Goal: Transaction & Acquisition: Purchase product/service

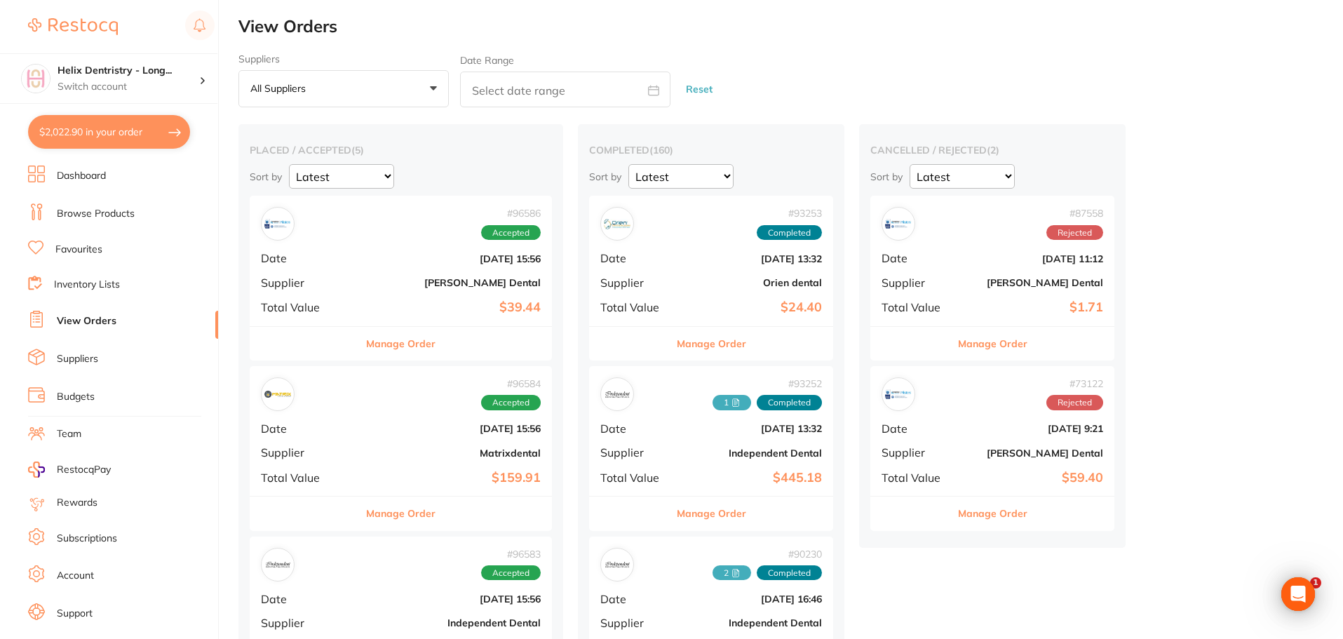
click at [142, 124] on button "$2,022.90 in your order" at bounding box center [109, 132] width 162 height 34
checkbox input "true"
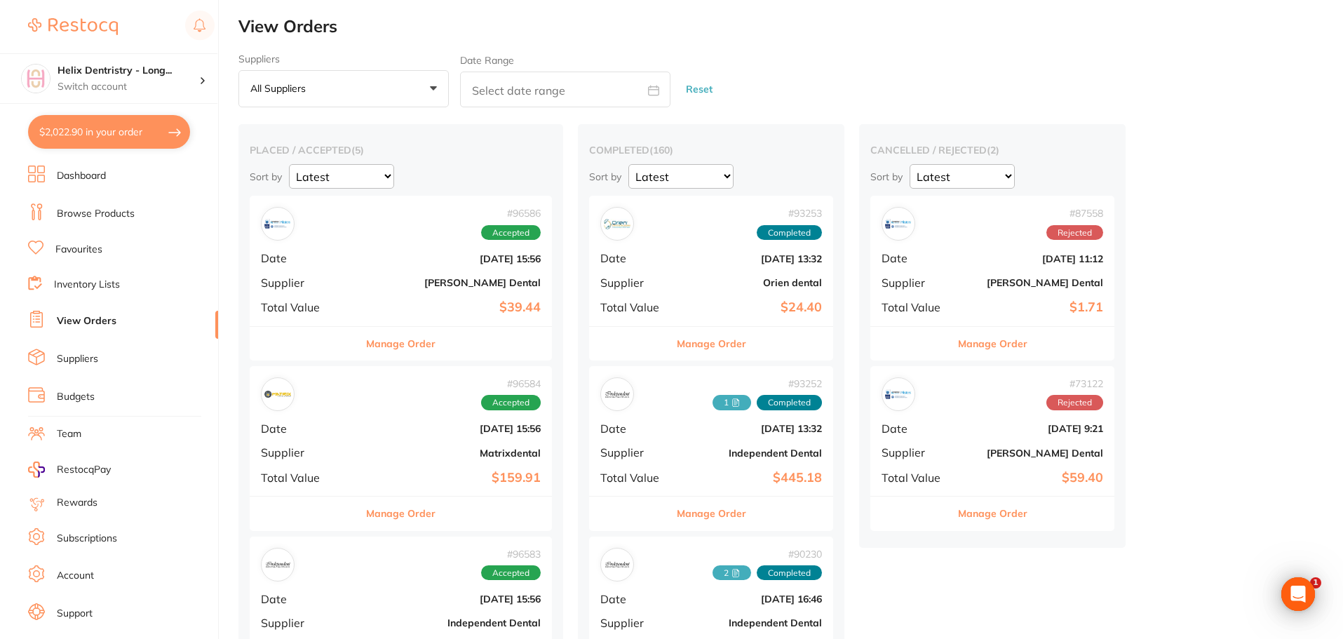
checkbox input "true"
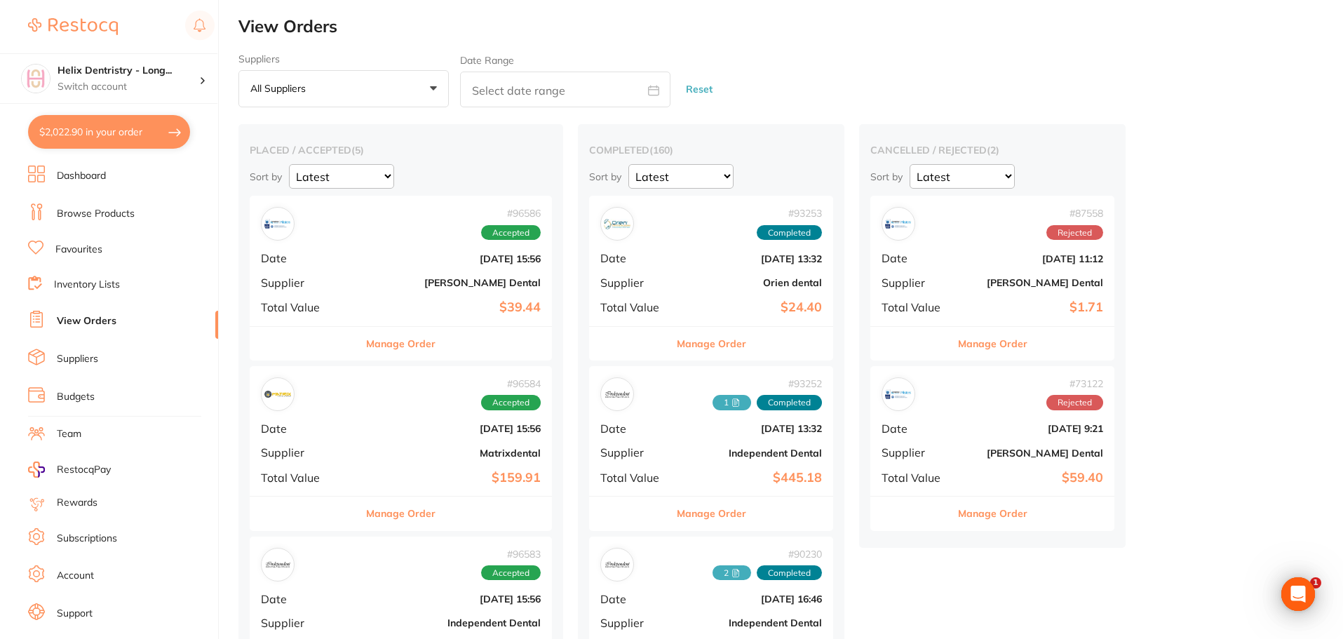
checkbox input "true"
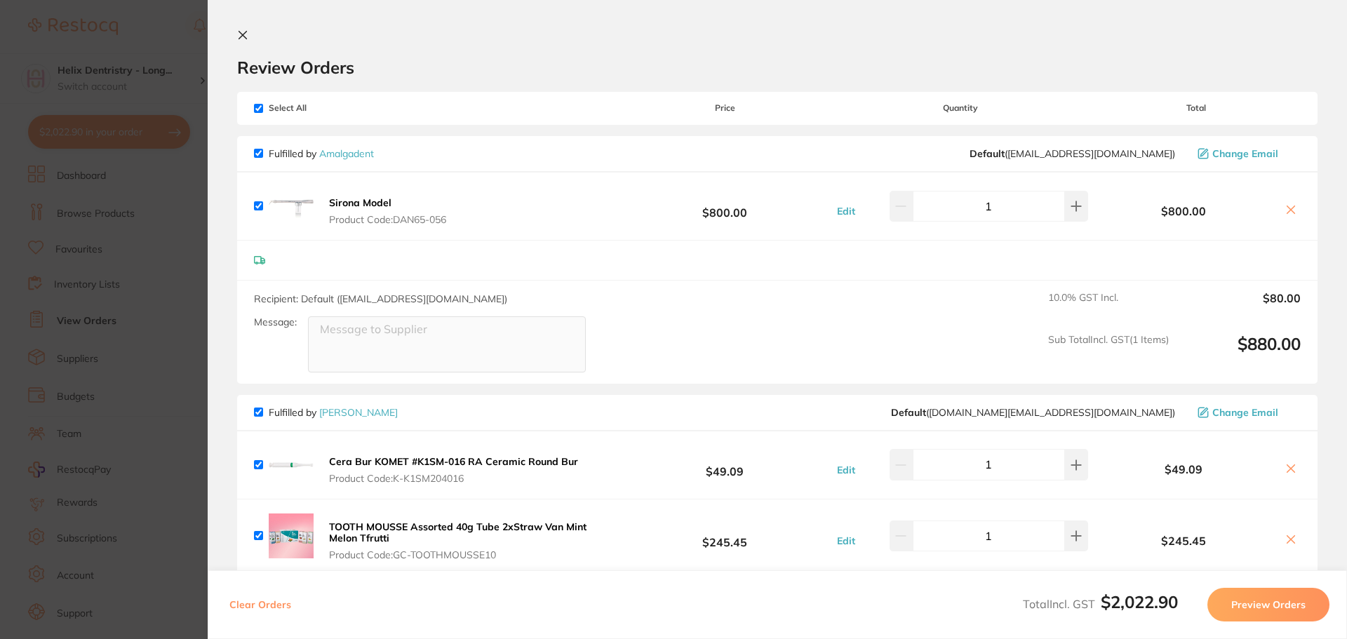
click at [168, 310] on section "Update RRP Set your pre negotiated price for this item. Item Agreed RRP (excl. …" at bounding box center [673, 319] width 1347 height 639
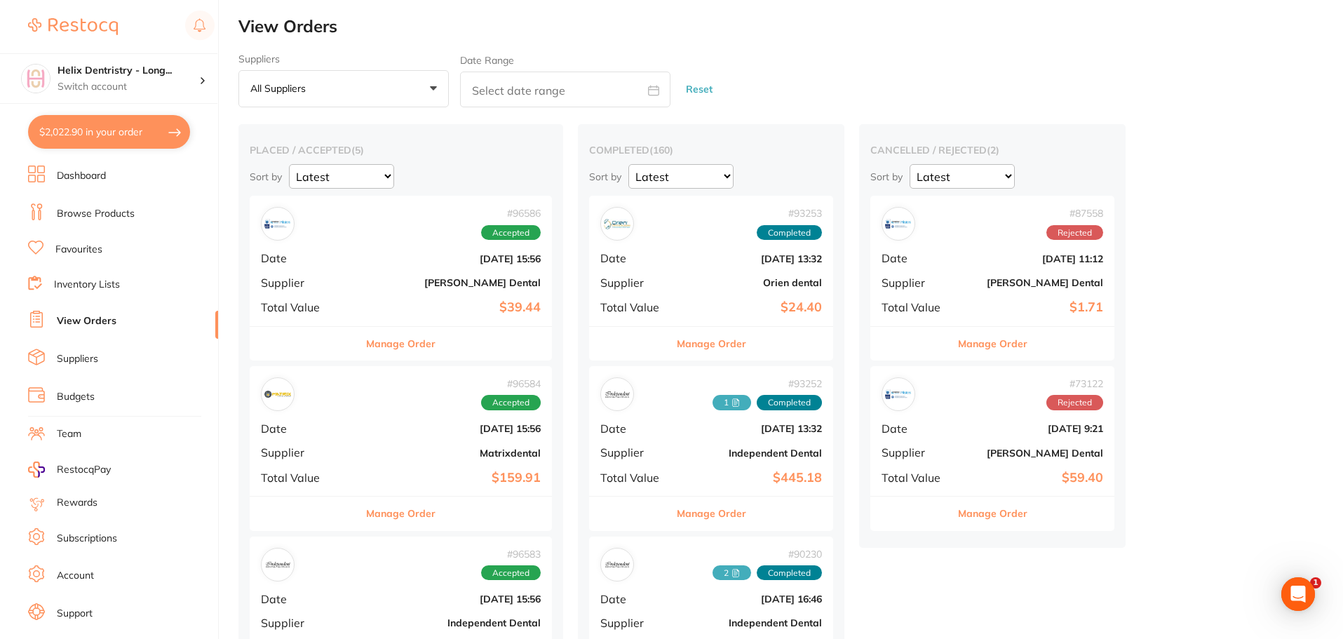
scroll to position [281, 0]
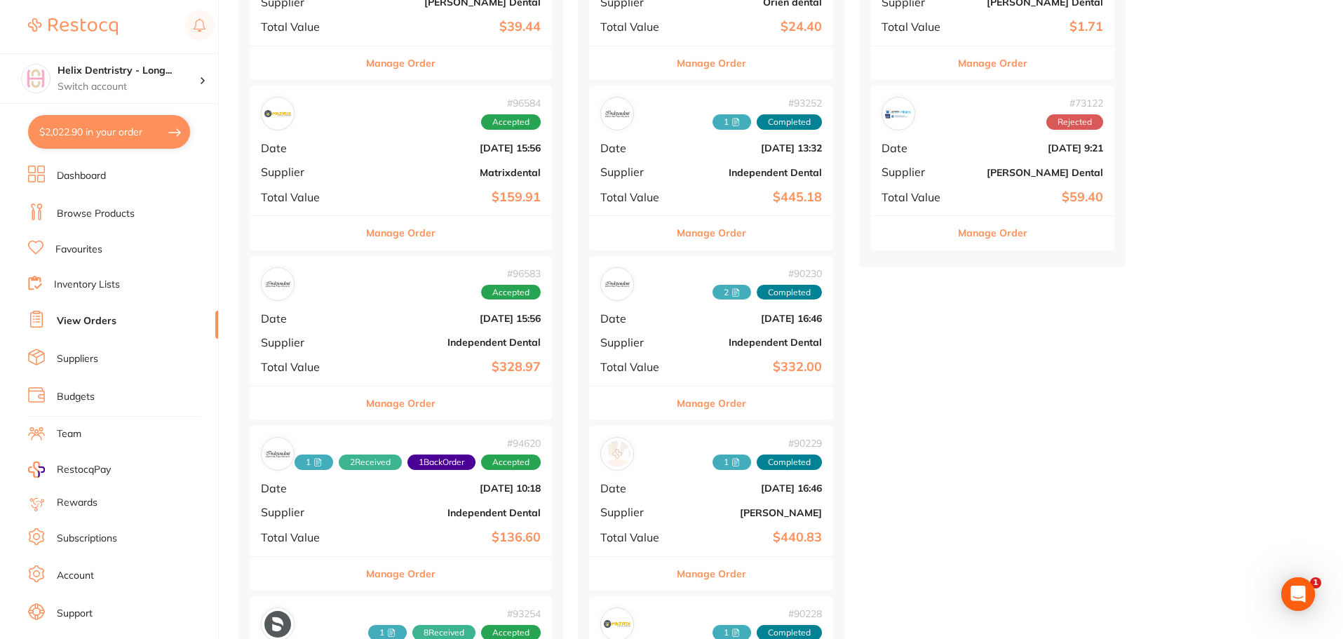
click at [382, 397] on button "Manage Order" at bounding box center [400, 403] width 69 height 34
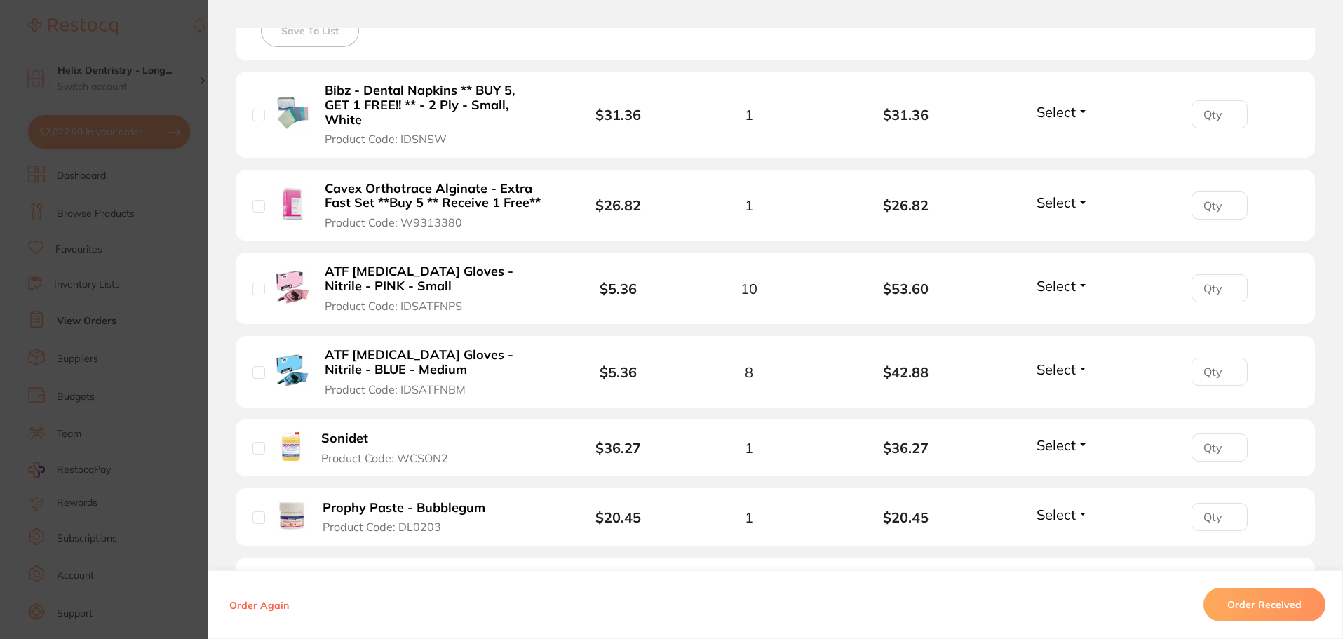
scroll to position [842, 0]
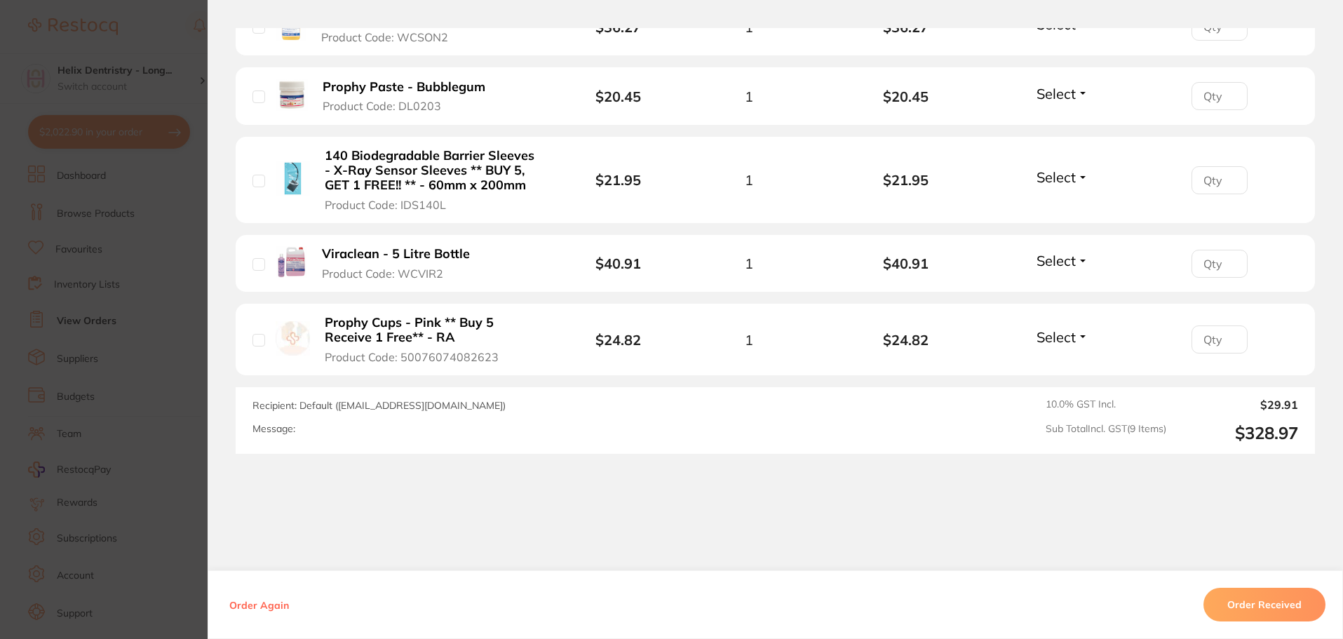
click at [173, 410] on section "Order ID: Restocq- 96583 Order Information Accepted Order Order Date Oct 14 202…" at bounding box center [671, 319] width 1343 height 639
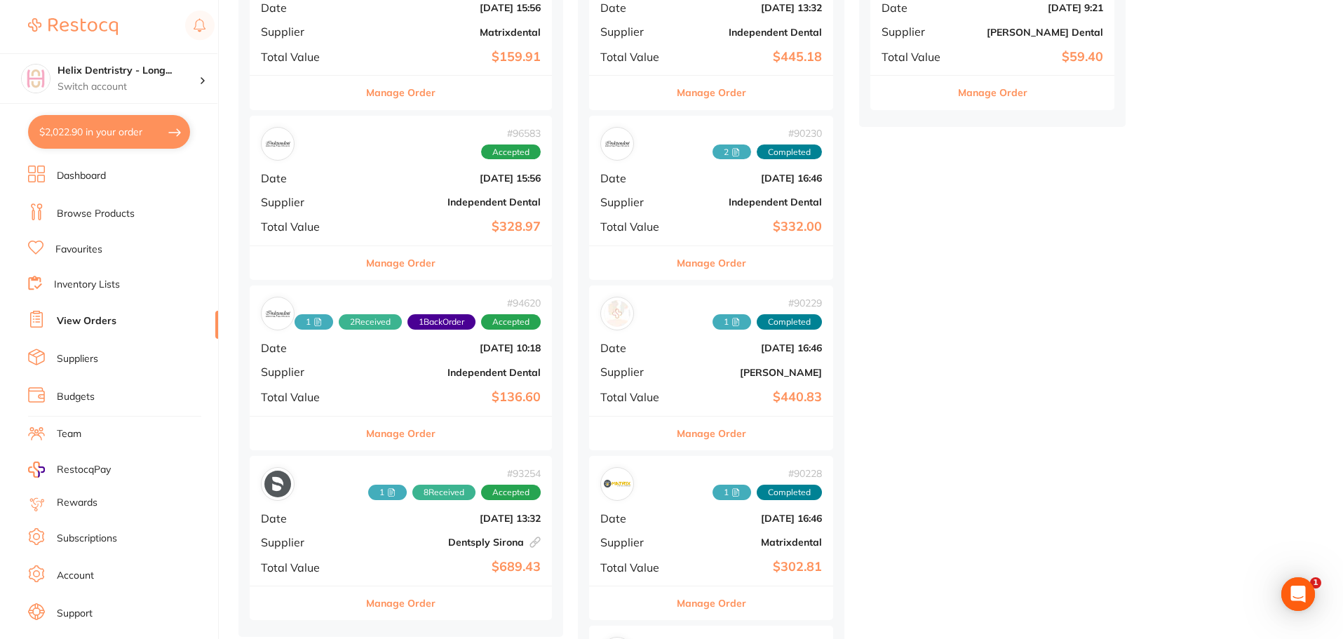
scroll to position [631, 0]
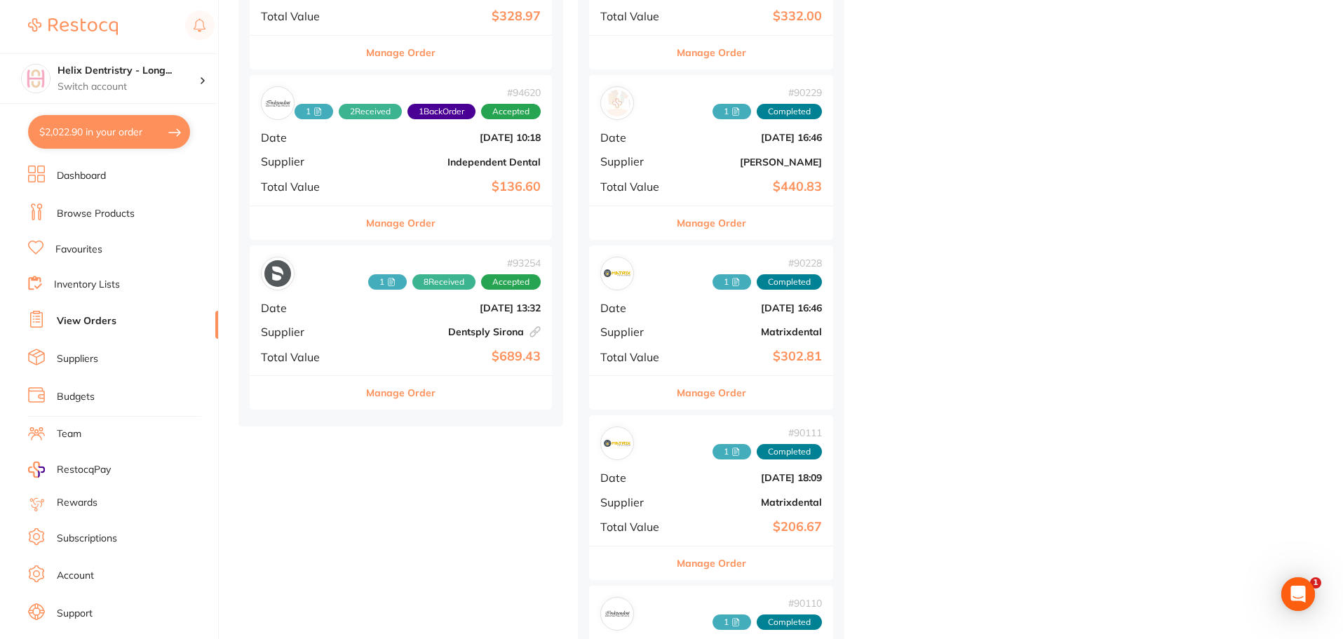
click at [412, 384] on button "Manage Order" at bounding box center [400, 393] width 69 height 34
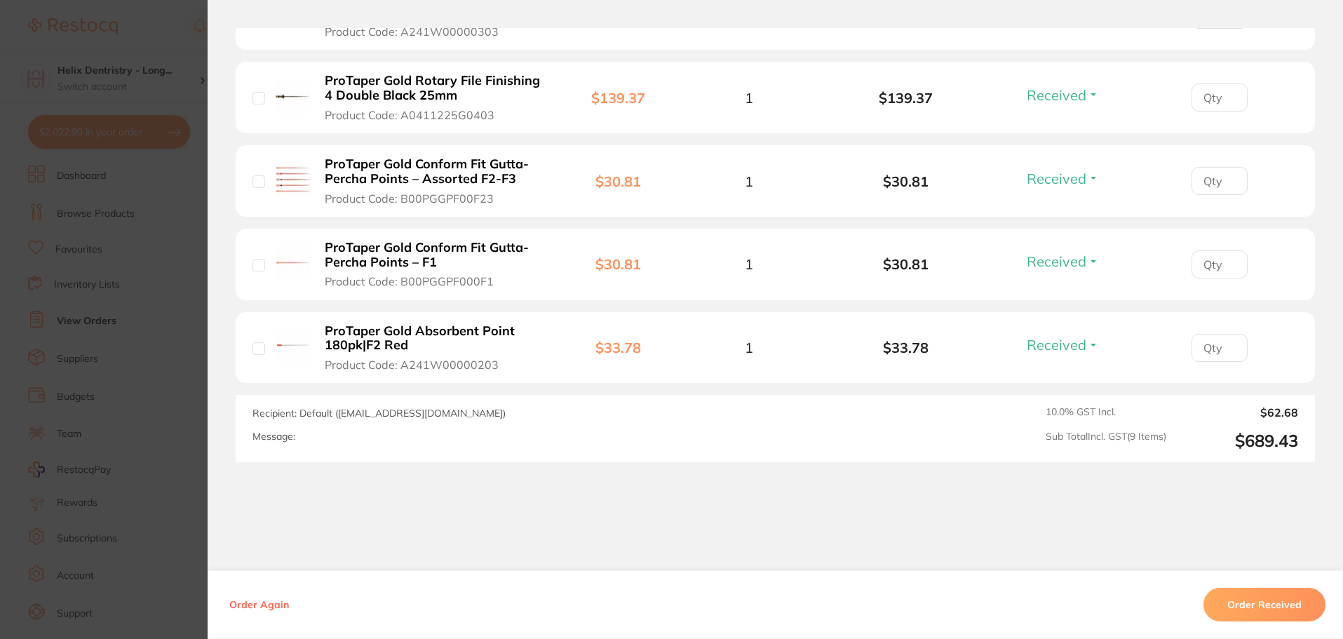
scroll to position [880, 0]
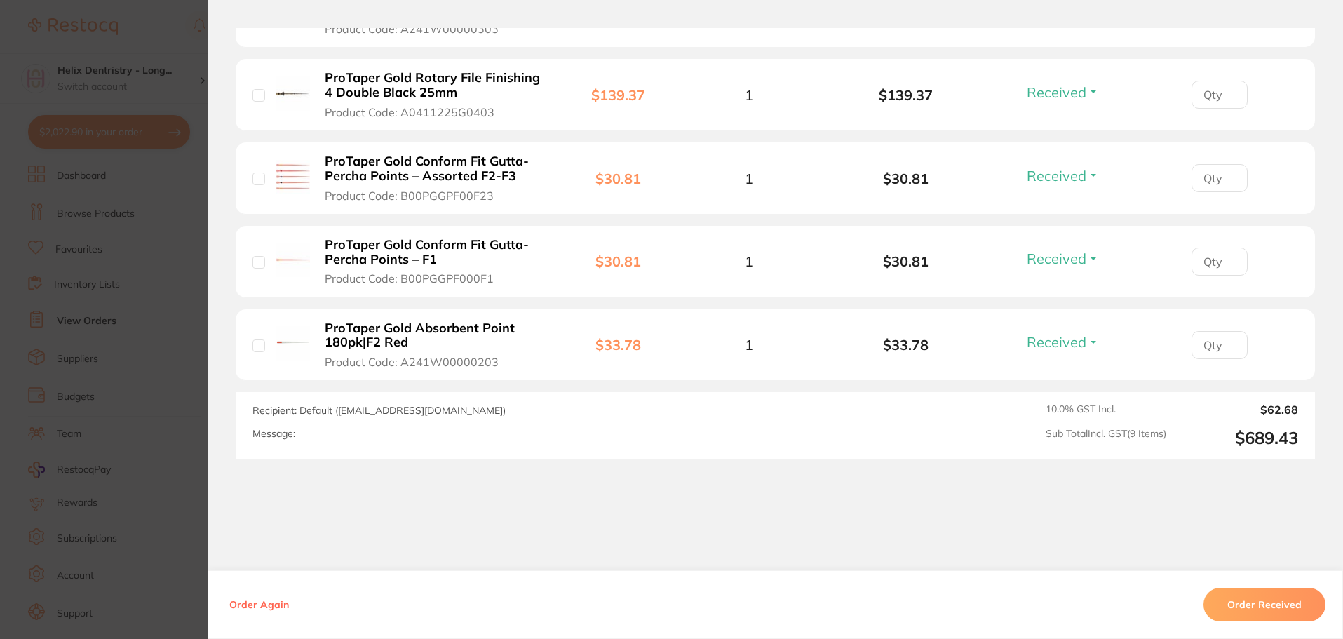
click at [155, 400] on section "Order ID: Restocq- 93254 Linked Order Order Information 8 Received Accepted Ord…" at bounding box center [671, 319] width 1343 height 639
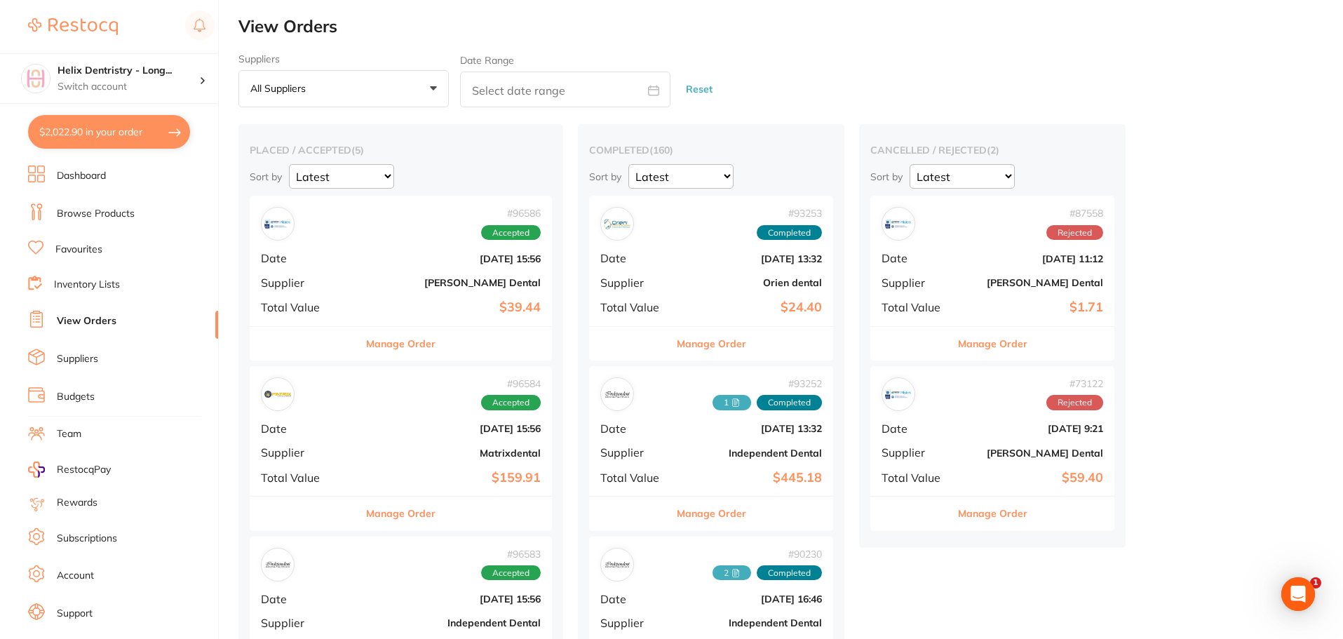
click at [396, 335] on button "Manage Order" at bounding box center [400, 344] width 69 height 34
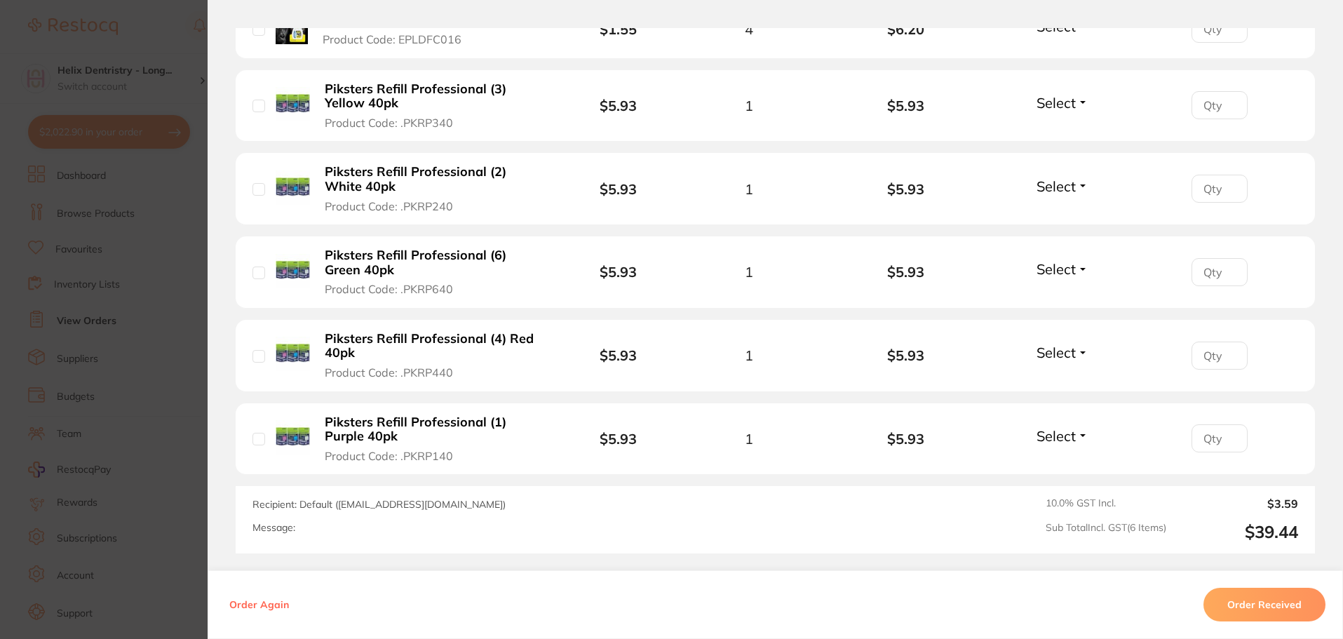
scroll to position [616, 0]
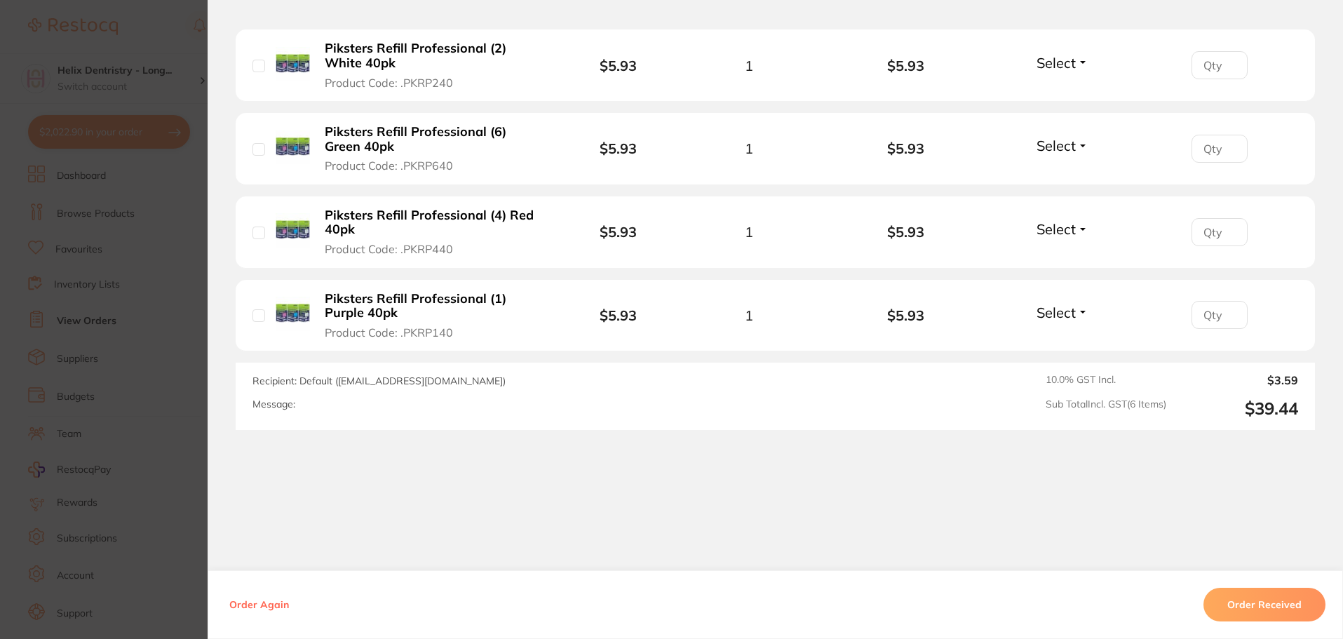
click at [194, 364] on section "Order ID: Restocq- 96586 Order Information Accepted Order Order Date Oct 14 202…" at bounding box center [671, 319] width 1343 height 639
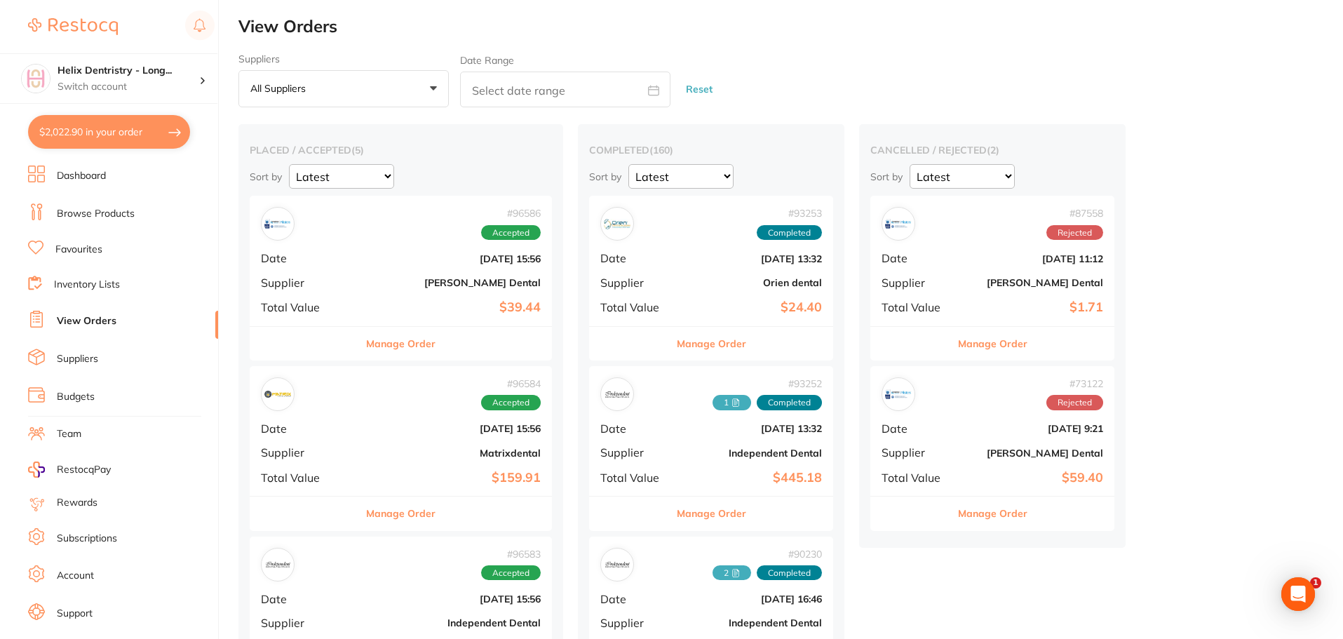
click at [398, 515] on button "Manage Order" at bounding box center [400, 514] width 69 height 34
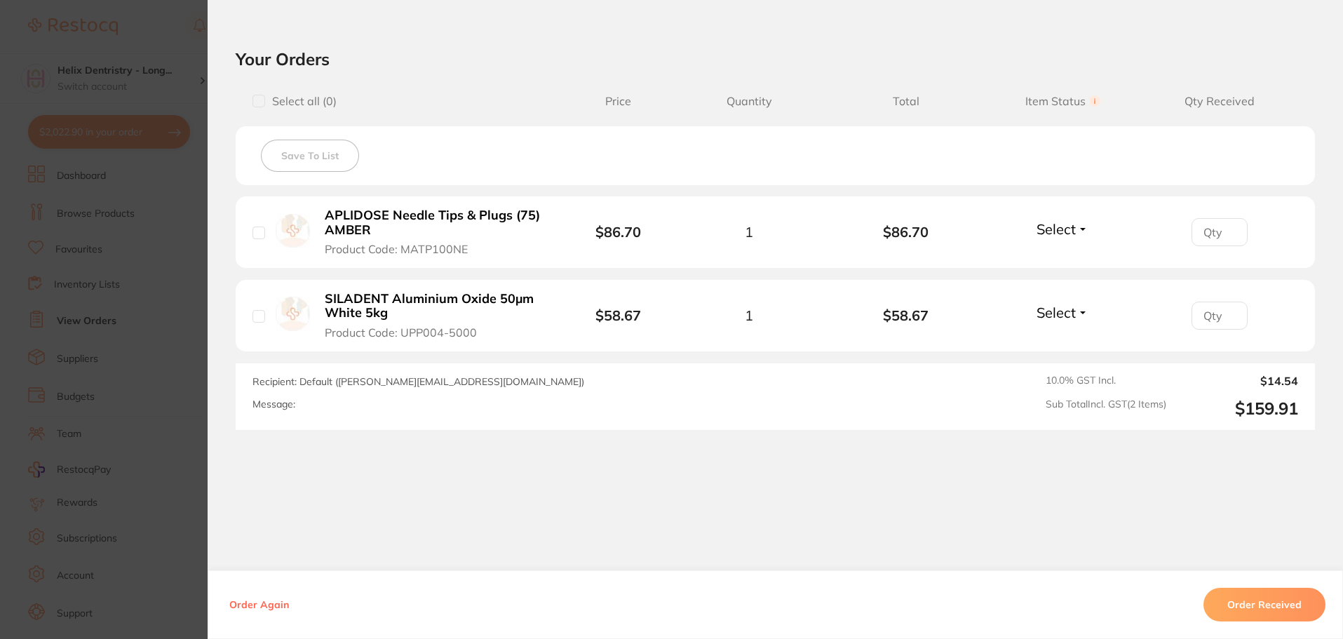
click at [166, 391] on section "Order ID: Restocq- 96584 Order Information Accepted Order Order Date Oct 14 202…" at bounding box center [671, 319] width 1343 height 639
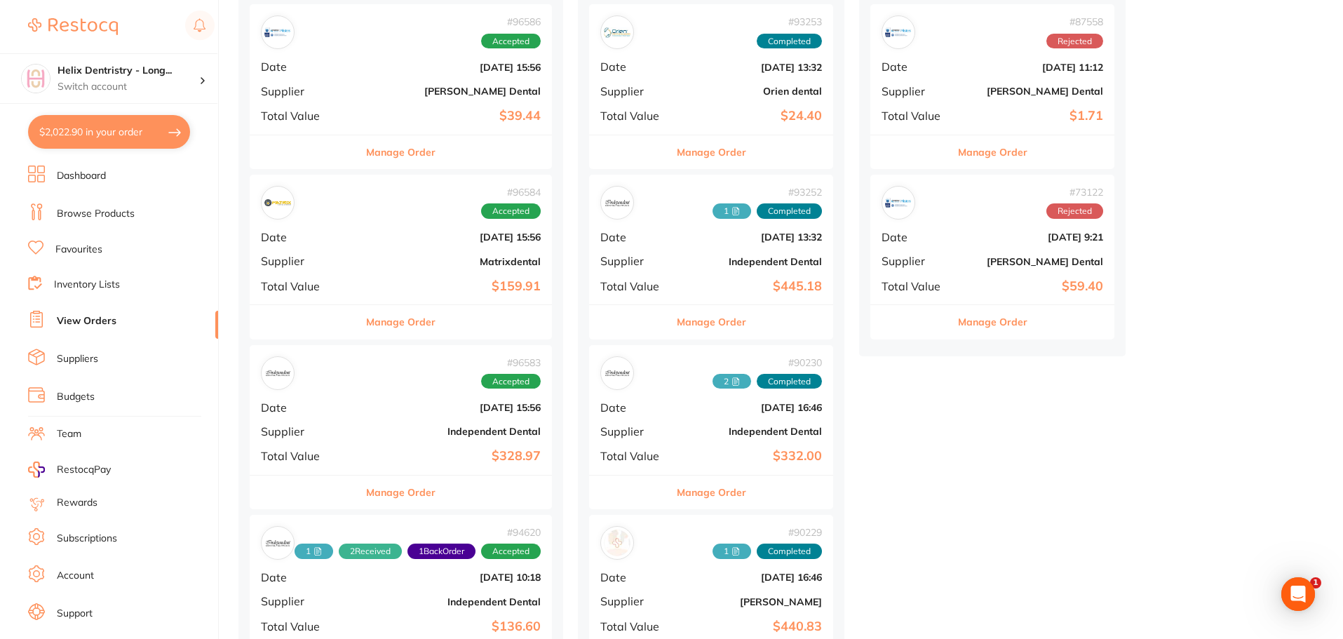
scroll to position [210, 0]
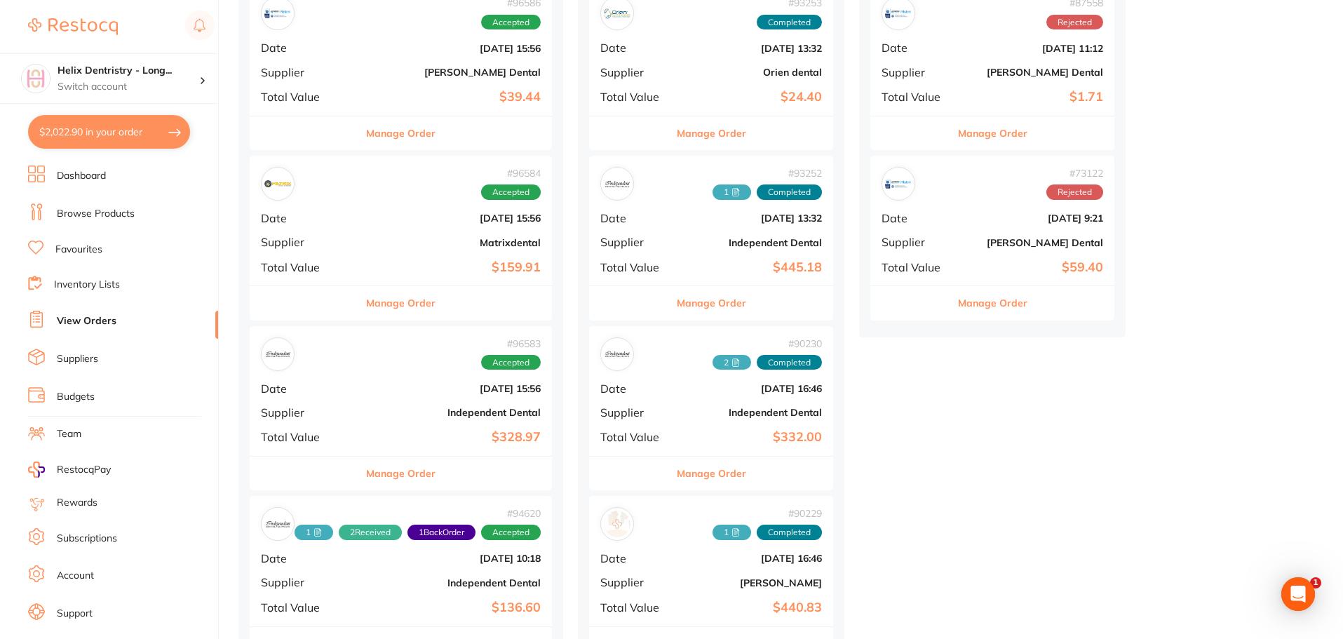
click at [405, 466] on button "Manage Order" at bounding box center [400, 474] width 69 height 34
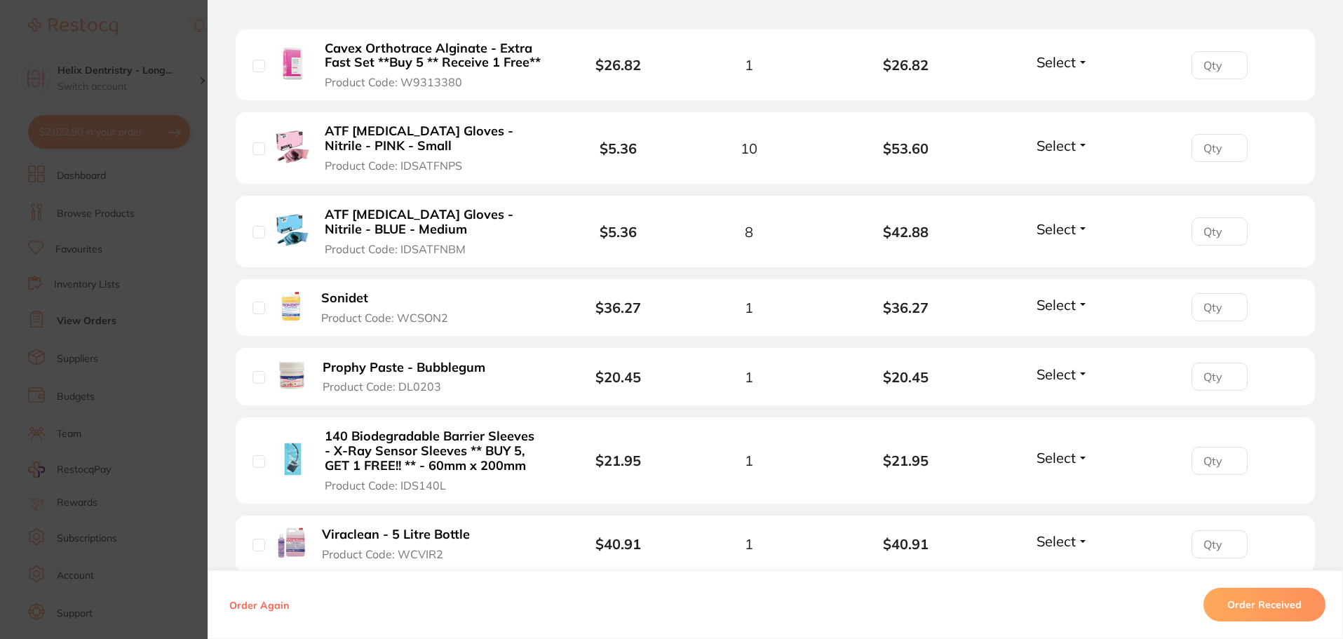
scroll to position [842, 0]
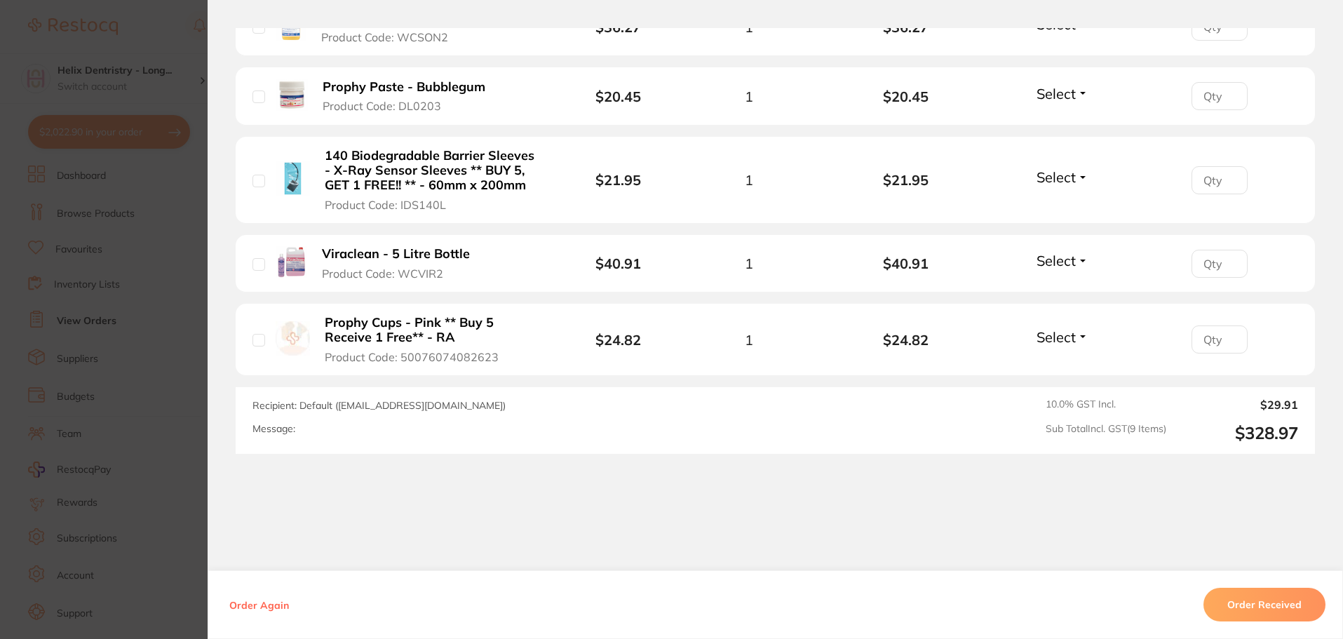
click at [170, 439] on section "Order ID: Restocq- 96583 Order Information Accepted Order Order Date Oct 14 202…" at bounding box center [671, 319] width 1343 height 639
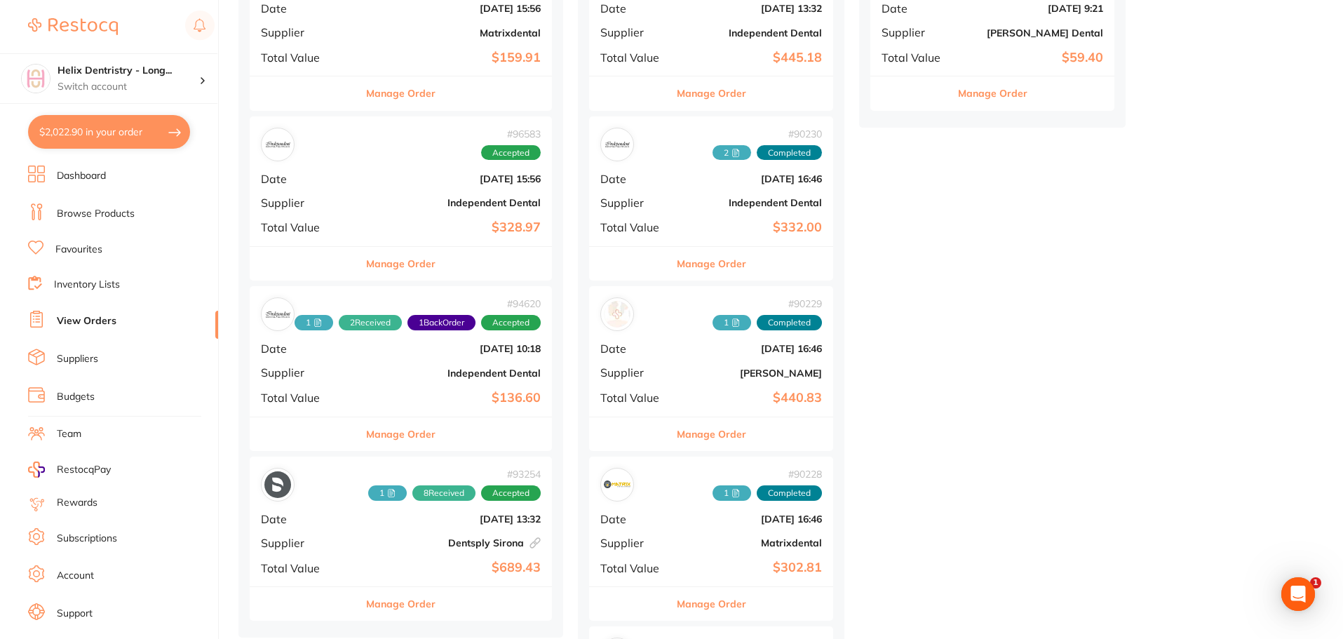
scroll to position [421, 0]
click at [414, 437] on button "Manage Order" at bounding box center [400, 434] width 69 height 34
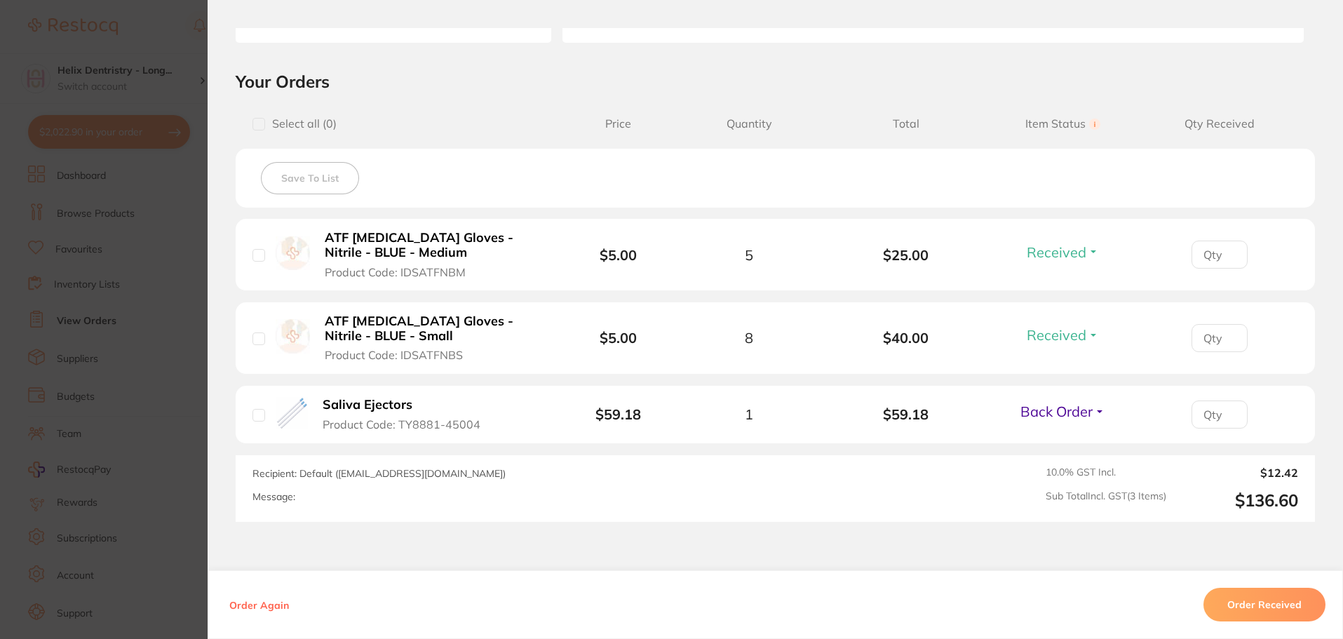
scroll to position [281, 0]
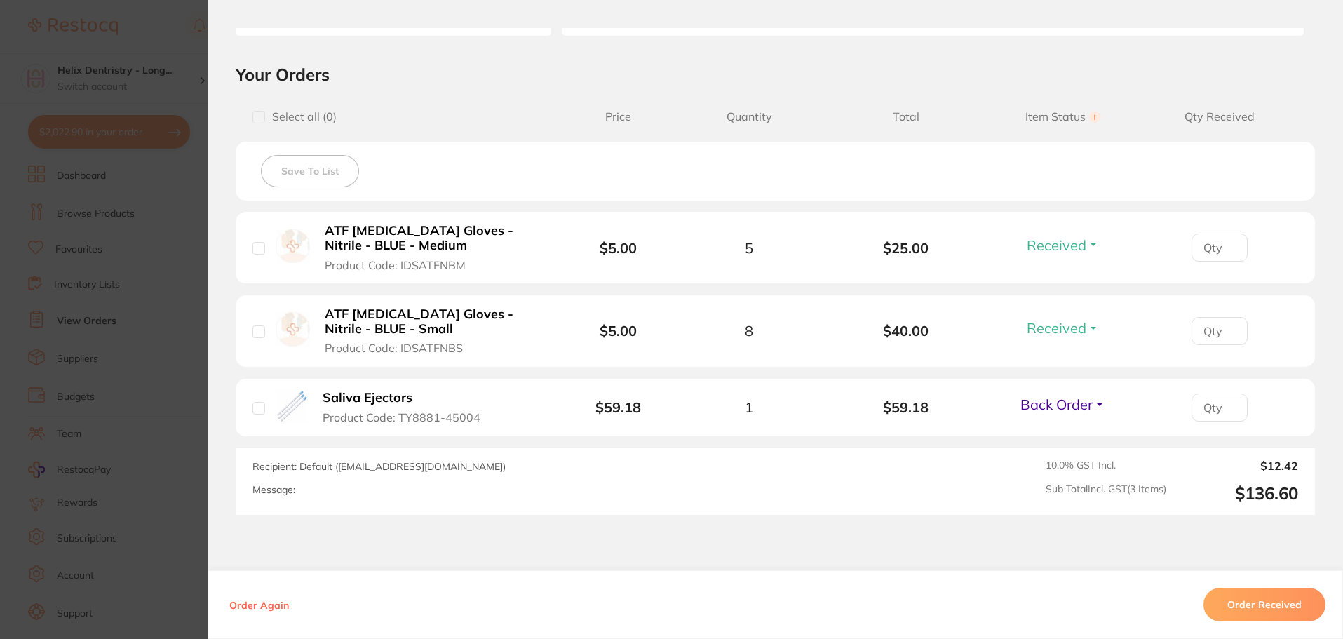
click at [191, 400] on section "Order ID: Restocq- 94620 Order Information 2 Received 1 Back Order Accepted Ord…" at bounding box center [671, 319] width 1343 height 639
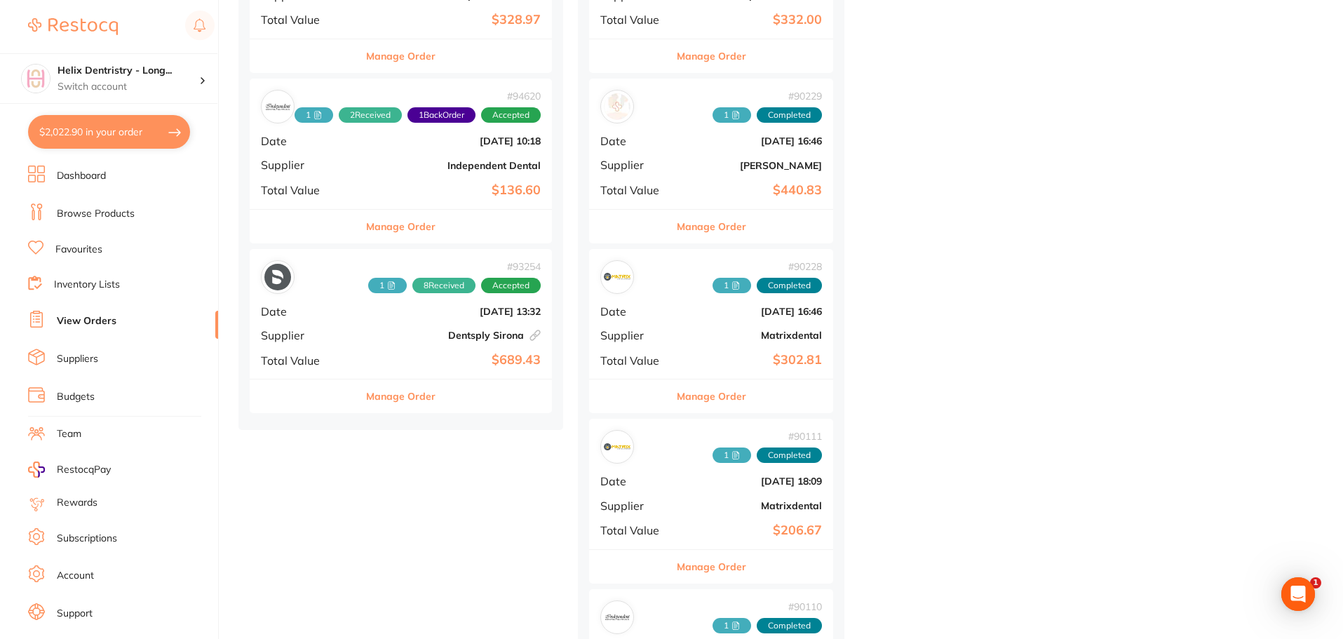
scroll to position [631, 0]
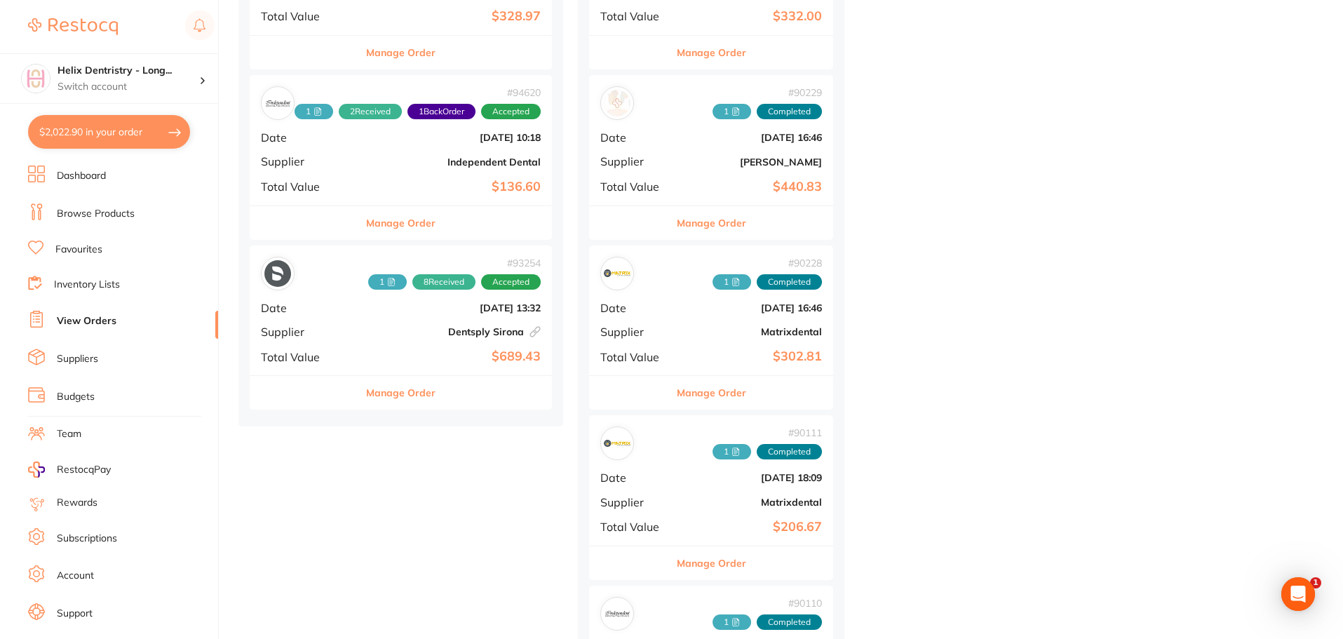
click at [415, 401] on button "Manage Order" at bounding box center [400, 393] width 69 height 34
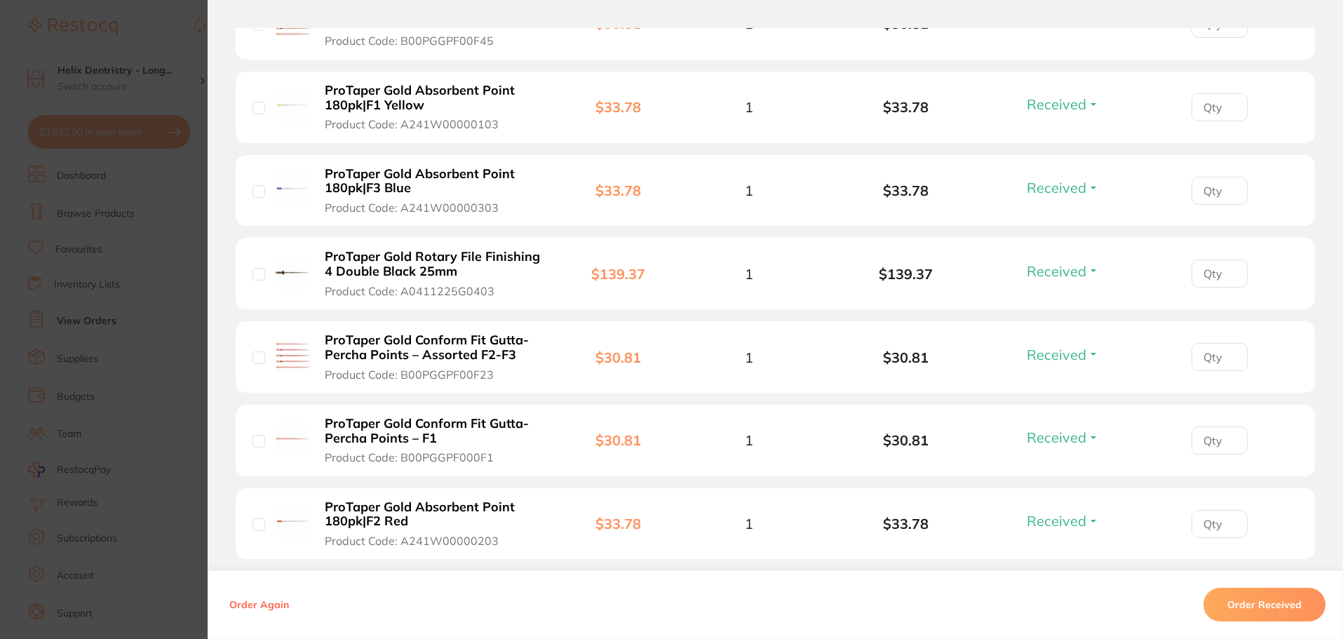
scroll to position [880, 0]
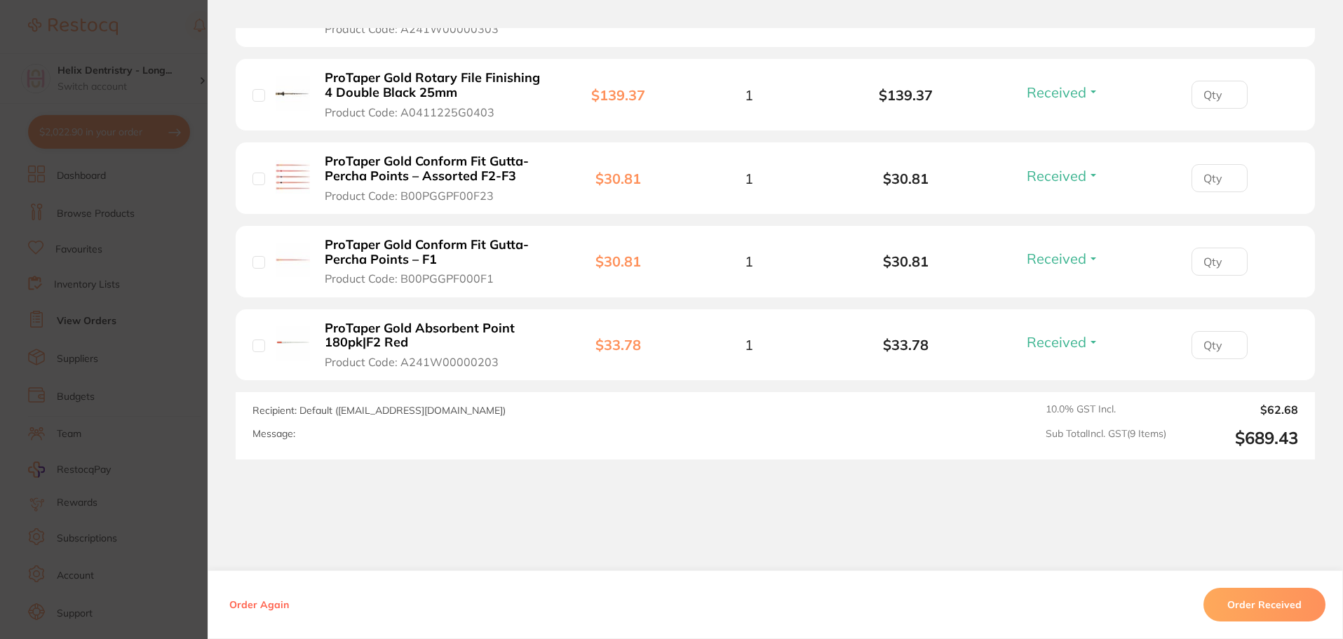
click at [173, 412] on section "Order ID: Restocq- 93254 Linked Order Order Information 8 Received Accepted Ord…" at bounding box center [671, 319] width 1343 height 639
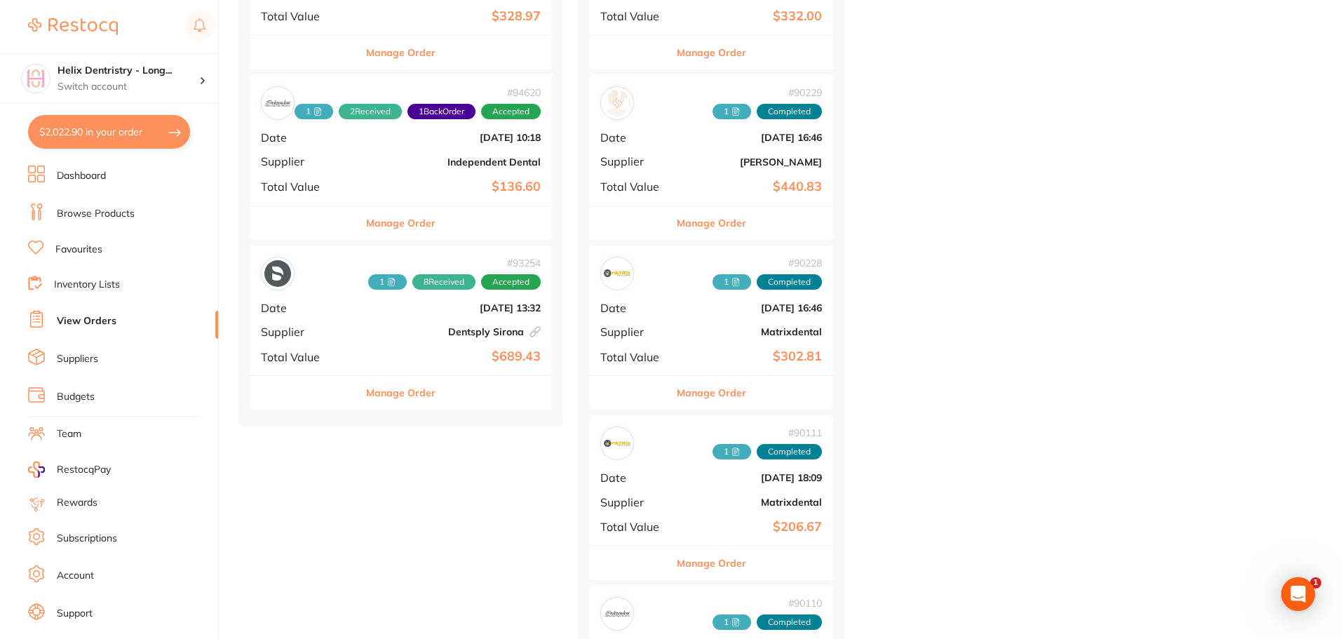
click at [155, 142] on button "$2,022.90 in your order" at bounding box center [109, 132] width 162 height 34
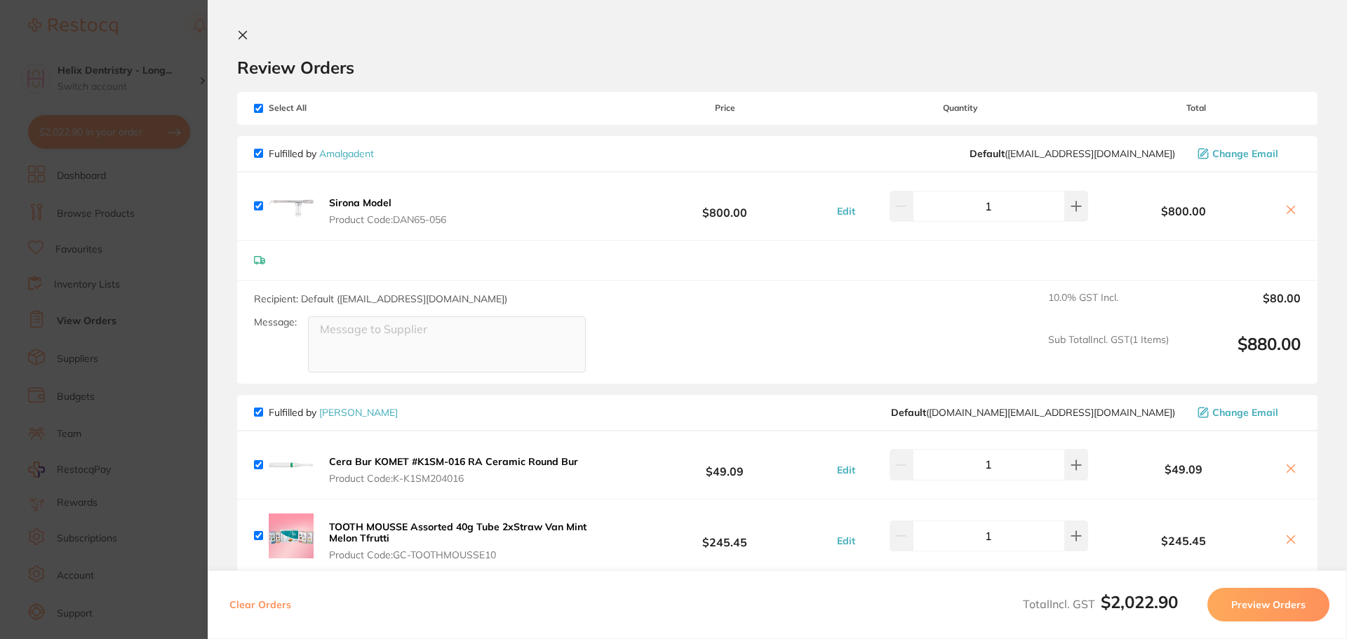
click at [163, 270] on section "Update RRP Set your pre negotiated price for this item. Item Agreed RRP (excl. …" at bounding box center [673, 319] width 1347 height 639
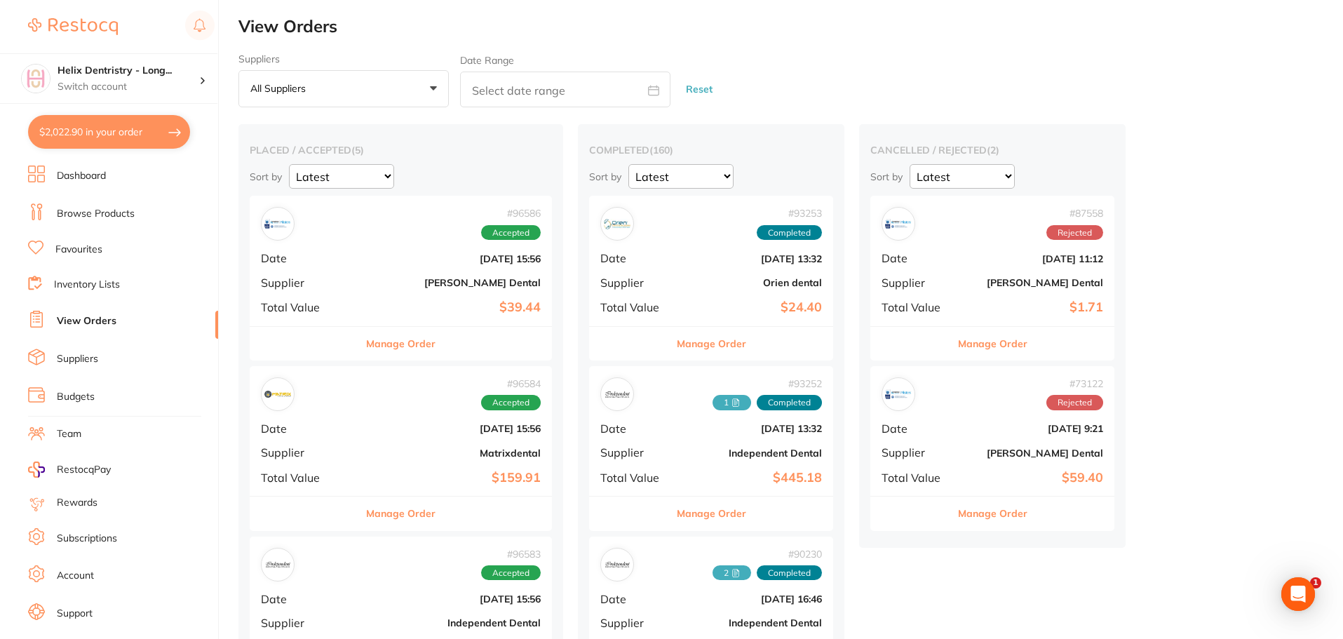
click at [147, 138] on button "$2,022.90 in your order" at bounding box center [109, 132] width 162 height 34
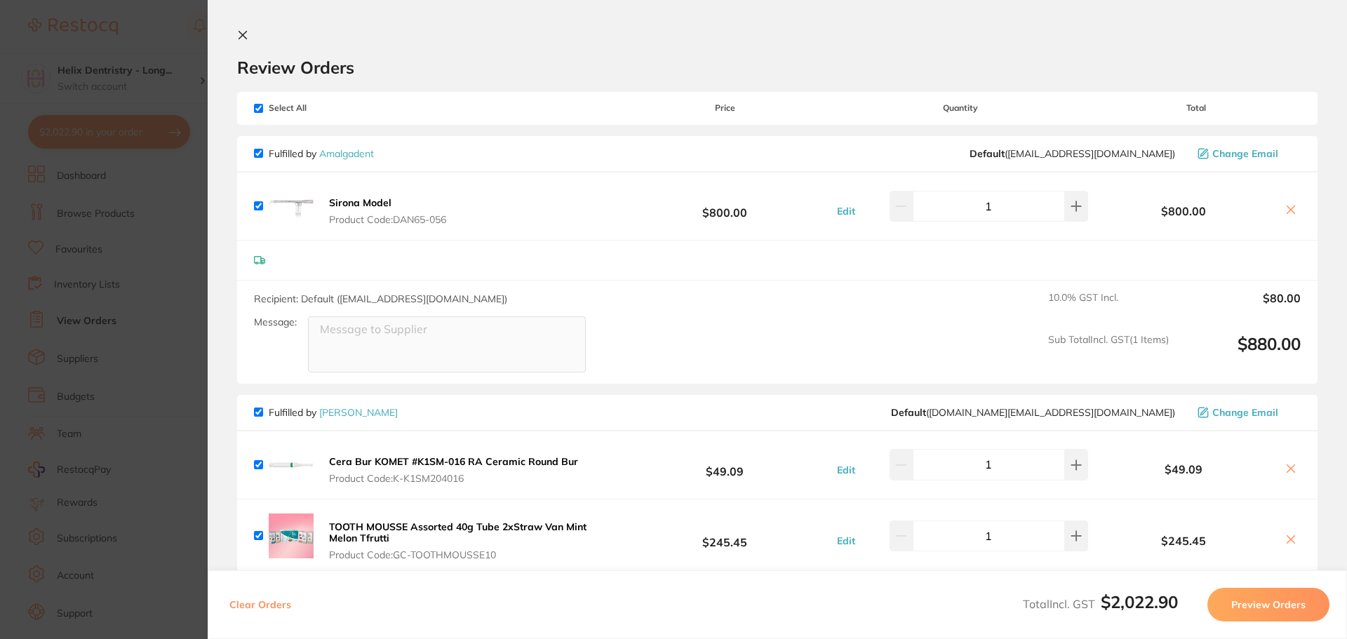
drag, startPoint x: 232, startPoint y: 35, endPoint x: 240, endPoint y: 34, distance: 7.7
click at [233, 35] on section "Review Orders Your orders are being processed and we will notify you once we ha…" at bounding box center [777, 319] width 1139 height 639
click at [241, 34] on icon at bounding box center [242, 34] width 11 height 11
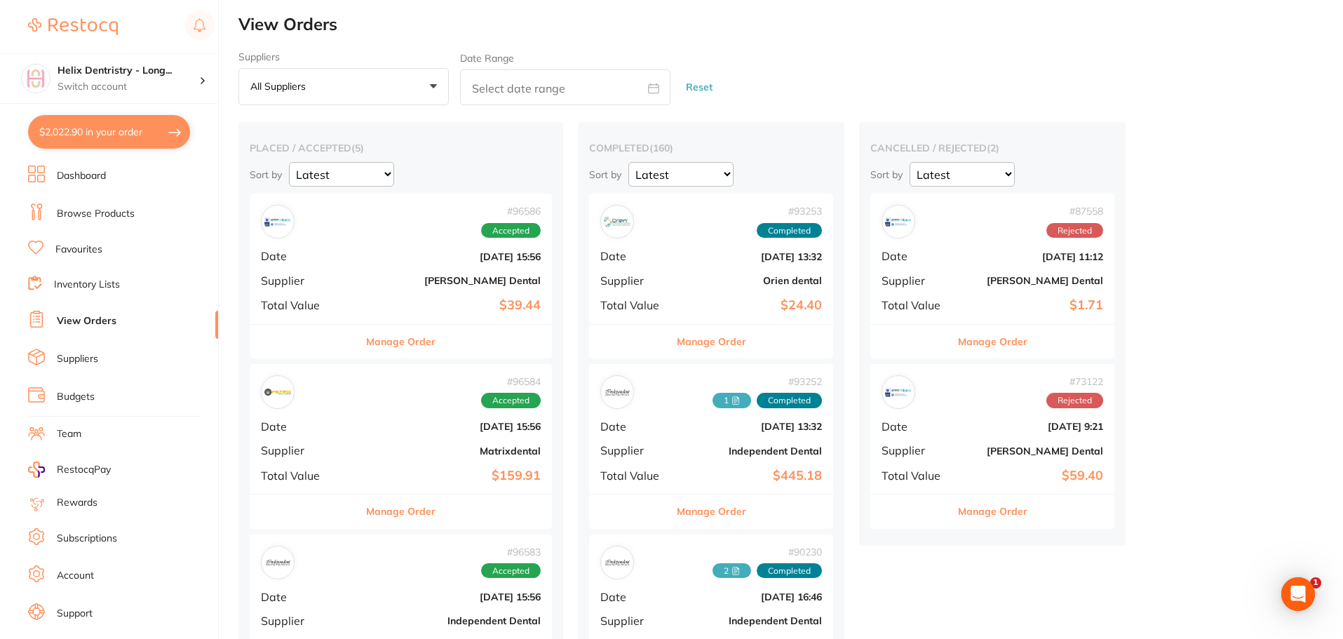
click at [100, 216] on link "Browse Products" at bounding box center [96, 214] width 78 height 14
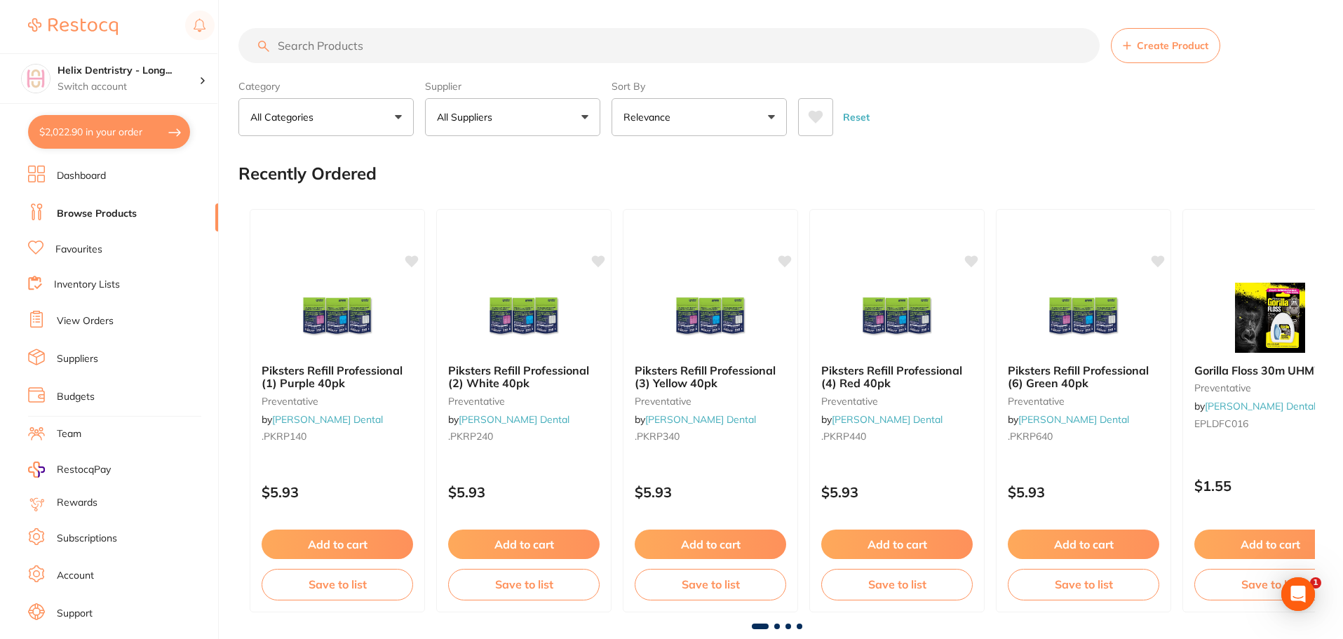
click at [398, 44] on input "search" at bounding box center [668, 45] width 861 height 35
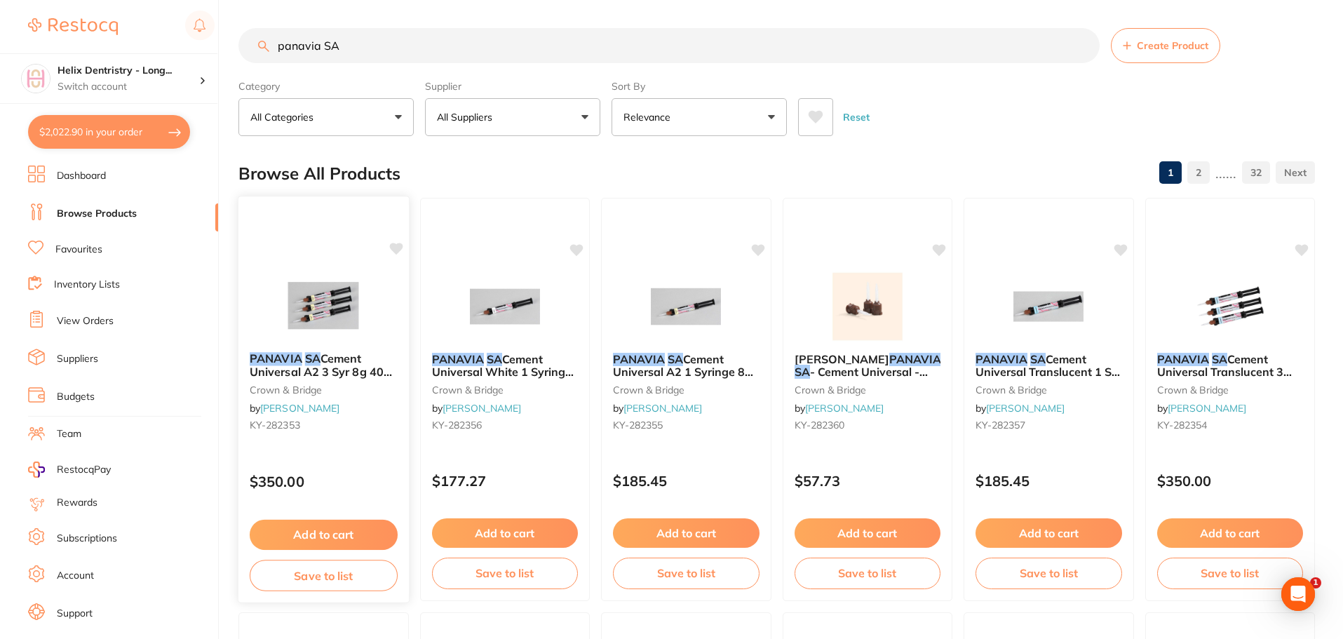
type input "panavia SA"
click at [323, 535] on button "Add to cart" at bounding box center [324, 535] width 148 height 30
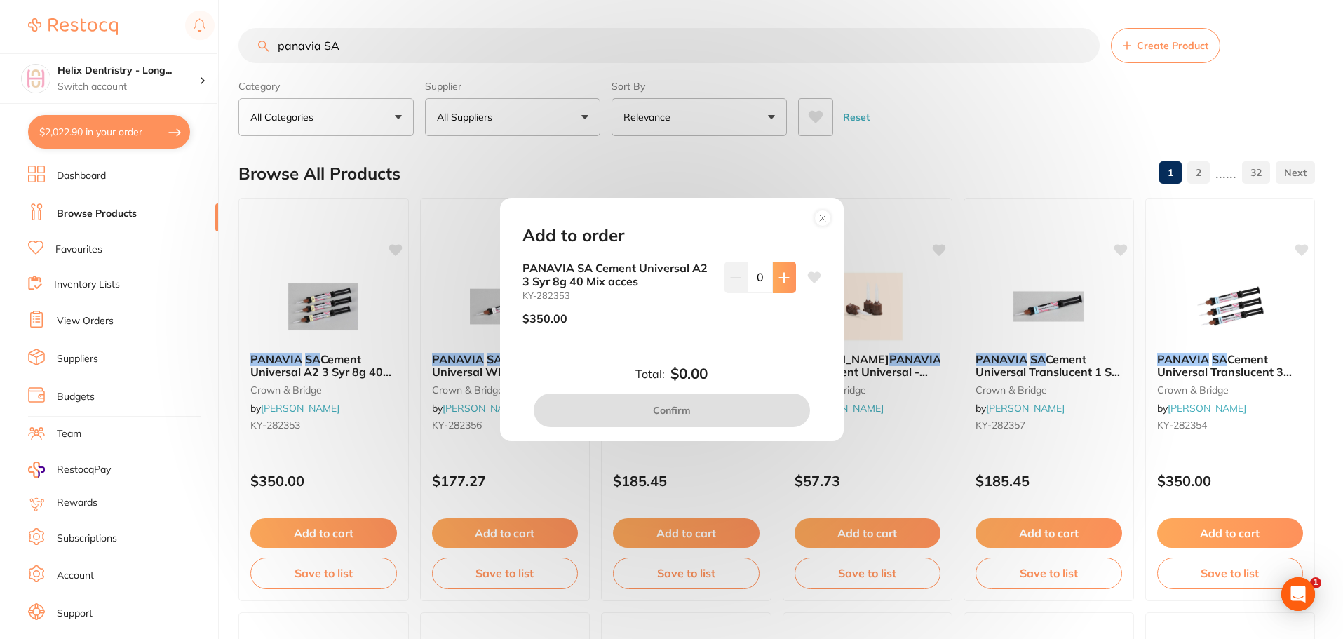
click at [786, 284] on button at bounding box center [784, 277] width 23 height 31
type input "1"
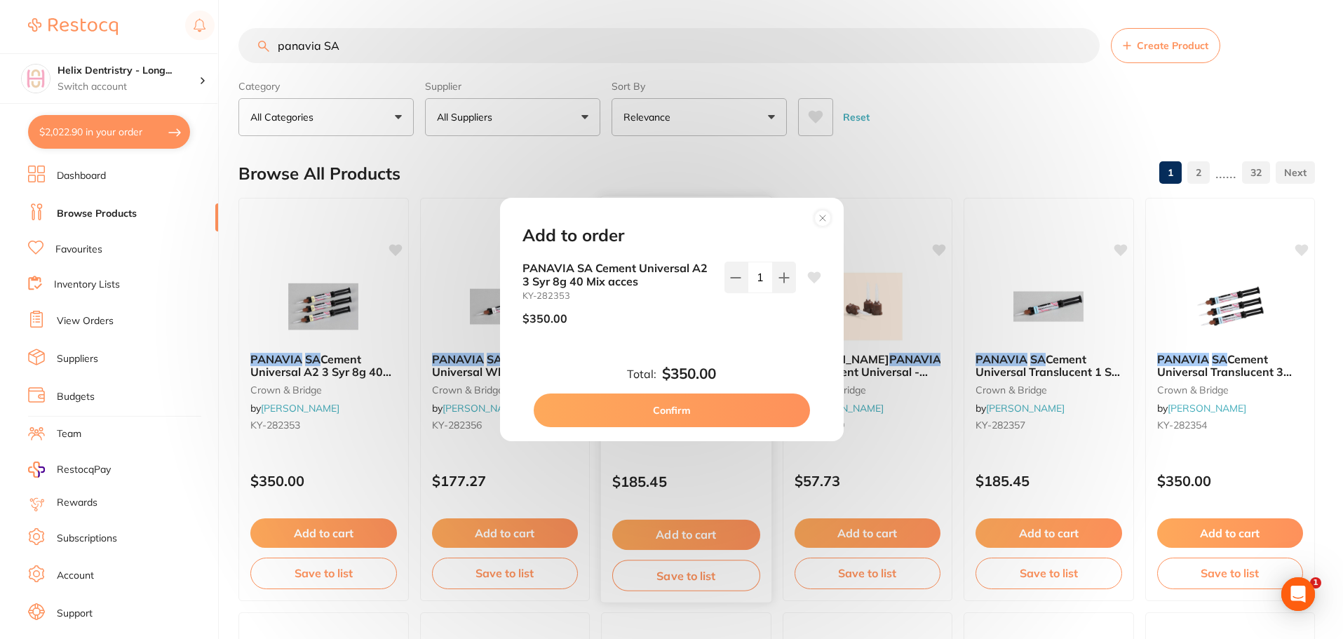
click at [689, 407] on button "Confirm" at bounding box center [672, 410] width 276 height 34
checkbox input "false"
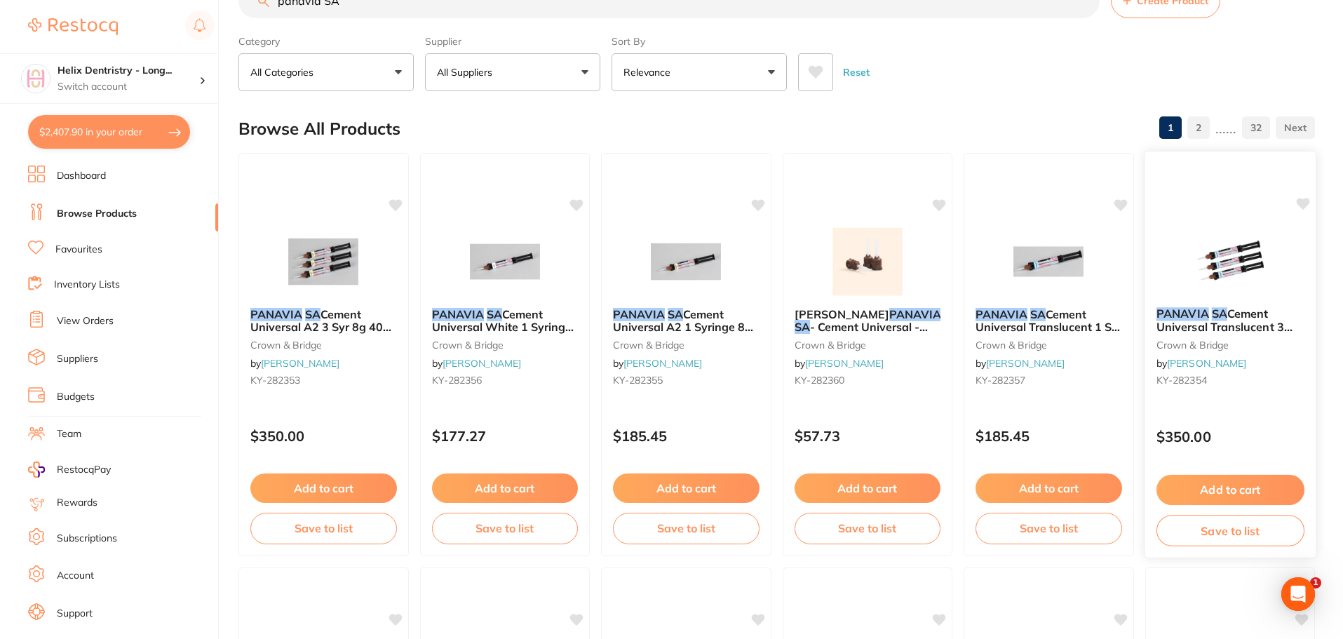
scroll to position [70, 0]
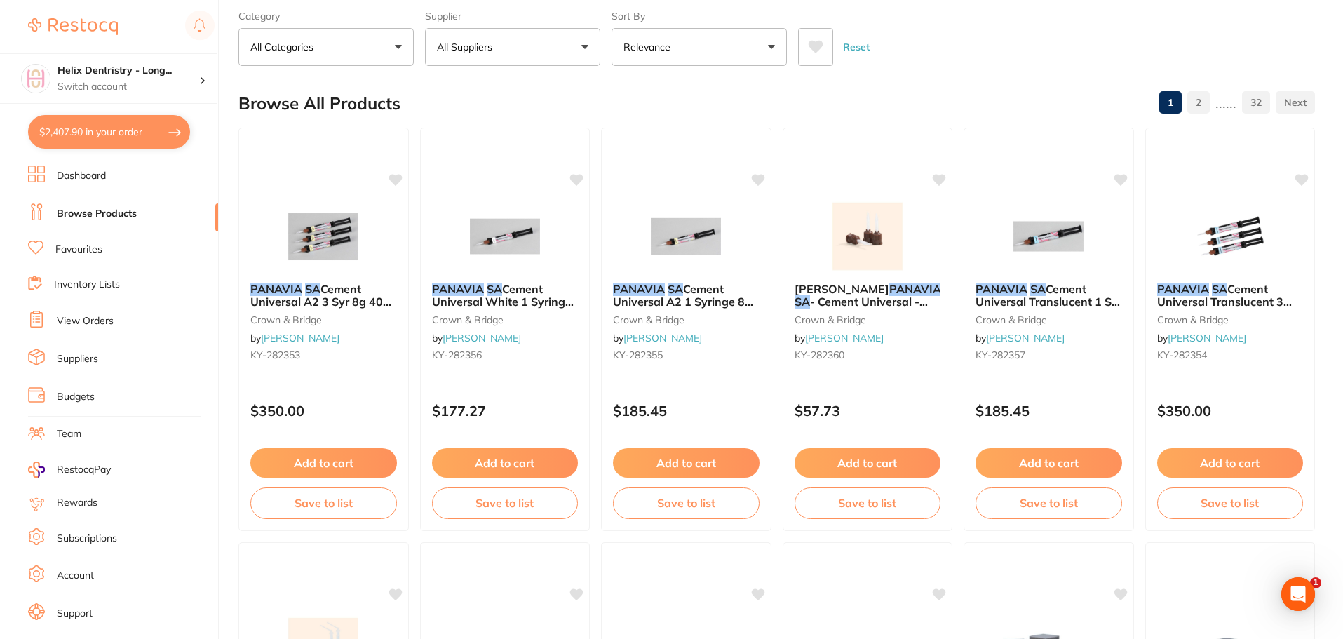
click at [1197, 459] on button "Add to cart" at bounding box center [1230, 462] width 147 height 29
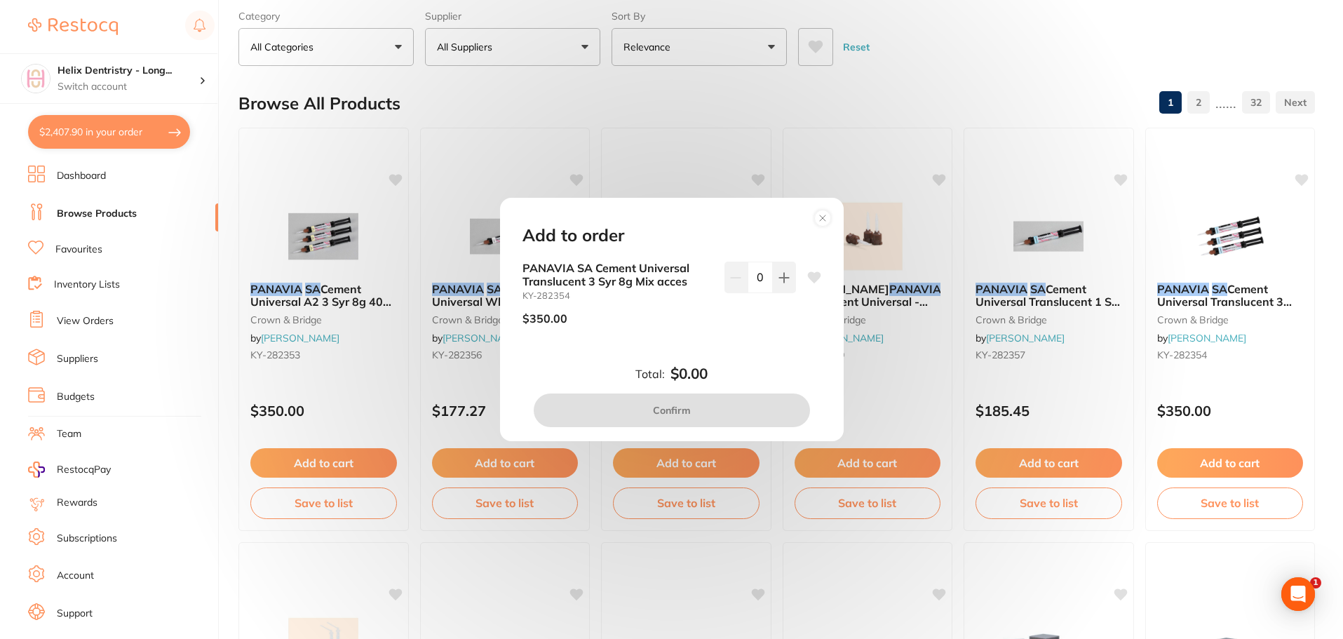
scroll to position [0, 0]
click at [781, 290] on button at bounding box center [784, 277] width 23 height 31
type input "1"
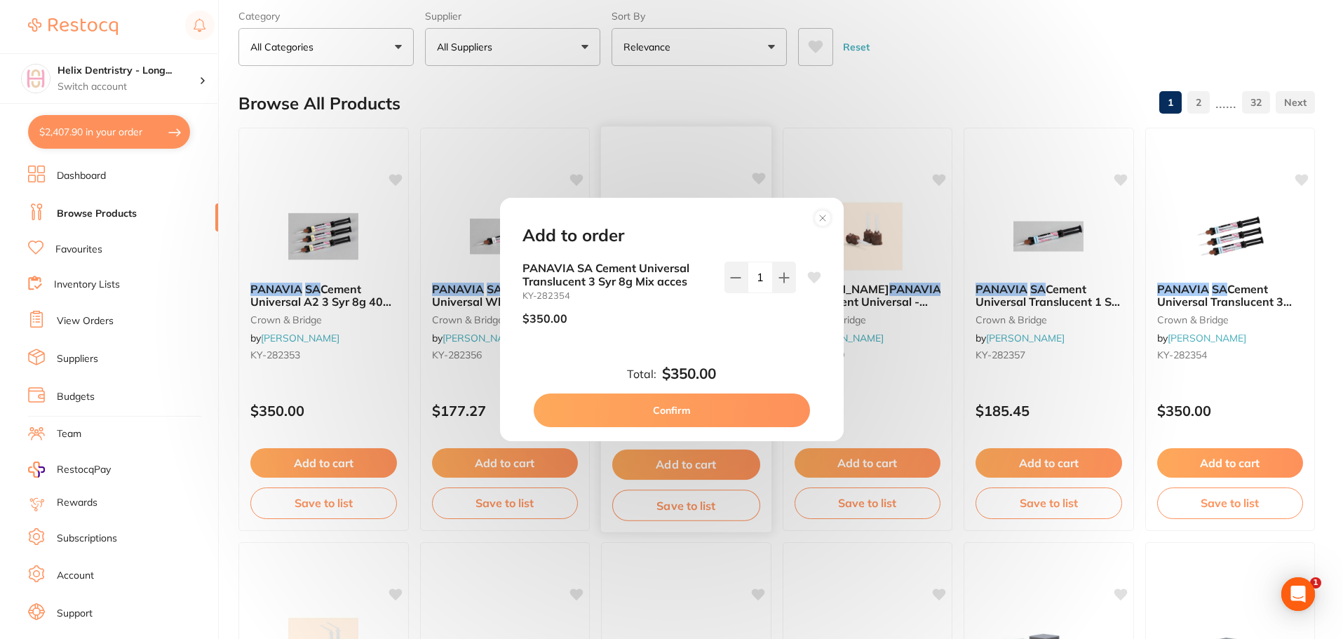
click at [701, 407] on button "Confirm" at bounding box center [672, 410] width 276 height 34
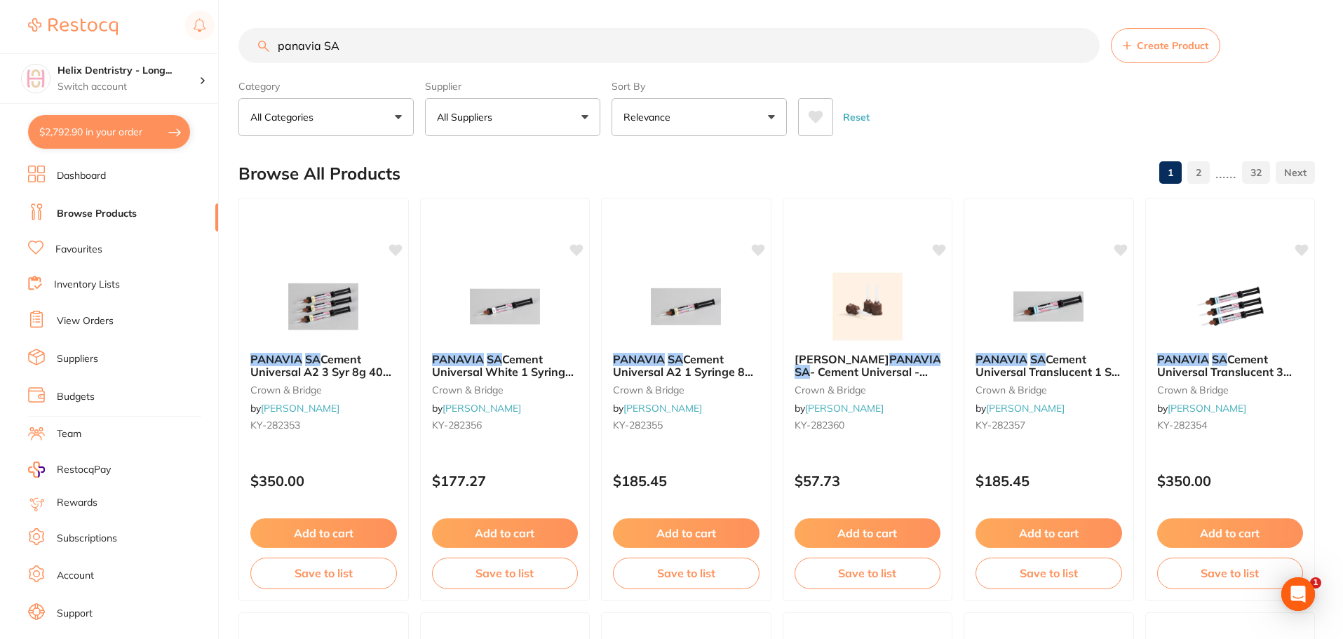
click at [372, 42] on input "panavia SA" at bounding box center [668, 45] width 861 height 35
type input "p"
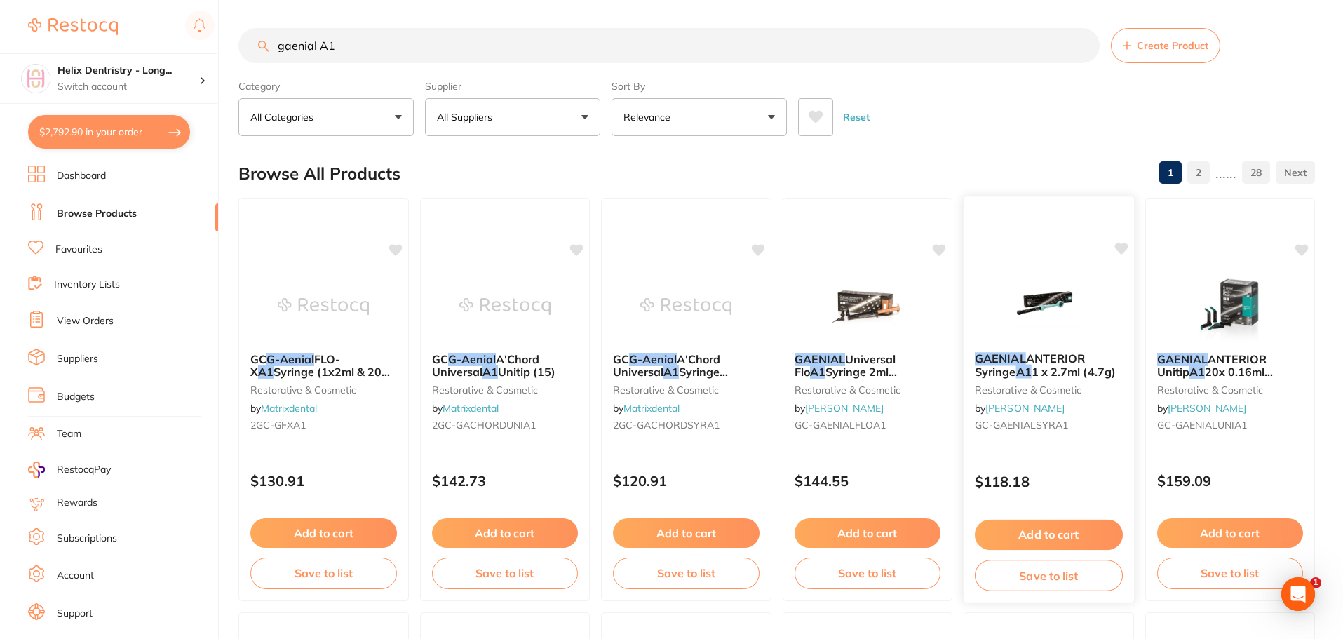
type input "gaenial A1"
click at [1028, 541] on button "Add to cart" at bounding box center [1049, 535] width 148 height 30
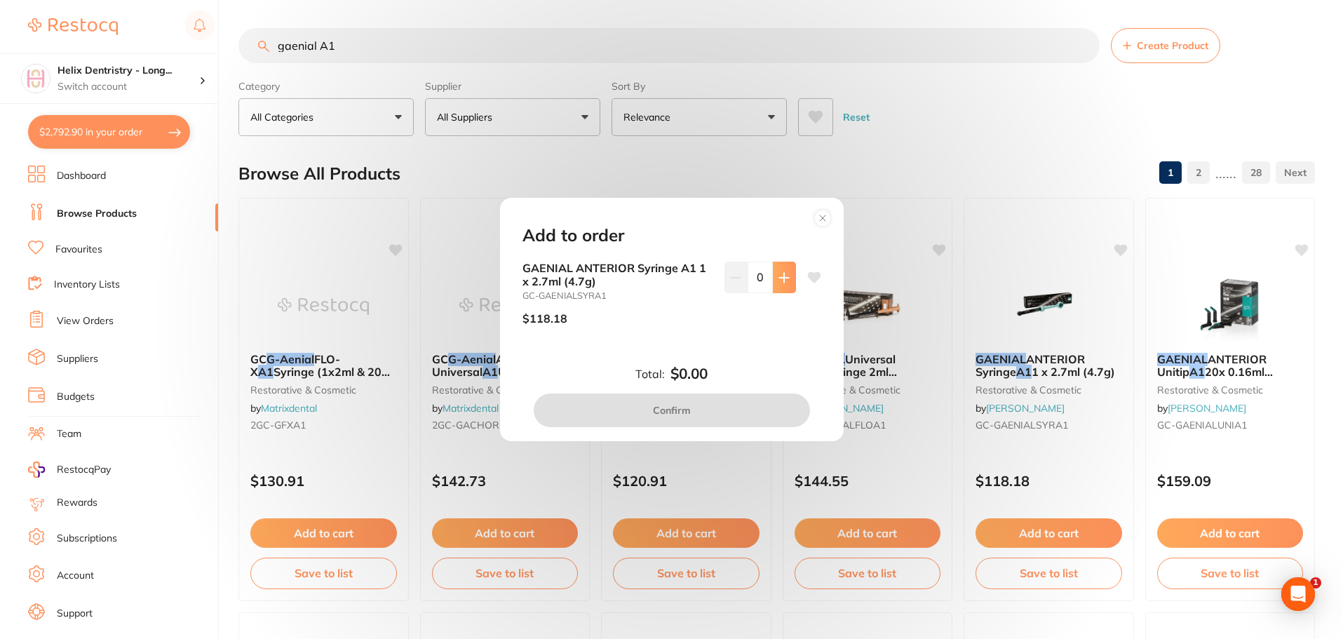
click at [773, 268] on button at bounding box center [784, 277] width 23 height 31
type input "1"
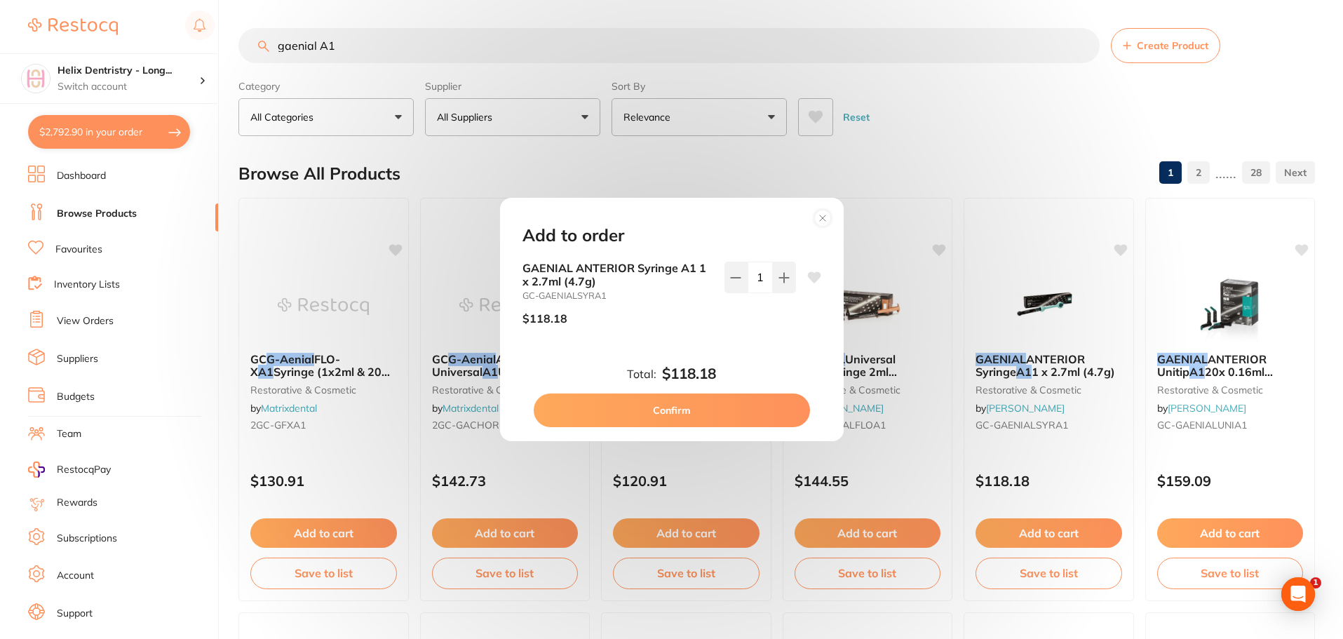
click at [693, 393] on div "Total: $118.18 Confirm" at bounding box center [672, 396] width 332 height 62
click at [694, 406] on button "Confirm" at bounding box center [672, 410] width 276 height 34
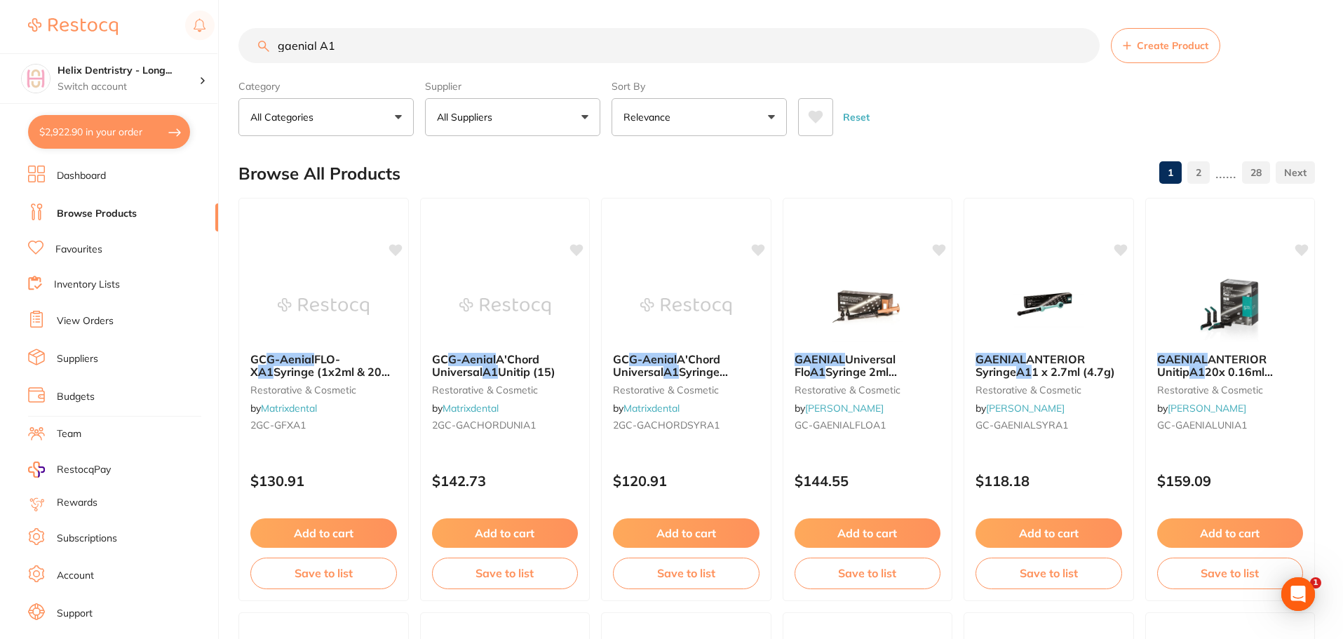
click at [339, 42] on input "gaenial A1" at bounding box center [668, 45] width 861 height 35
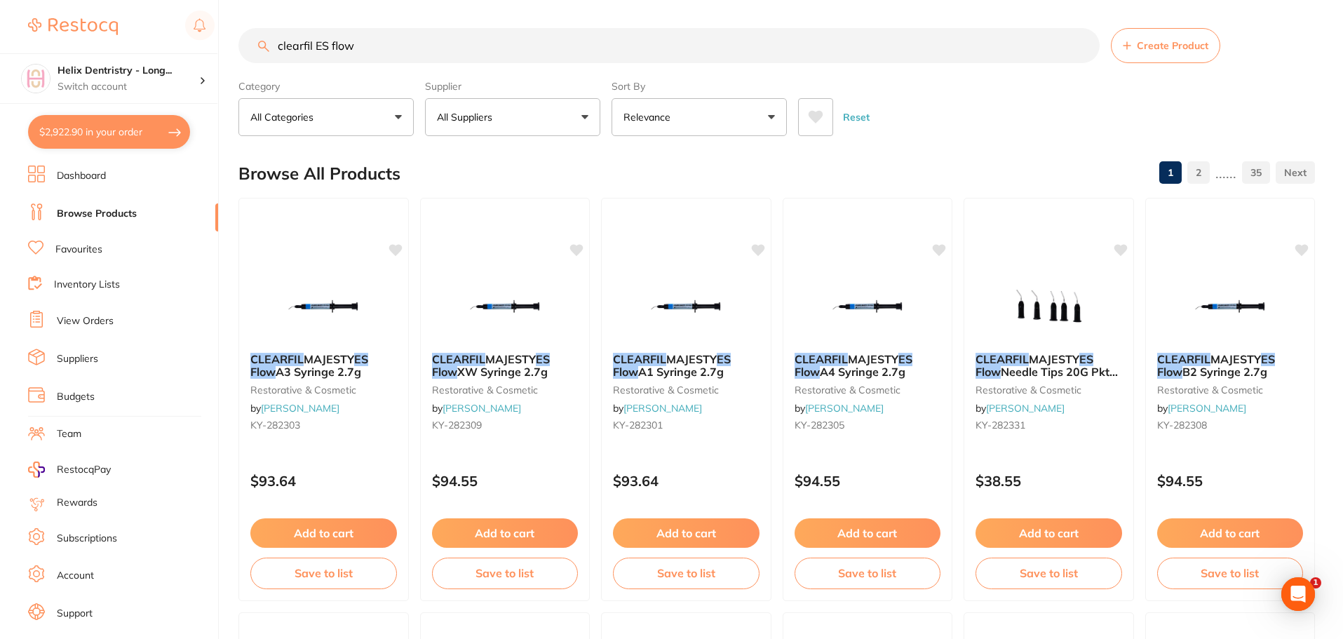
type input "clearfil ES flow"
click at [123, 138] on button "$2,922.90 in your order" at bounding box center [109, 132] width 162 height 34
checkbox input "true"
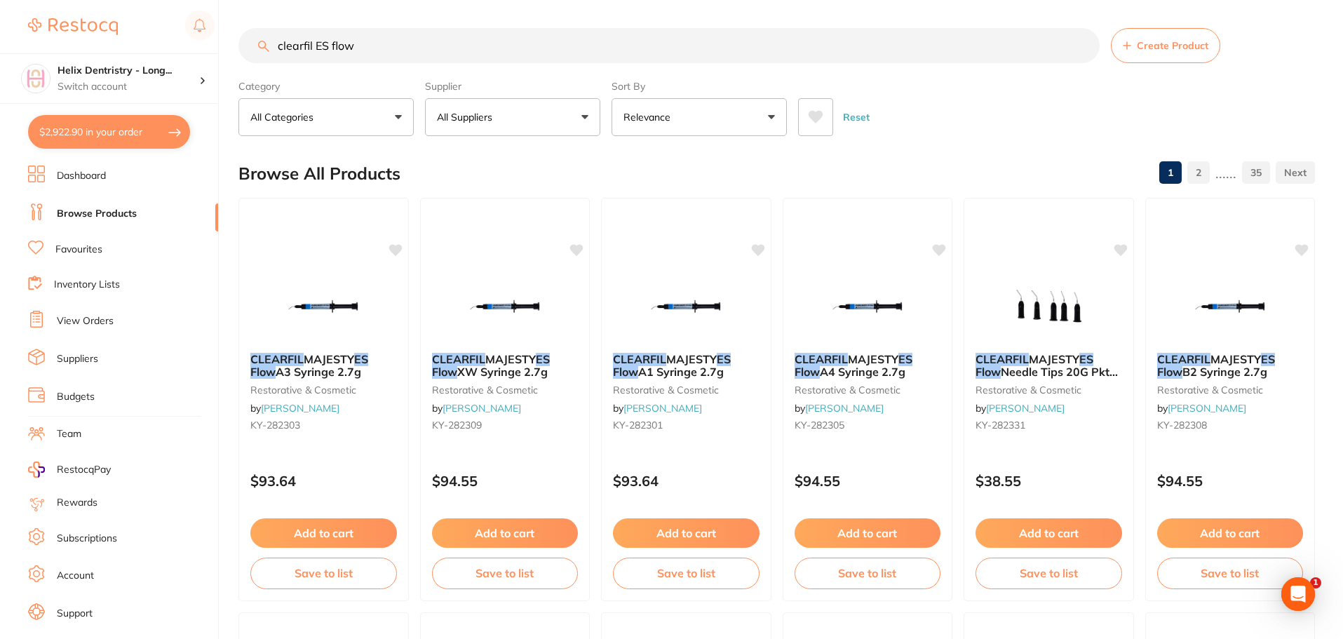
checkbox input "true"
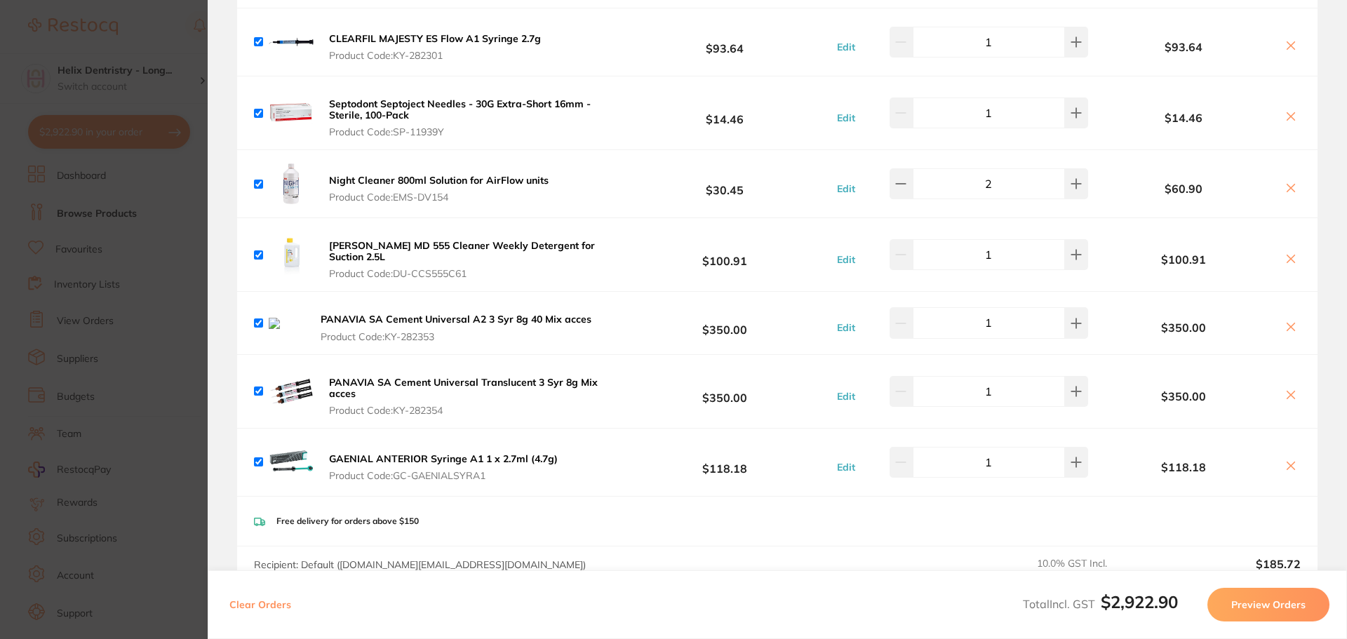
scroll to position [701, 0]
click at [1289, 324] on icon at bounding box center [1290, 326] width 11 height 11
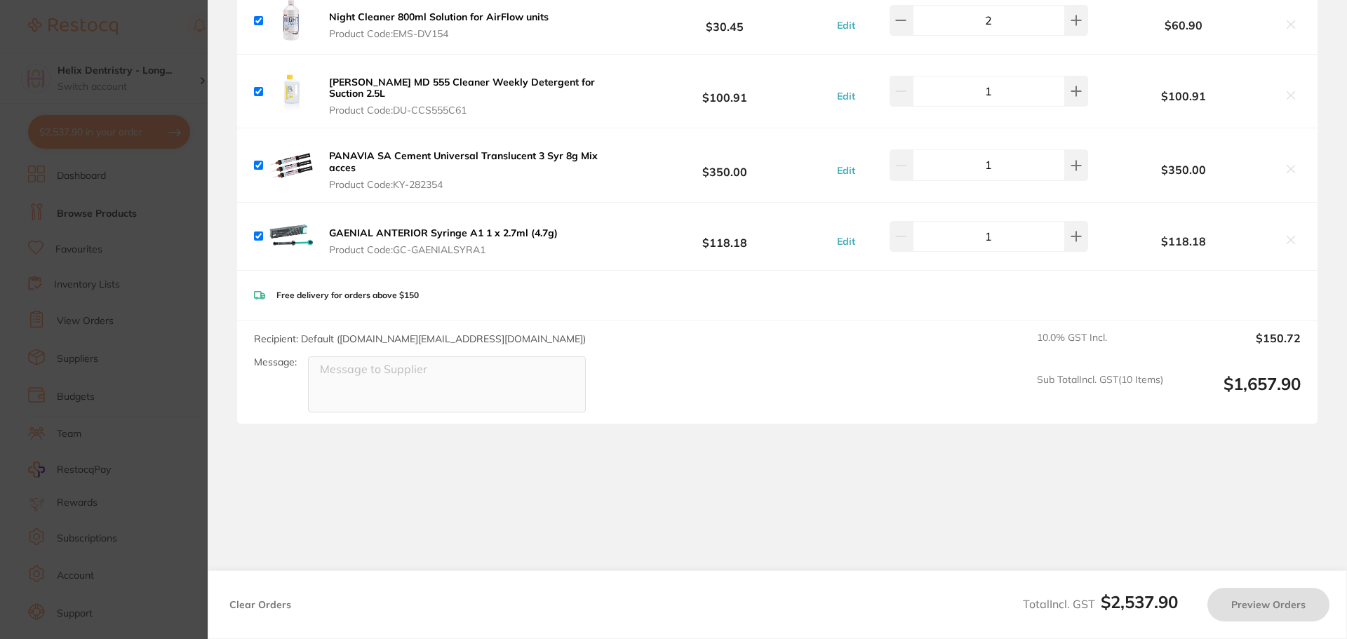
checkbox input "true"
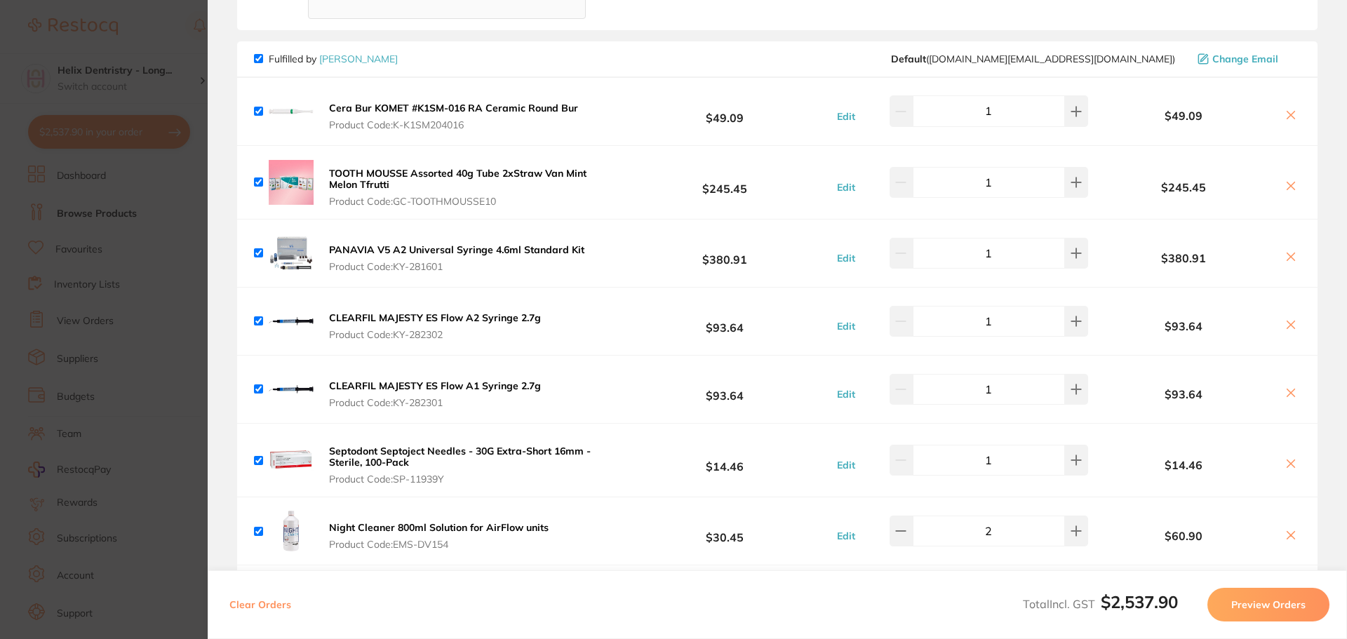
scroll to position [233, 0]
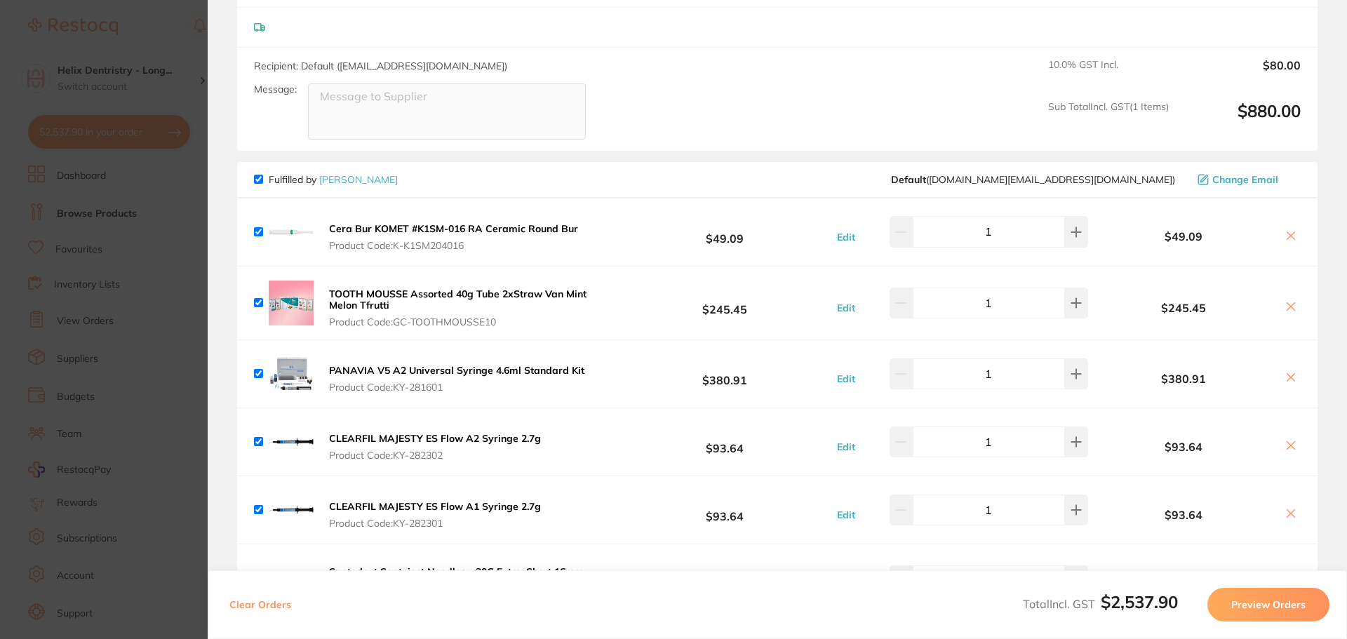
click at [156, 350] on section "Update RRP Set your pre negotiated price for this item. Item Agreed RRP (excl. …" at bounding box center [673, 319] width 1347 height 639
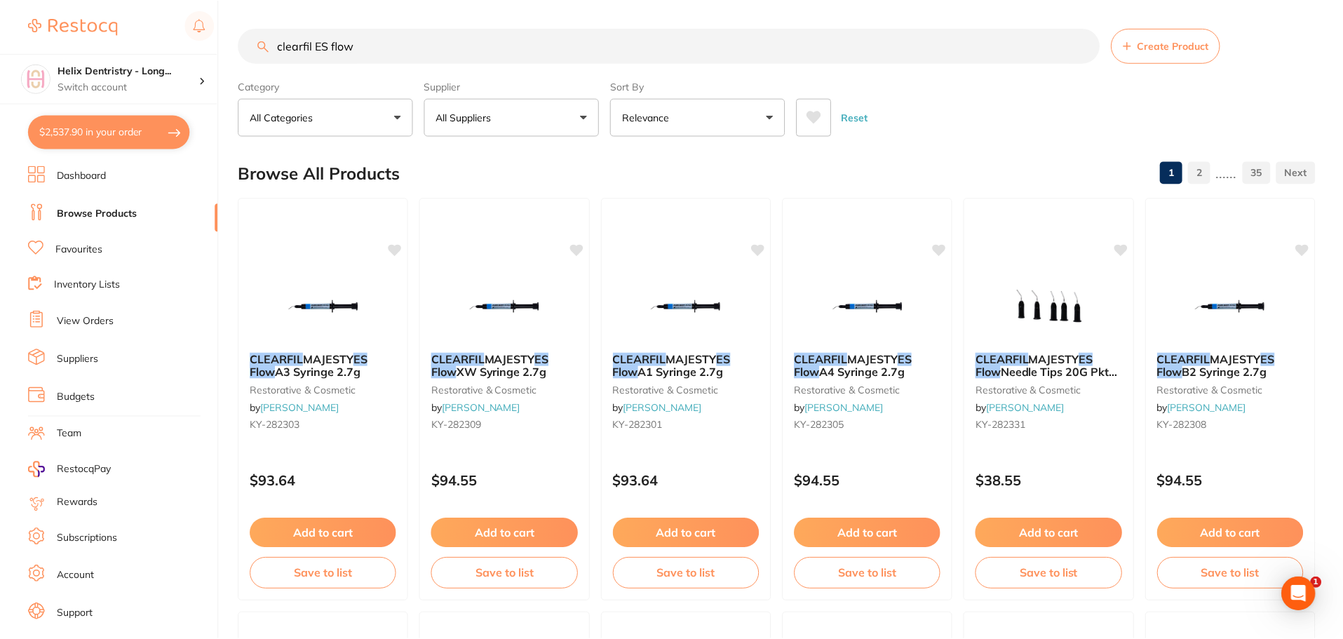
scroll to position [11, 0]
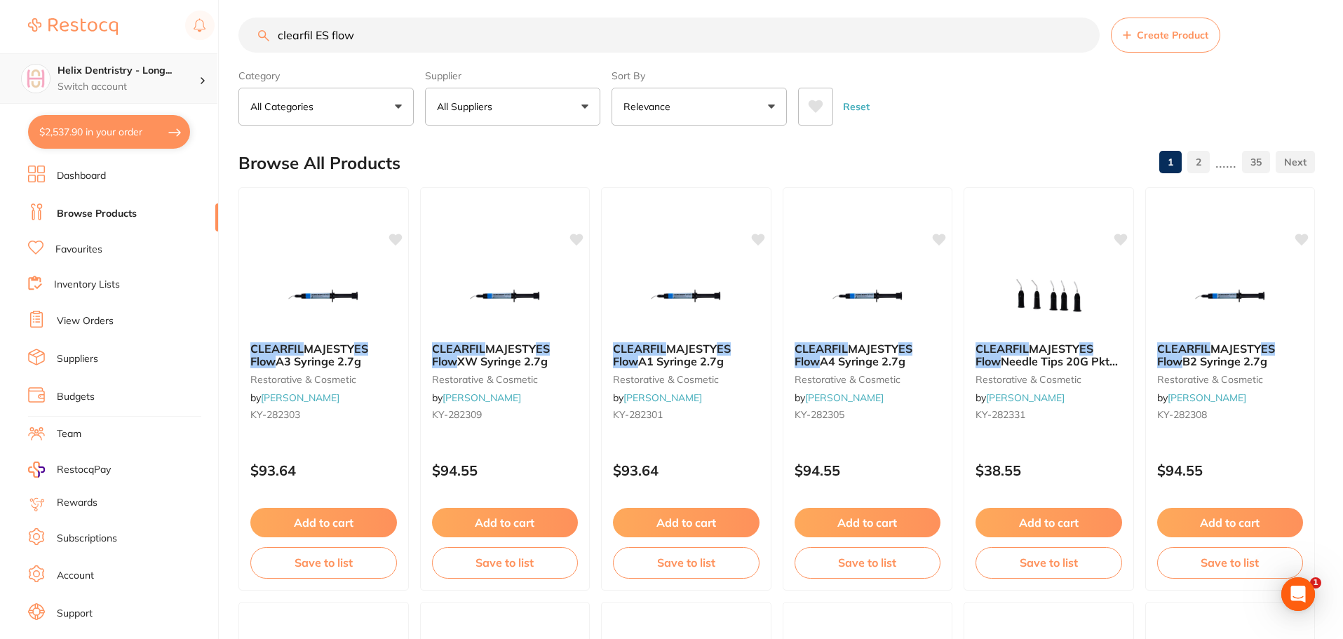
click at [195, 88] on p "Switch account" at bounding box center [129, 87] width 142 height 14
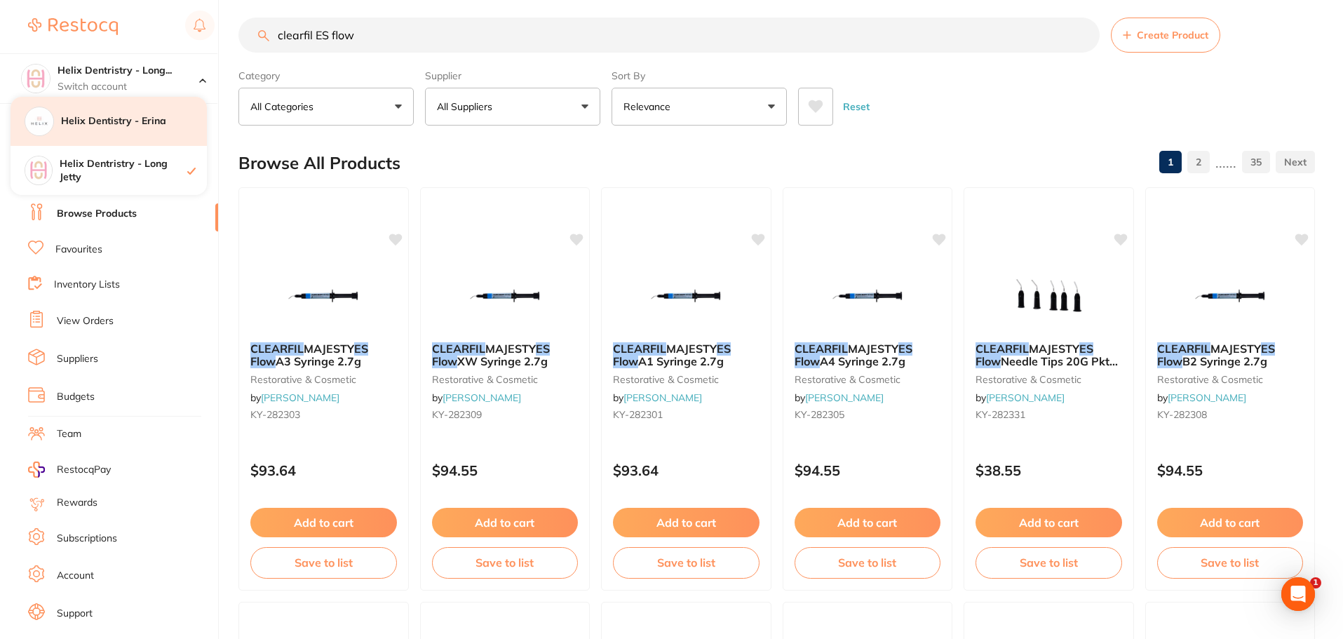
click at [144, 121] on h4 "Helix Dentistry - Erina" at bounding box center [134, 121] width 146 height 14
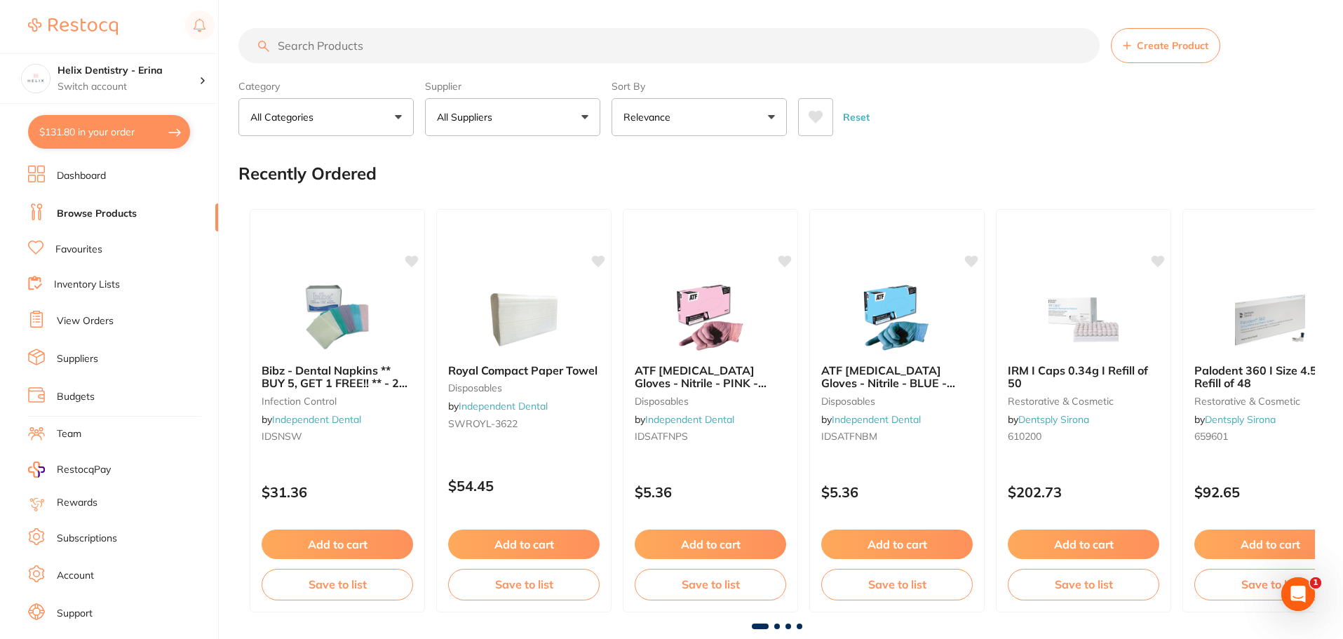
click at [159, 132] on button "$131.80 in your order" at bounding box center [109, 132] width 162 height 34
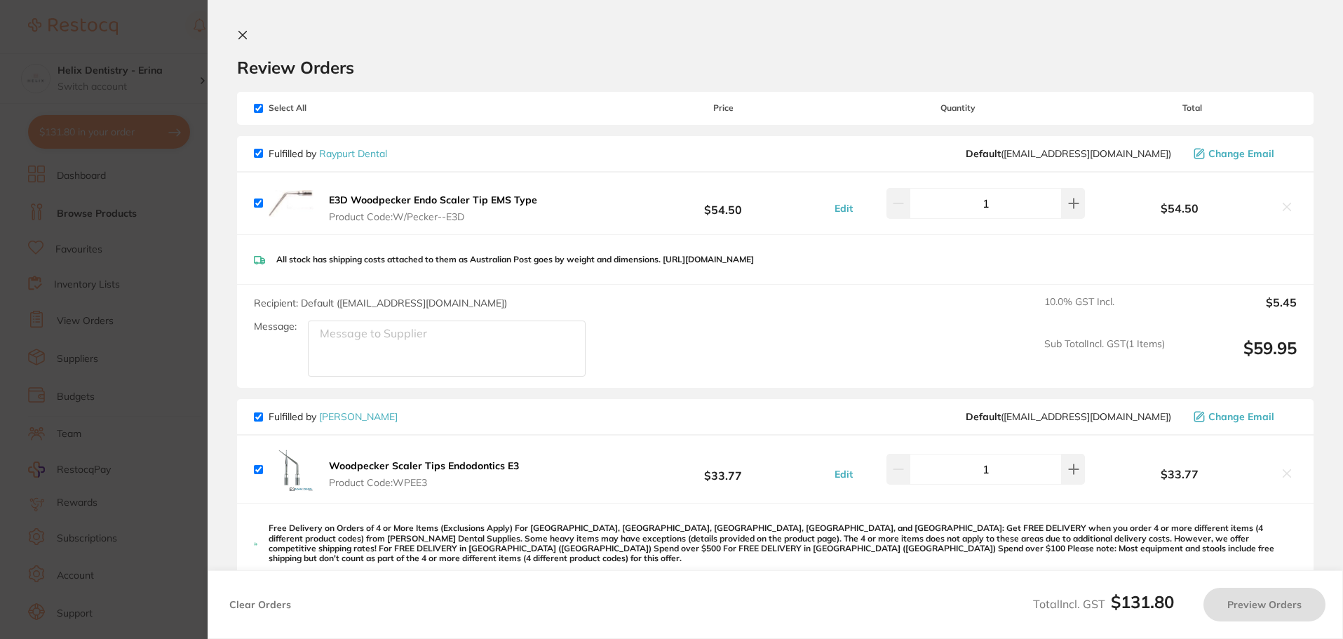
checkbox input "true"
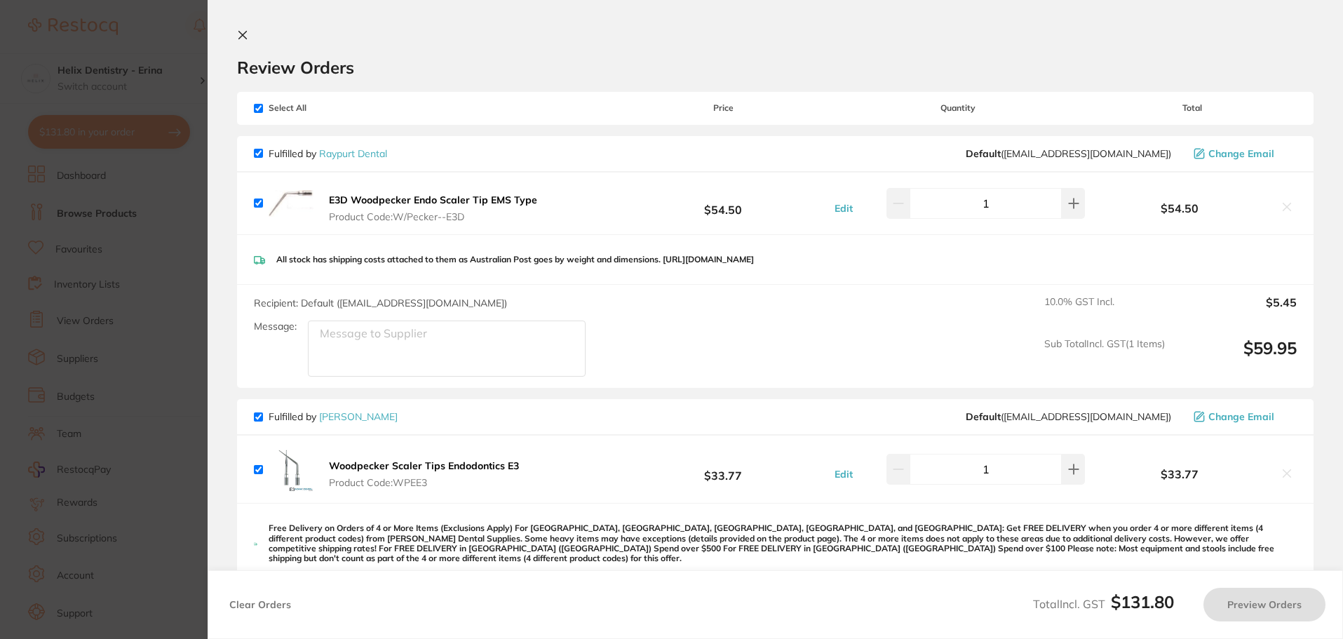
checkbox input "true"
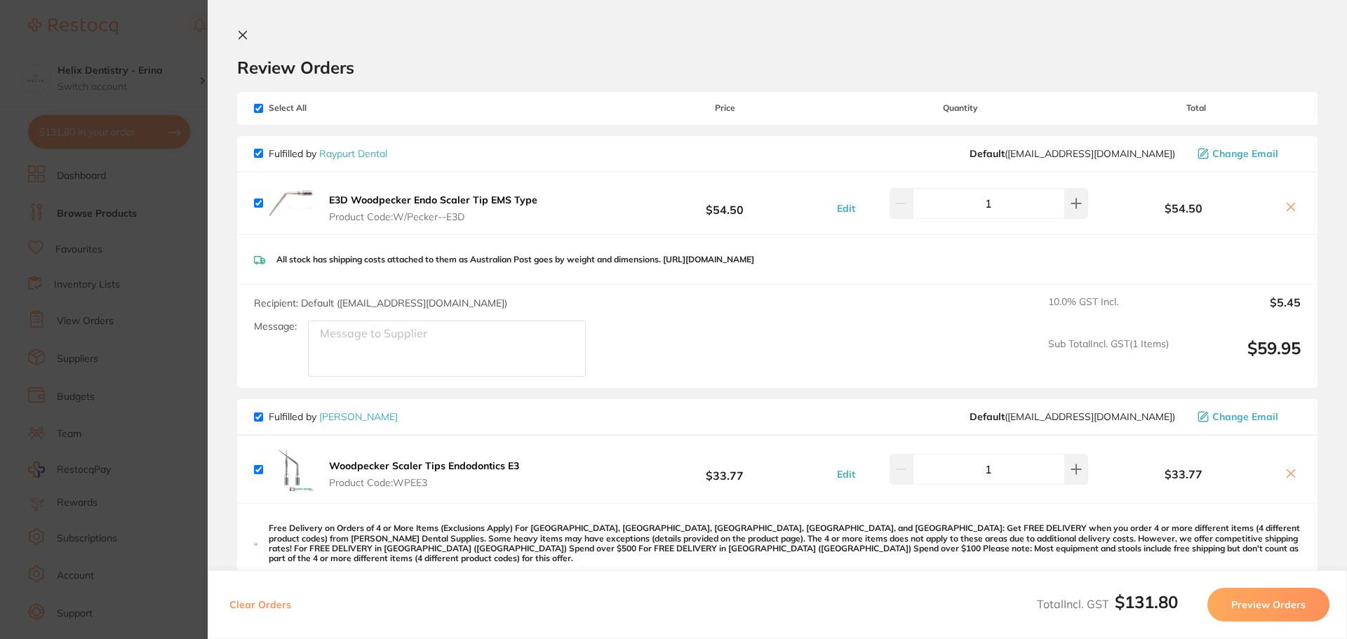
click at [151, 241] on section "Update RRP Set your pre negotiated price for this item. Item Agreed RRP (excl. …" at bounding box center [673, 319] width 1347 height 639
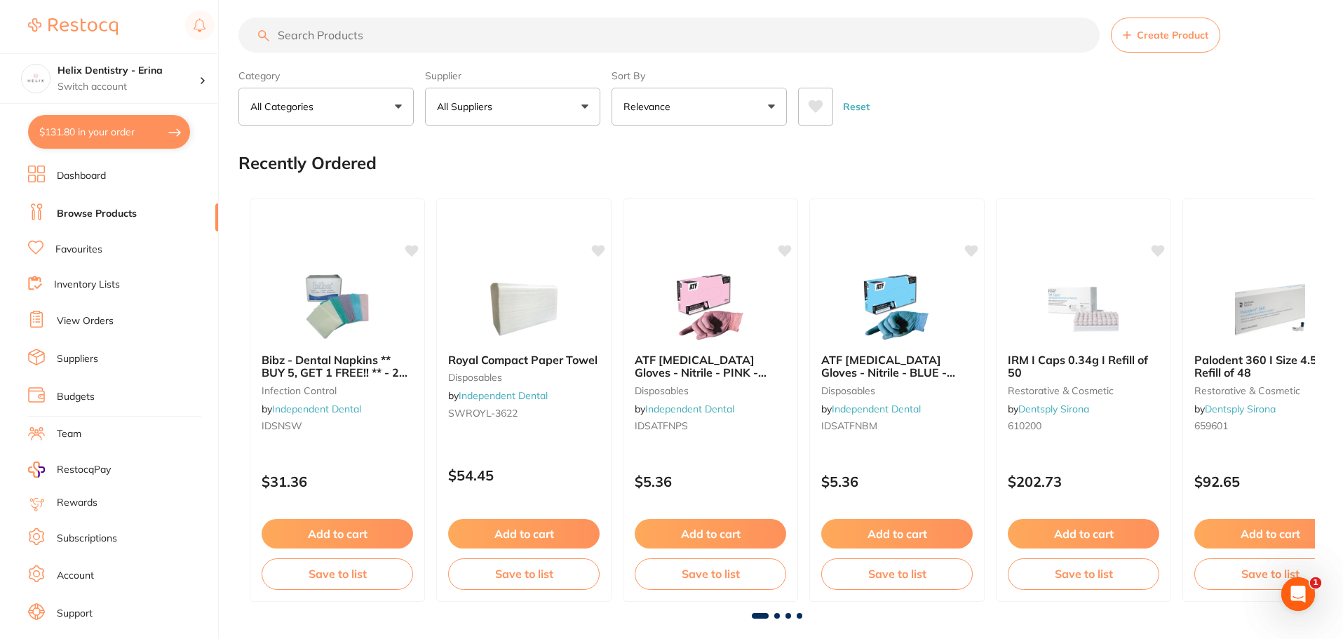
click at [78, 321] on link "View Orders" at bounding box center [85, 321] width 57 height 14
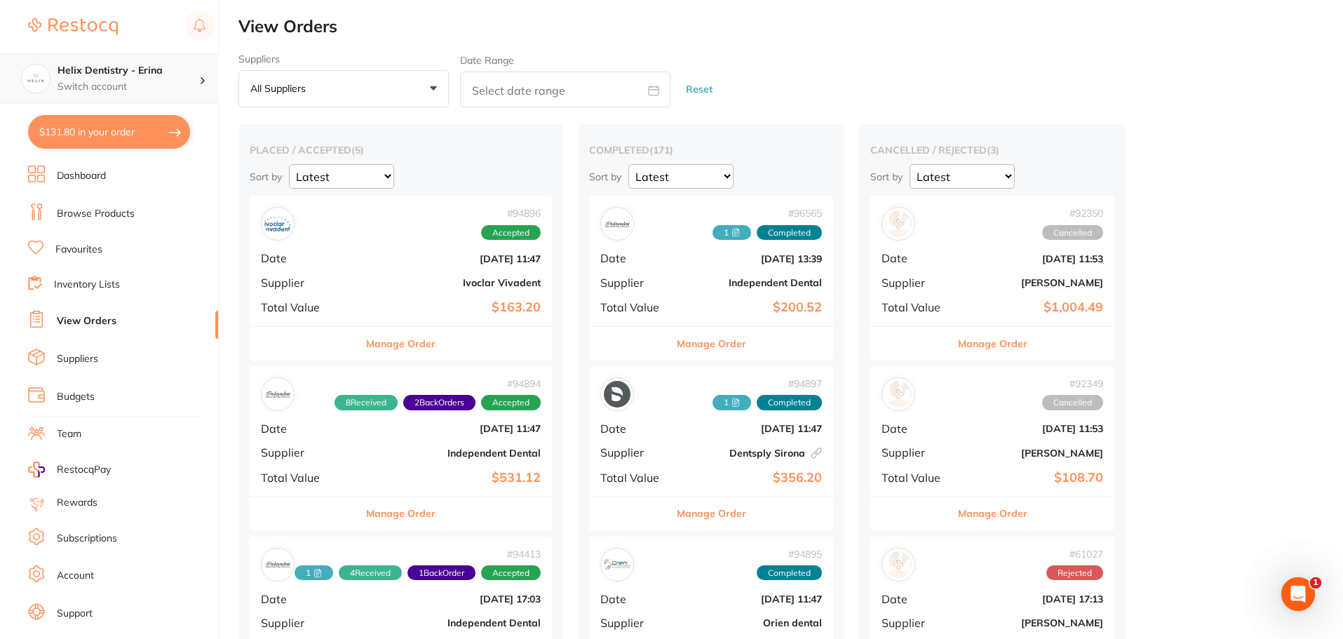
click at [153, 103] on div "Helix Dentistry - Erina Switch account" at bounding box center [108, 78] width 217 height 50
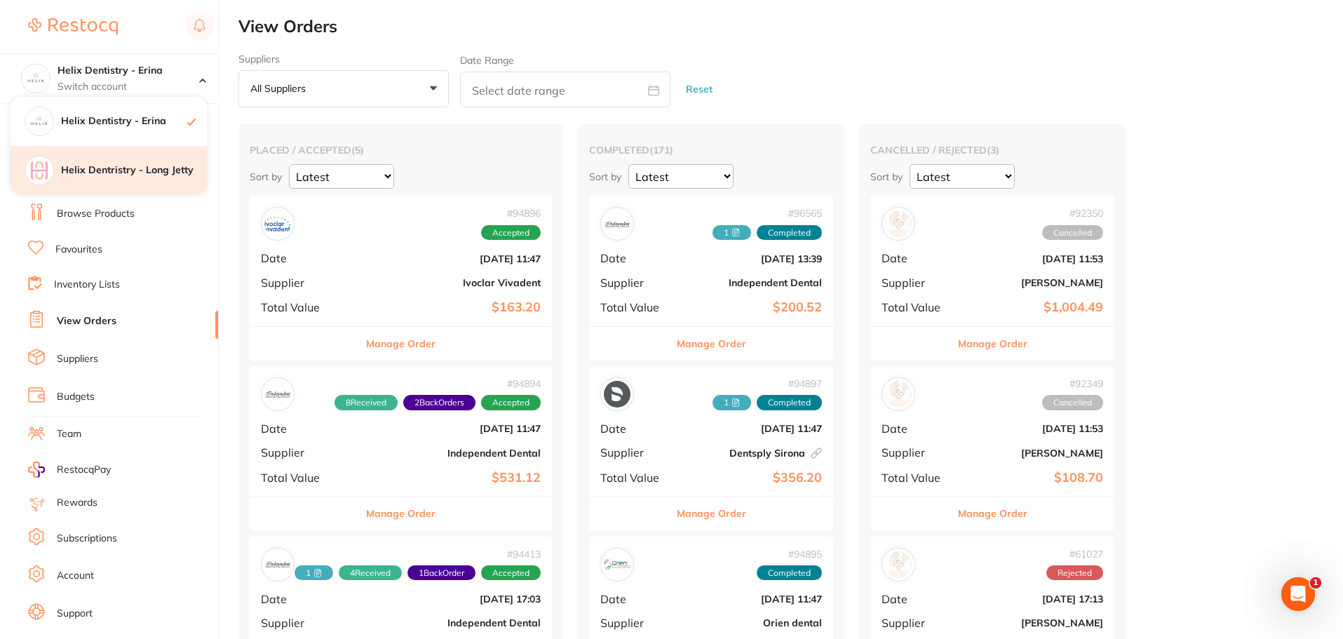
click at [140, 166] on h4 "Helix Dentristry - Long Jetty" at bounding box center [134, 170] width 146 height 14
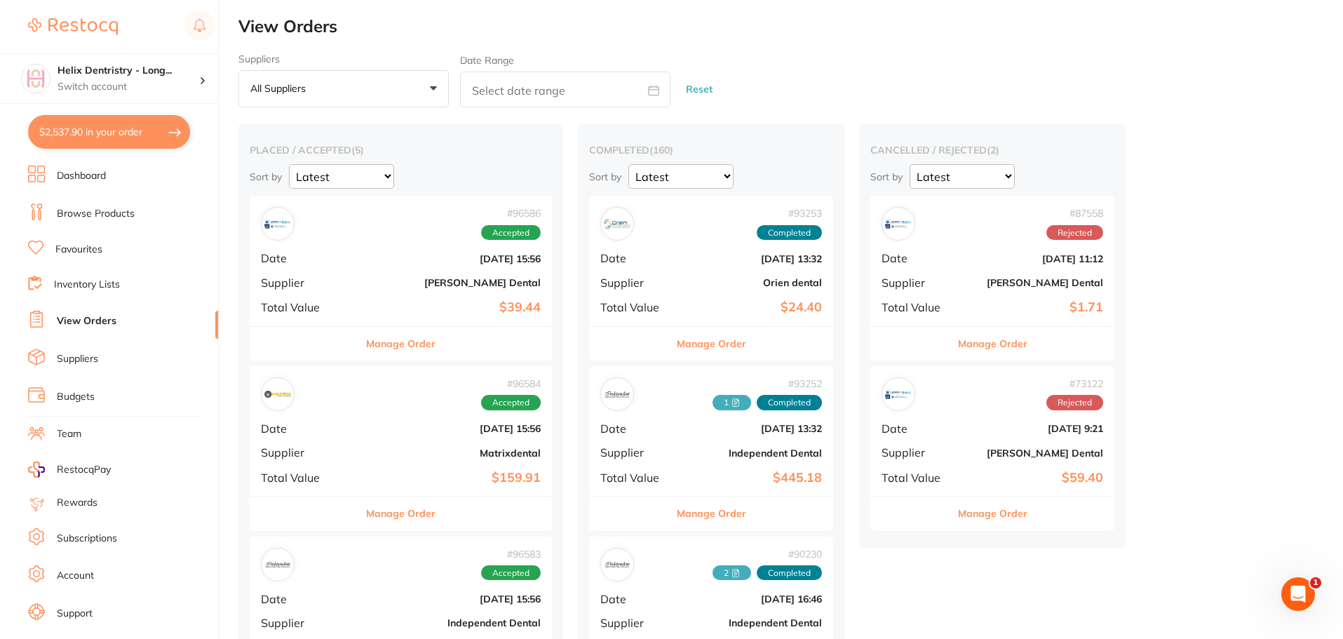
click at [140, 139] on button "$2,537.90 in your order" at bounding box center [109, 132] width 162 height 34
checkbox input "true"
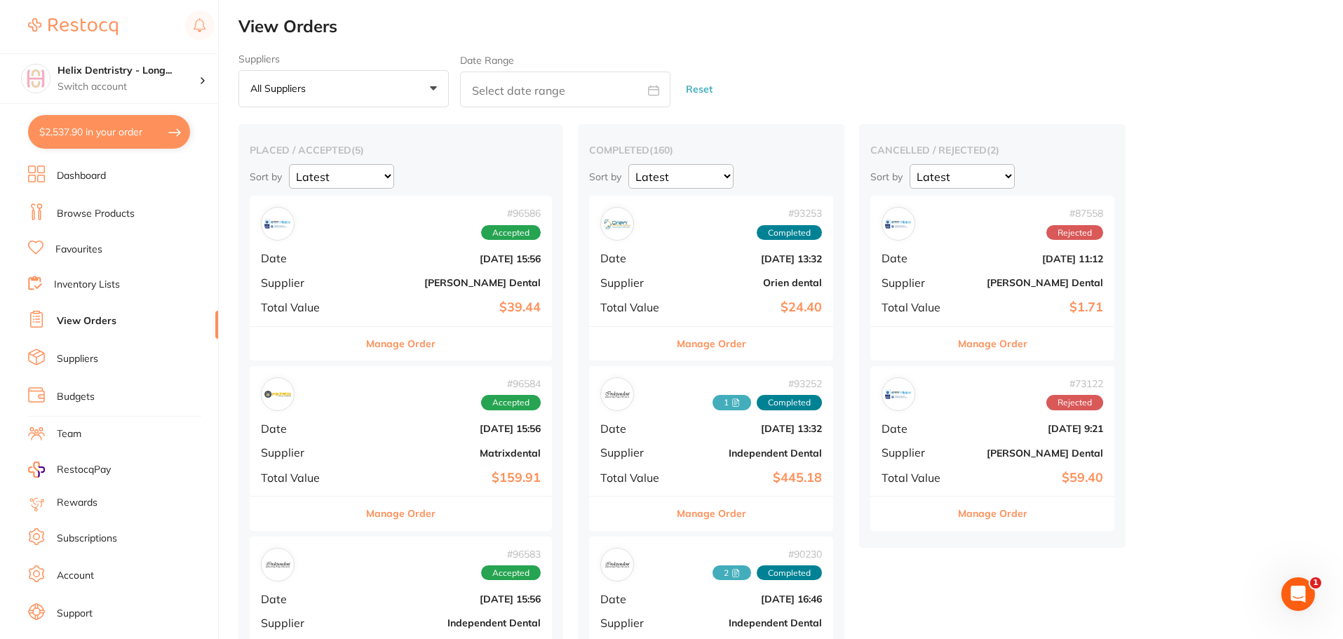
checkbox input "true"
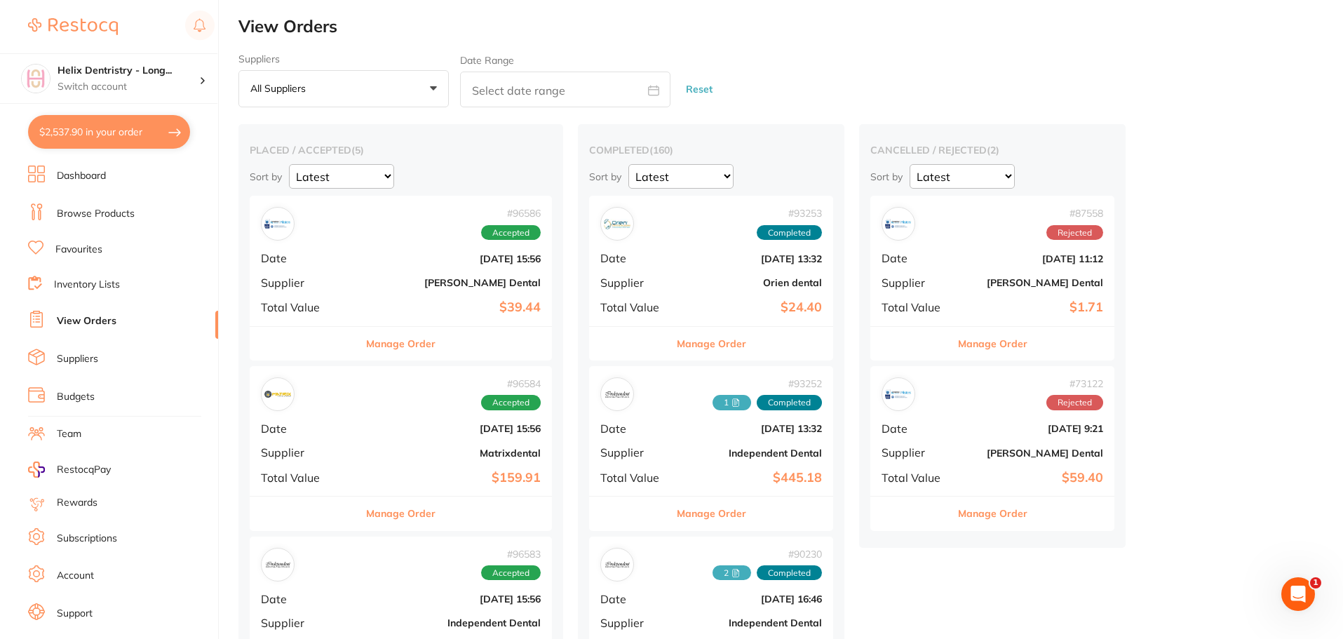
checkbox input "true"
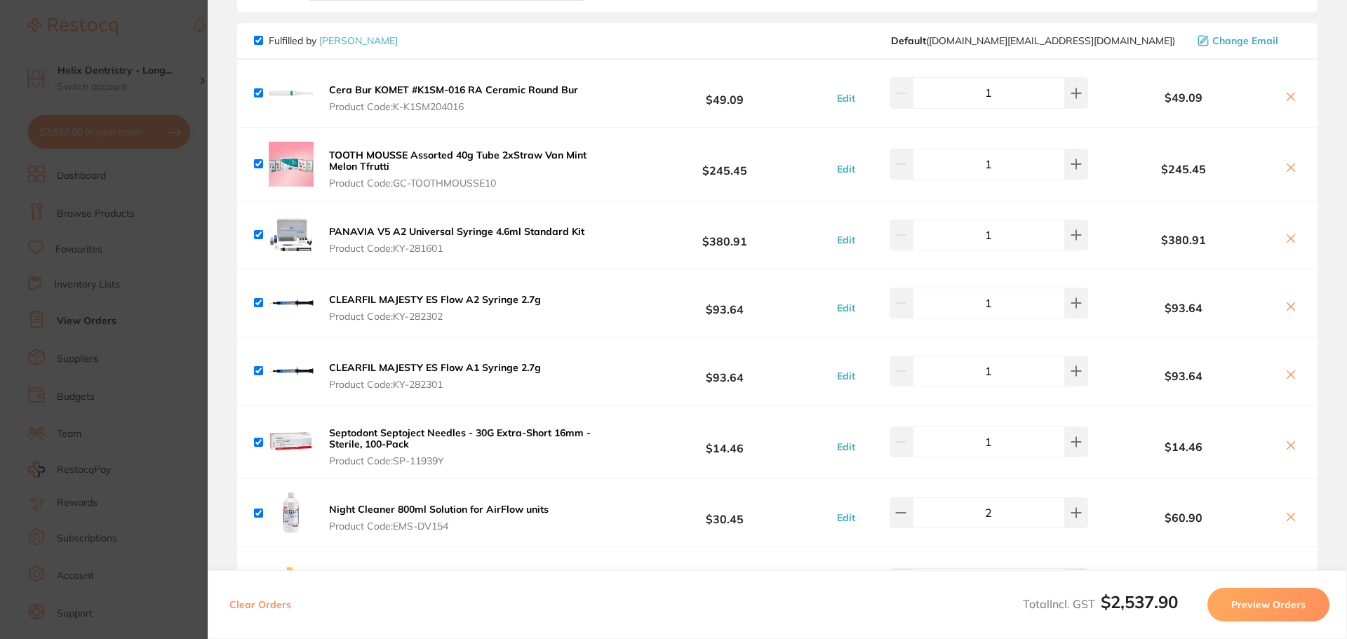
scroll to position [281, 0]
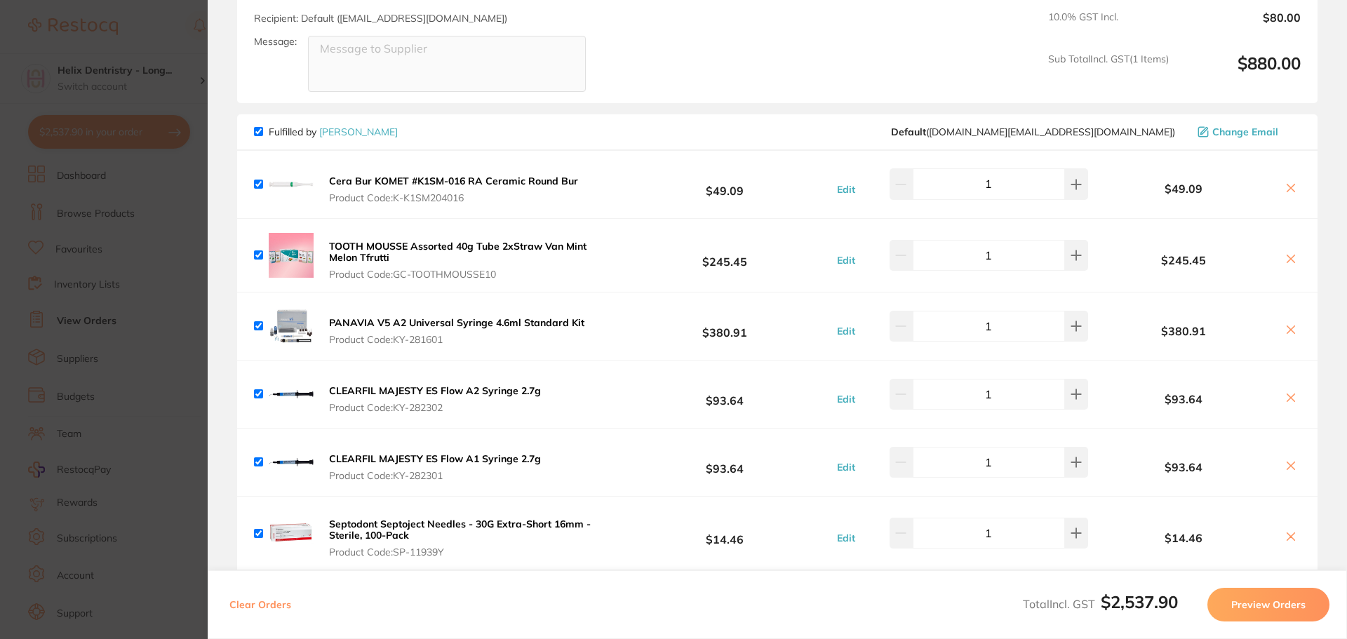
click at [185, 276] on section "Update RRP Set your pre negotiated price for this item. Item Agreed RRP (excl. …" at bounding box center [673, 319] width 1347 height 639
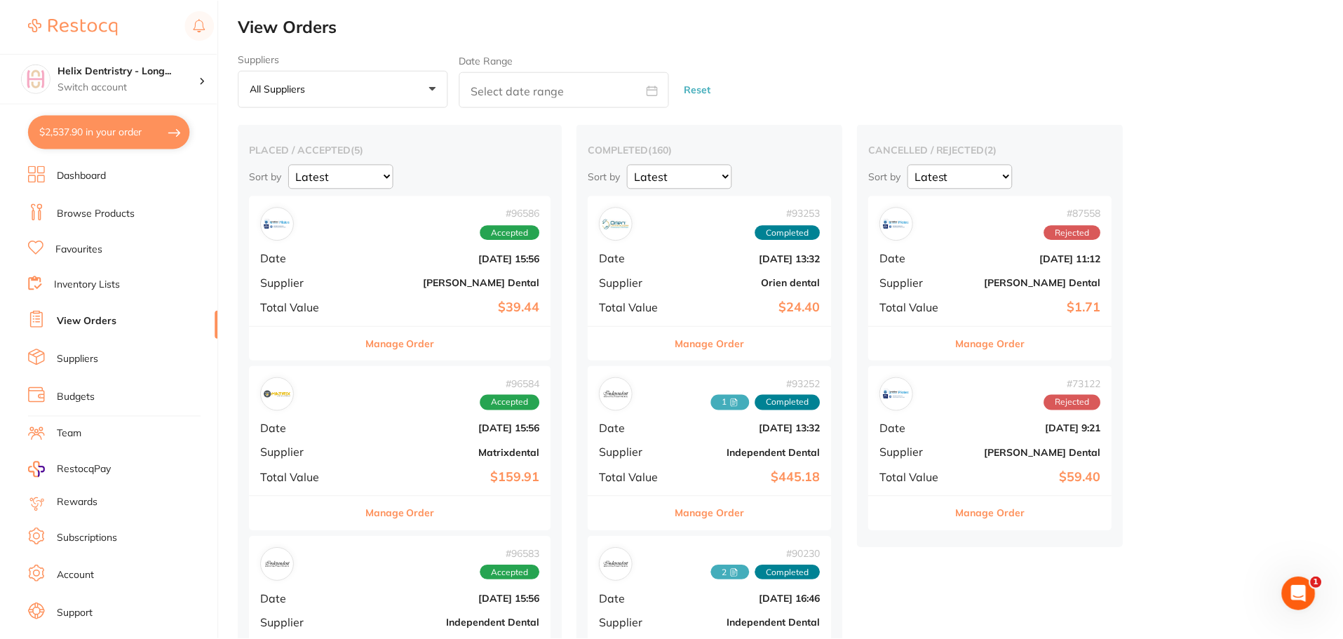
scroll to position [1, 0]
click at [79, 13] on link at bounding box center [73, 27] width 90 height 32
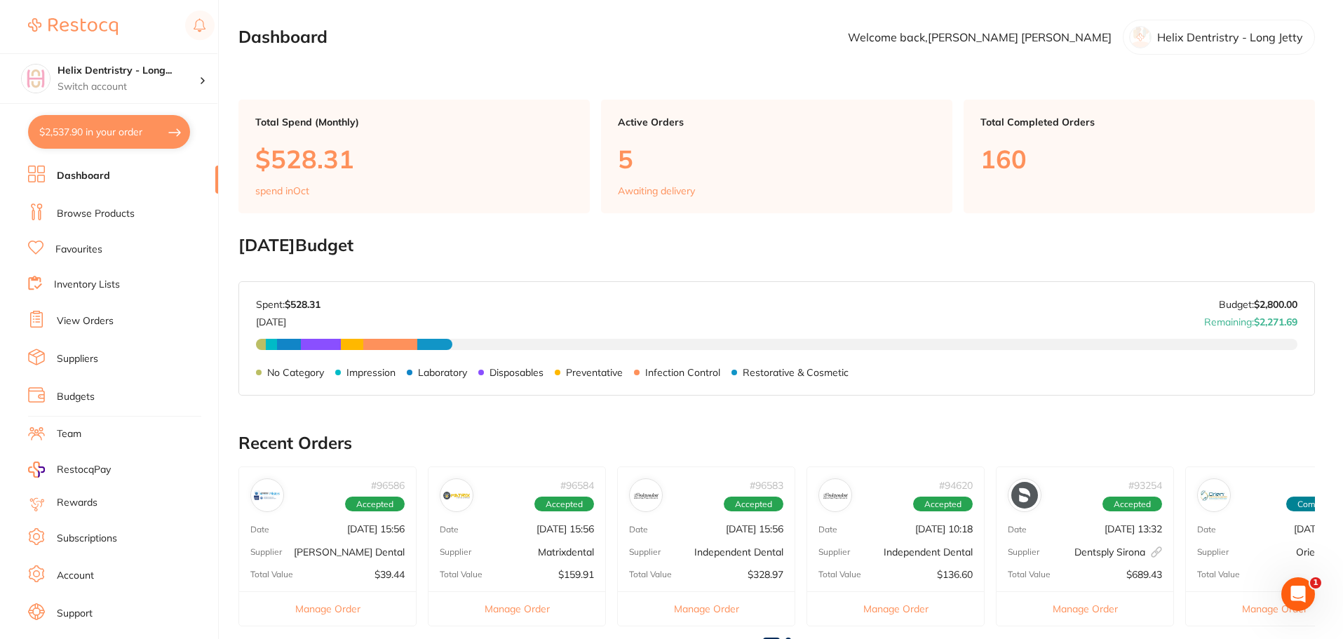
click at [106, 142] on button "$2,537.90 in your order" at bounding box center [109, 132] width 162 height 34
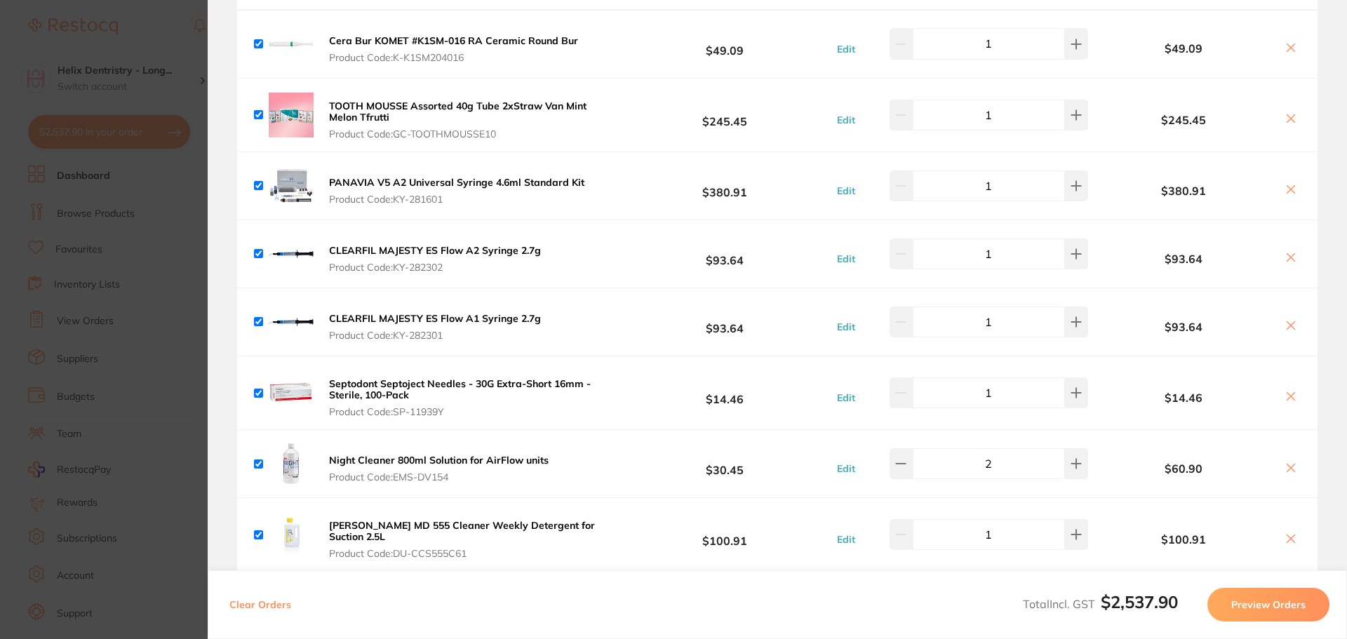
scroll to position [864, 0]
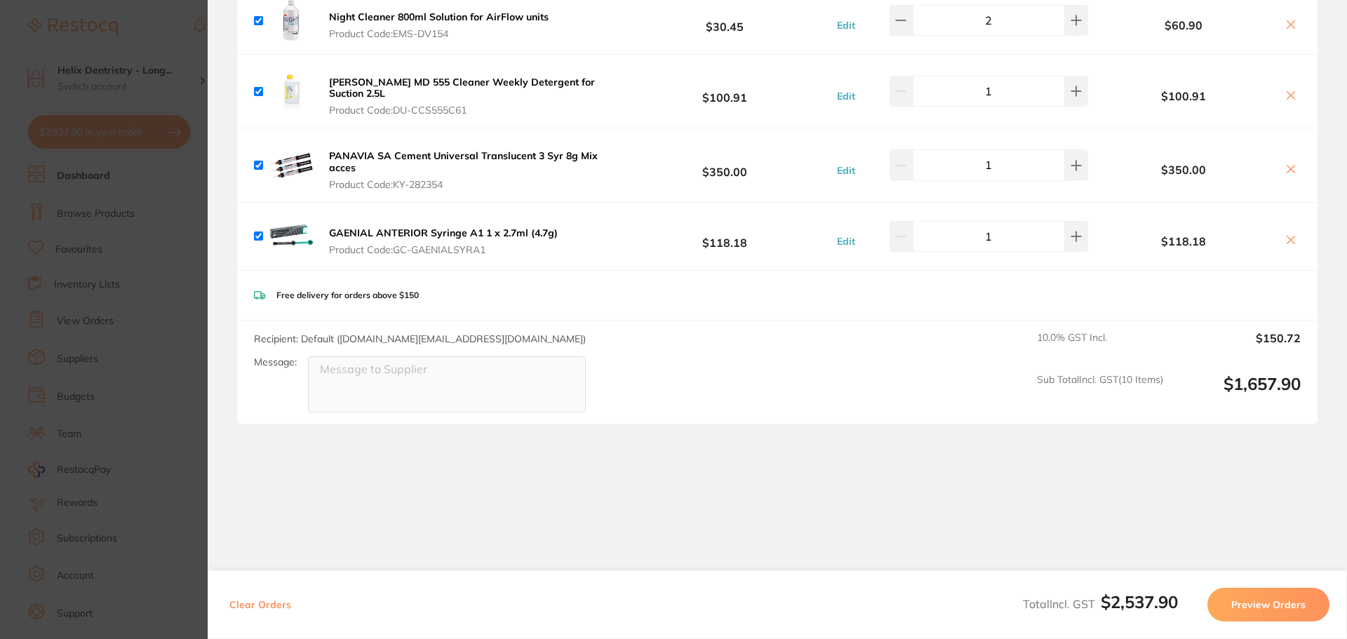
click at [149, 239] on section "Update RRP Set your pre negotiated price for this item. Item Agreed RRP (excl. …" at bounding box center [673, 319] width 1347 height 639
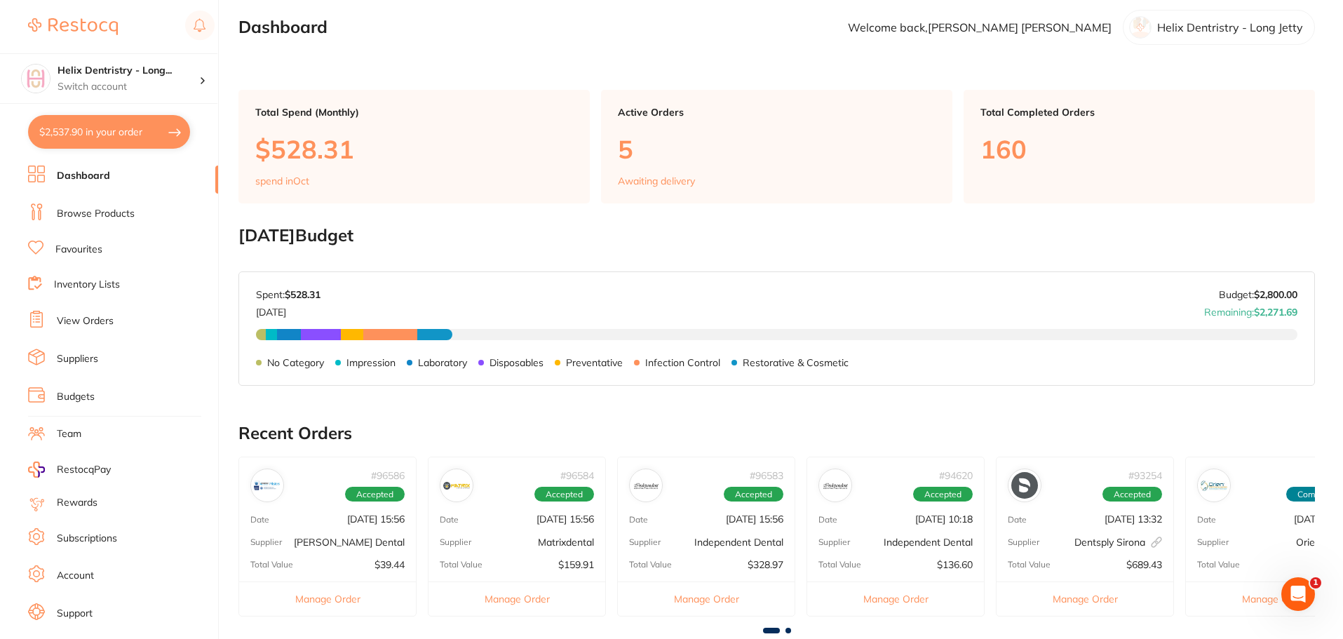
click at [80, 321] on link "View Orders" at bounding box center [85, 321] width 57 height 14
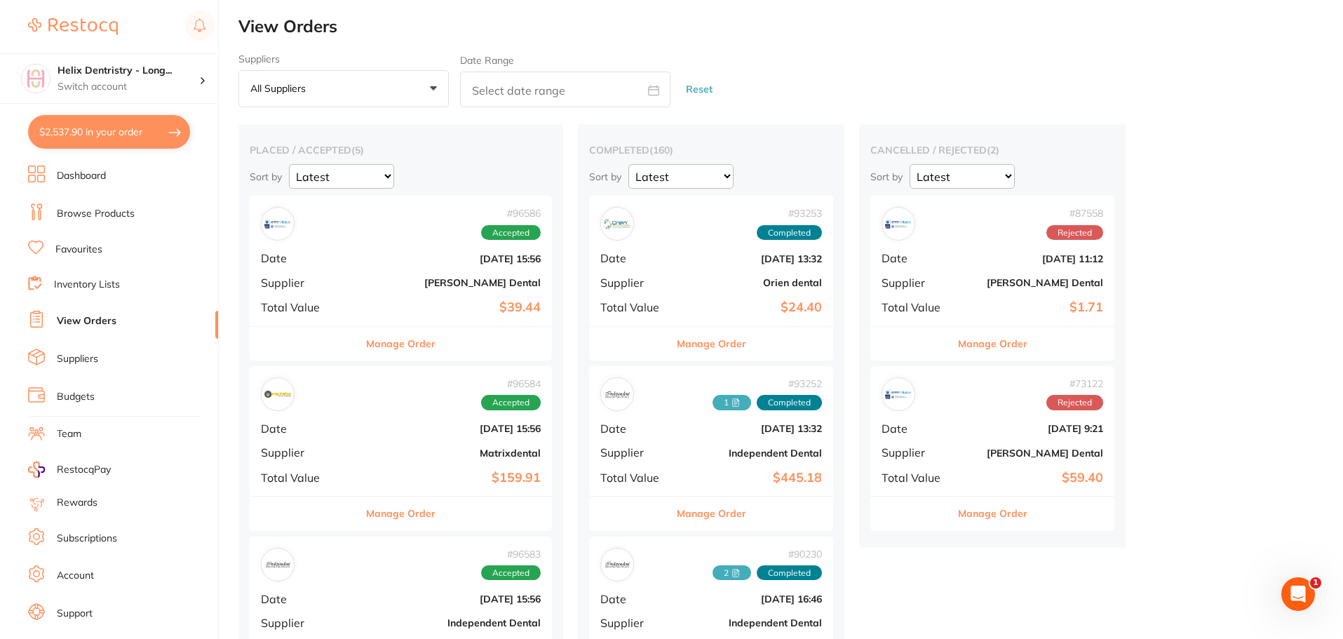
click at [400, 281] on b "[PERSON_NAME] Dental" at bounding box center [451, 282] width 179 height 11
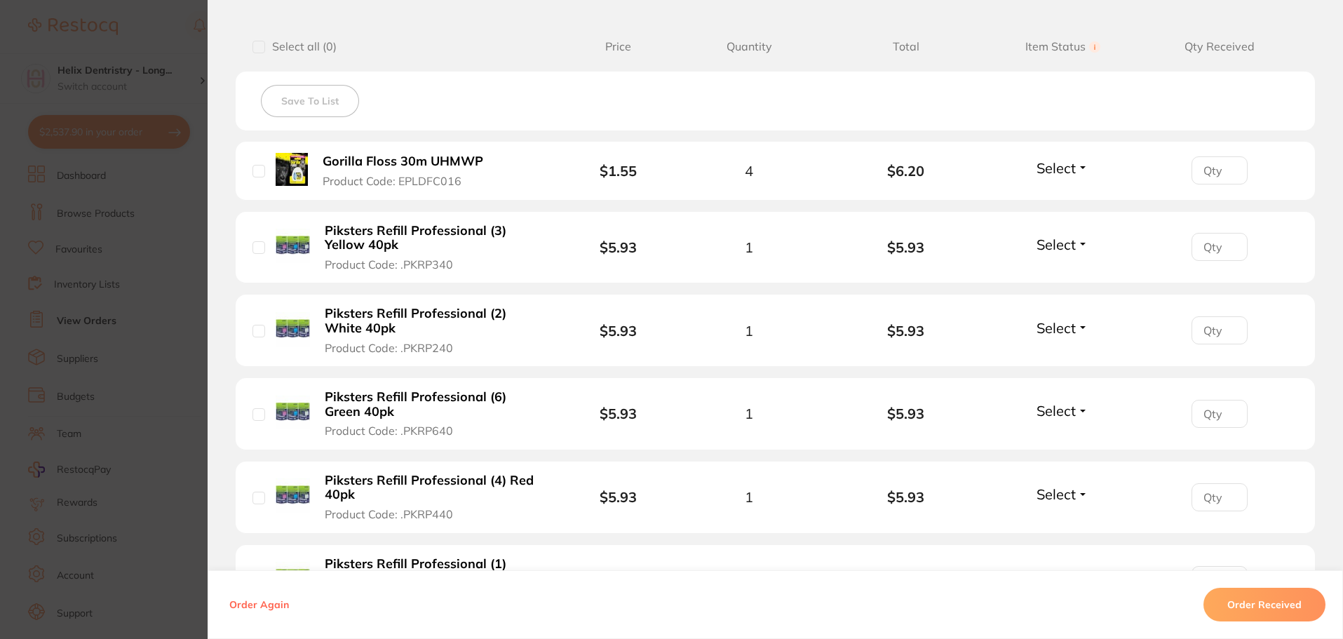
scroll to position [561, 0]
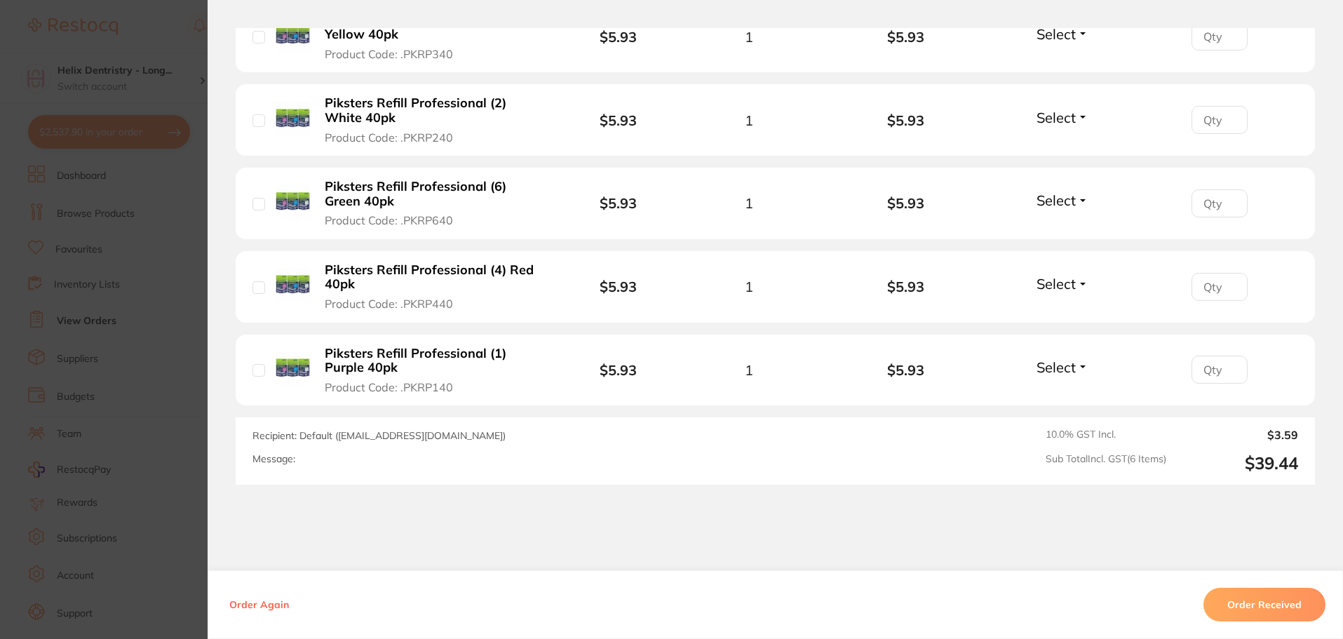
click at [195, 325] on section "Order ID: Restocq- 96586 Order Information Accepted Order Order Date Oct 14 202…" at bounding box center [671, 319] width 1343 height 639
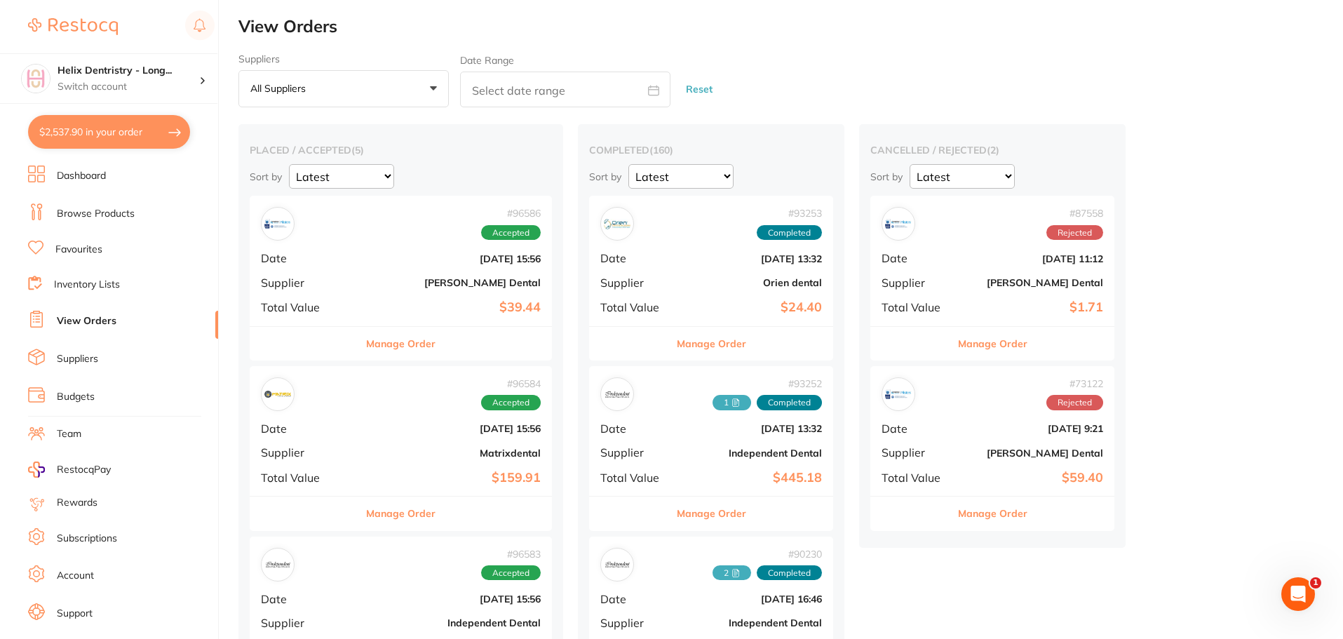
click at [364, 430] on b "[DATE] 15:56" at bounding box center [451, 428] width 179 height 11
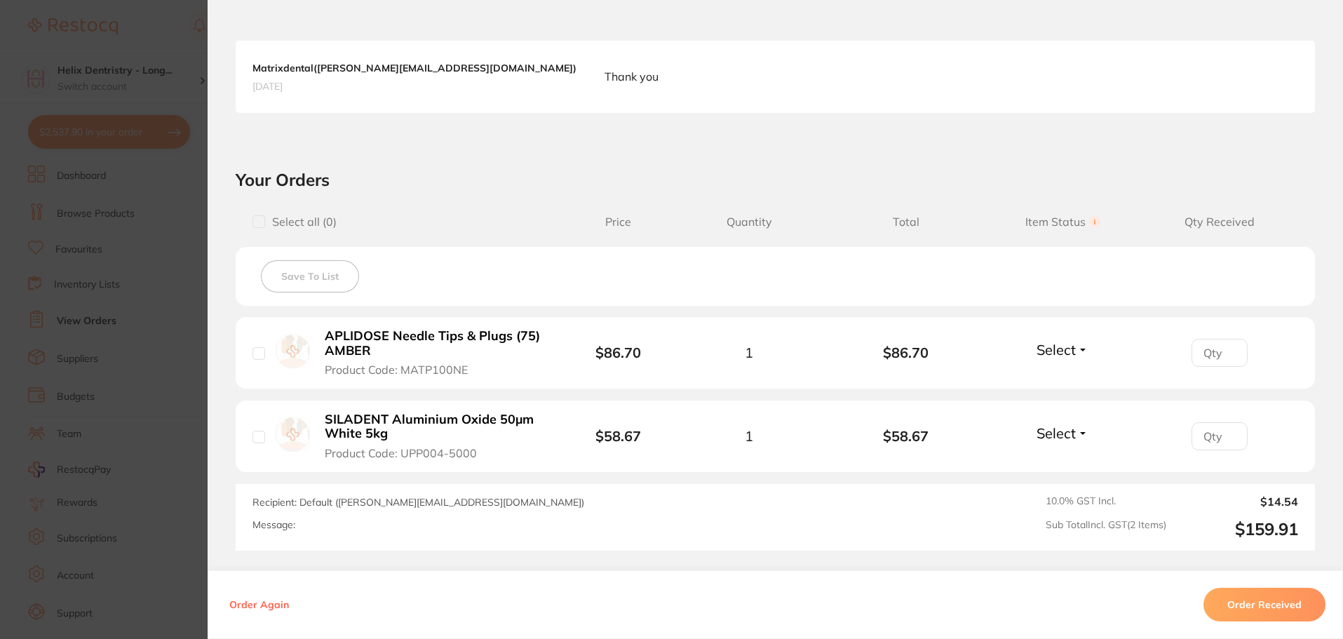
click at [113, 308] on section "Order ID: Restocq- 96584 Order Information Accepted Order Order Date Oct 14 202…" at bounding box center [671, 319] width 1343 height 639
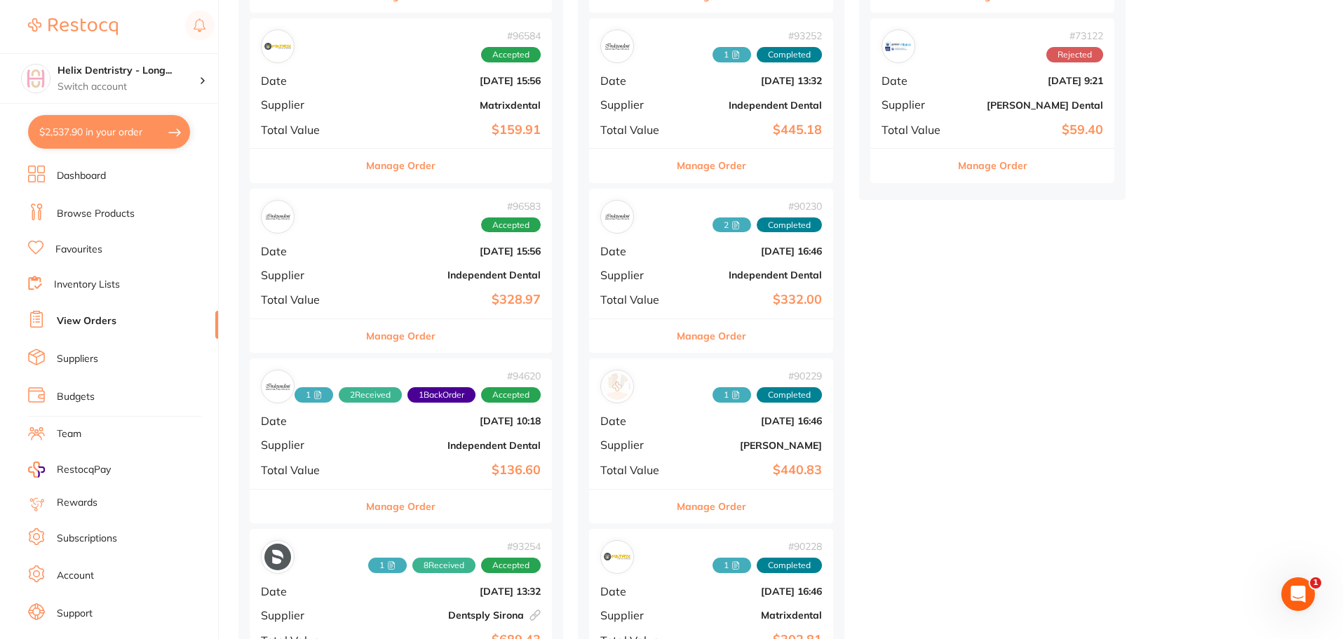
scroll to position [351, 0]
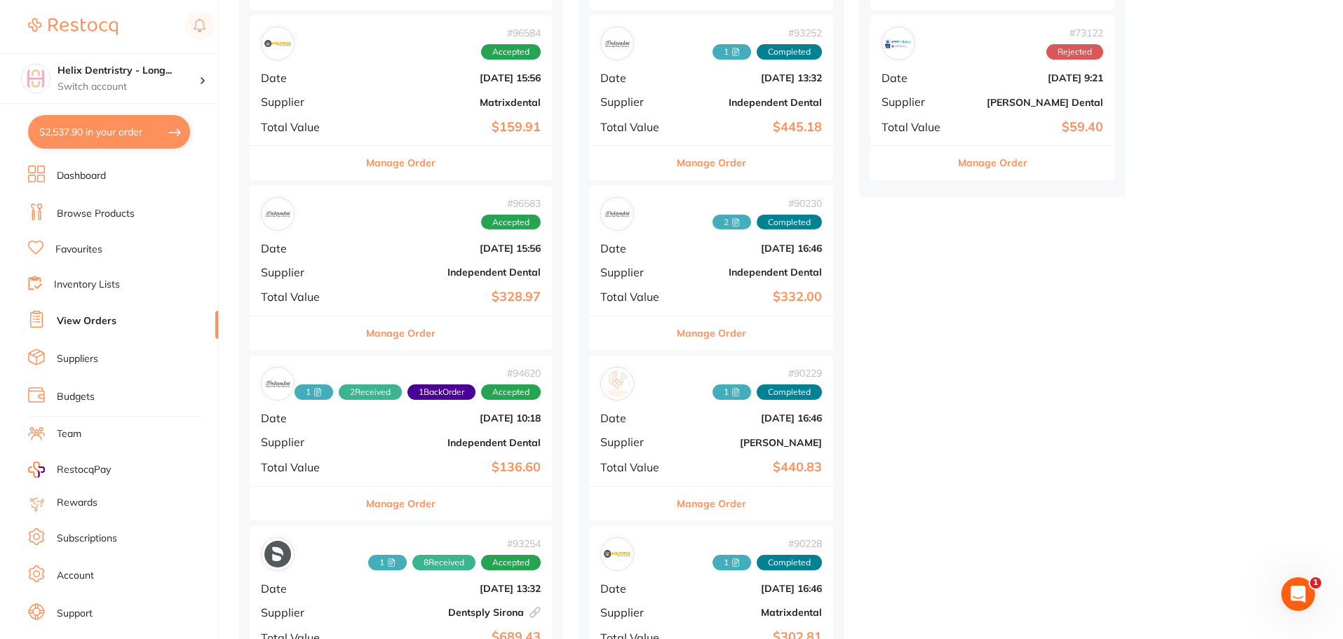
click at [375, 288] on div "# 96583 Accepted Date Oct 14 2025, 15:56 Supplier Independent Dental Total Valu…" at bounding box center [401, 251] width 302 height 130
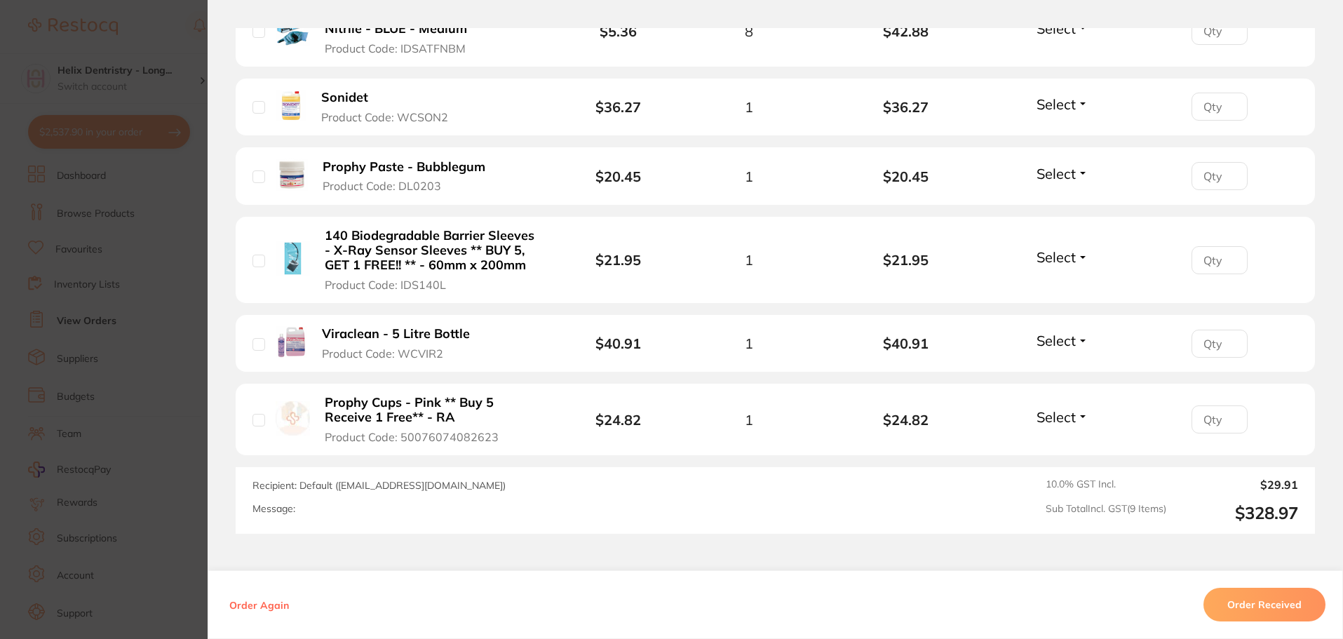
scroll to position [772, 0]
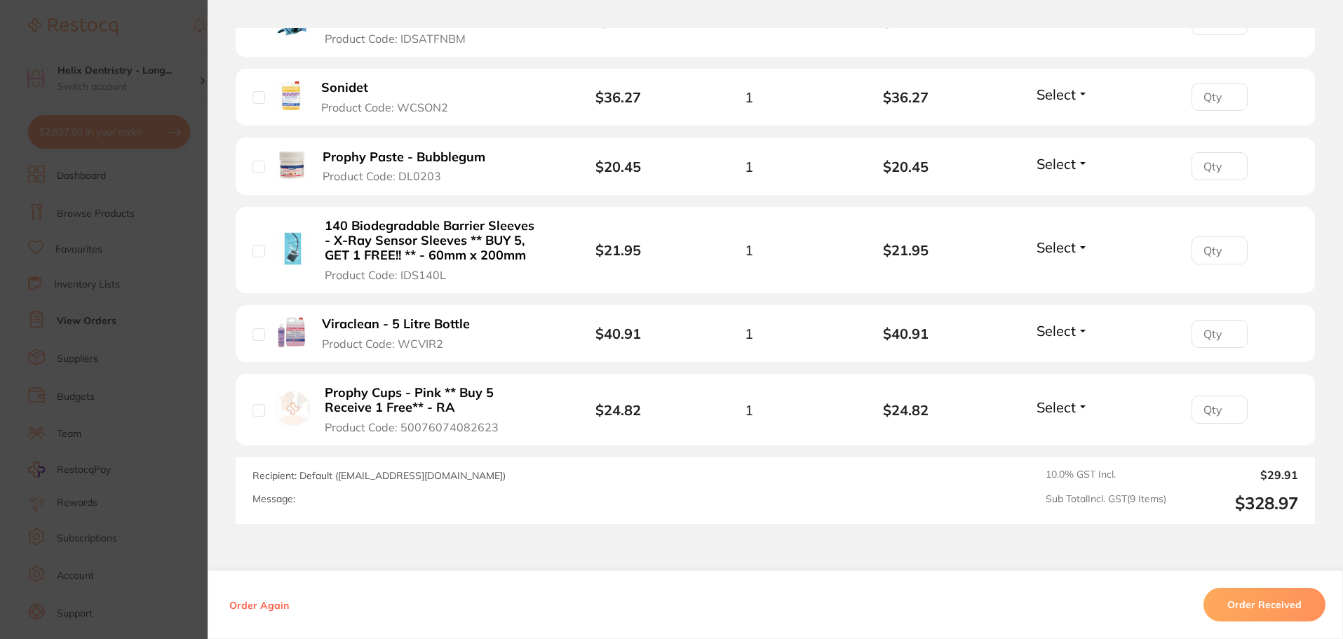
click at [147, 274] on section "Order ID: Restocq- 96583 Order Information Accepted Order Order Date Oct 14 202…" at bounding box center [671, 319] width 1343 height 639
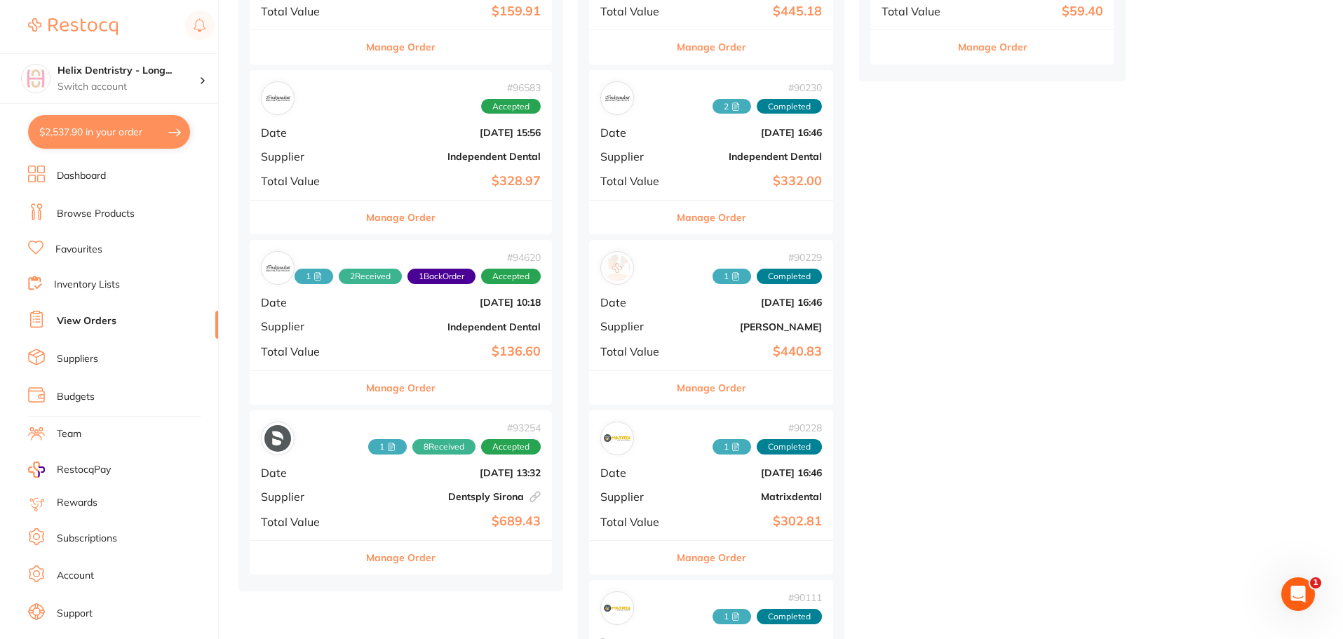
scroll to position [491, 0]
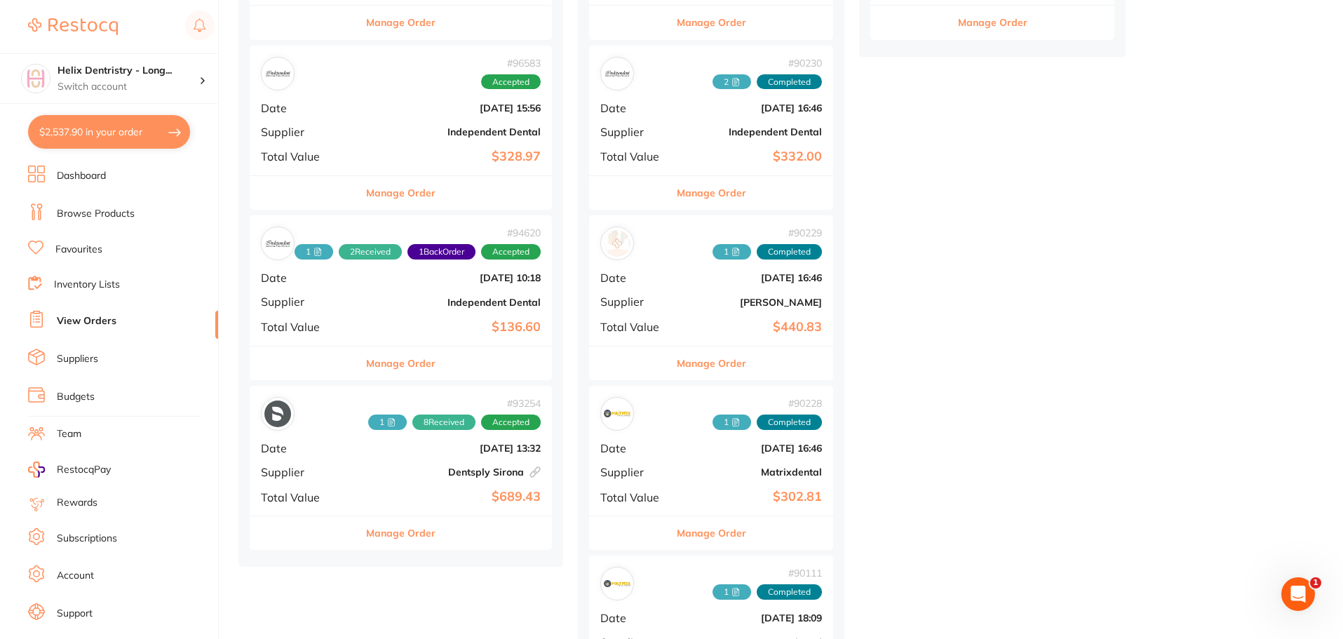
click at [365, 302] on b "Independent Dental" at bounding box center [451, 302] width 179 height 11
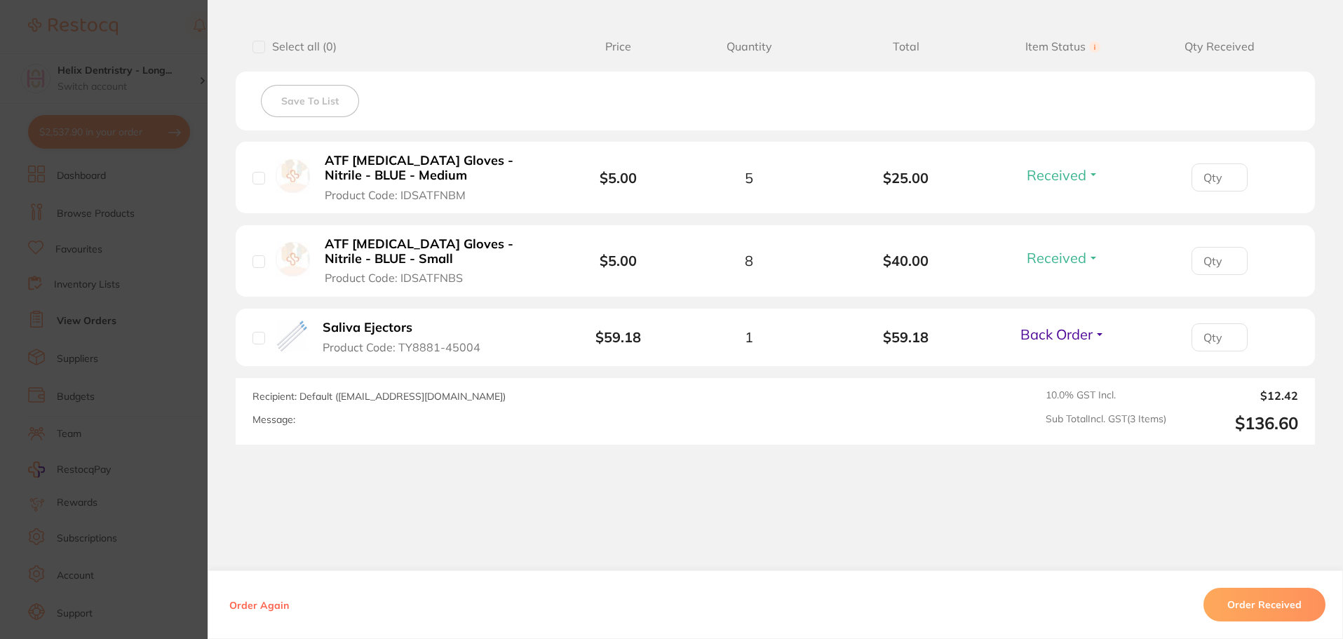
click at [126, 324] on section "Order ID: Restocq- 94620 Order Information 2 Received 1 Back Order Accepted Ord…" at bounding box center [671, 319] width 1343 height 639
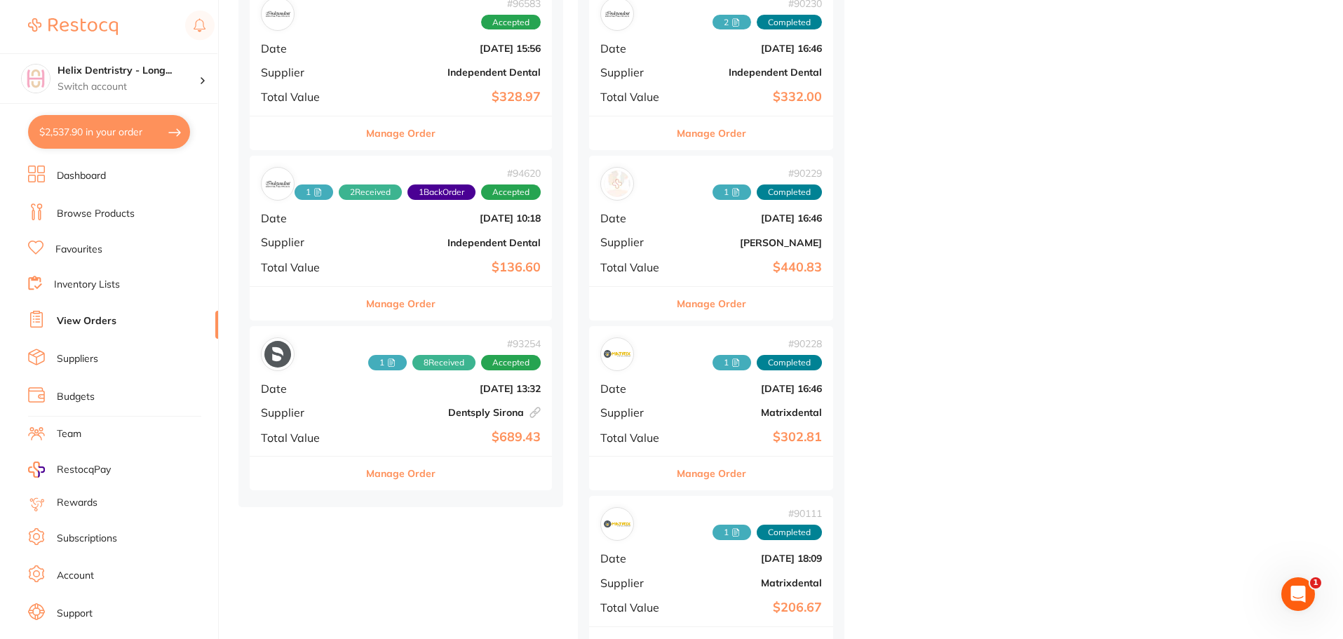
scroll to position [631, 0]
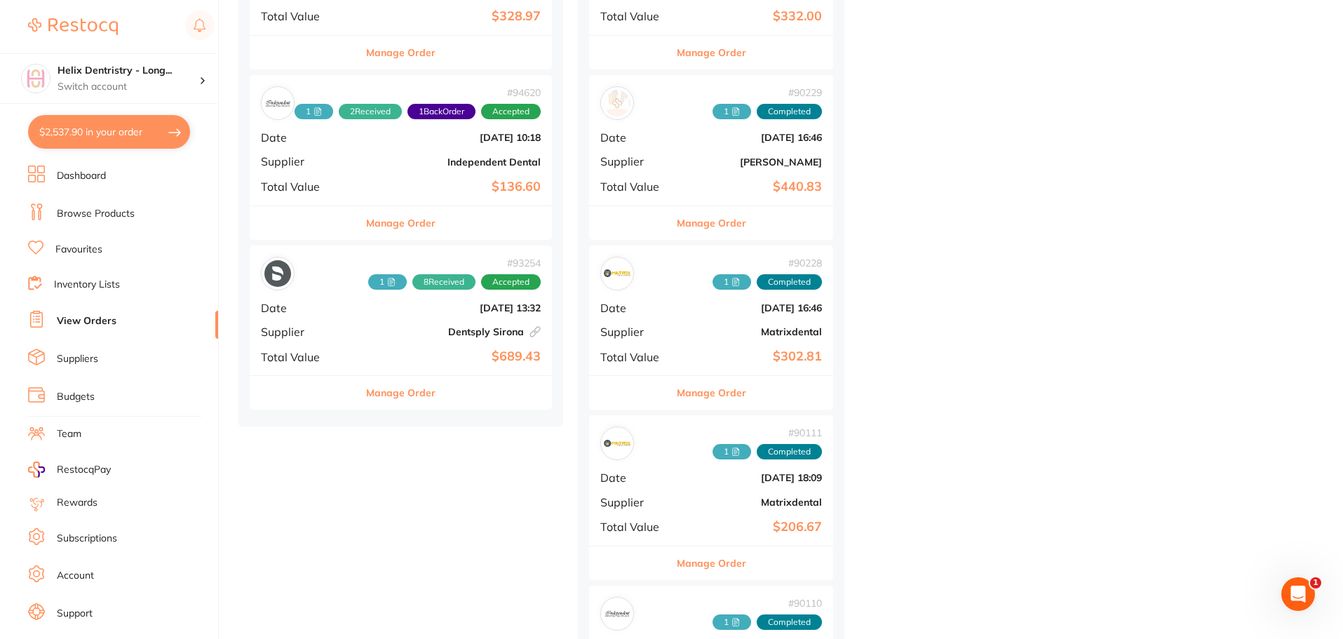
click at [367, 328] on b "Dentsply Sirona This order has been placed with your online account on Dentsply…" at bounding box center [451, 331] width 179 height 11
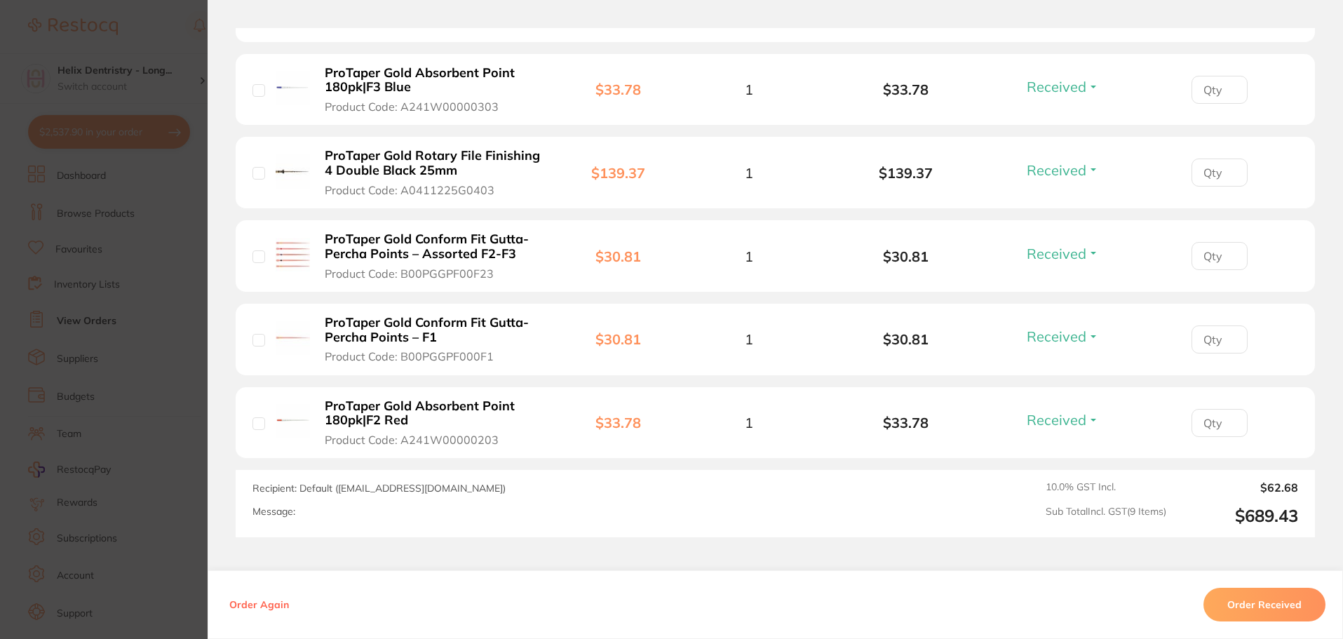
scroll to position [810, 0]
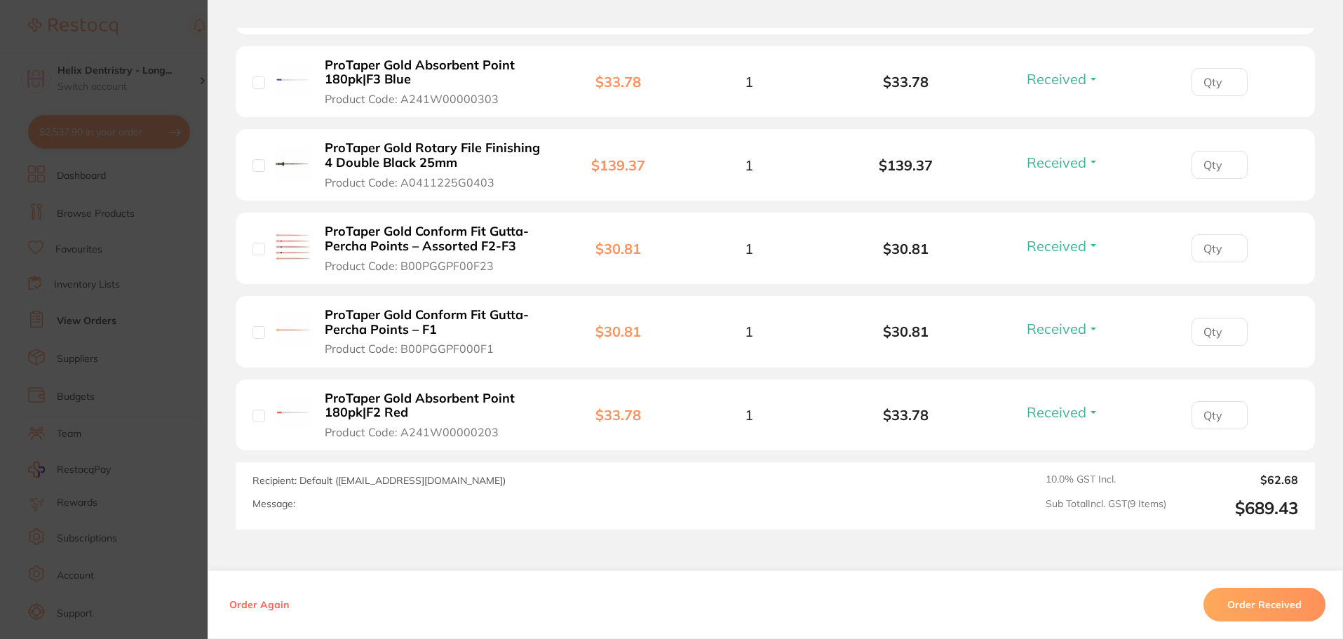
click at [146, 301] on section "Order ID: Restocq- 93254 Linked Order Order Information 8 Received Accepted Ord…" at bounding box center [671, 319] width 1343 height 639
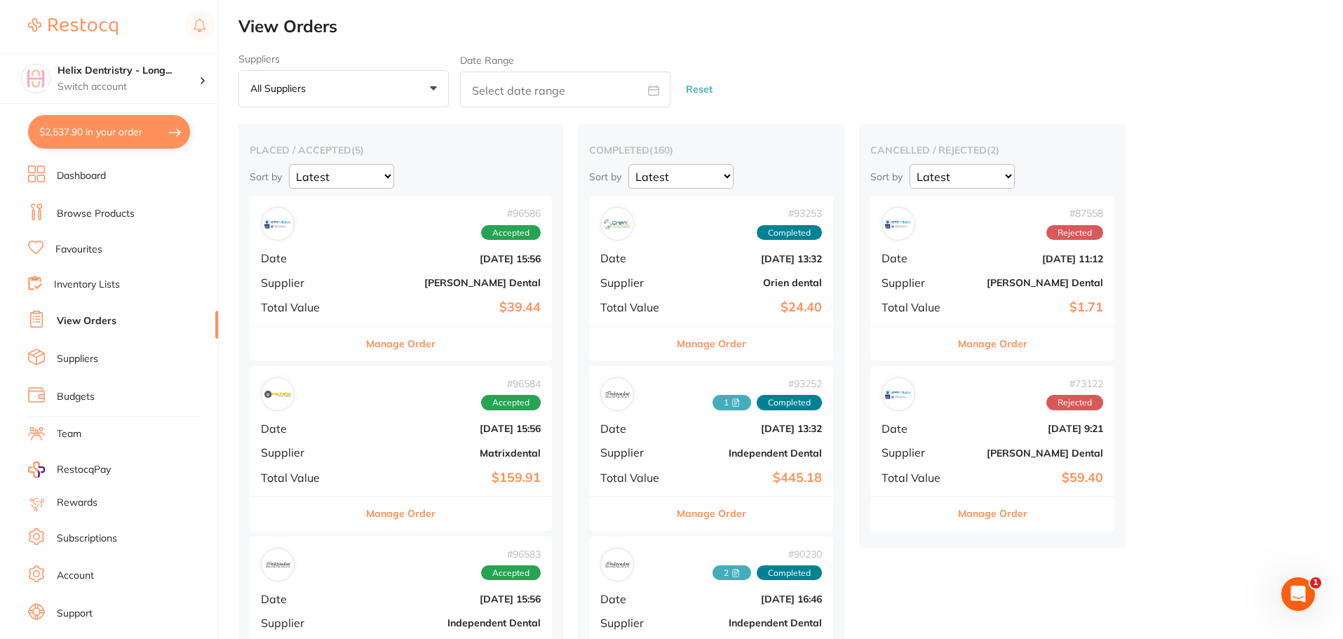
click at [138, 123] on button "$2,537.90 in your order" at bounding box center [109, 132] width 162 height 34
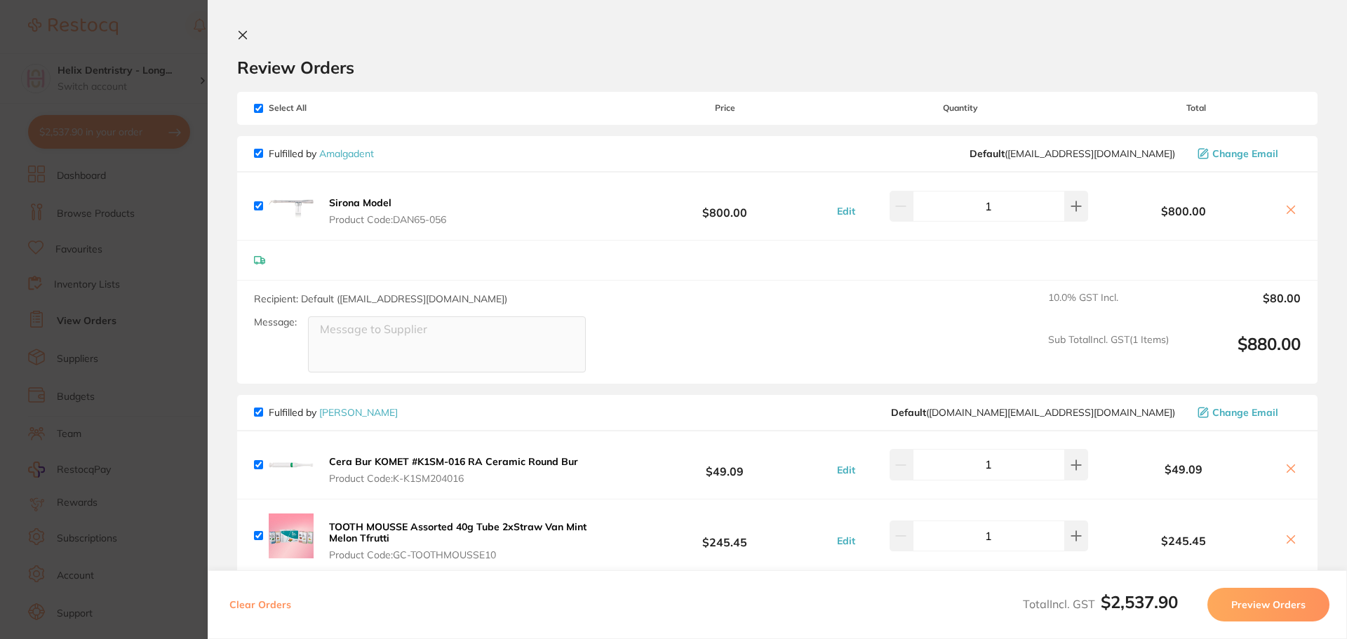
click at [176, 271] on section "Update RRP Set your pre negotiated price for this item. Item Agreed RRP (excl. …" at bounding box center [673, 319] width 1347 height 639
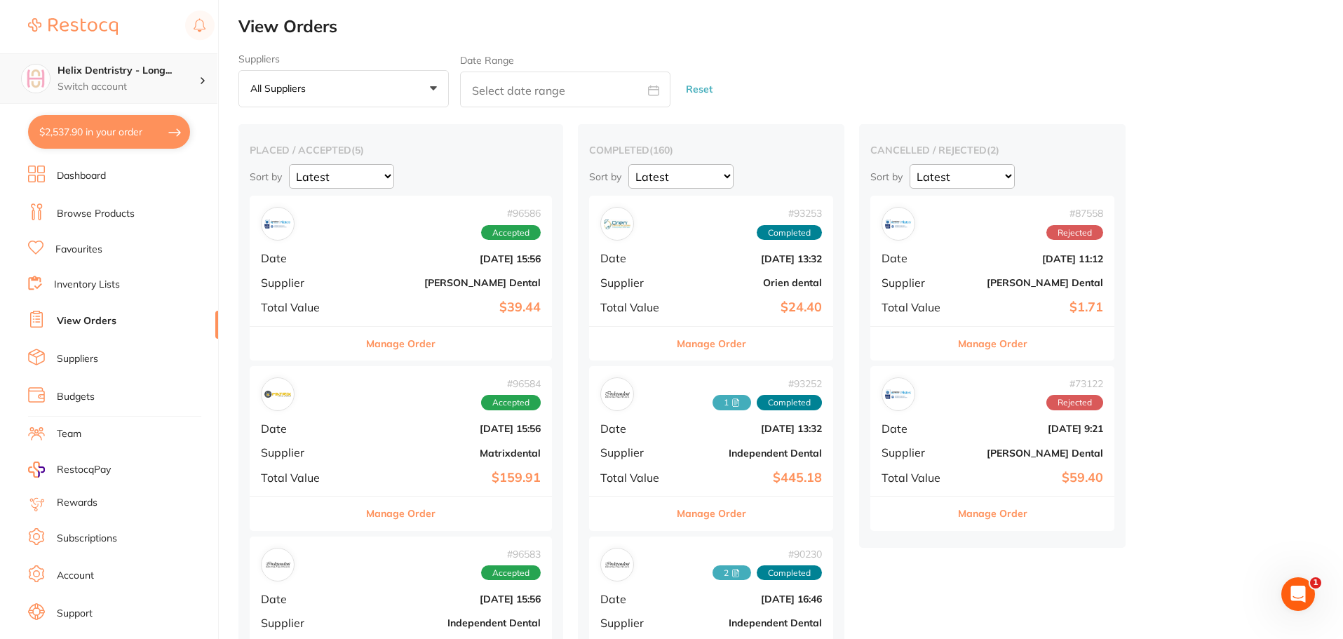
click at [135, 72] on h4 "Helix Dentristry - Long..." at bounding box center [129, 71] width 142 height 14
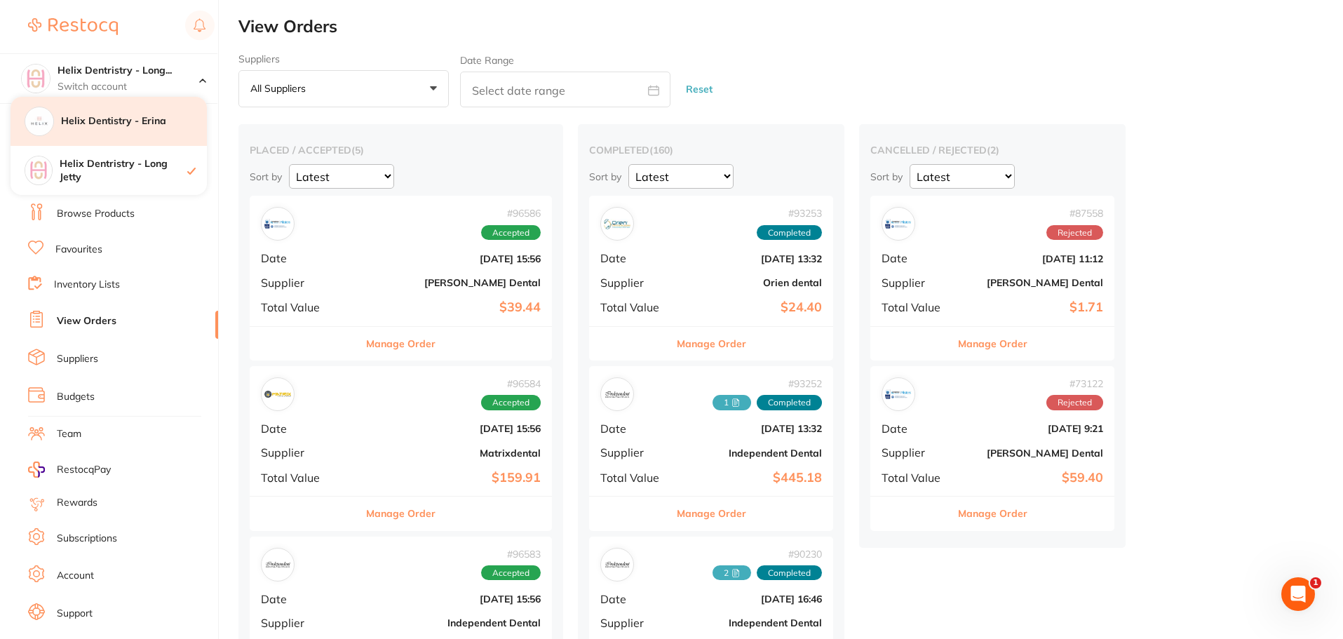
click at [154, 122] on h4 "Helix Dentistry - Erina" at bounding box center [134, 121] width 146 height 14
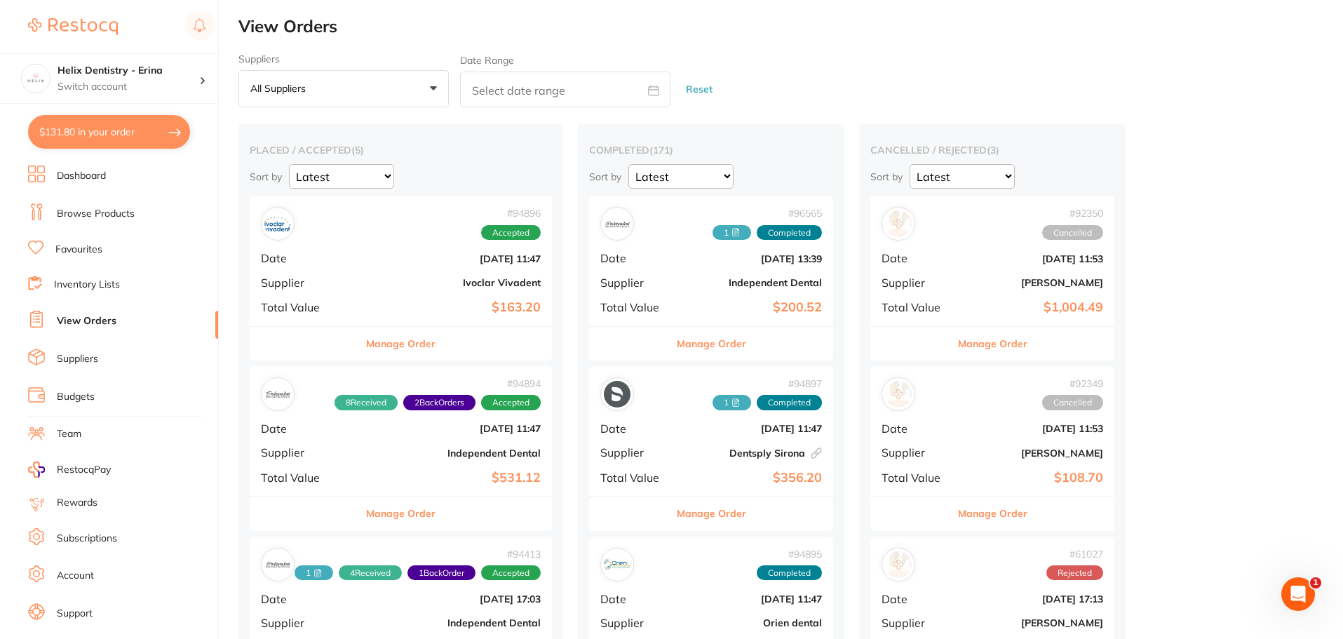
click at [325, 250] on div "# 94896 Accepted Date Sept 29 2025, 11:47 Supplier Ivoclar Vivadent Total Value…" at bounding box center [401, 261] width 302 height 130
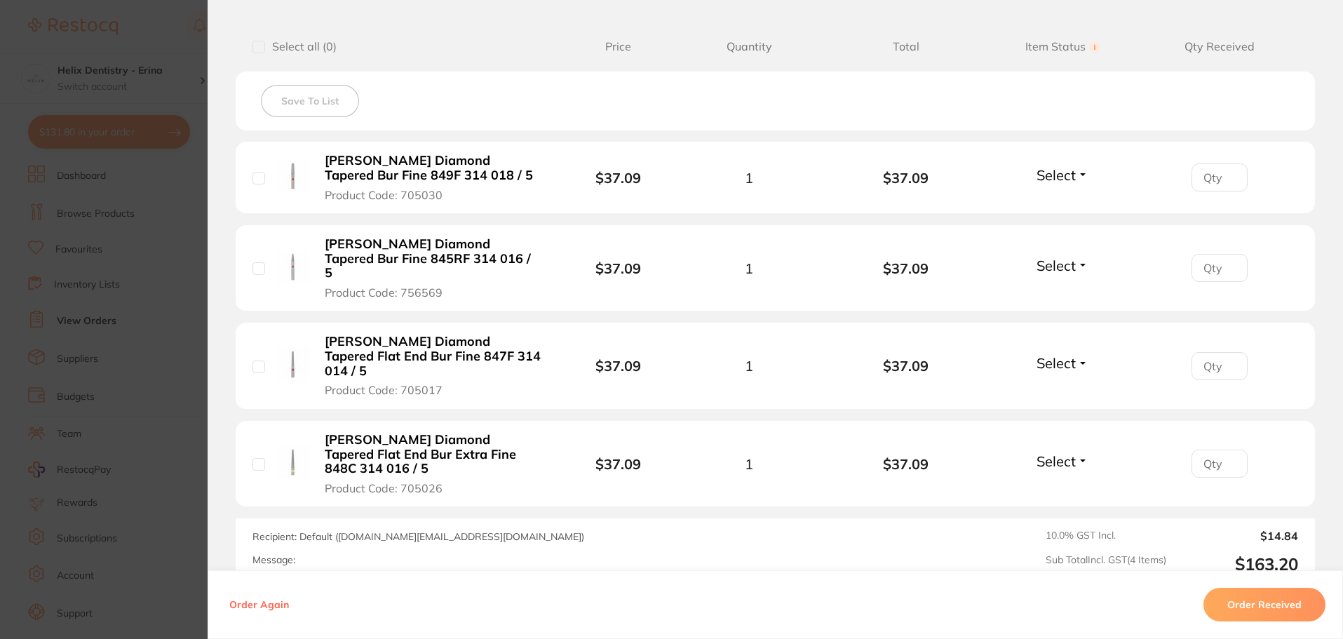
click at [131, 342] on section "Order ID: Restocq- 94896 Order Information Accepted Order Order Date Sept 29 20…" at bounding box center [671, 319] width 1343 height 639
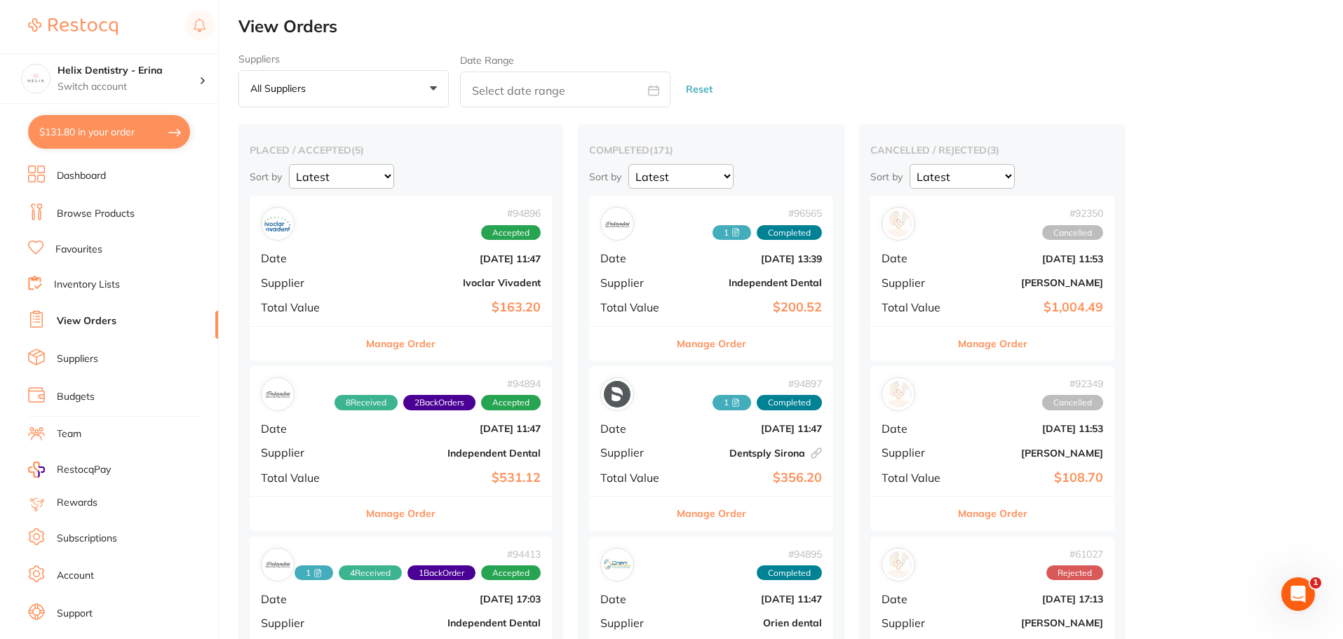
click at [405, 437] on div "# 94894 8 Received 2 Back Orders Accepted Date Sept 29 2025, 11:47 Supplier Ind…" at bounding box center [401, 431] width 302 height 130
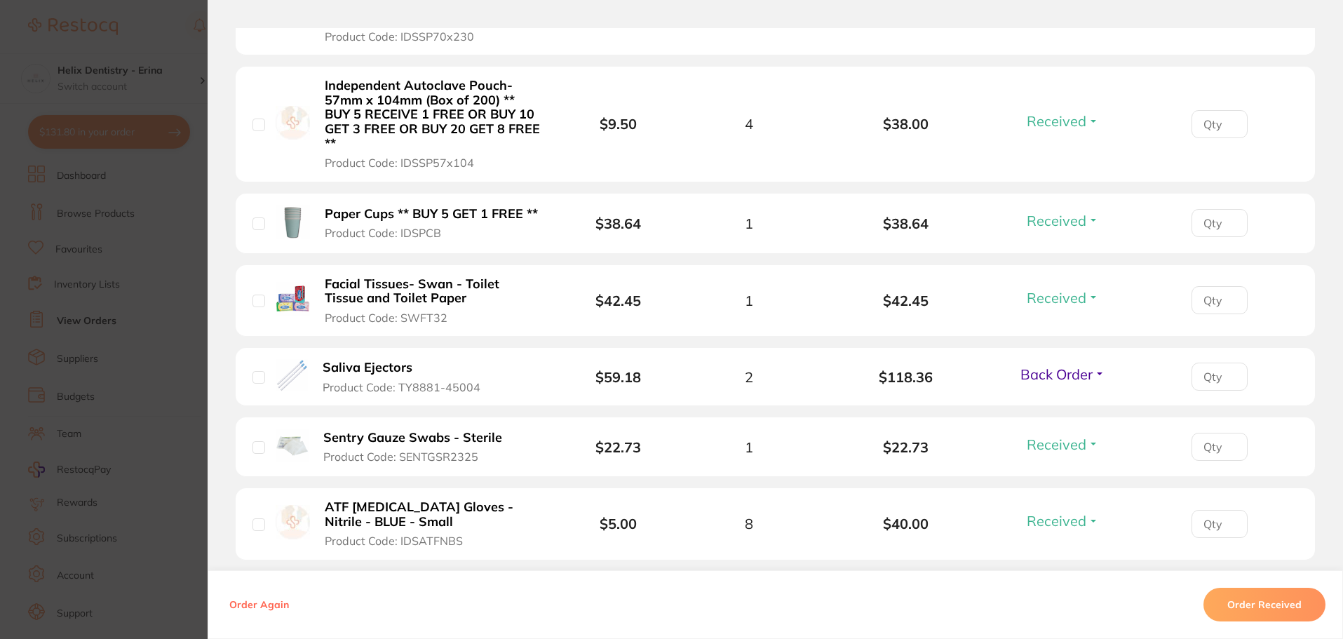
scroll to position [842, 0]
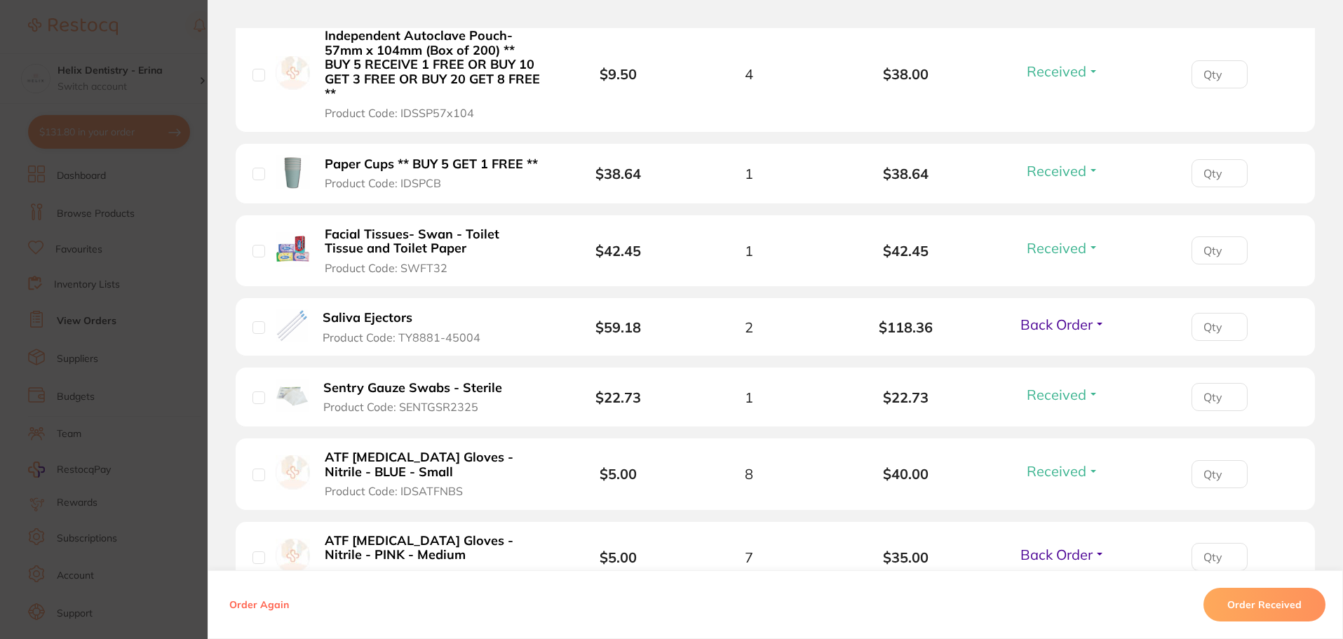
click at [175, 429] on section "Order ID: Restocq- 94894 Order Information 8 Received 2 Back Orders Accepted Or…" at bounding box center [671, 319] width 1343 height 639
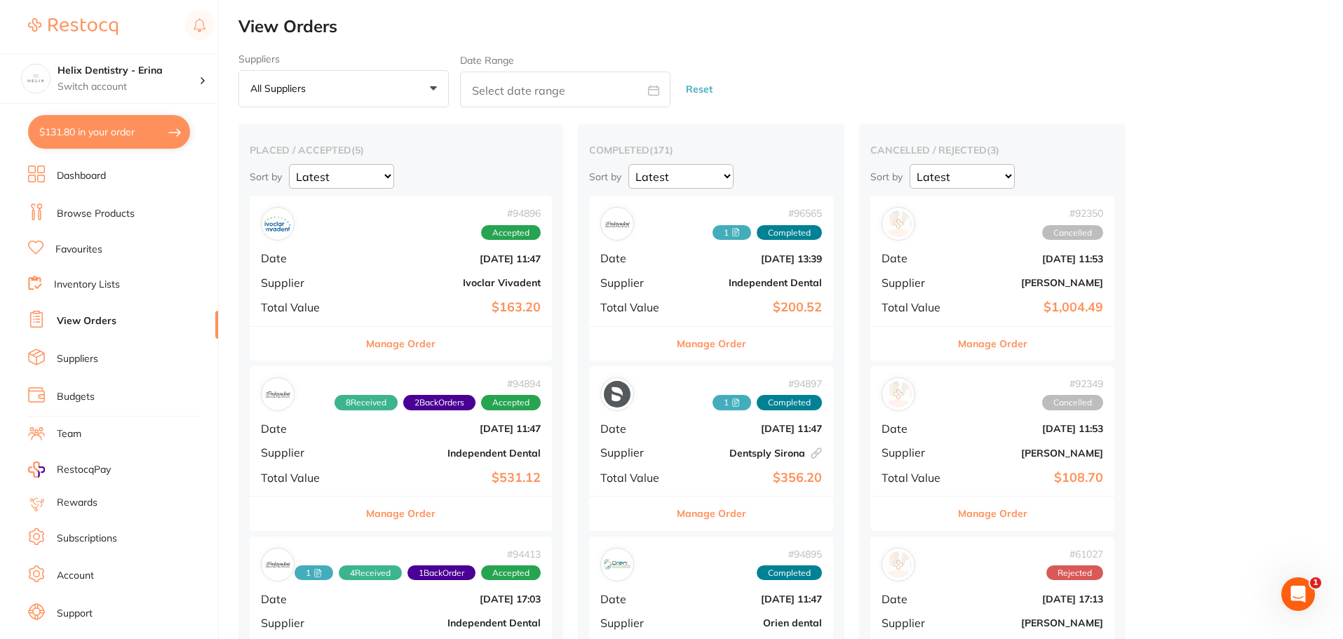
click at [94, 23] on img at bounding box center [73, 26] width 90 height 17
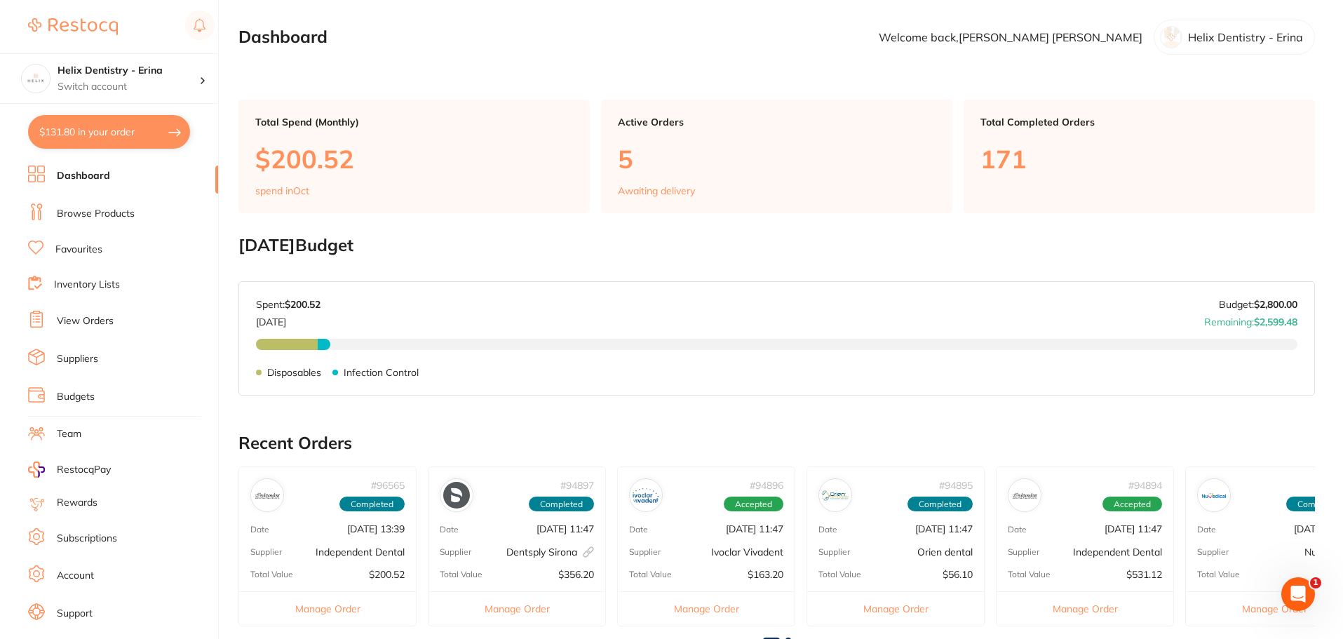
click at [97, 130] on button "$131.80 in your order" at bounding box center [109, 132] width 162 height 34
checkbox input "true"
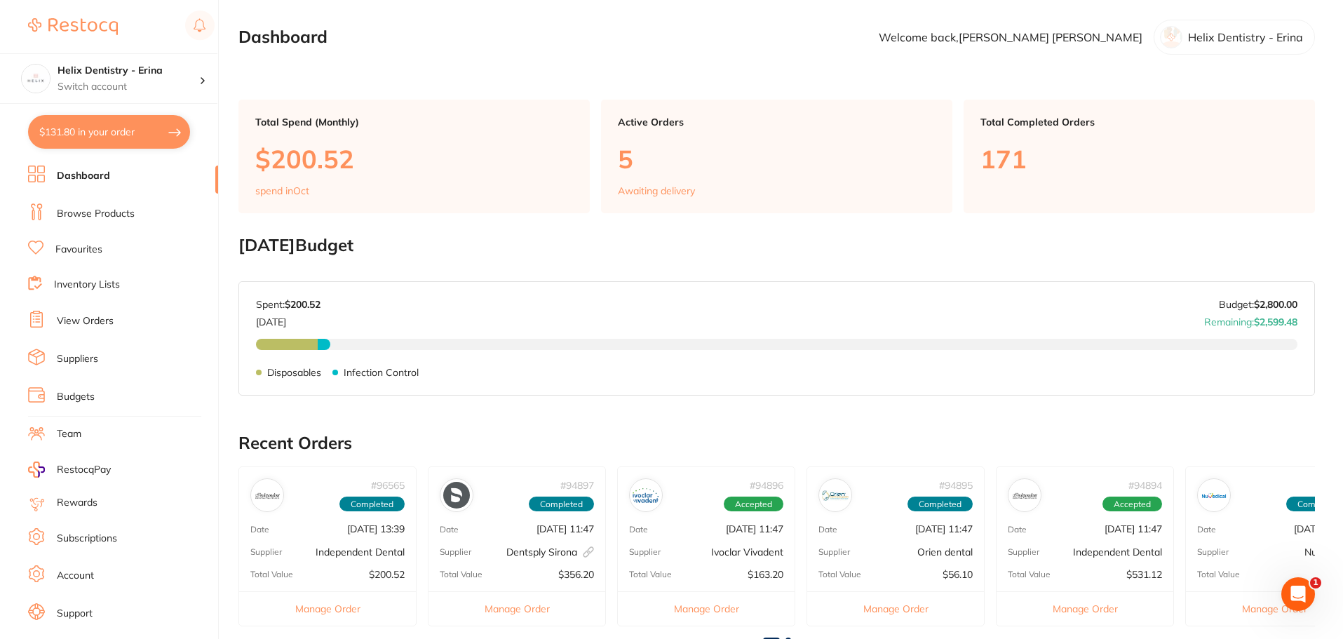
checkbox input "true"
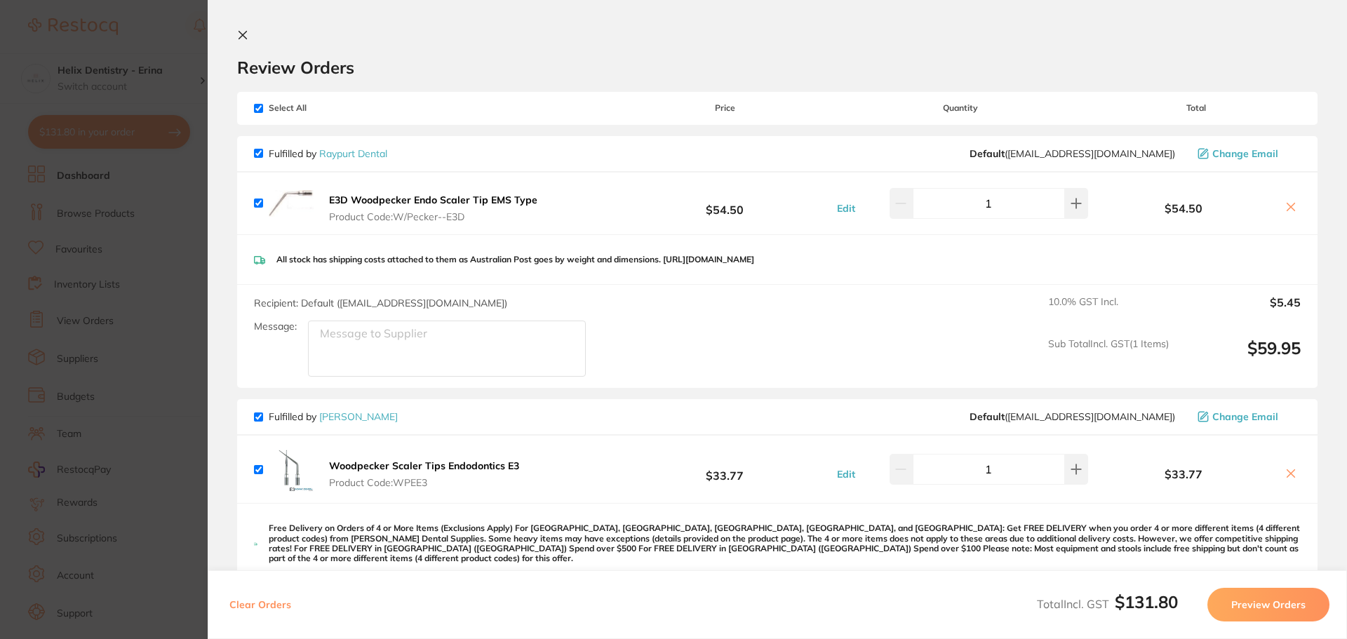
click at [132, 113] on section "Update RRP Set your pre negotiated price for this item. Item Agreed RRP (excl. …" at bounding box center [673, 319] width 1347 height 639
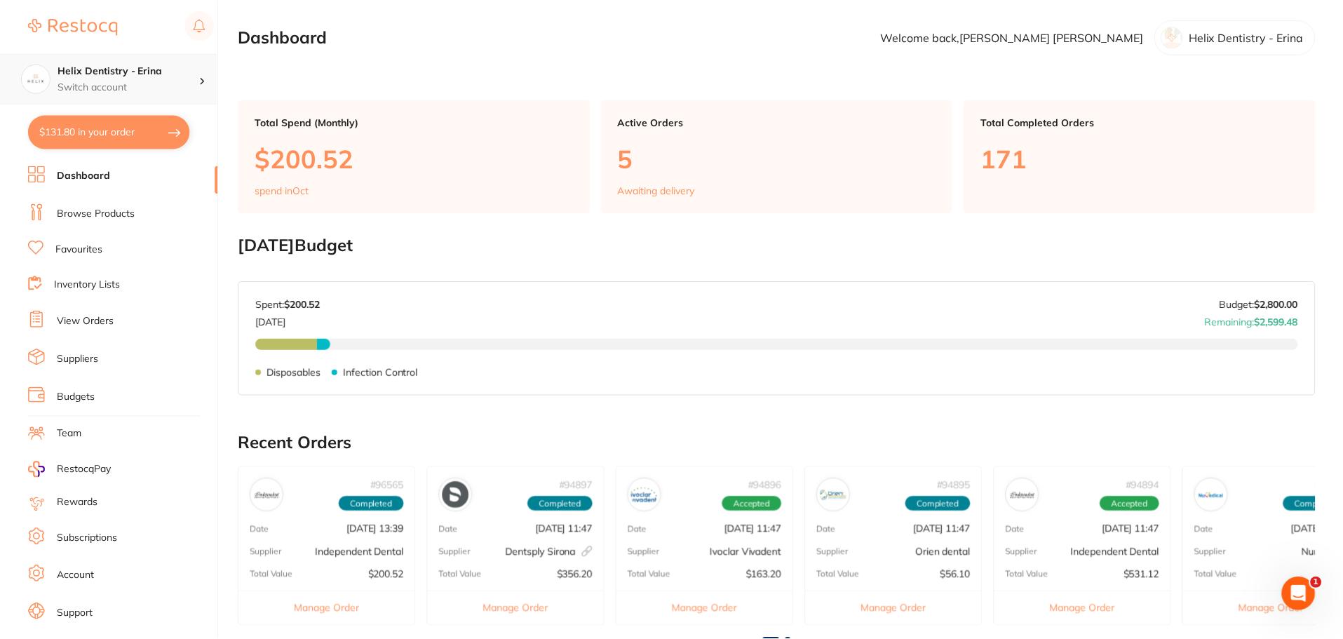
scroll to position [1, 0]
click at [144, 67] on h4 "Helix Dentistry - Erina" at bounding box center [129, 71] width 142 height 14
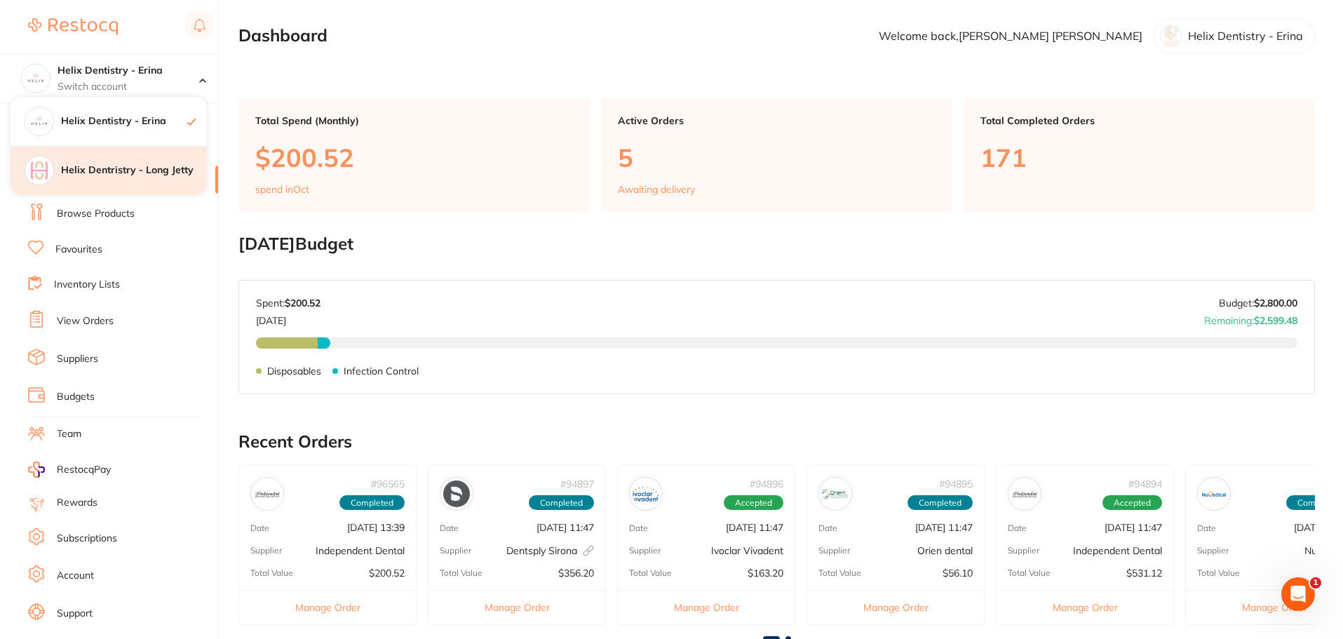
click at [149, 168] on h4 "Helix Dentristry - Long Jetty" at bounding box center [134, 170] width 146 height 14
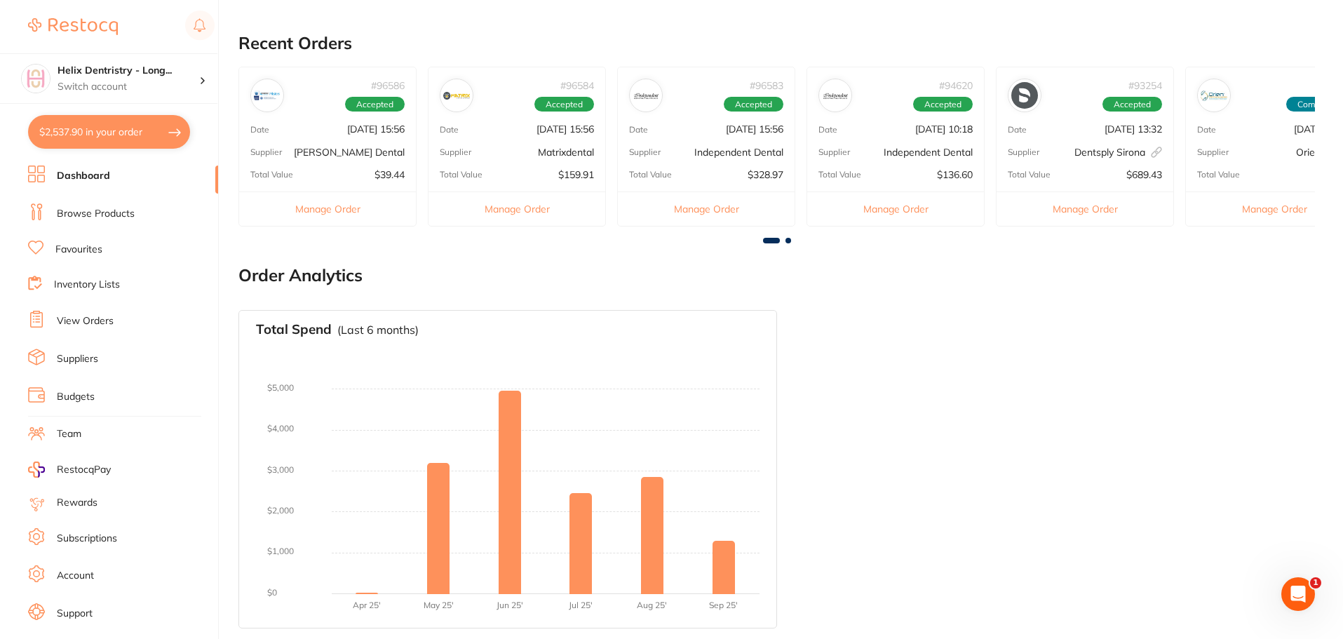
scroll to position [400, 0]
click at [151, 134] on button "$2,537.90 in your order" at bounding box center [109, 132] width 162 height 34
checkbox input "true"
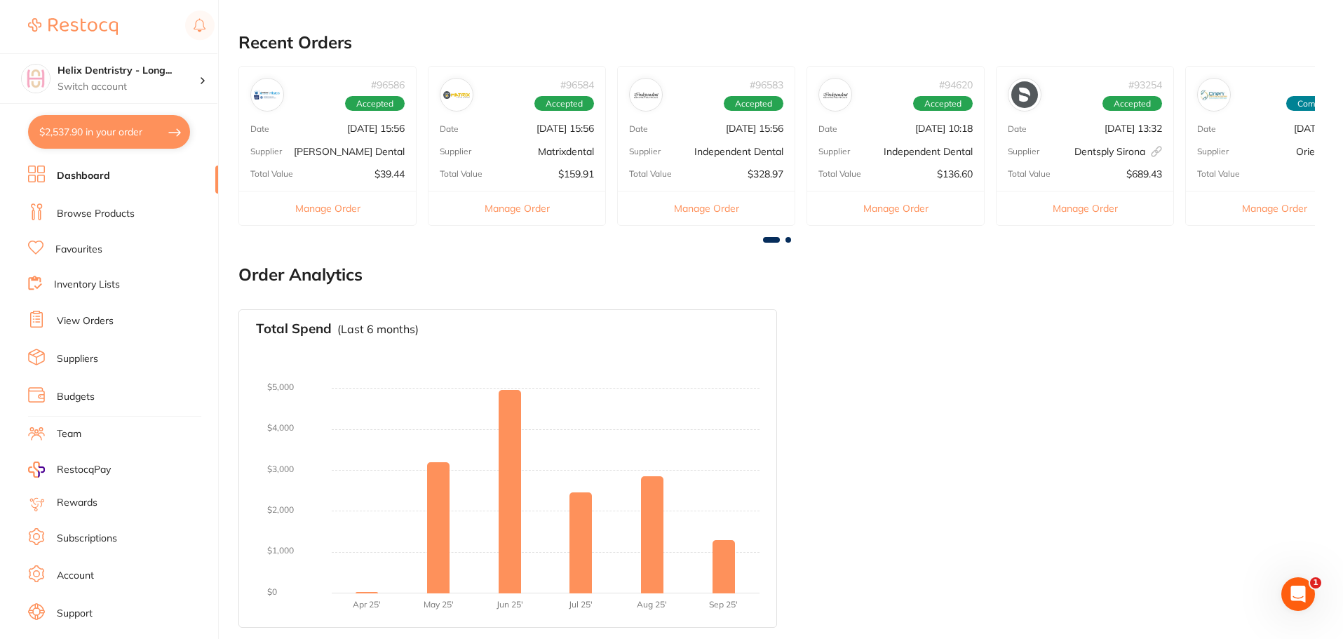
checkbox input "true"
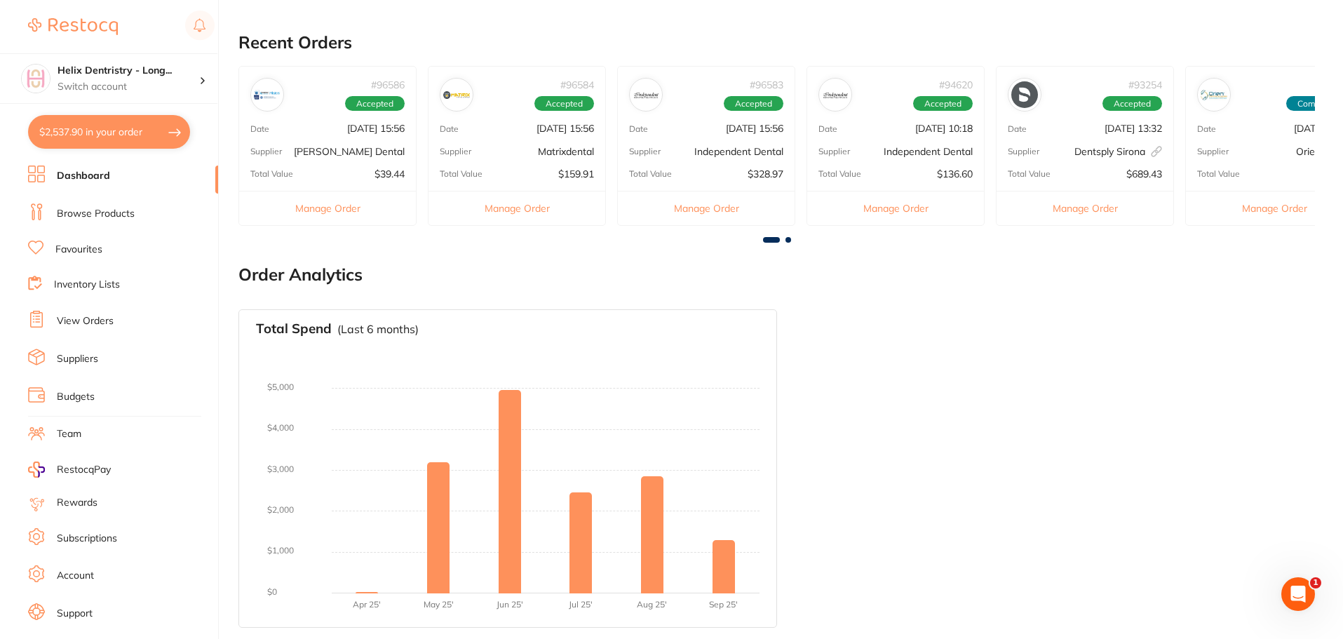
checkbox input "true"
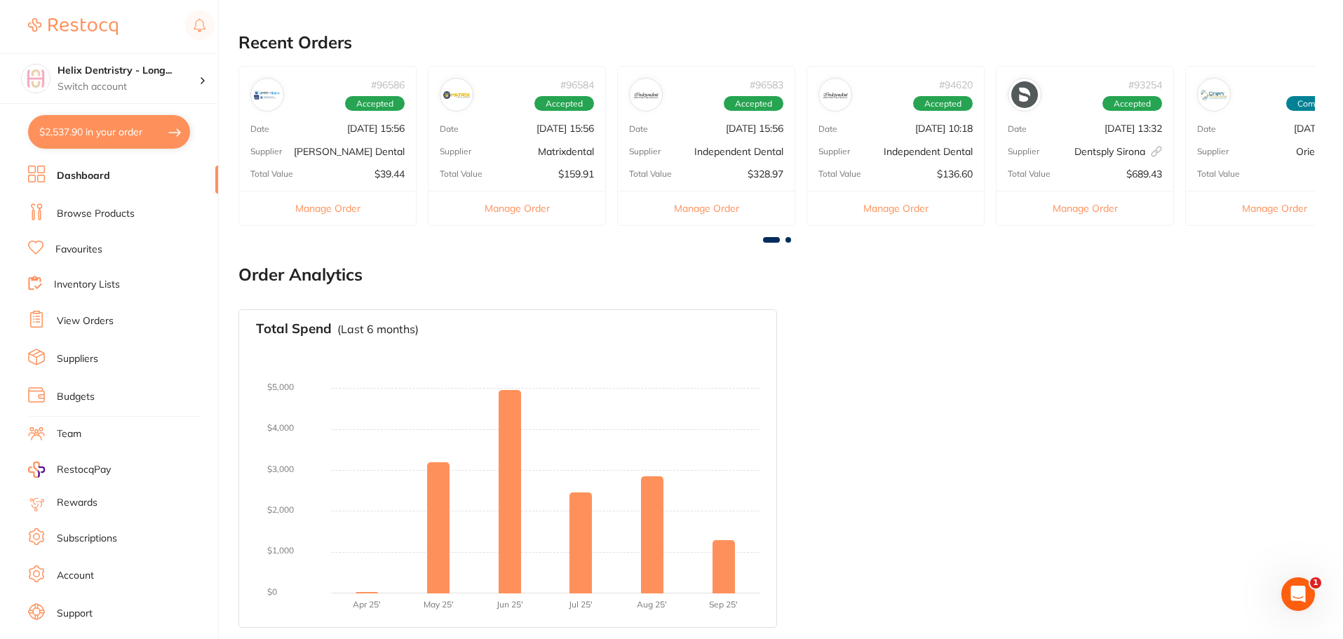
checkbox input "true"
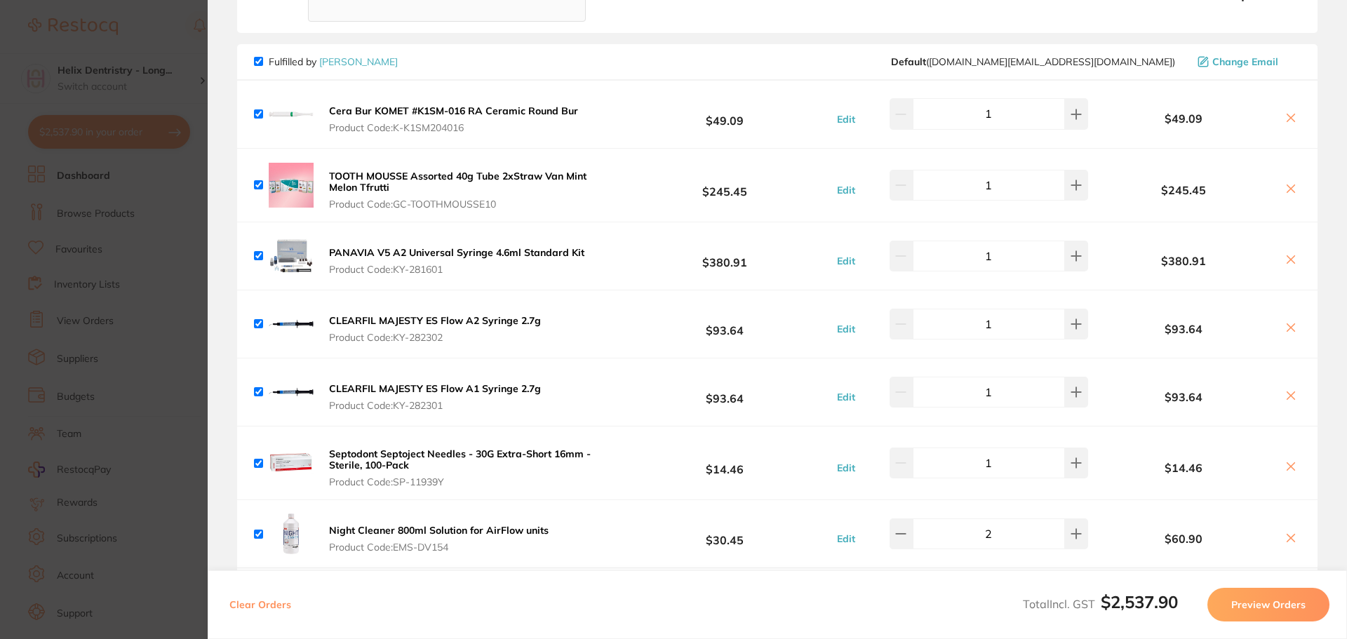
scroll to position [0, 0]
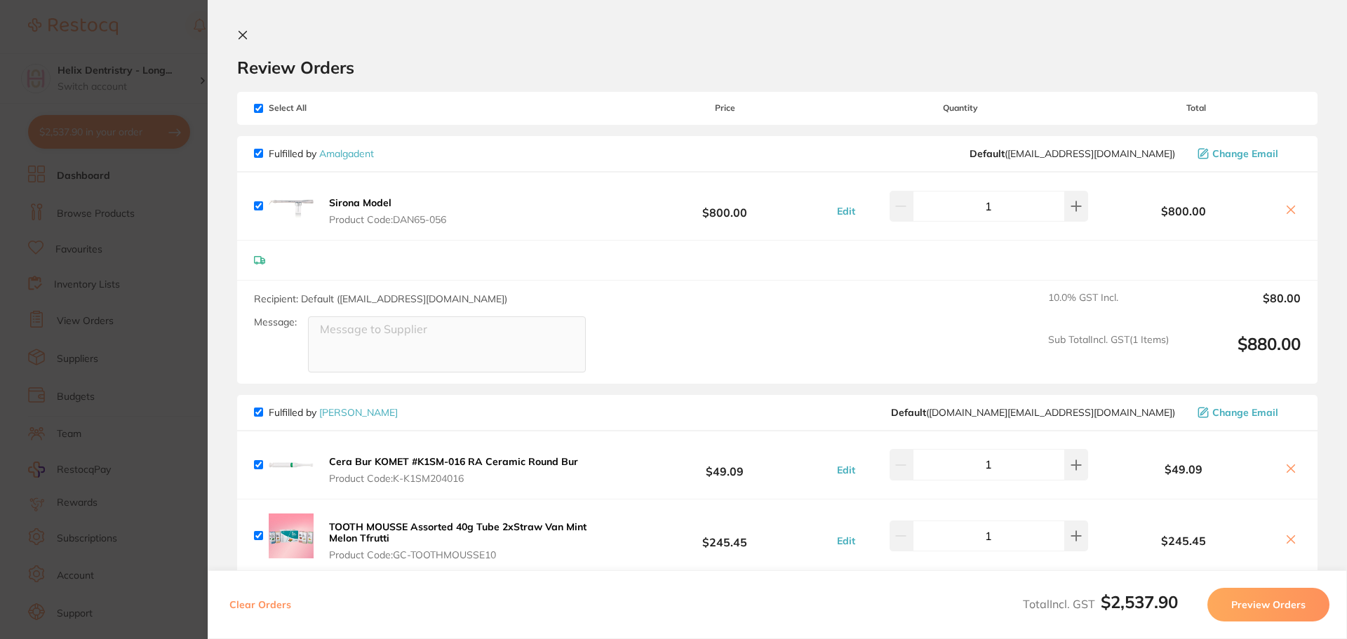
click at [151, 191] on section "Update RRP Set your pre negotiated price for this item. Item Agreed RRP (excl. …" at bounding box center [673, 319] width 1347 height 639
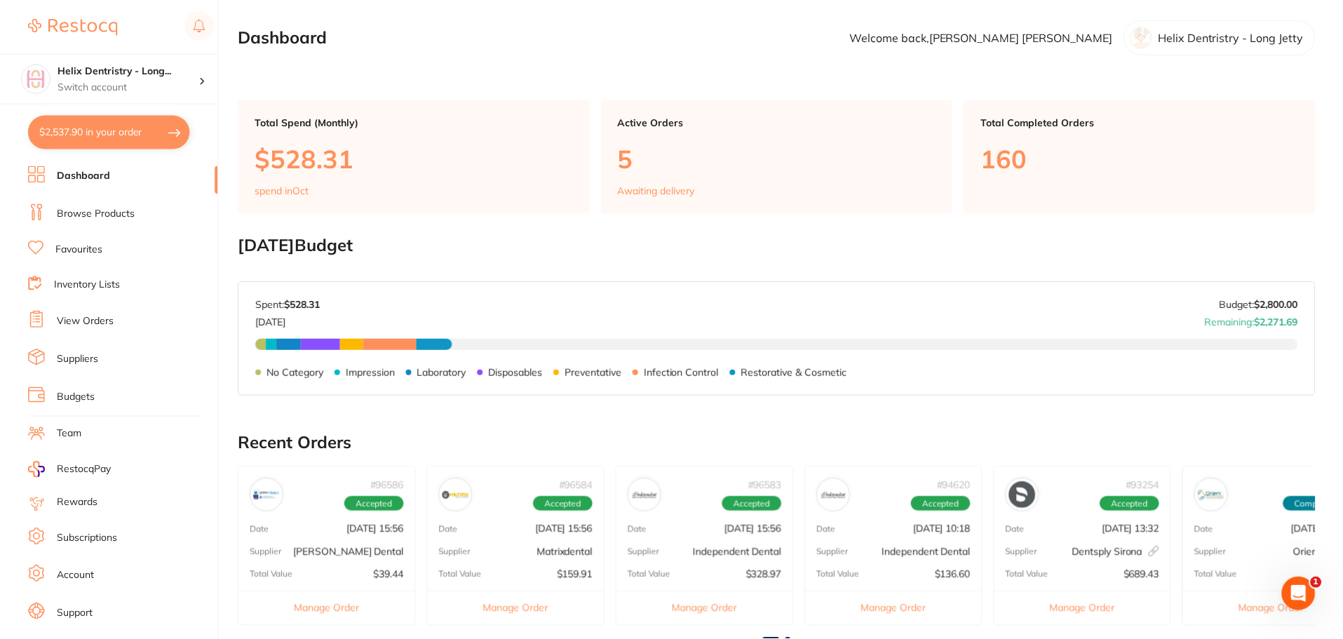
scroll to position [400, 0]
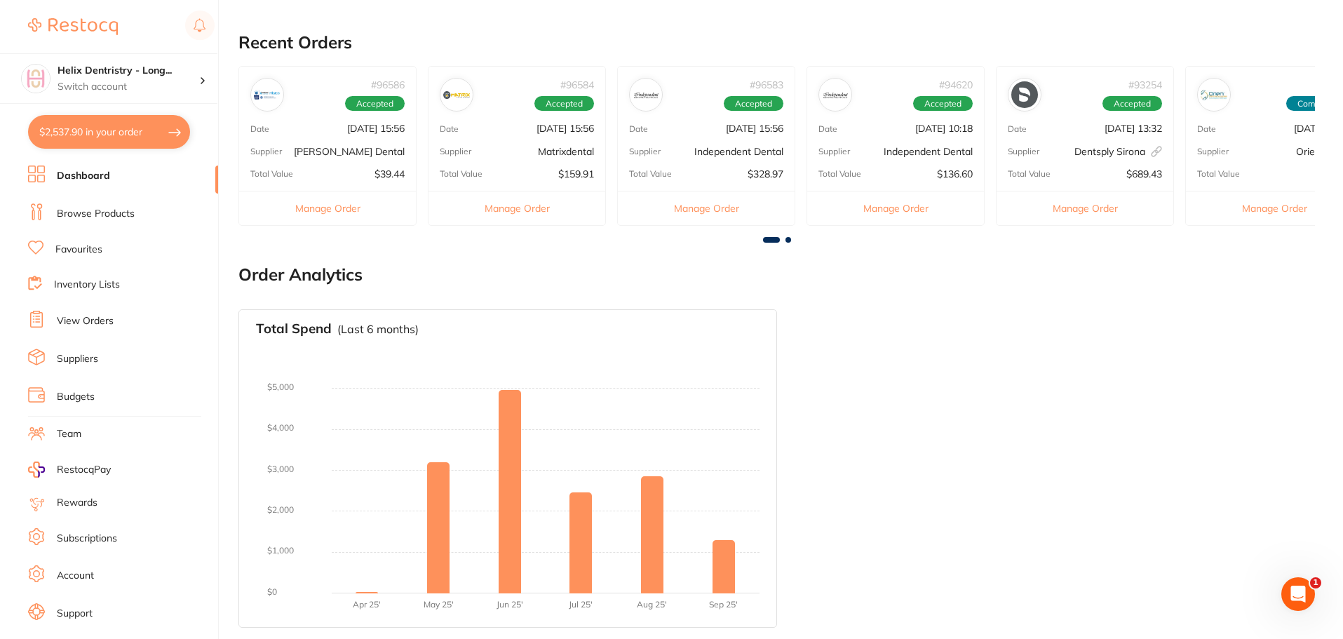
click at [86, 132] on button "$2,537.90 in your order" at bounding box center [109, 132] width 162 height 34
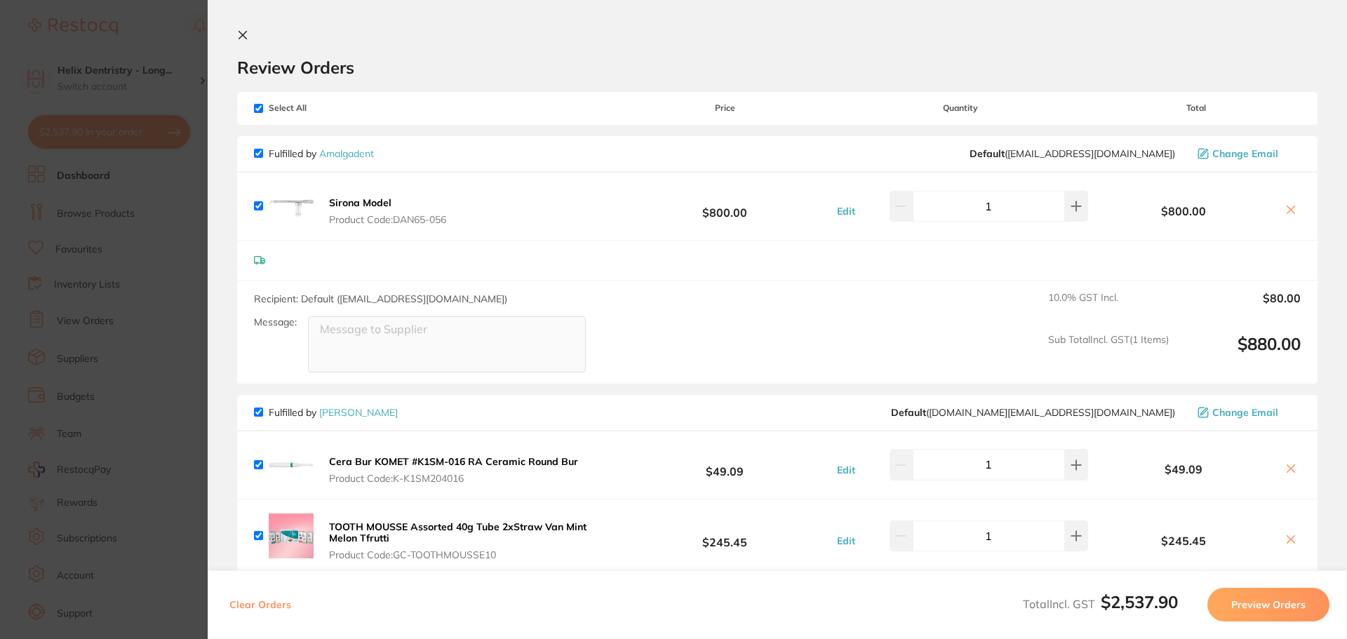
click at [178, 325] on section "Update RRP Set your pre negotiated price for this item. Item Agreed RRP (excl. …" at bounding box center [673, 319] width 1347 height 639
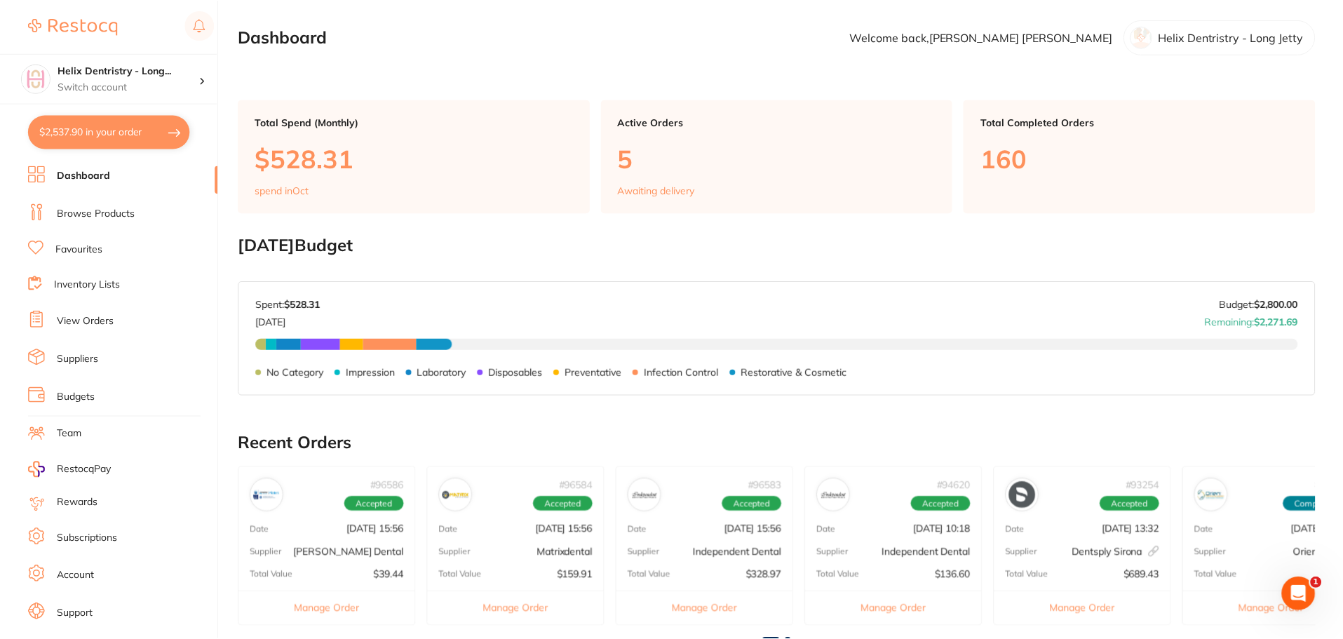
scroll to position [400, 0]
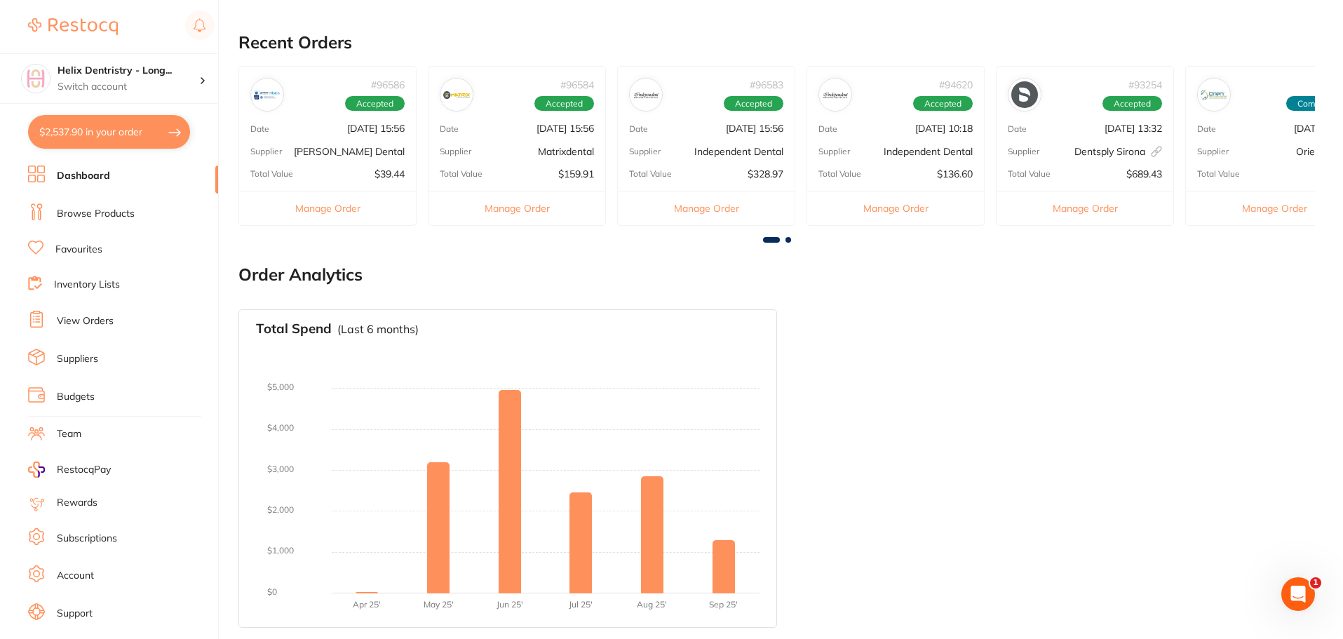
click at [82, 214] on link "Browse Products" at bounding box center [96, 214] width 78 height 14
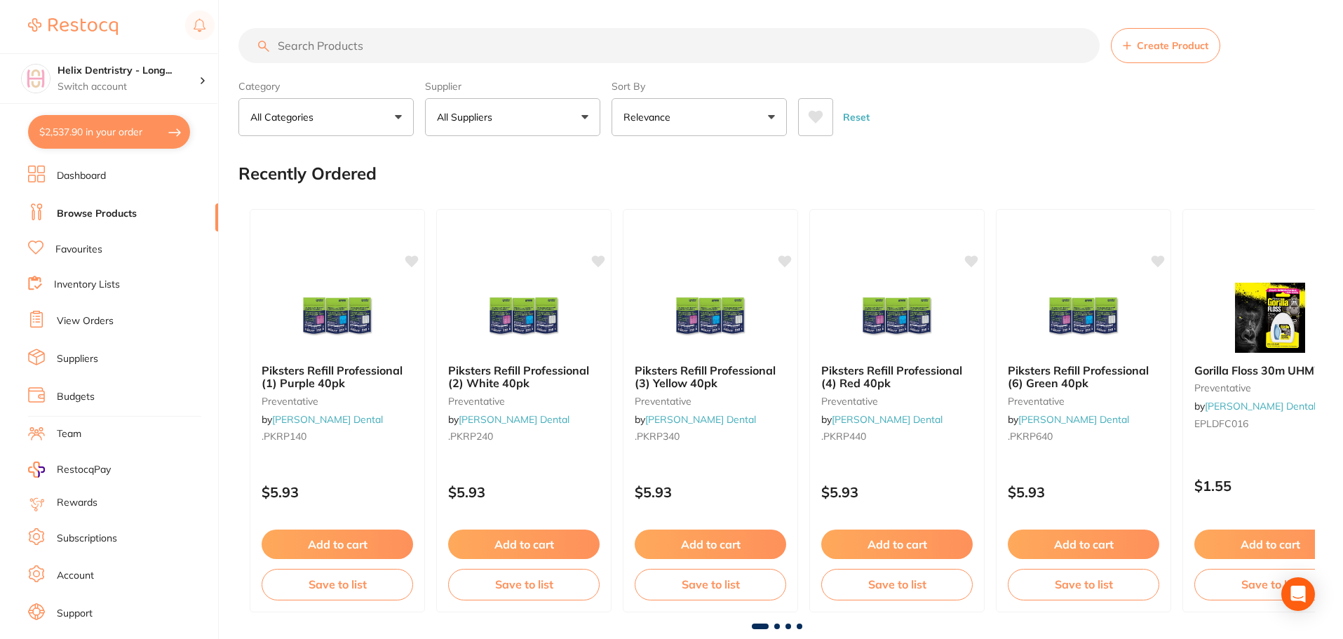
click at [443, 46] on input "search" at bounding box center [668, 45] width 861 height 35
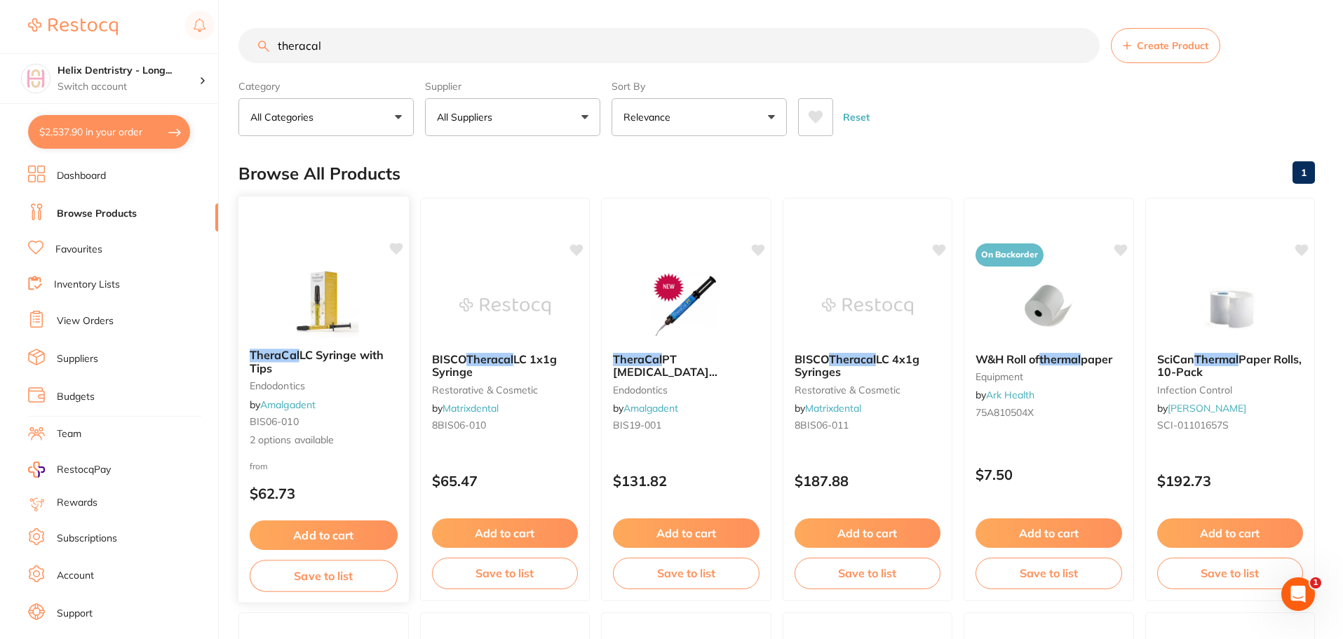
type input "theracal"
click at [321, 536] on button "Add to cart" at bounding box center [324, 535] width 148 height 30
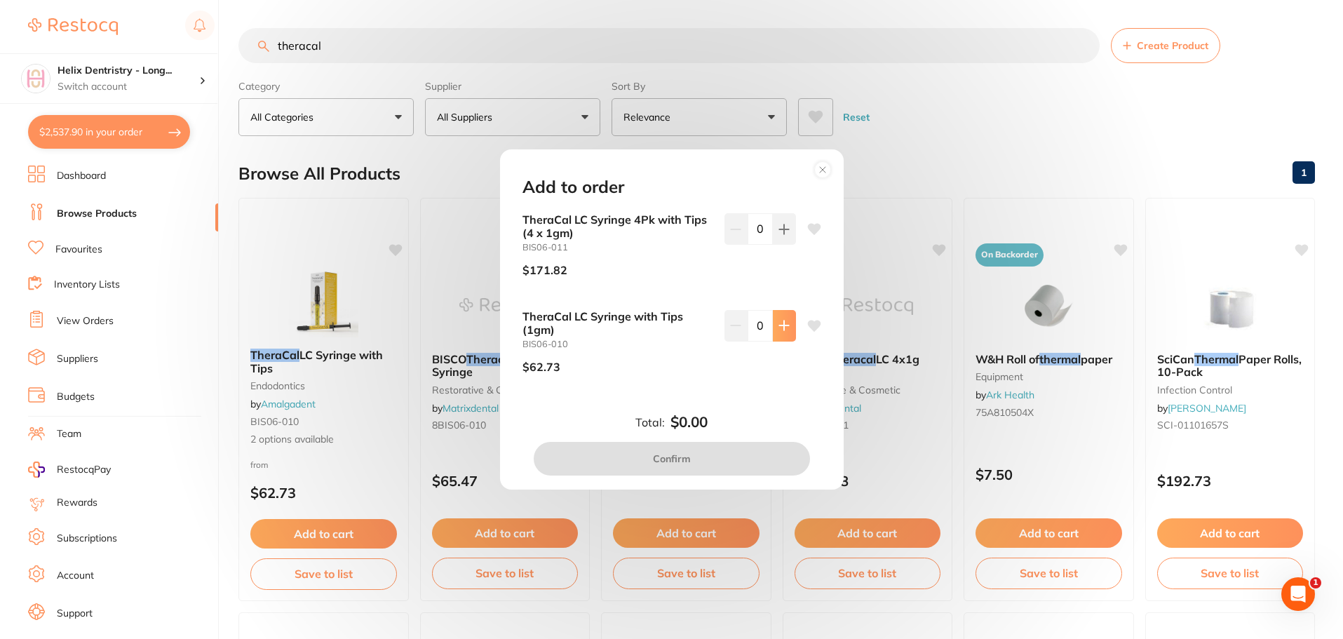
click at [787, 317] on button at bounding box center [784, 325] width 23 height 31
type input "1"
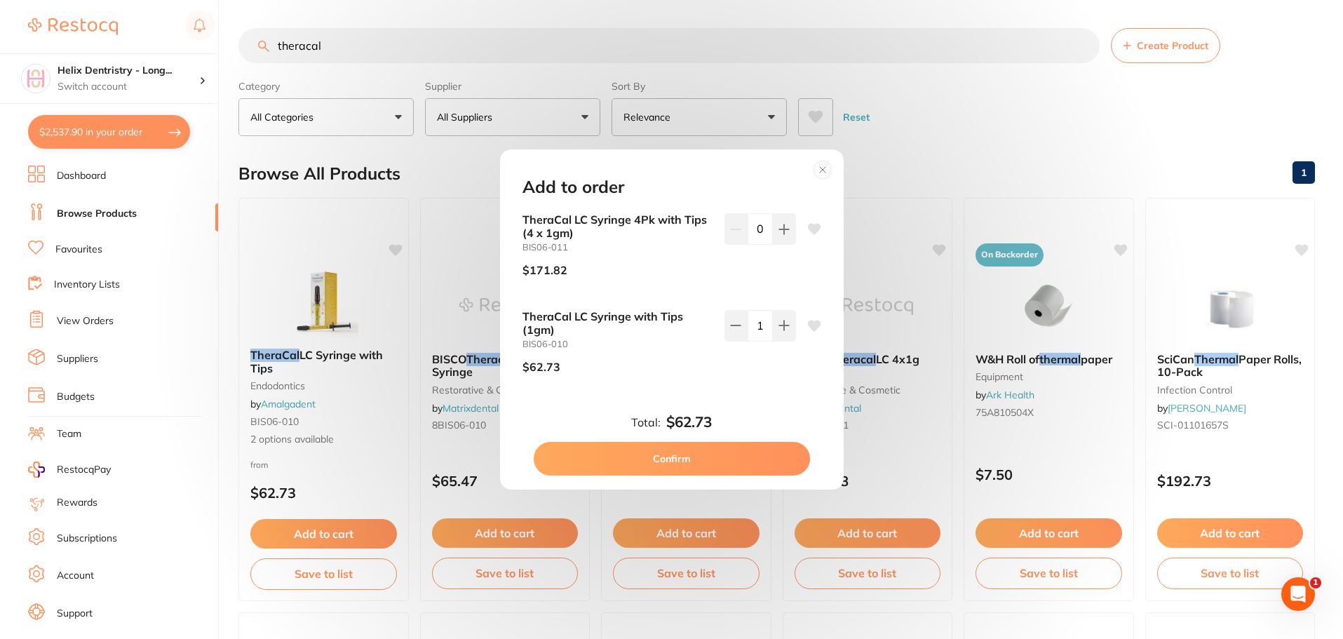
click at [671, 456] on button "Confirm" at bounding box center [672, 459] width 276 height 34
checkbox input "false"
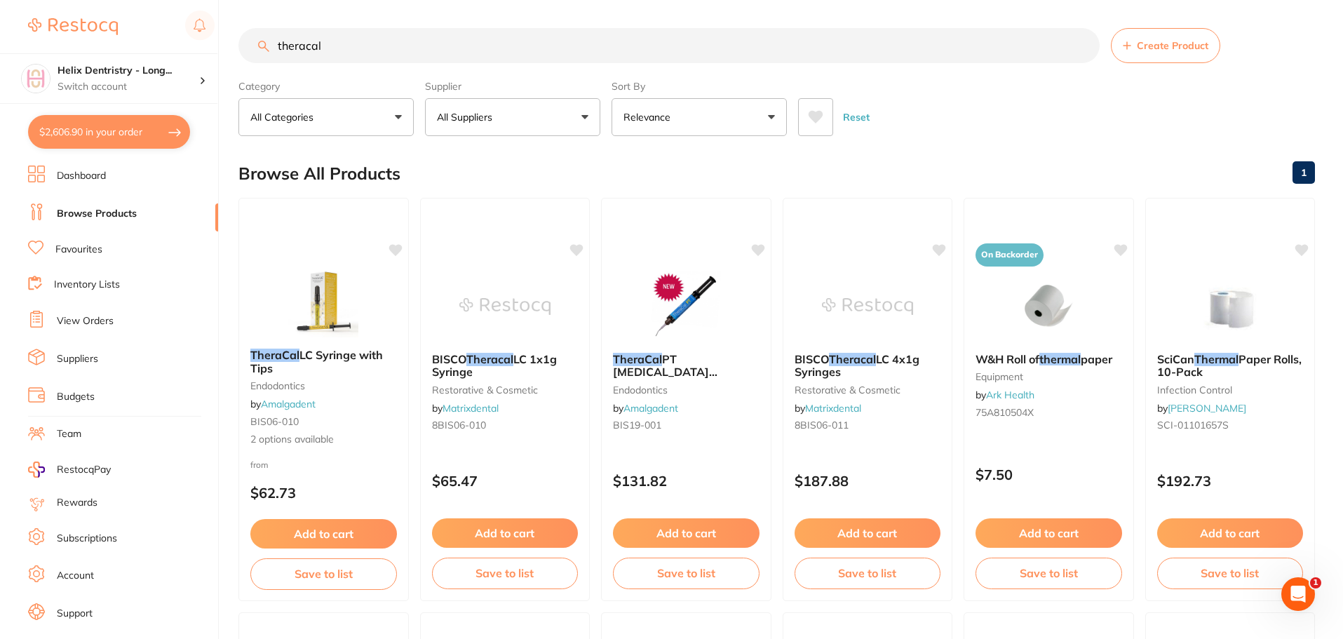
click at [359, 46] on input "theracal" at bounding box center [668, 45] width 861 height 35
click at [358, 46] on input "theracal" at bounding box center [668, 45] width 861 height 35
click at [357, 46] on input "theracal" at bounding box center [668, 45] width 861 height 35
type input "theracaltopical p[ellets"
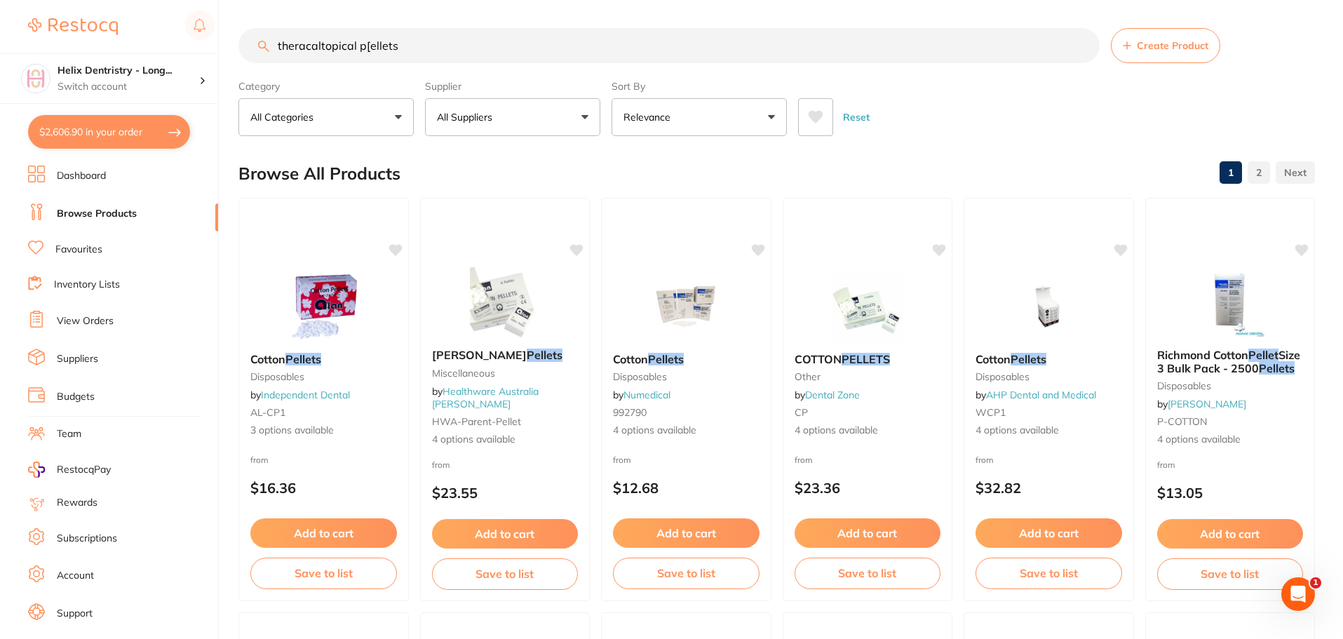
drag, startPoint x: 415, startPoint y: 34, endPoint x: 276, endPoint y: 41, distance: 139.0
click at [266, 44] on div "theracaltopical p[ellets Create Product" at bounding box center [776, 45] width 1077 height 35
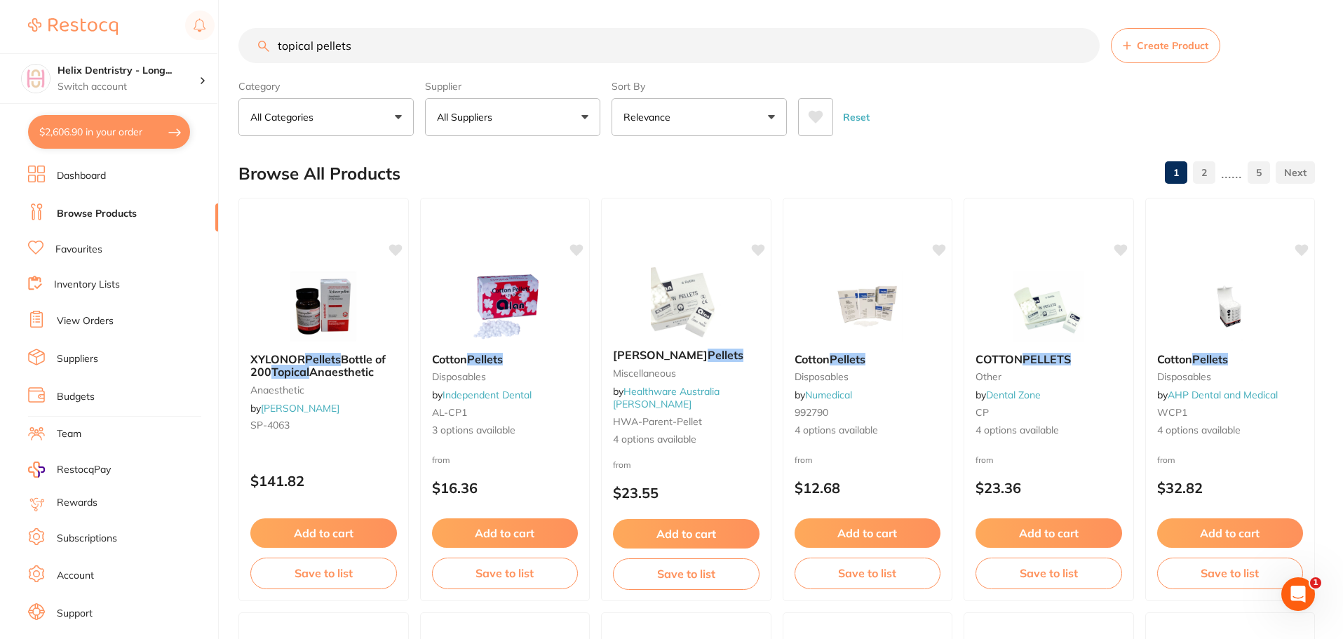
type input "topical pellets"
click at [115, 134] on button "$2,606.90 in your order" at bounding box center [109, 132] width 162 height 34
checkbox input "true"
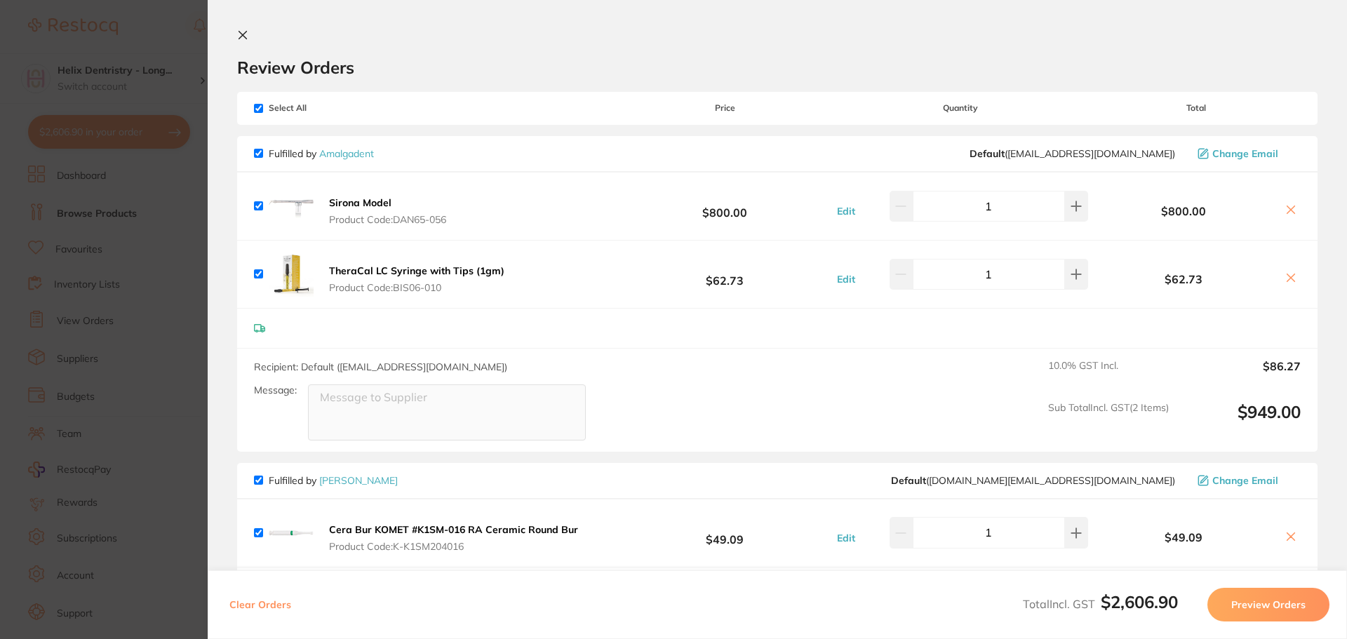
click at [157, 230] on section "Update RRP Set your pre negotiated price for this item. Item Agreed RRP (excl. …" at bounding box center [673, 319] width 1347 height 639
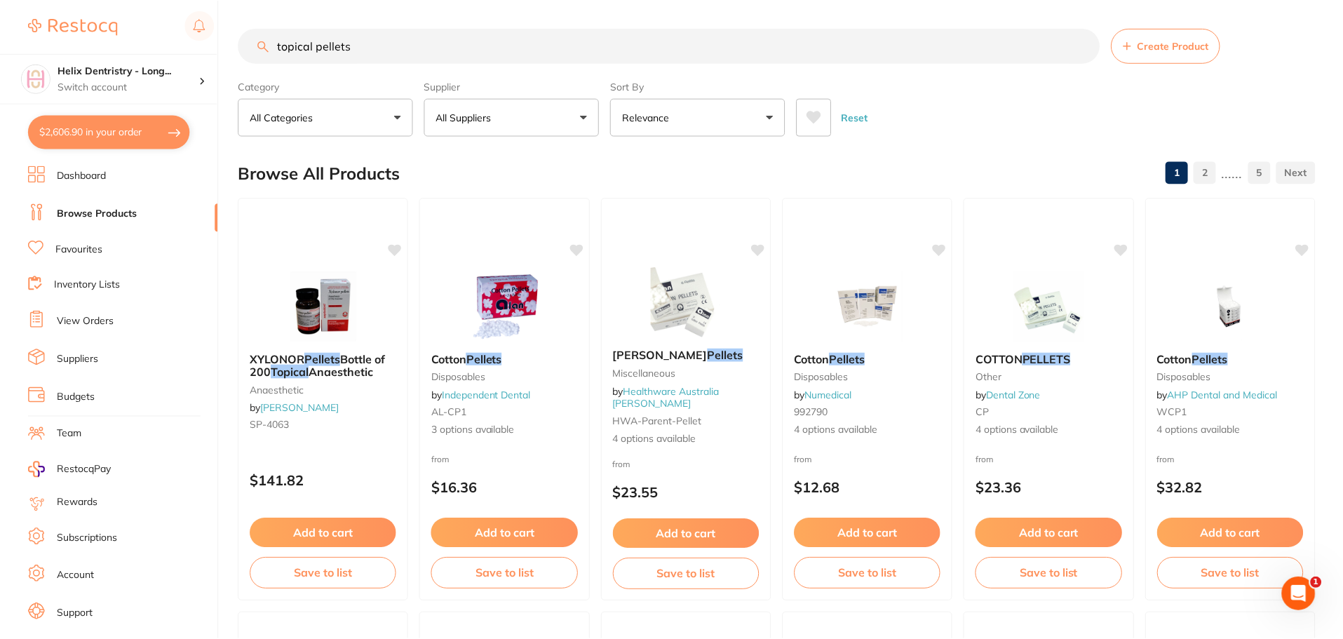
scroll to position [4, 0]
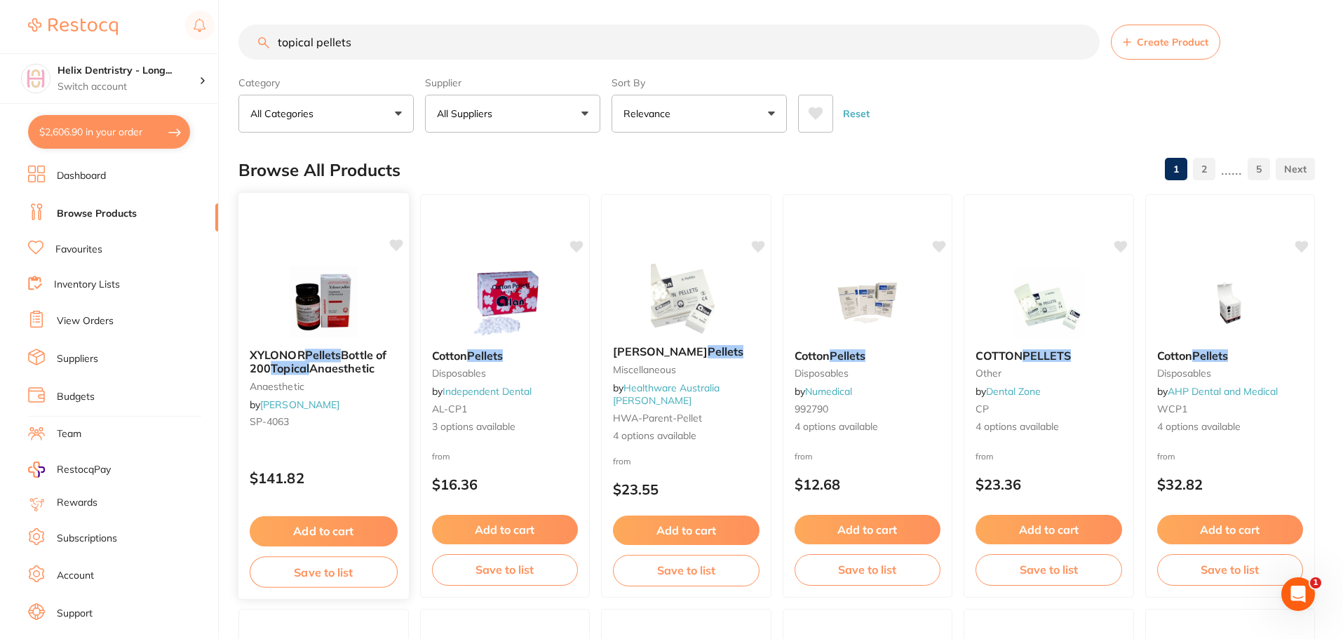
click at [341, 529] on button "Add to cart" at bounding box center [324, 531] width 148 height 30
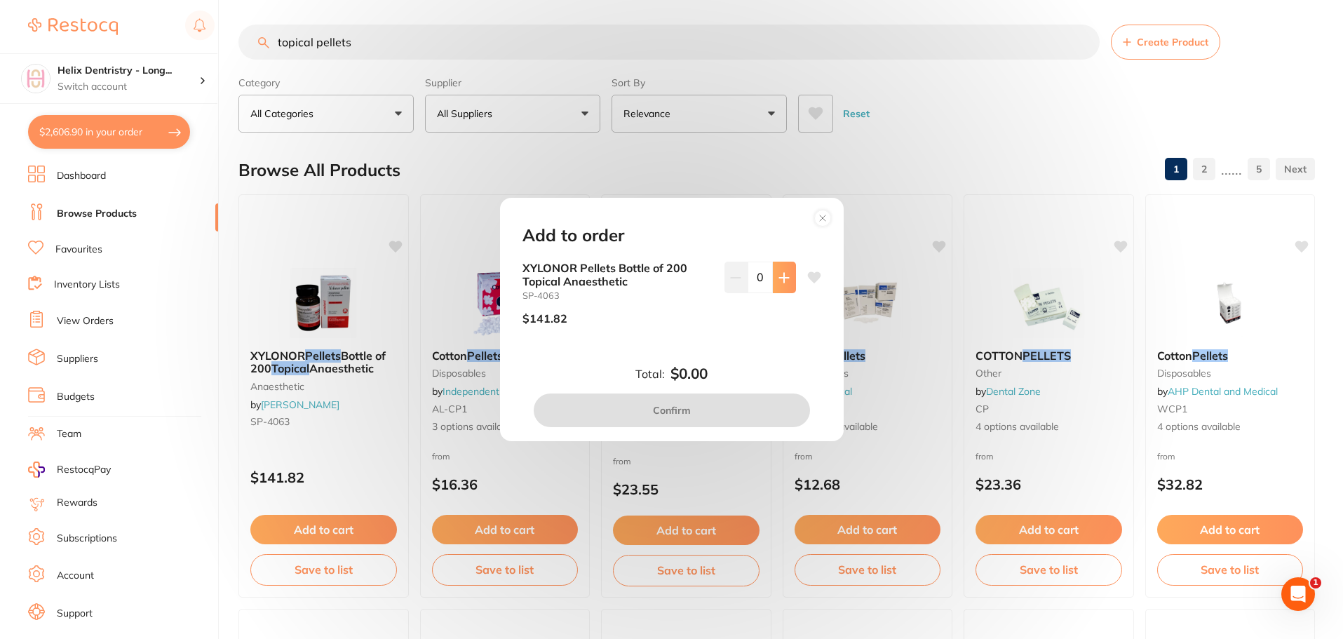
click at [784, 277] on icon at bounding box center [783, 277] width 9 height 9
type input "1"
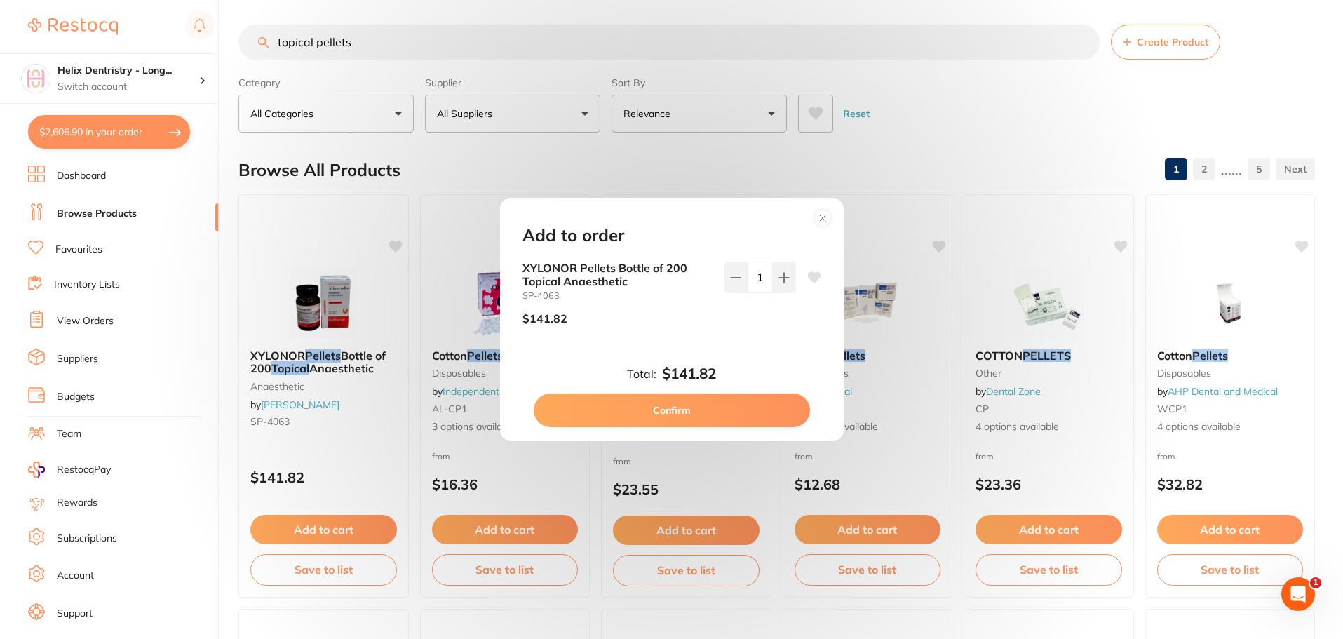
click at [703, 410] on button "Confirm" at bounding box center [672, 410] width 276 height 34
checkbox input "false"
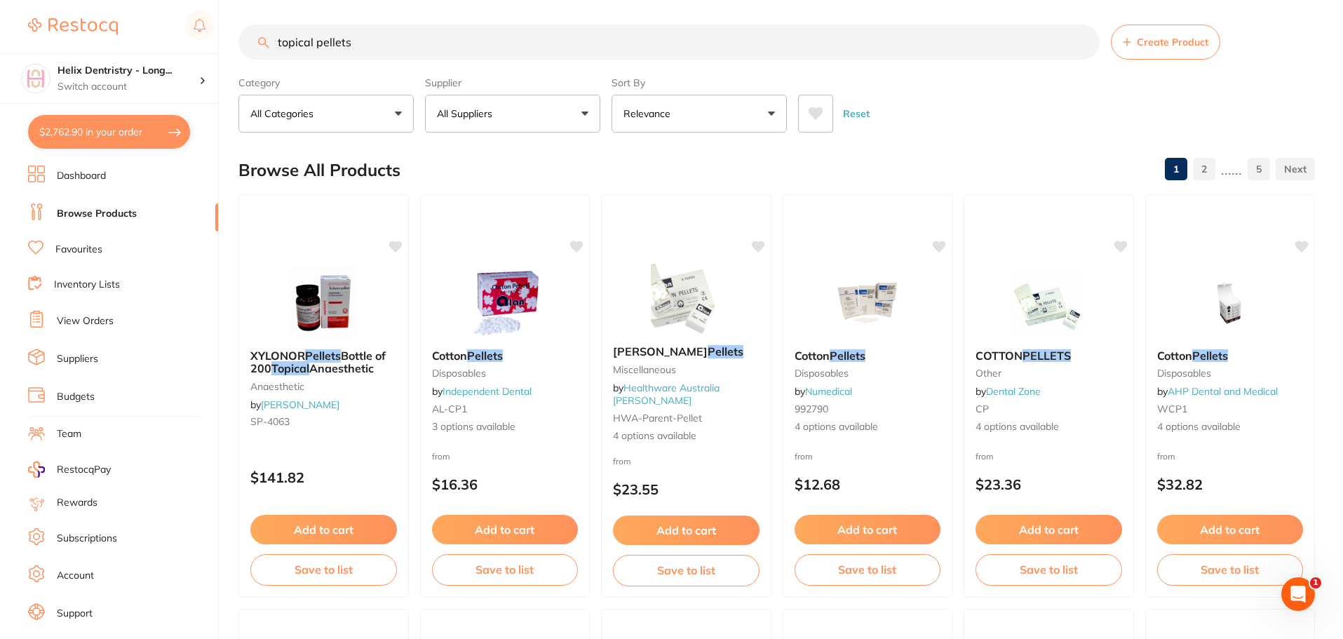
drag, startPoint x: 369, startPoint y: 48, endPoint x: 316, endPoint y: 71, distance: 58.1
click at [277, 30] on input "topical pellets" at bounding box center [668, 42] width 861 height 35
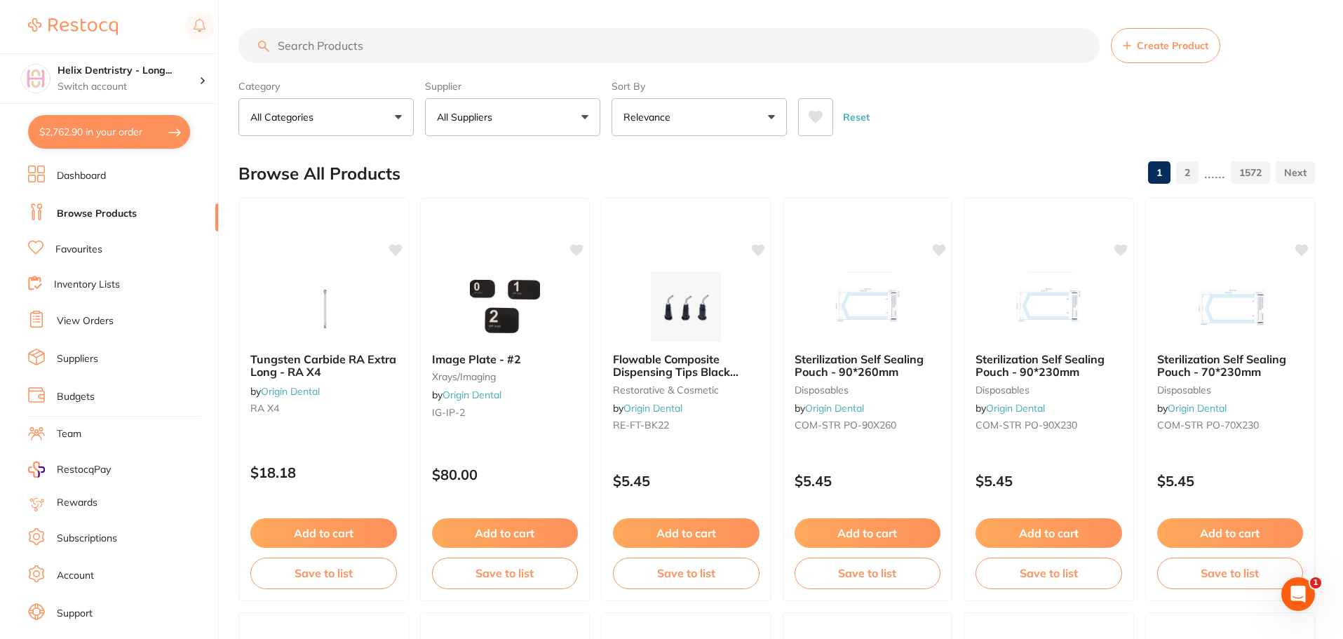
click at [400, 53] on input "search" at bounding box center [668, 45] width 861 height 35
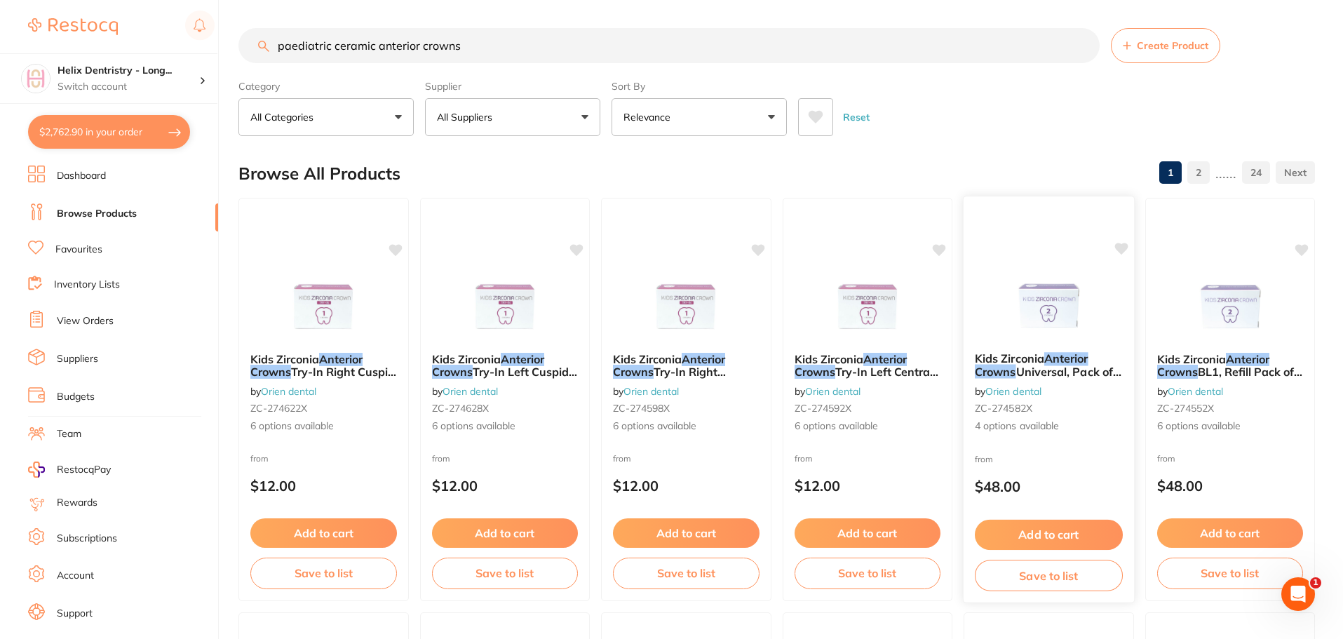
type input "paediatric ceramic anterior crowns"
click at [1063, 311] on img at bounding box center [1049, 305] width 92 height 71
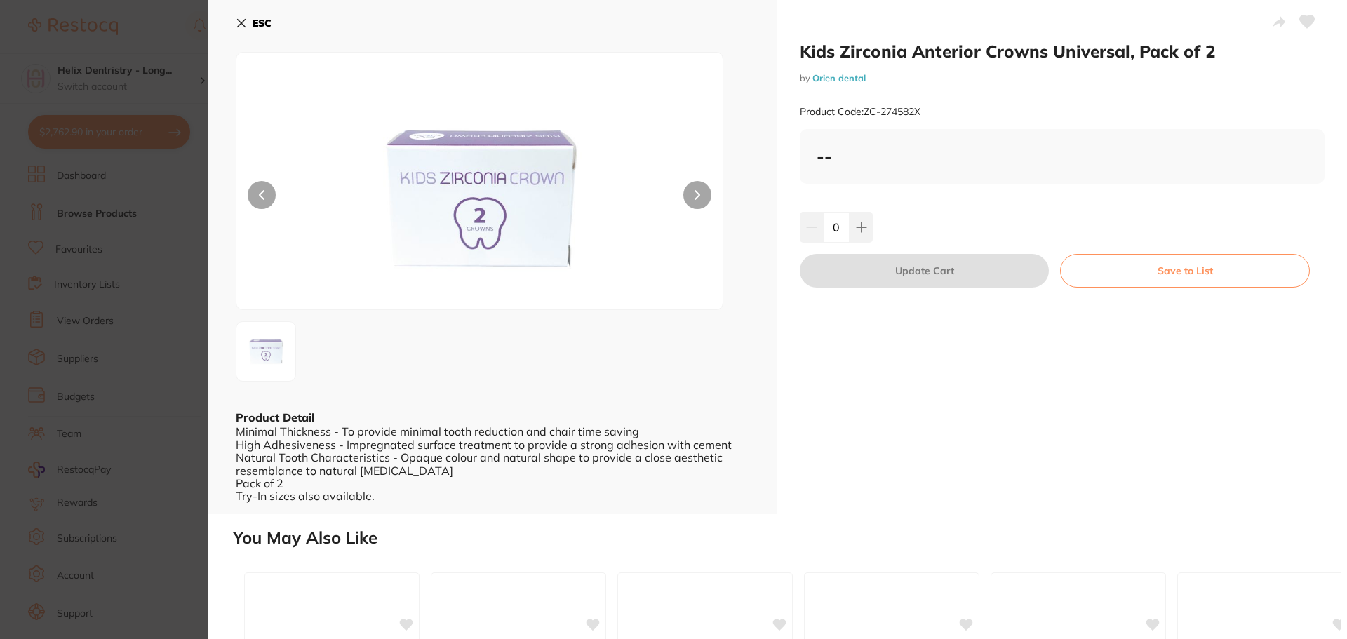
drag, startPoint x: 861, startPoint y: 231, endPoint x: 845, endPoint y: 271, distance: 42.5
click at [861, 231] on icon at bounding box center [861, 227] width 11 height 11
click at [804, 232] on button at bounding box center [811, 227] width 23 height 31
type input "0"
click at [168, 220] on section "Kids Zirconia Anterior Crowns Universal, Pack of 2 by Orien dental Product Code…" at bounding box center [673, 319] width 1347 height 639
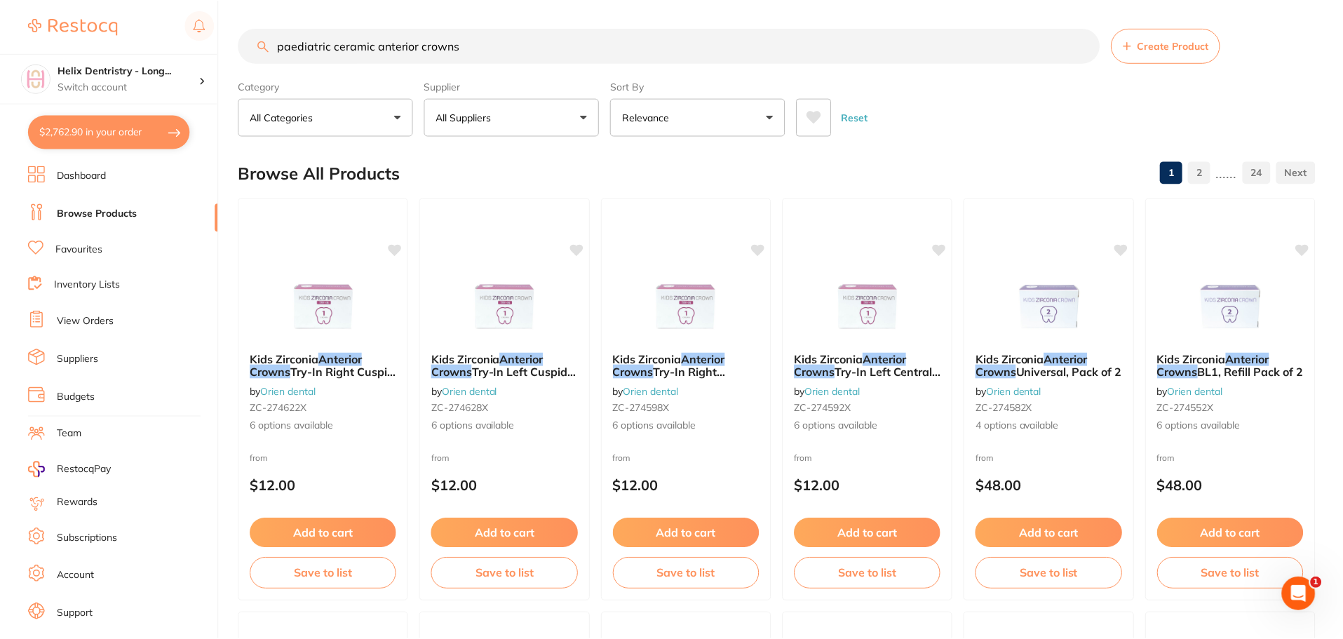
scroll to position [4, 0]
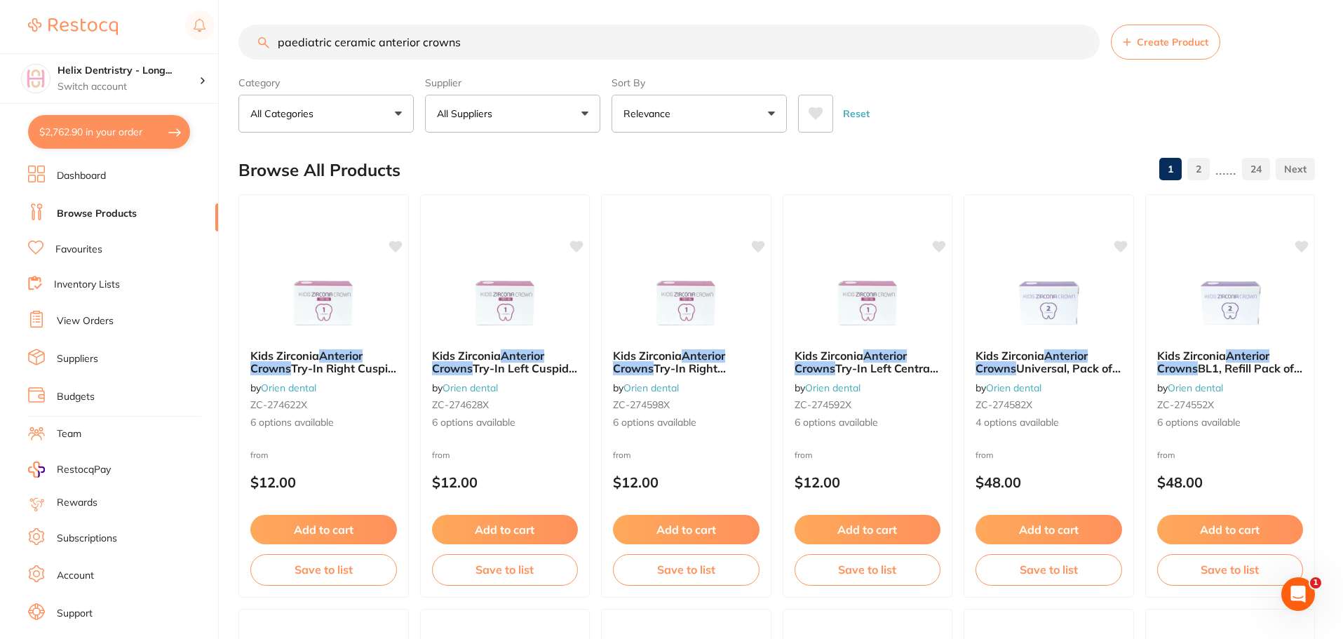
drag, startPoint x: 482, startPoint y: 40, endPoint x: 312, endPoint y: 41, distance: 169.7
click at [296, 38] on input "paediatric ceramic anterior crowns" at bounding box center [668, 42] width 861 height 35
click at [497, 45] on input "paediatric ceramic anterior crowns" at bounding box center [668, 42] width 861 height 35
click at [471, 41] on input "paediatric ceramic anterior crowns" at bounding box center [668, 42] width 861 height 35
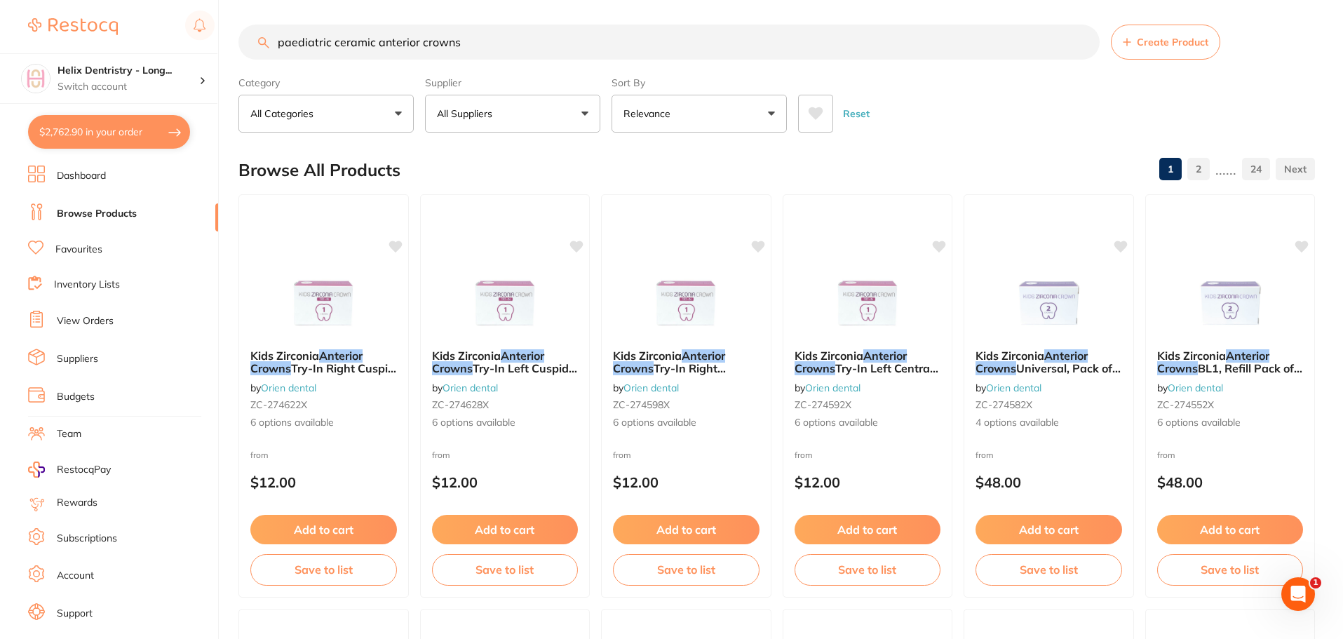
click at [471, 41] on input "paediatric ceramic anterior crowns" at bounding box center [668, 42] width 861 height 35
type input "cotton tips"
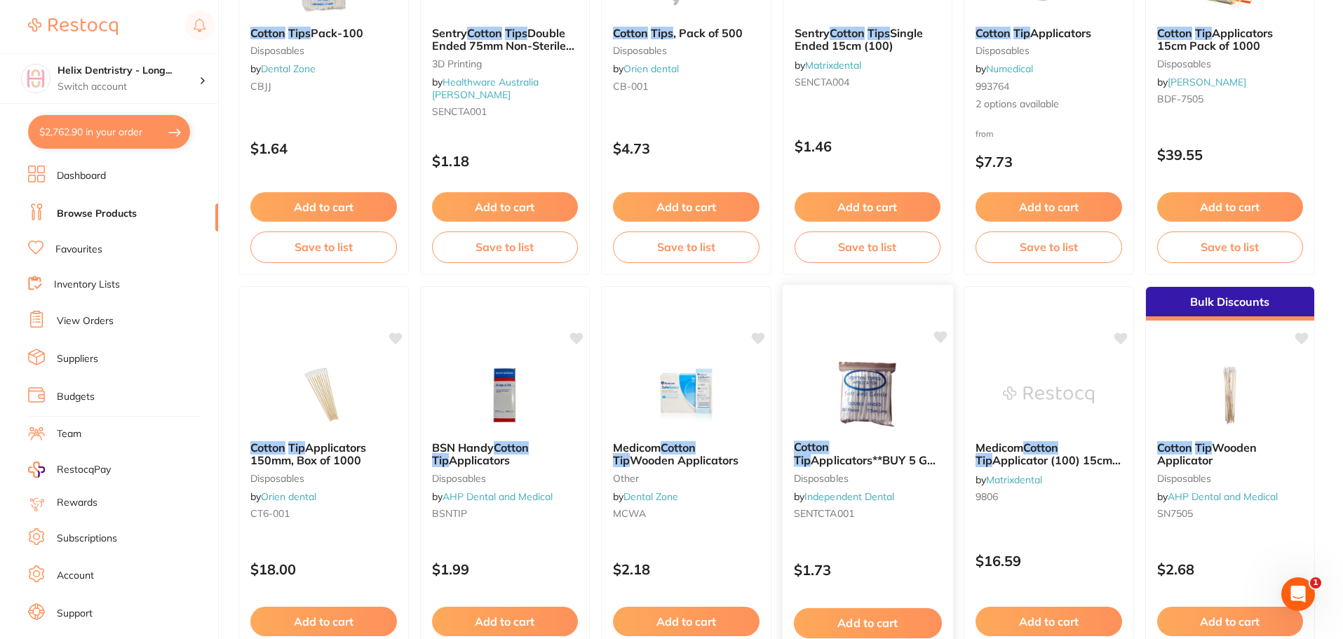
scroll to position [351, 0]
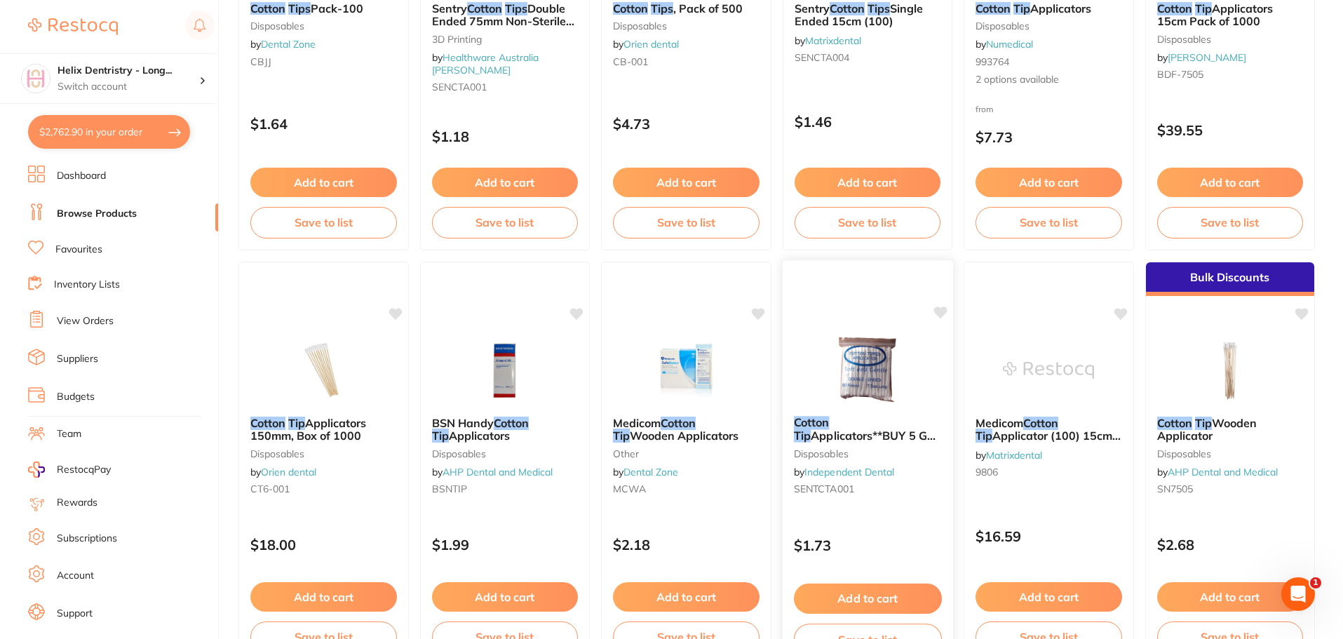
click at [880, 597] on button "Add to cart" at bounding box center [867, 599] width 148 height 30
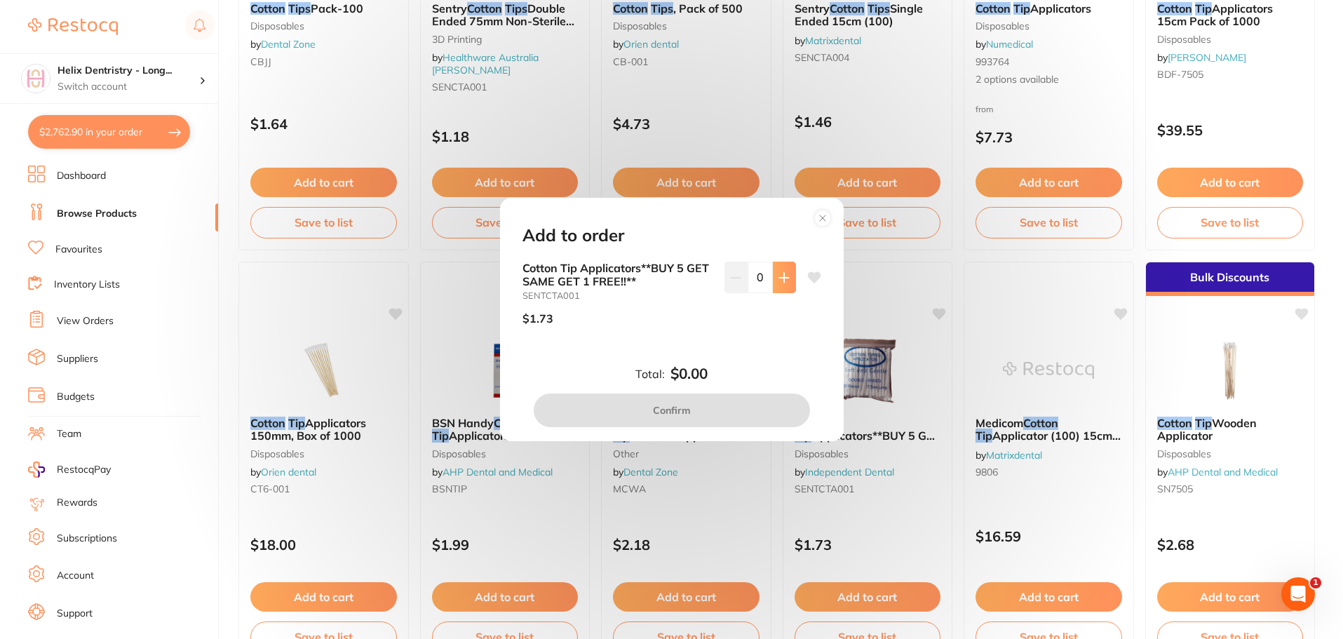
scroll to position [0, 0]
click at [785, 269] on button at bounding box center [784, 277] width 23 height 31
click at [784, 269] on button at bounding box center [784, 277] width 23 height 31
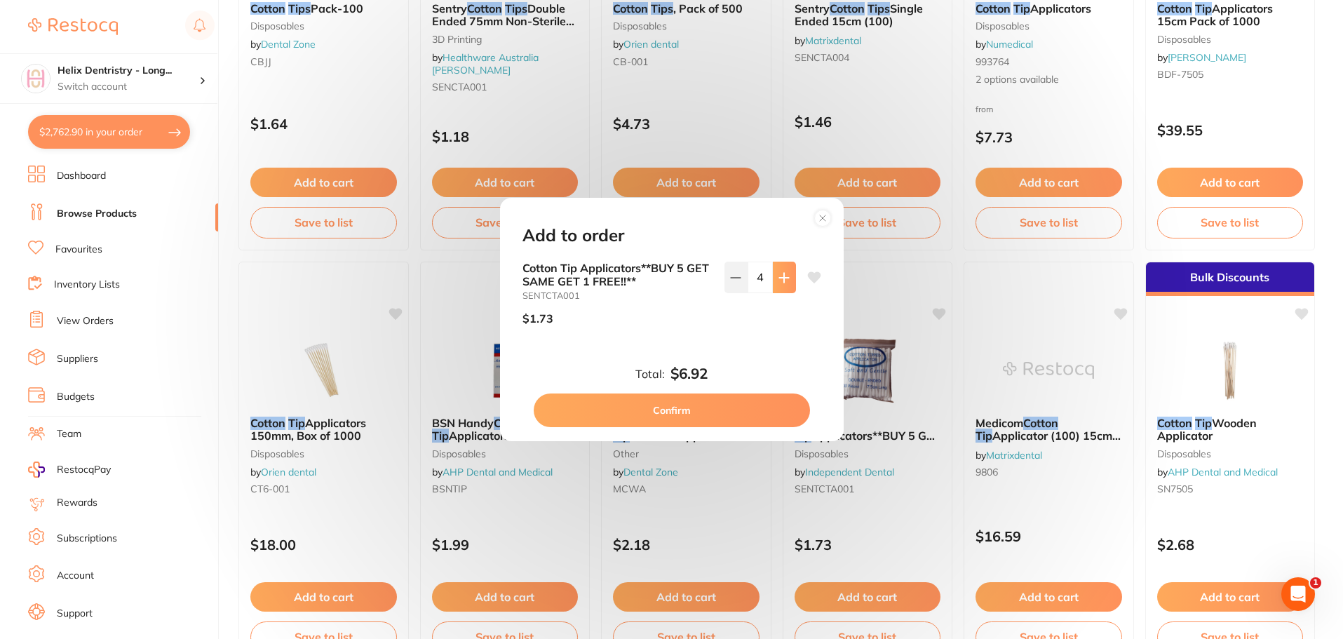
click at [784, 269] on button at bounding box center [784, 277] width 23 height 31
type input "5"
click at [645, 410] on button "Confirm" at bounding box center [672, 410] width 276 height 34
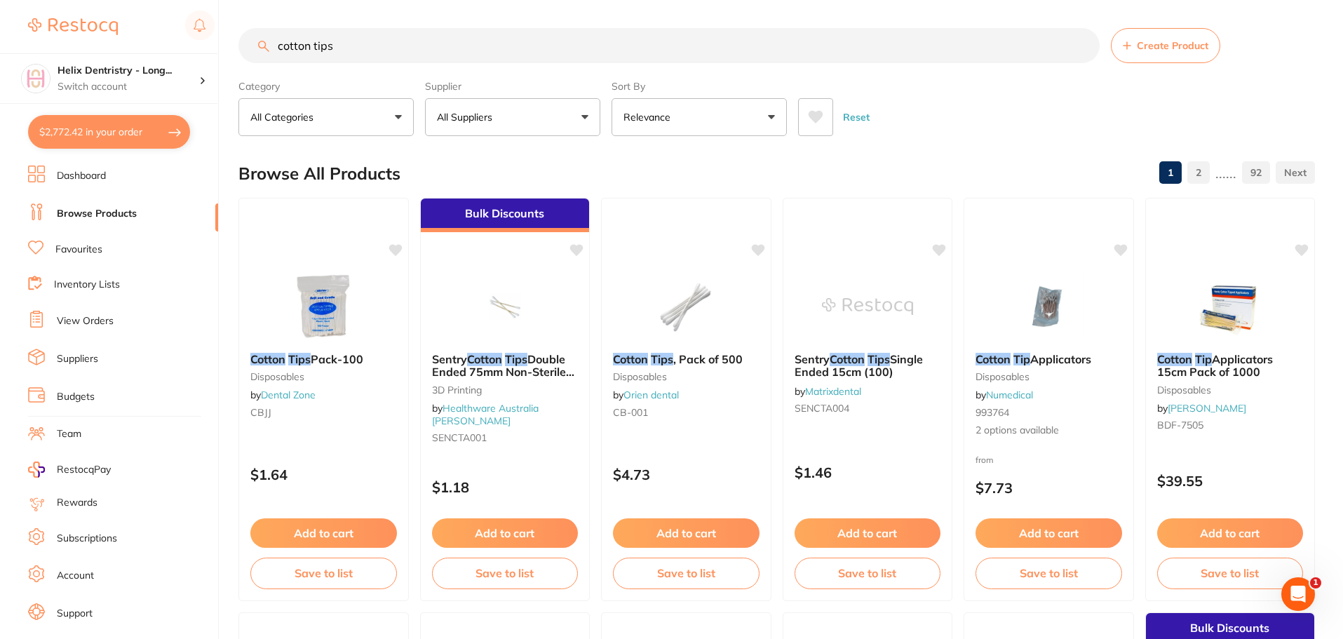
click at [391, 42] on input "cotton tips" at bounding box center [668, 45] width 861 height 35
click at [391, 41] on input "cotton tips" at bounding box center [668, 45] width 861 height 35
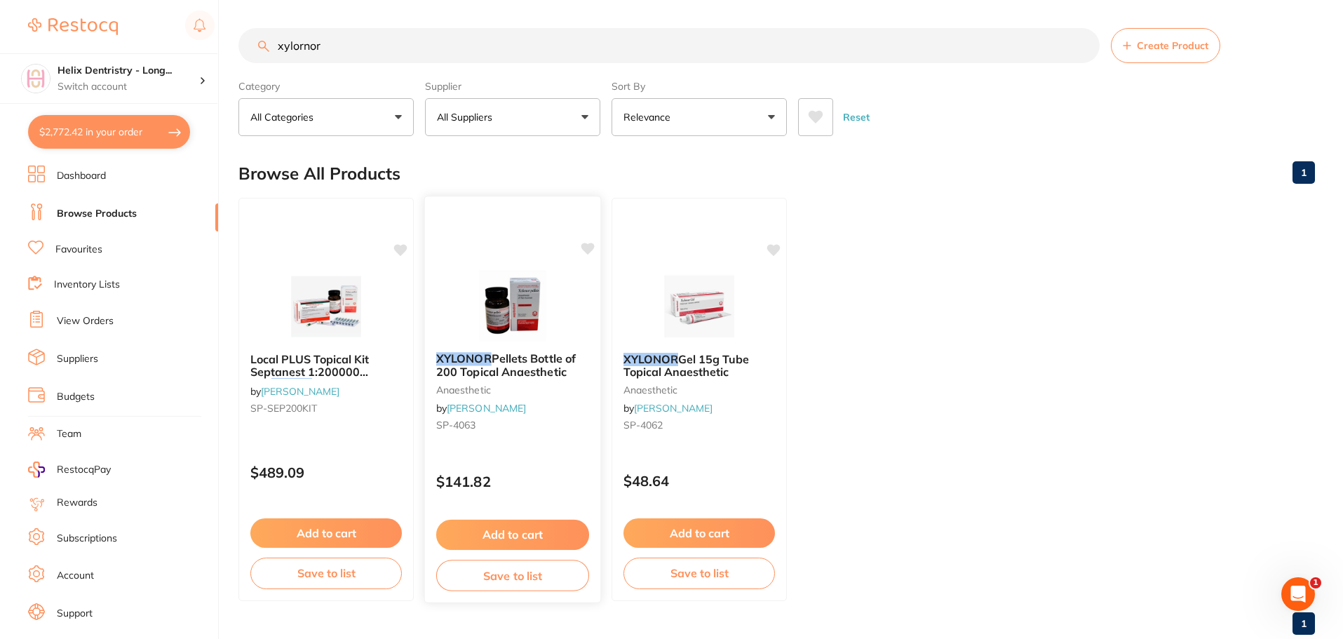
type input "xylornor"
click at [513, 535] on button "Add to cart" at bounding box center [512, 535] width 153 height 30
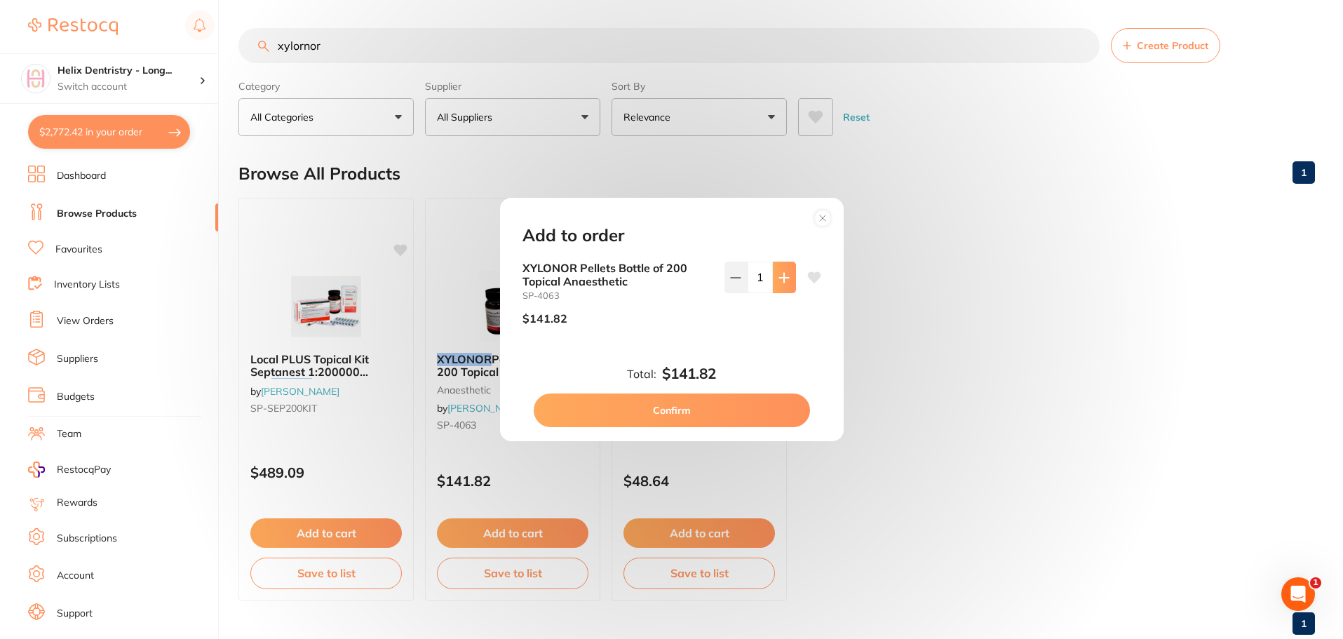
click at [784, 274] on icon at bounding box center [784, 277] width 11 height 11
click at [729, 267] on button at bounding box center [736, 277] width 23 height 31
type input "1"
click at [643, 410] on button "Confirm" at bounding box center [672, 410] width 276 height 34
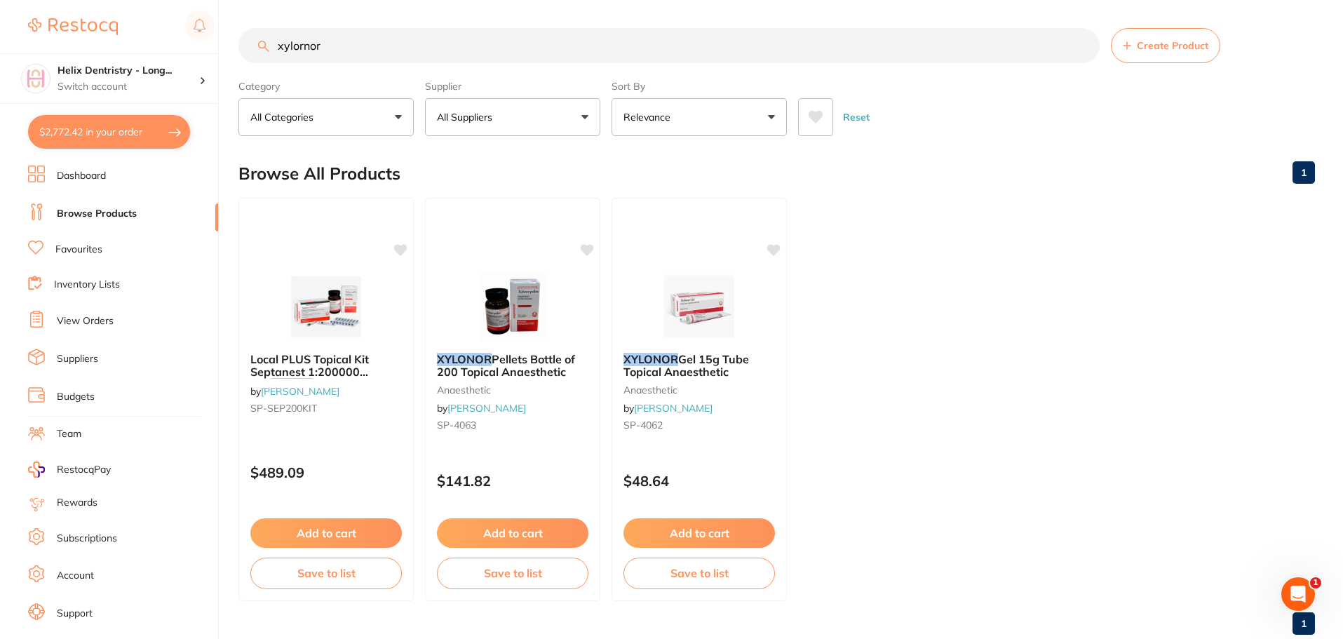
click at [106, 134] on button "$2,772.42 in your order" at bounding box center [109, 132] width 162 height 34
checkbox input "true"
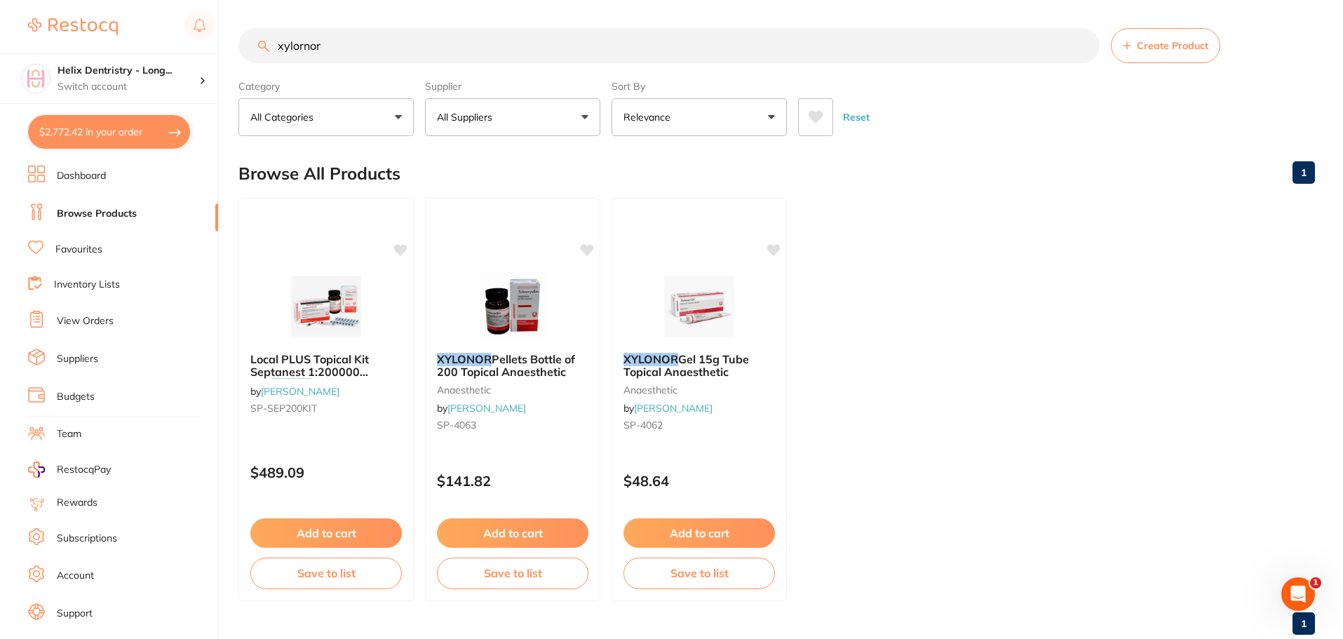
checkbox input "true"
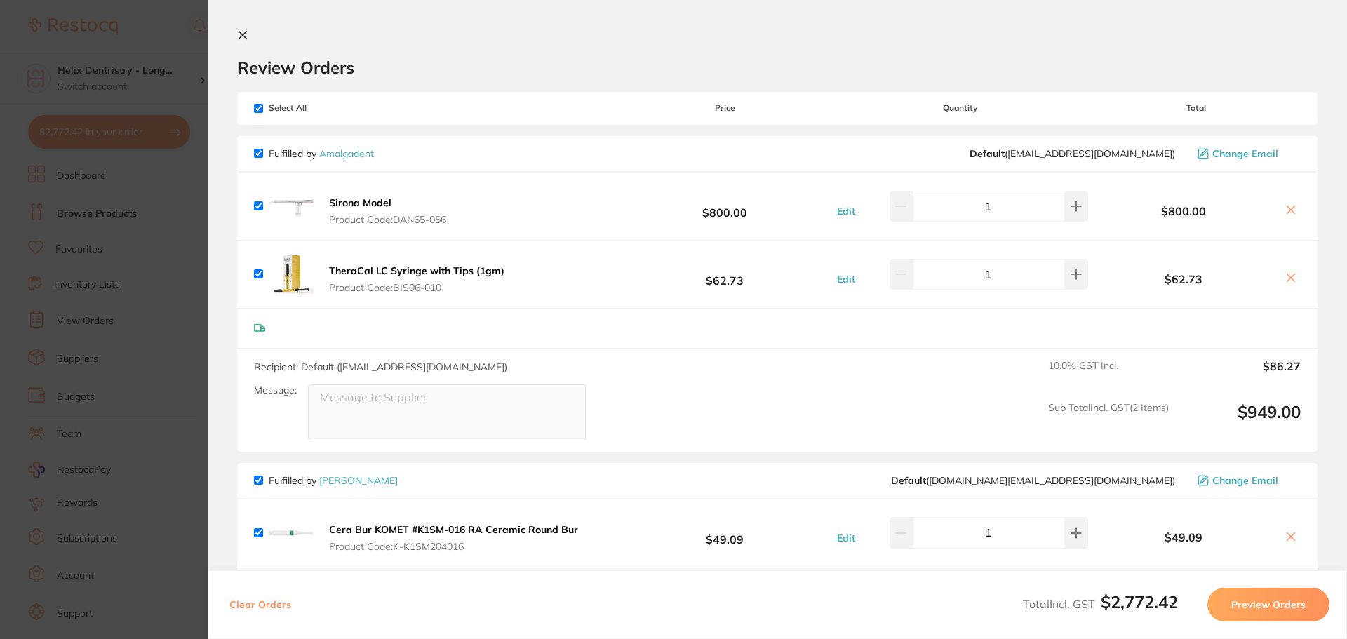
click at [163, 230] on section "Update RRP Set your pre negotiated price for this item. Item Agreed RRP (excl. …" at bounding box center [673, 319] width 1347 height 639
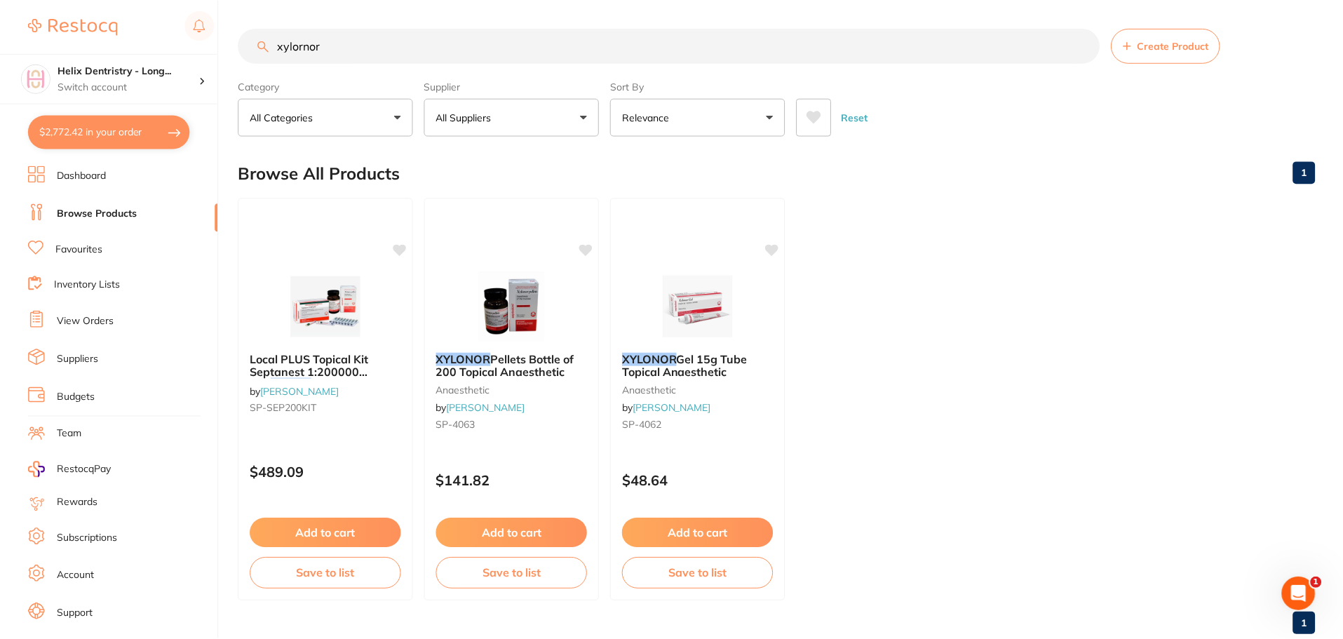
scroll to position [1, 0]
click at [133, 123] on button "$2,772.42 in your order" at bounding box center [109, 132] width 162 height 34
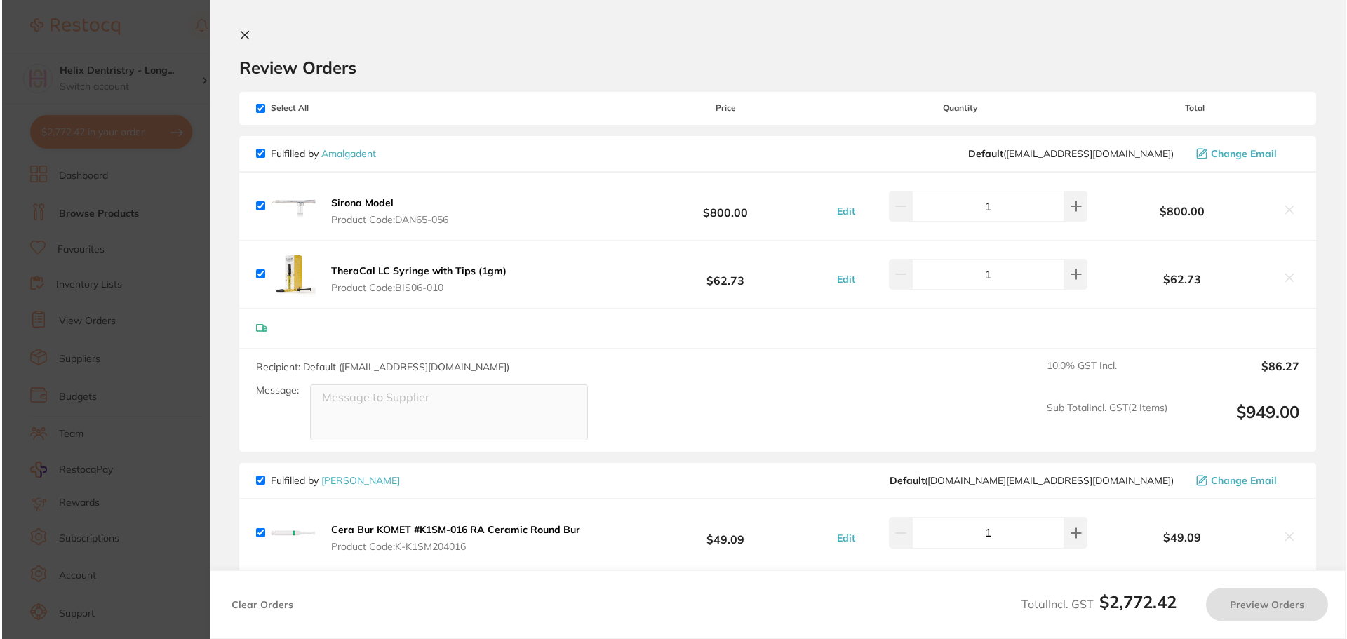
scroll to position [0, 0]
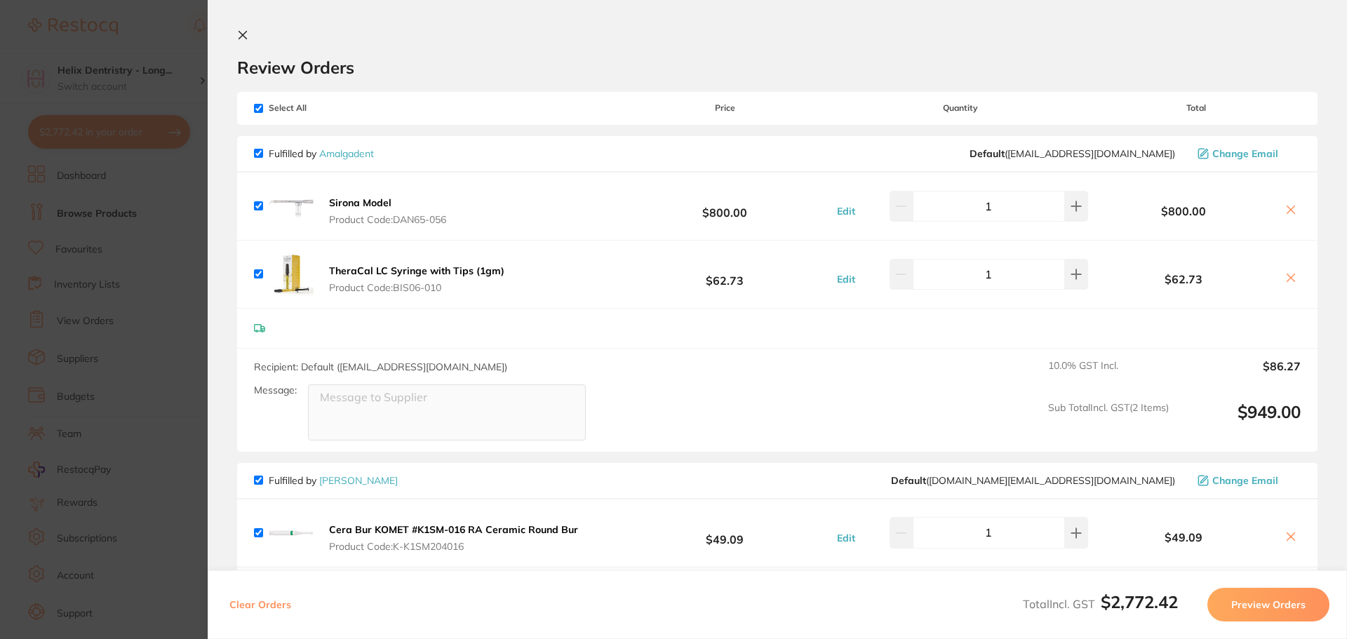
click at [239, 32] on icon at bounding box center [243, 36] width 8 height 8
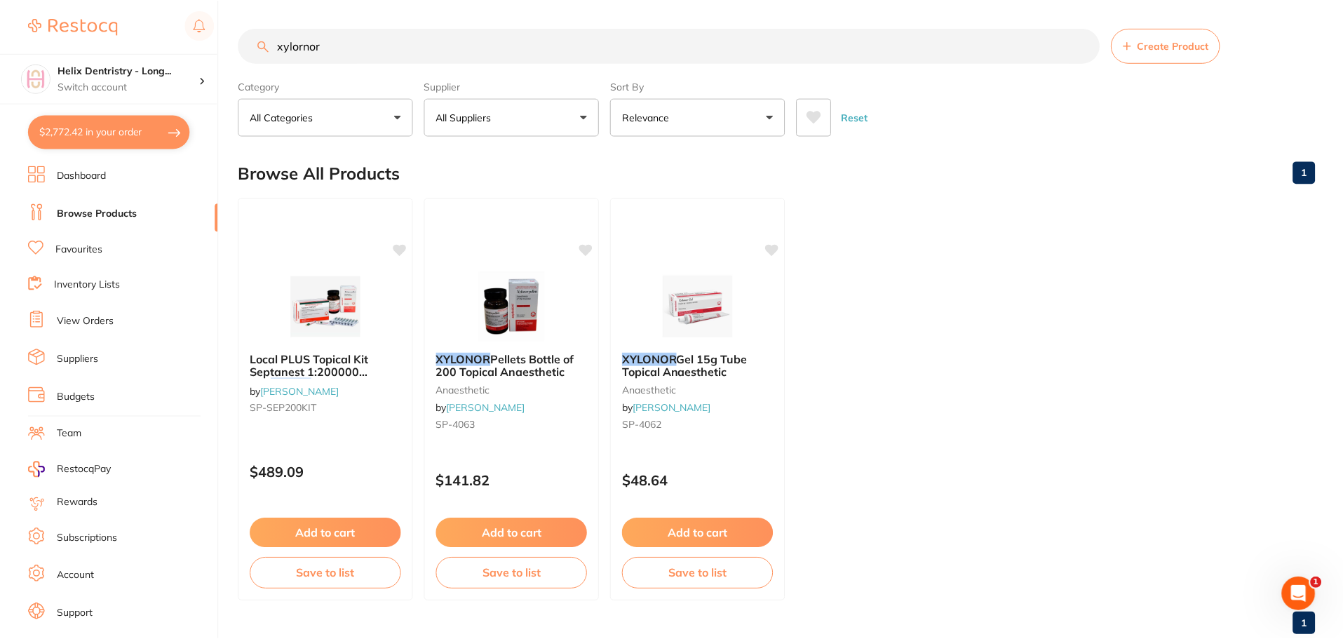
scroll to position [1, 0]
click at [358, 49] on input "xylornor" at bounding box center [668, 44] width 861 height 35
click at [133, 133] on button "$2,772.42 in your order" at bounding box center [109, 132] width 162 height 34
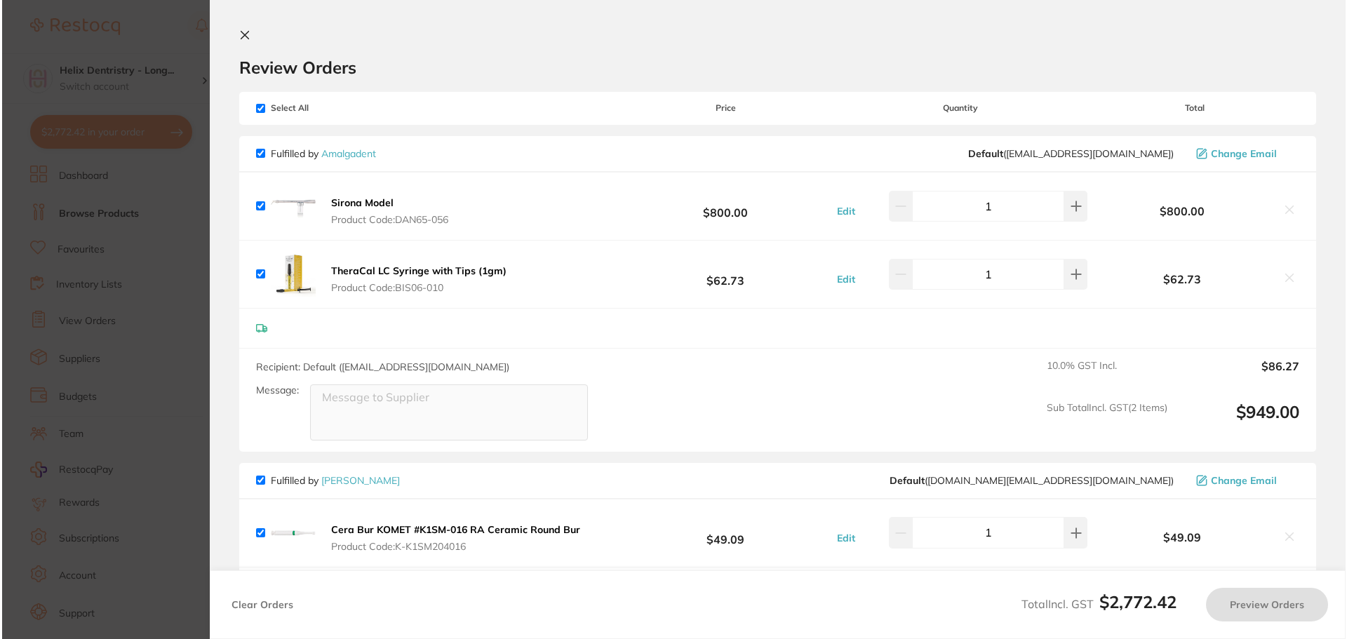
scroll to position [0, 0]
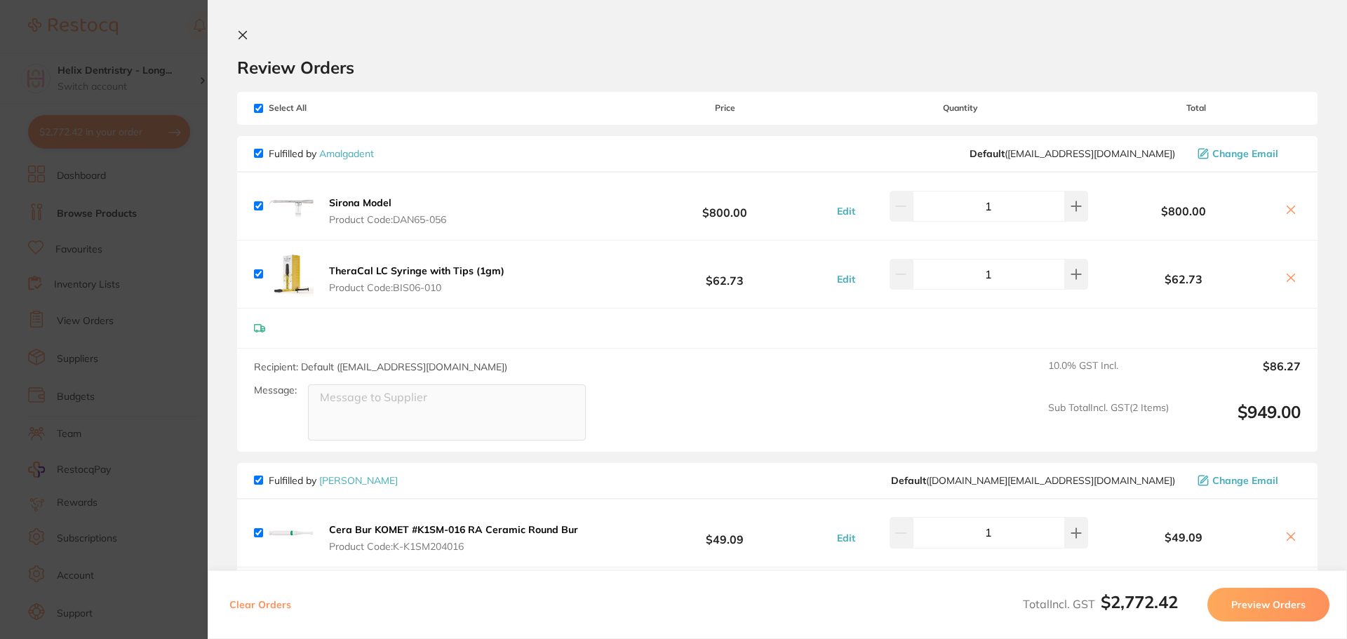
click at [119, 288] on section "Update RRP Set your pre negotiated price for this item. Item Agreed RRP (excl. …" at bounding box center [673, 319] width 1347 height 639
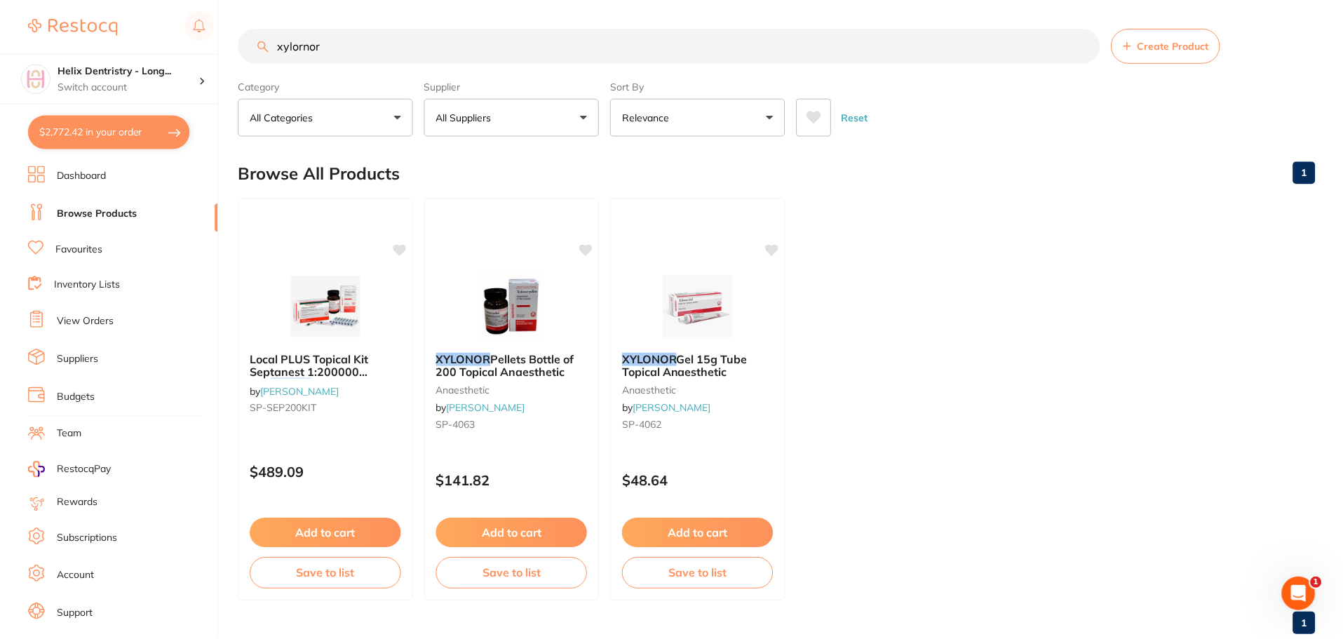
scroll to position [1, 0]
click at [337, 45] on input "xylornor" at bounding box center [668, 44] width 861 height 35
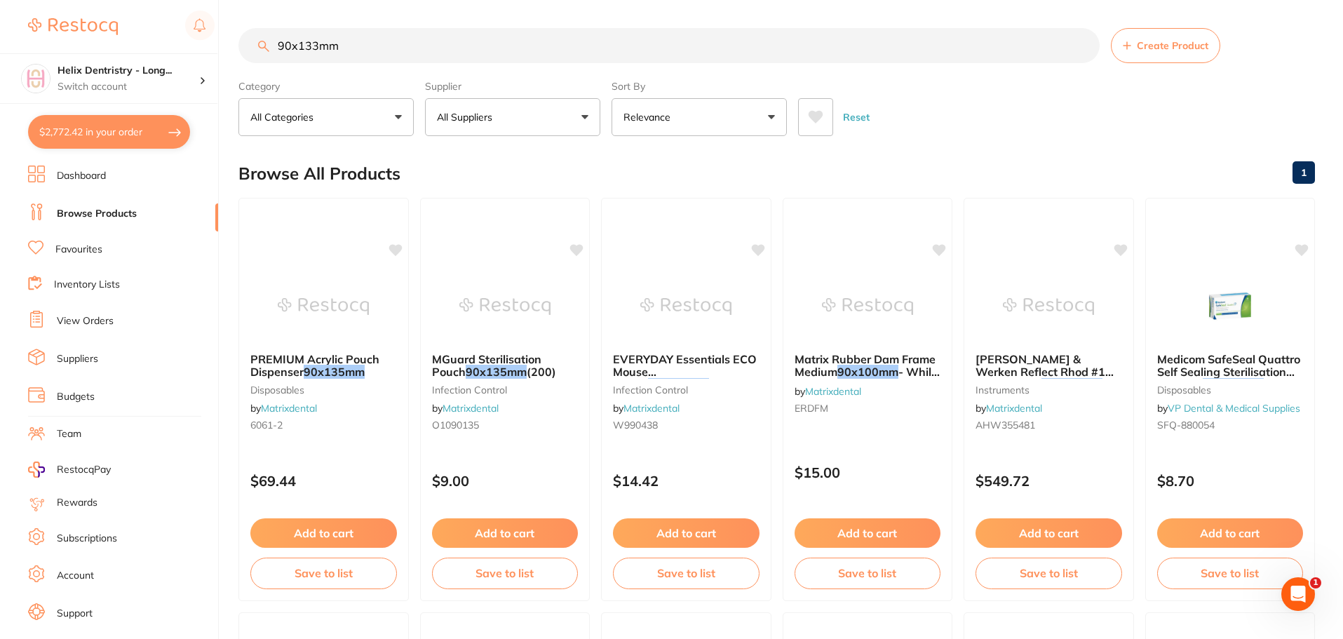
scroll to position [0, 0]
click at [538, 124] on button "All Suppliers" at bounding box center [512, 117] width 175 height 38
drag, startPoint x: 349, startPoint y: 51, endPoint x: 323, endPoint y: 38, distance: 29.2
click at [338, 48] on input "90x133mm" at bounding box center [668, 45] width 861 height 35
drag, startPoint x: 318, startPoint y: 38, endPoint x: 274, endPoint y: 47, distance: 45.1
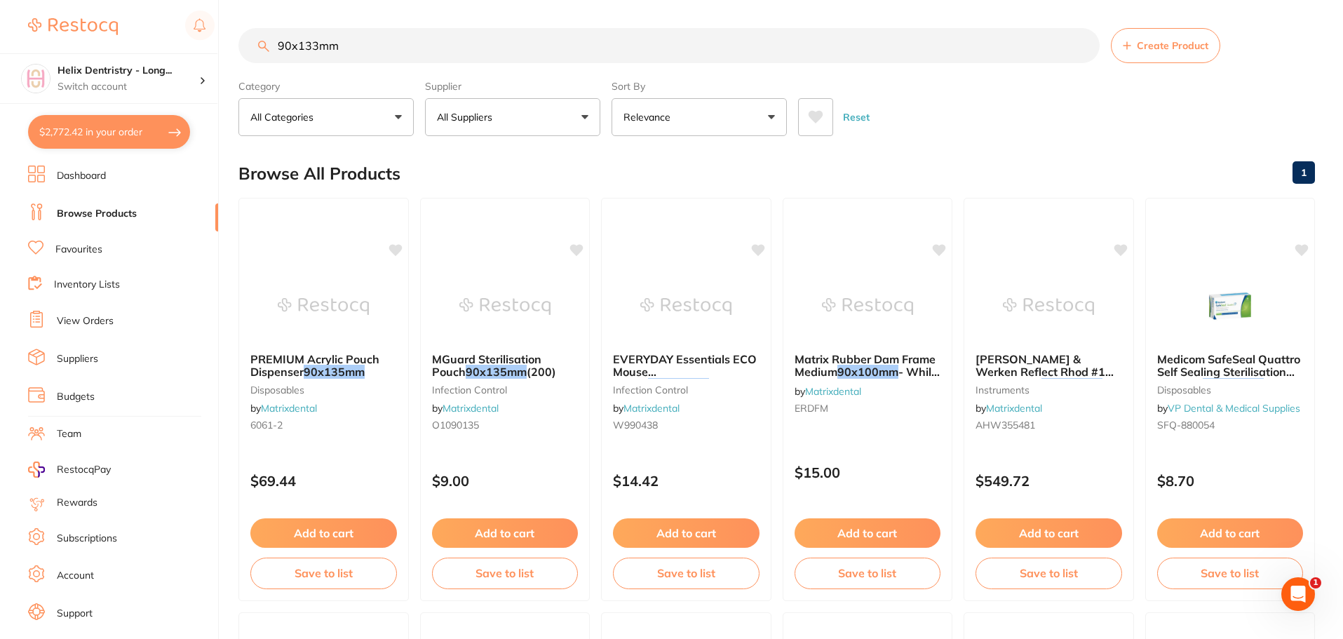
click at [276, 46] on input "90x133mm" at bounding box center [668, 45] width 861 height 35
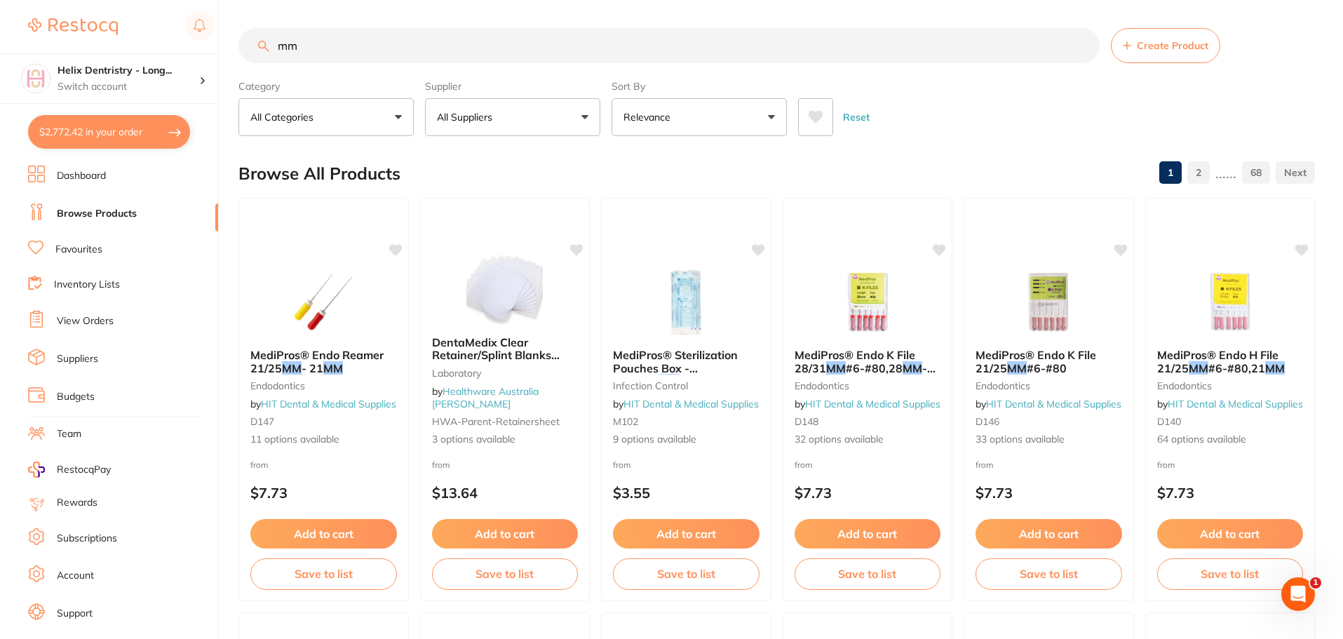
type input "m"
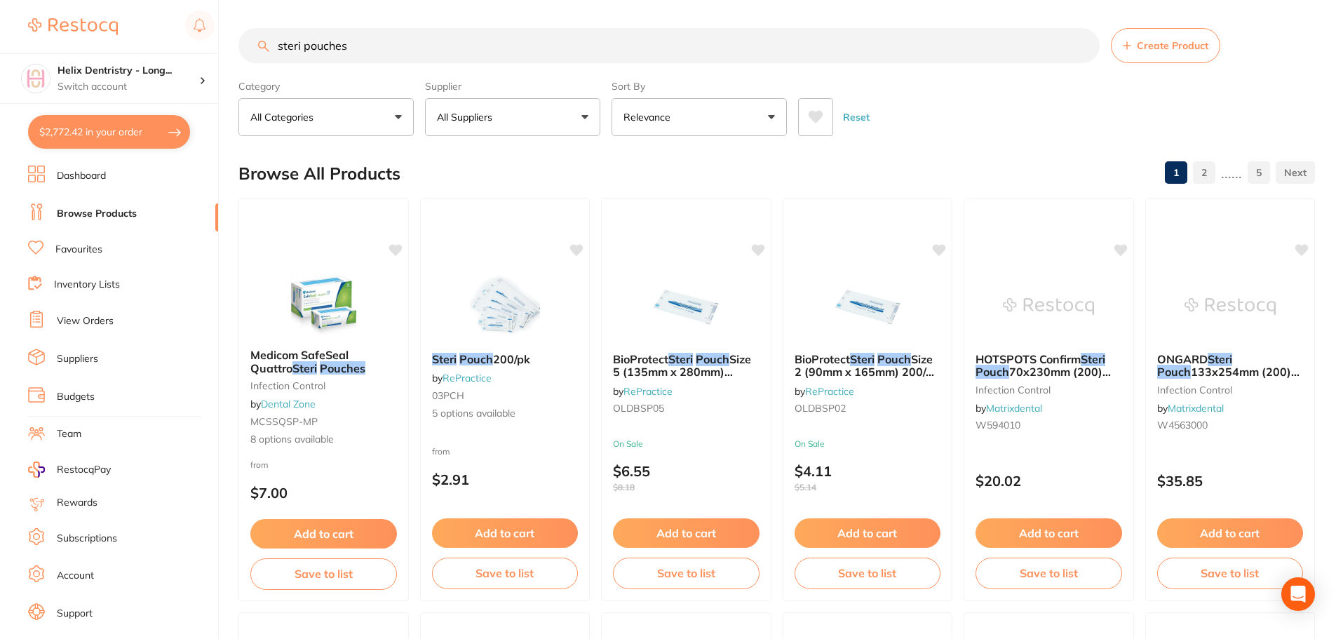
type input "steri pouches"
click at [525, 135] on button "All Suppliers" at bounding box center [512, 117] width 175 height 38
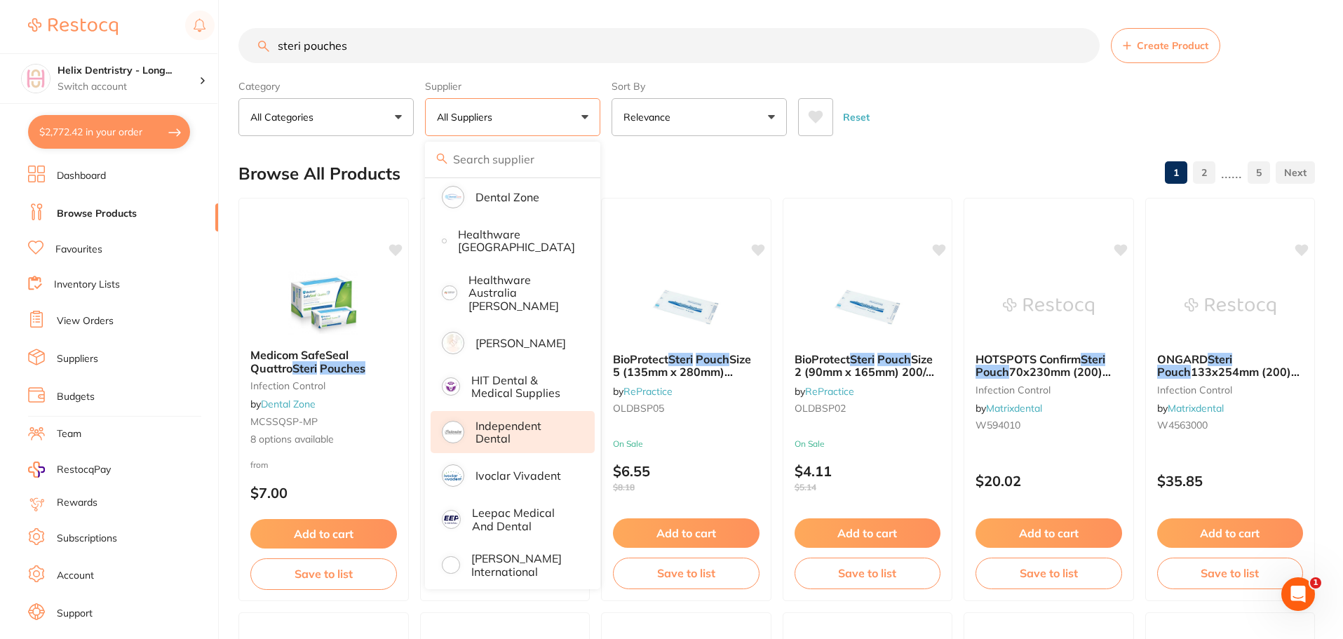
scroll to position [281, 0]
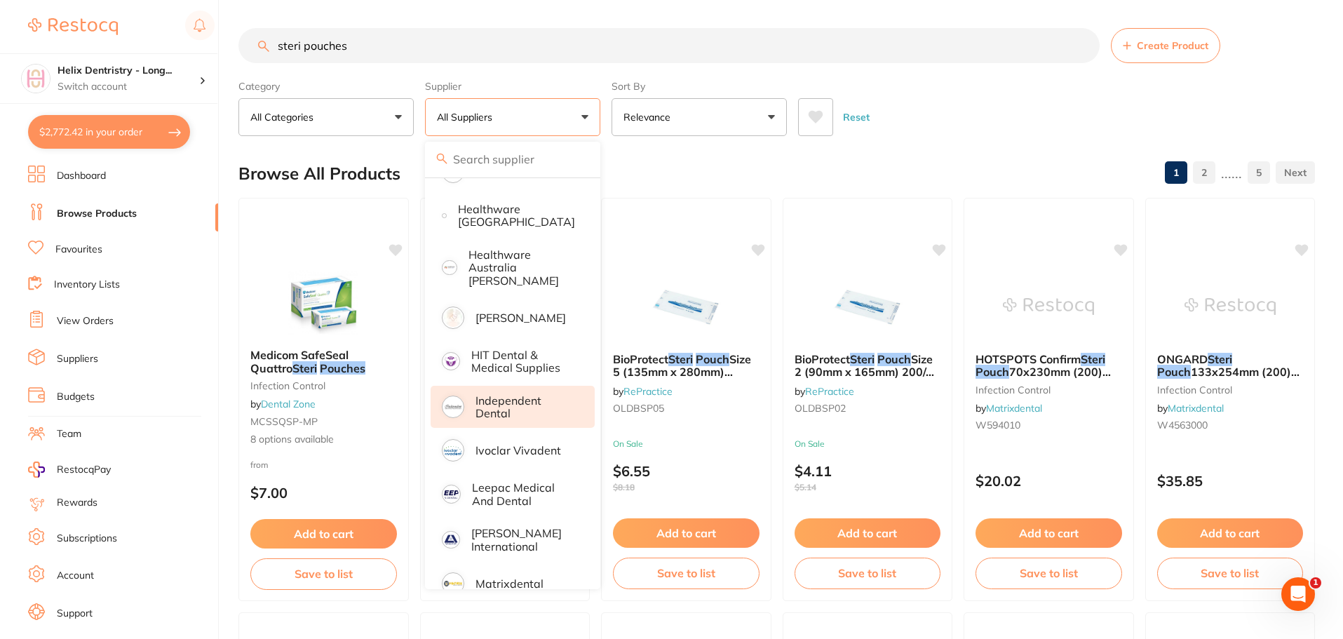
click at [511, 408] on p "Independent Dental" at bounding box center [526, 407] width 100 height 26
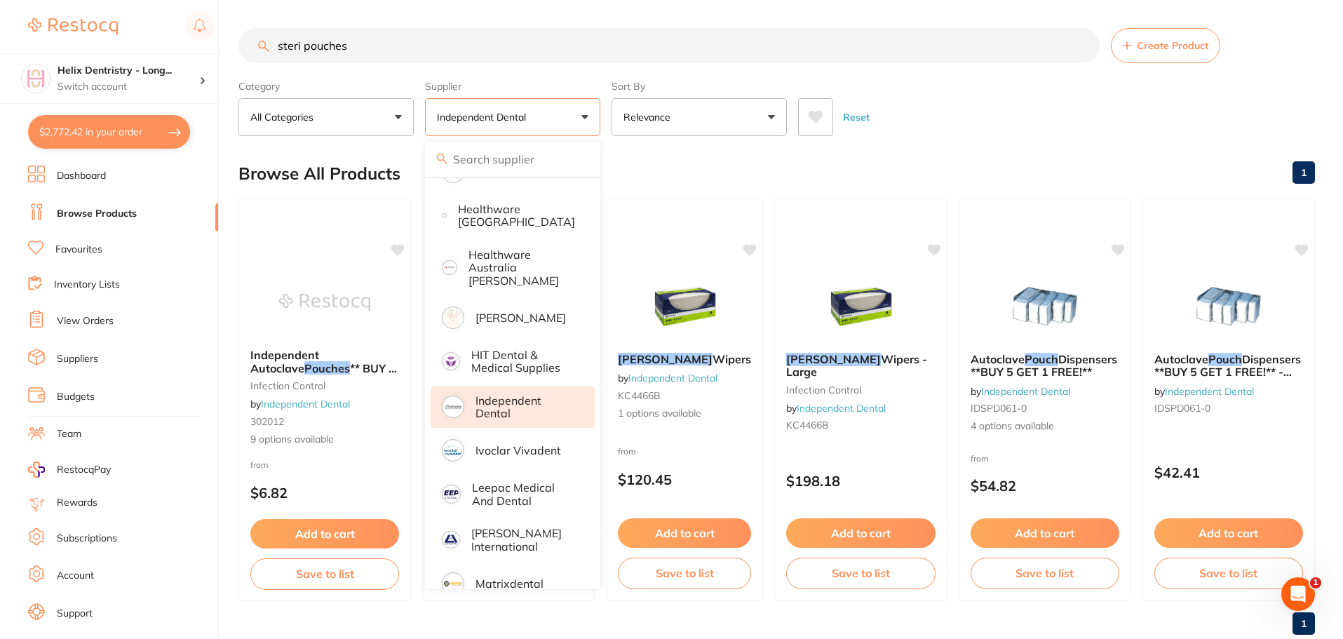
scroll to position [0, 0]
click at [661, 169] on div "Browse All Products 1" at bounding box center [776, 173] width 1077 height 47
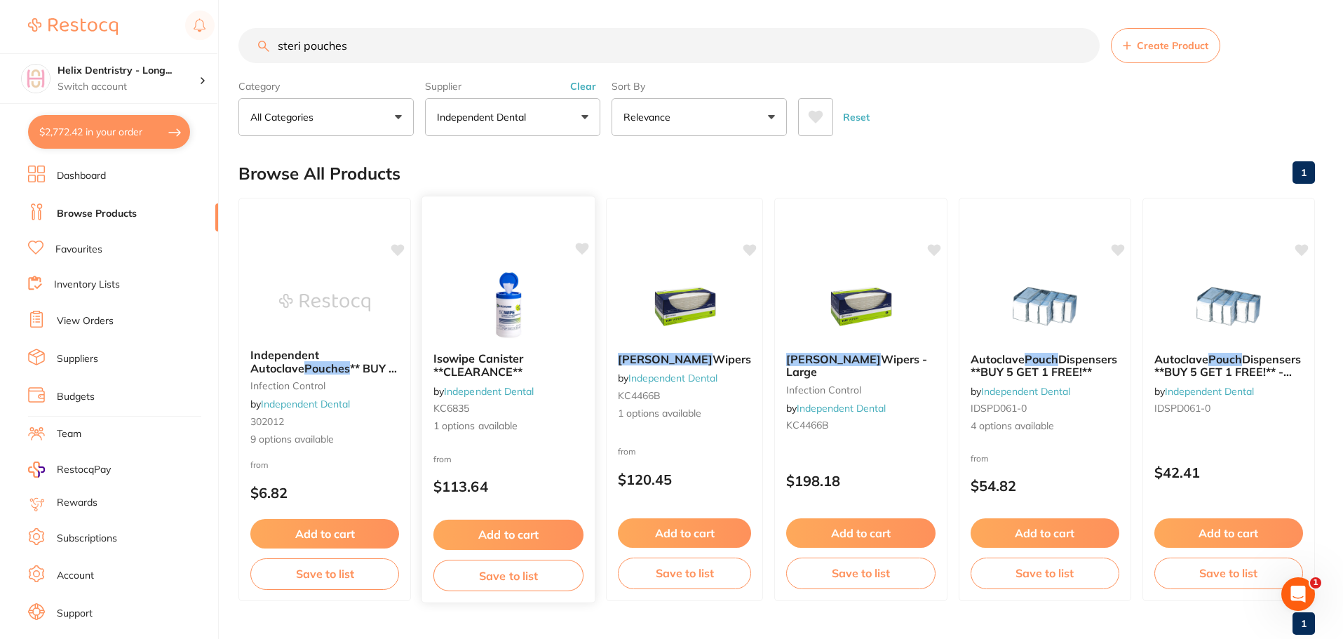
scroll to position [35, 0]
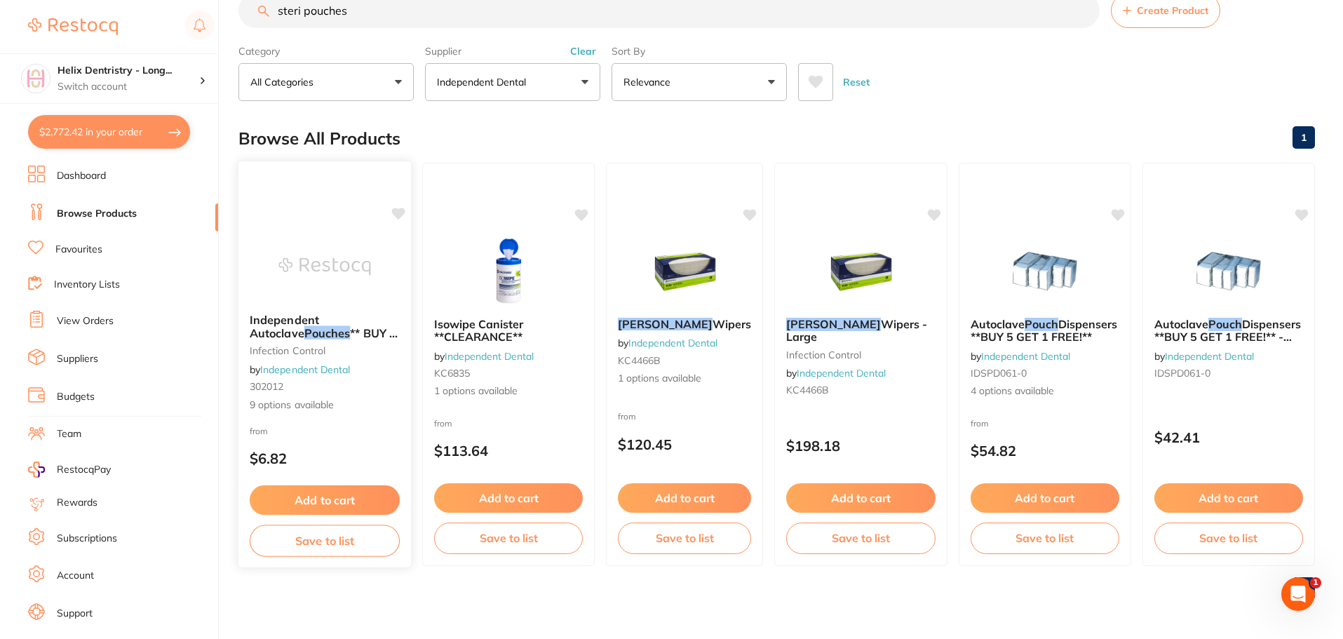
click at [320, 270] on img at bounding box center [324, 266] width 92 height 71
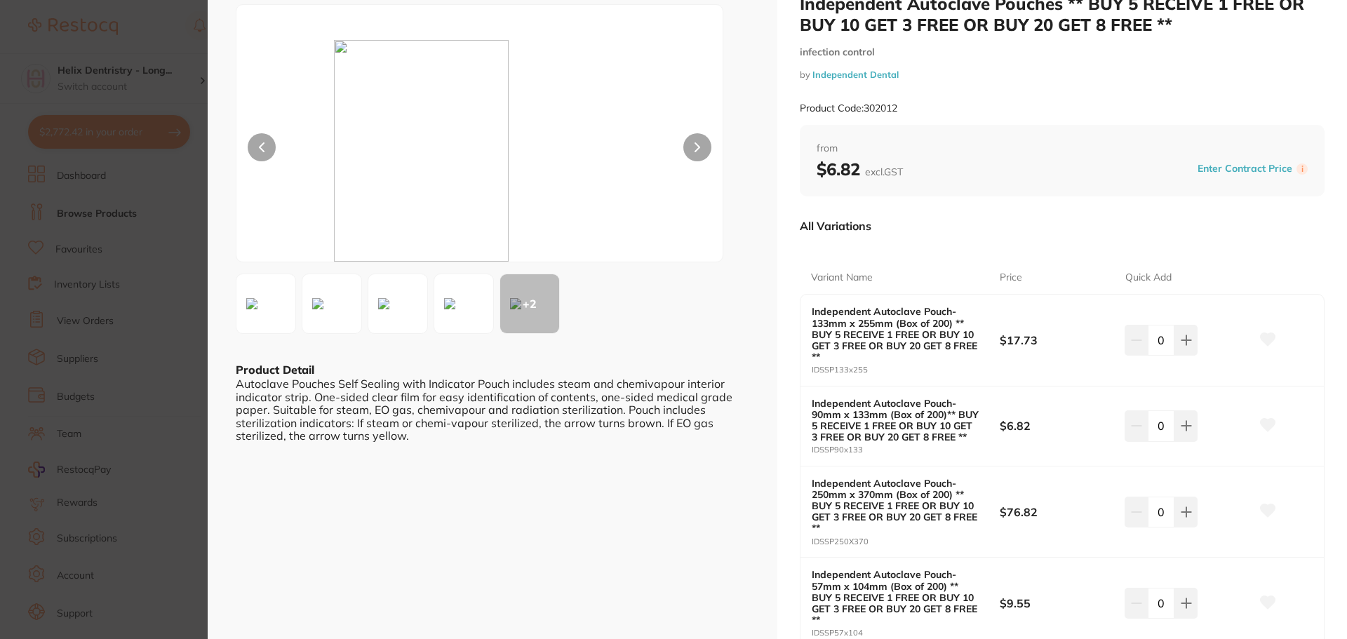
scroll to position [70, 0]
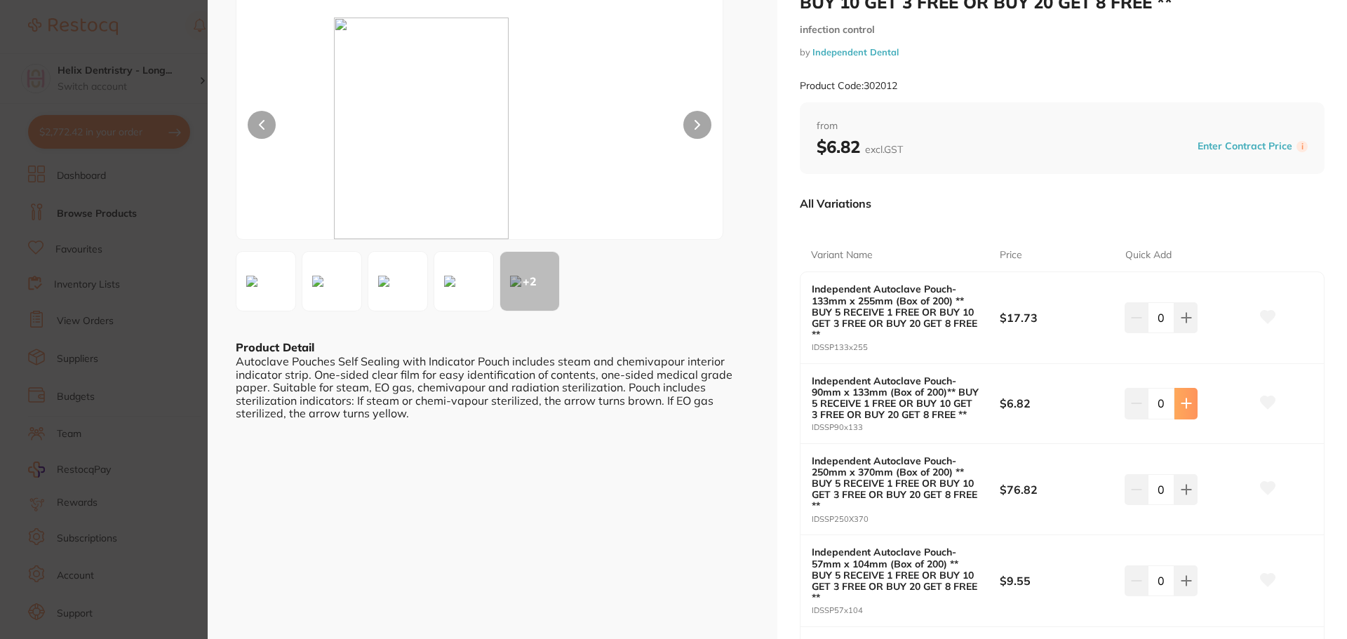
click at [1185, 400] on icon at bounding box center [1185, 403] width 11 height 11
type input "4"
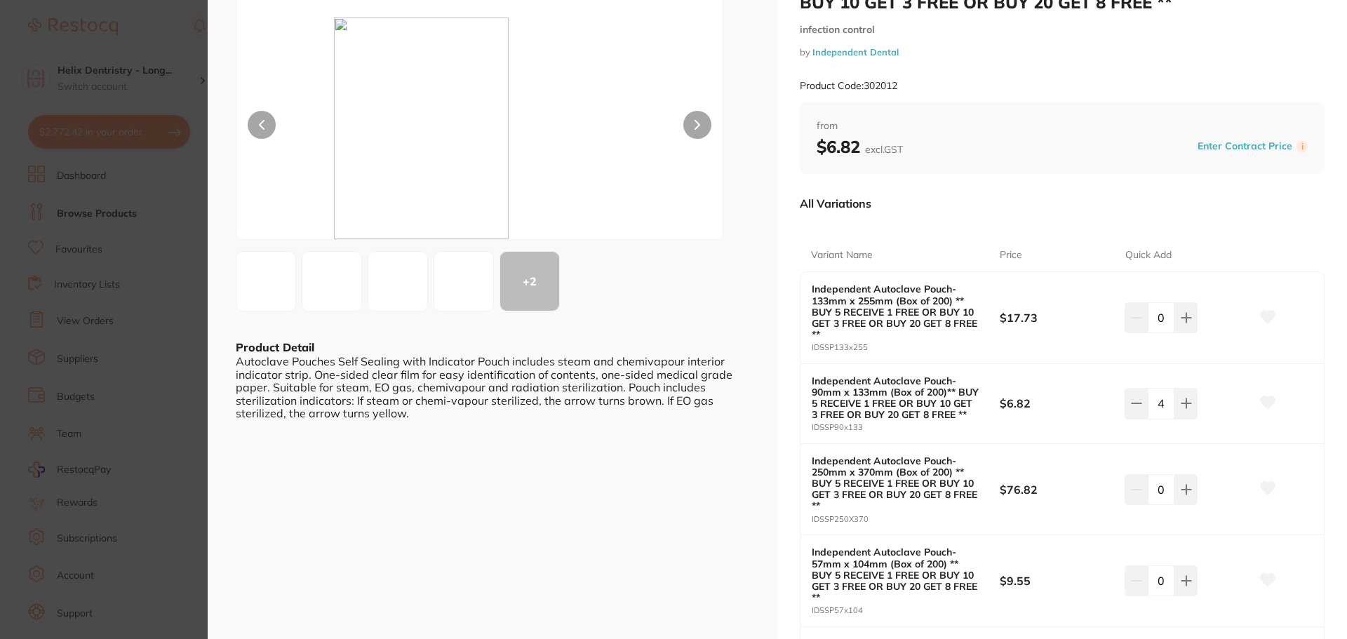
scroll to position [140, 0]
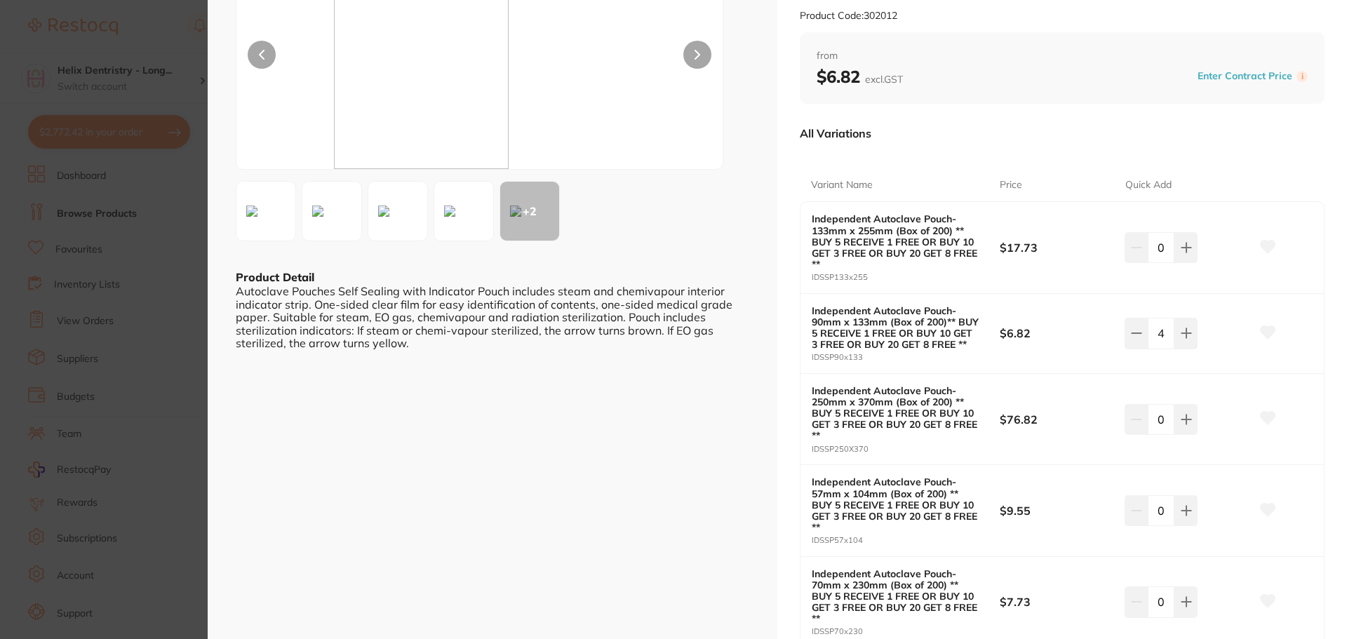
click at [1264, 331] on icon at bounding box center [1267, 332] width 15 height 13
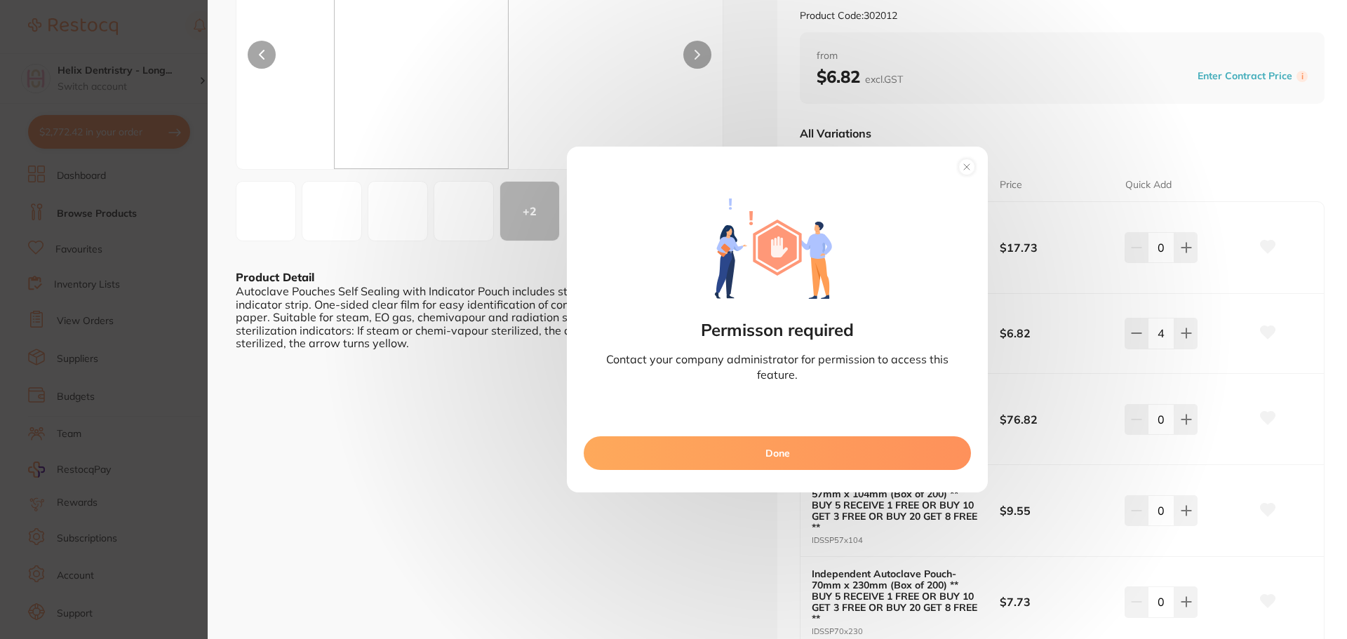
scroll to position [0, 0]
click at [966, 165] on circle at bounding box center [967, 167] width 16 height 16
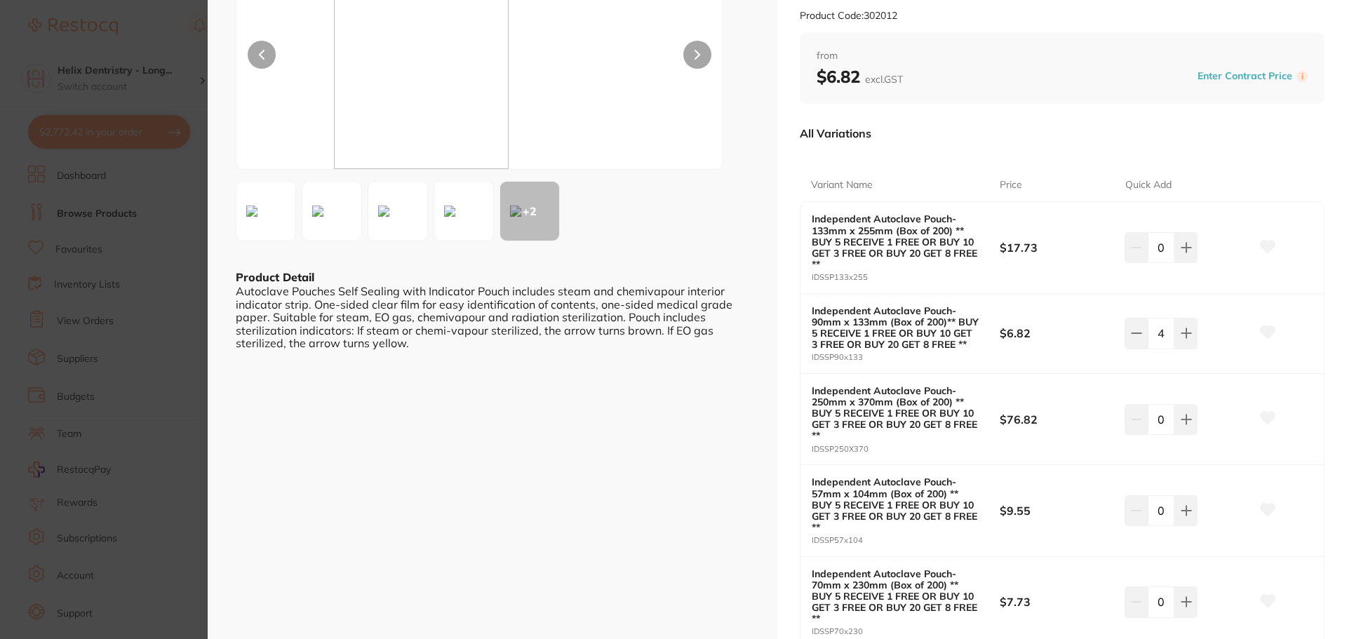
scroll to position [210, 0]
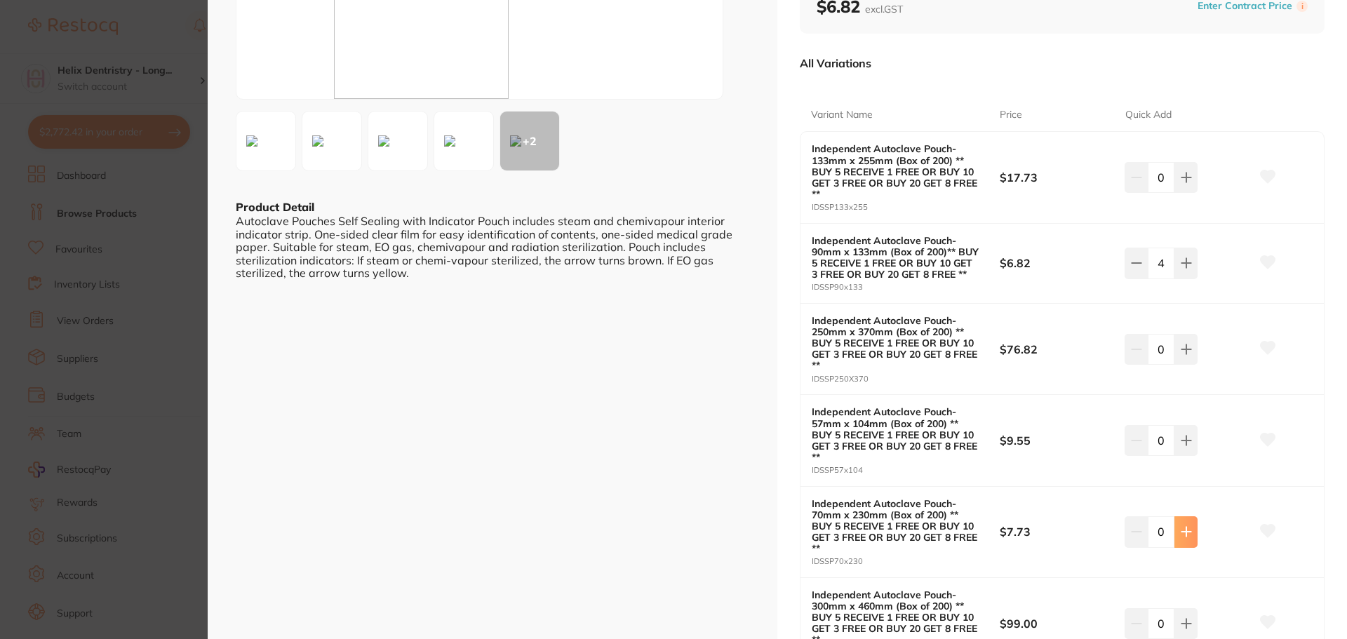
click at [1185, 536] on icon at bounding box center [1185, 531] width 11 height 11
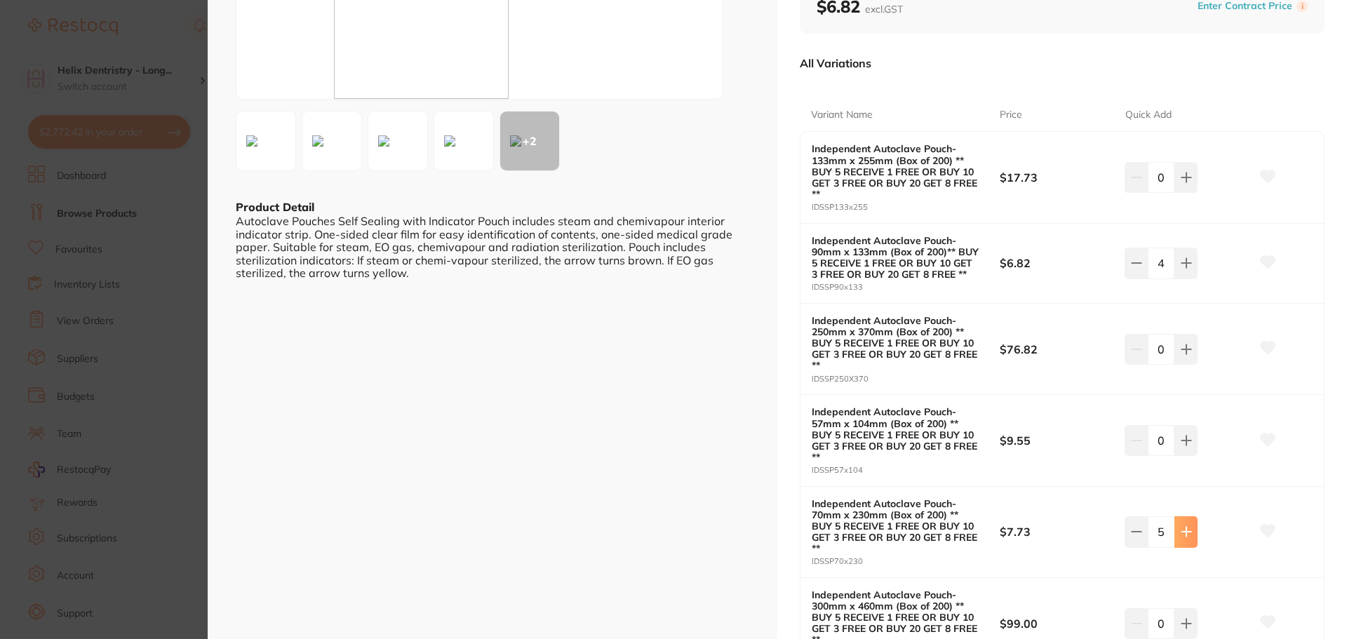
click at [1185, 536] on icon at bounding box center [1185, 531] width 11 height 11
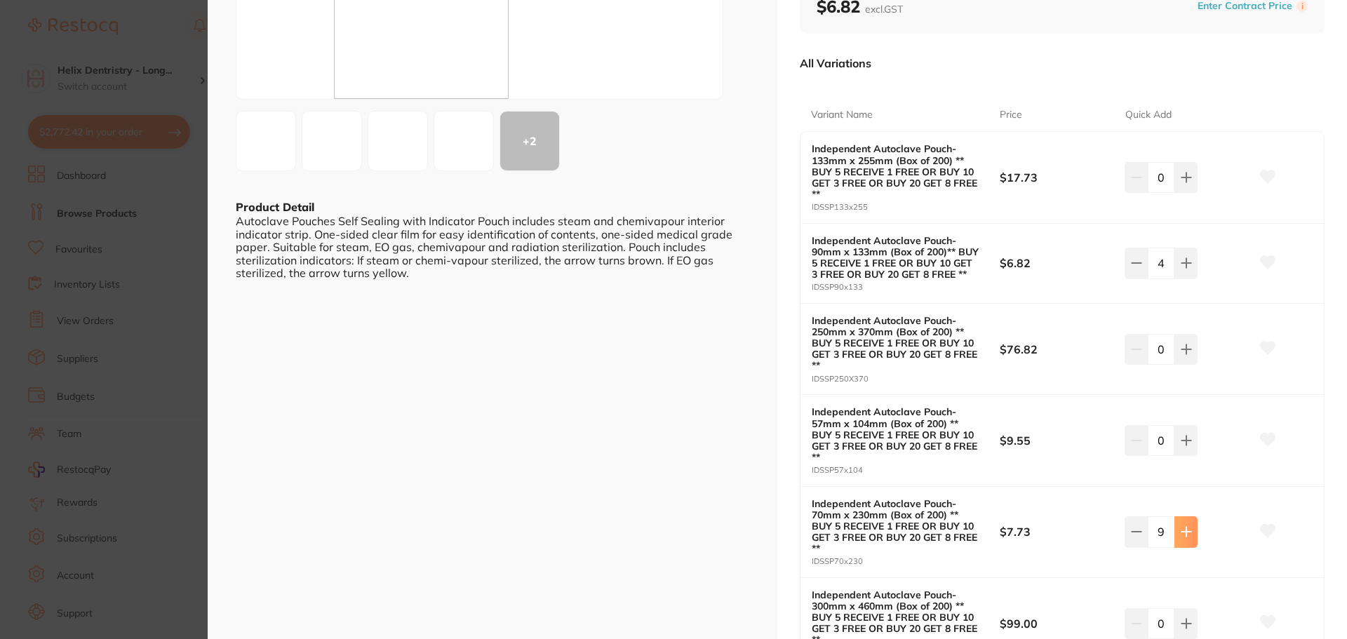
click at [1185, 536] on icon at bounding box center [1185, 531] width 11 height 11
click at [1132, 531] on icon at bounding box center [1136, 531] width 11 height 11
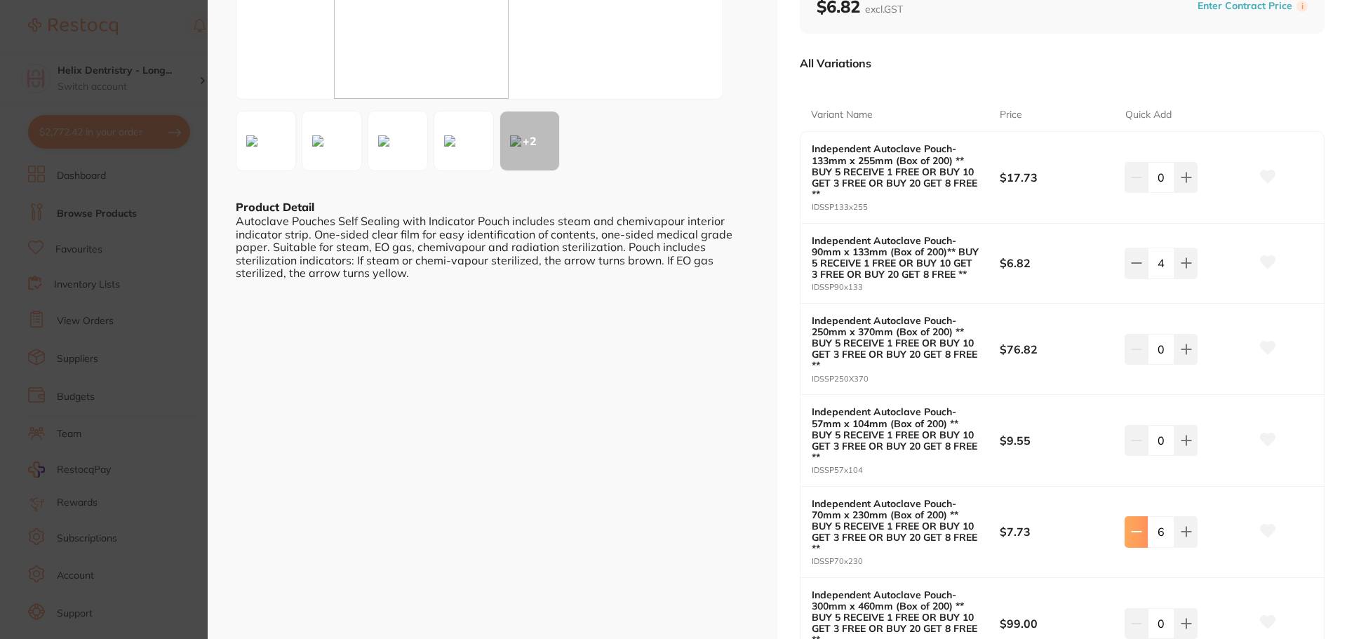
click at [1132, 531] on icon at bounding box center [1136, 531] width 11 height 11
type input "5"
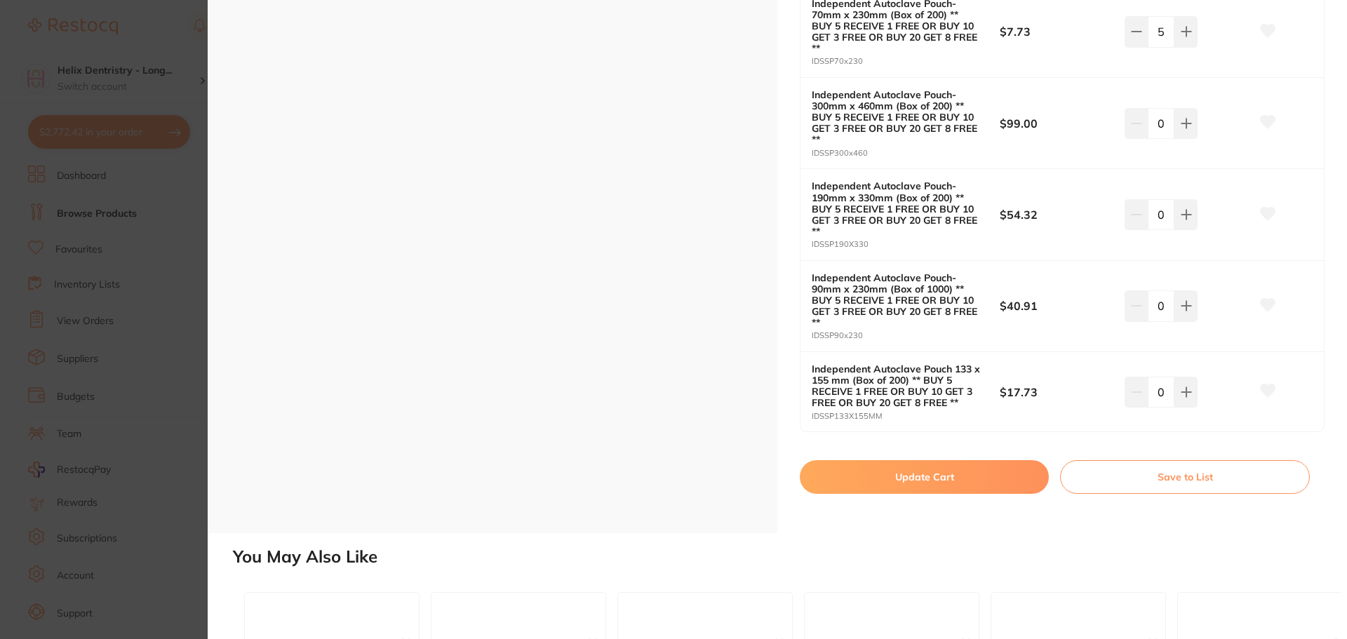
scroll to position [772, 0]
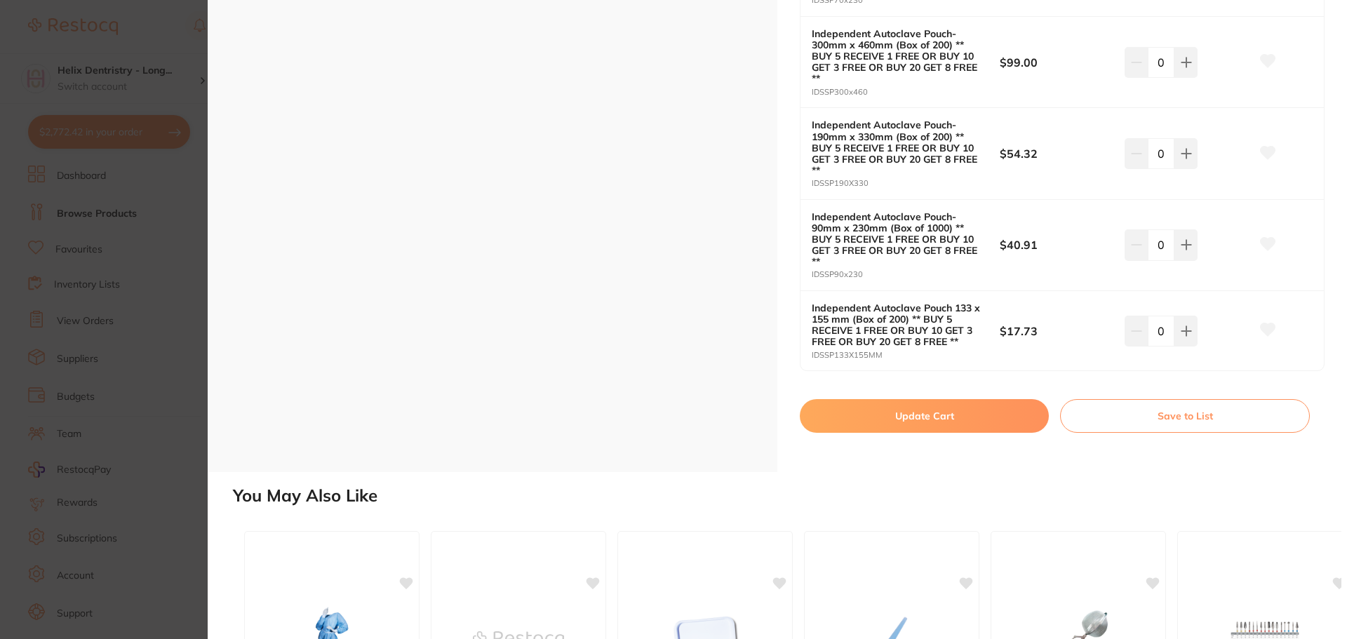
click at [949, 412] on button "Update Cart" at bounding box center [924, 416] width 249 height 34
checkbox input "false"
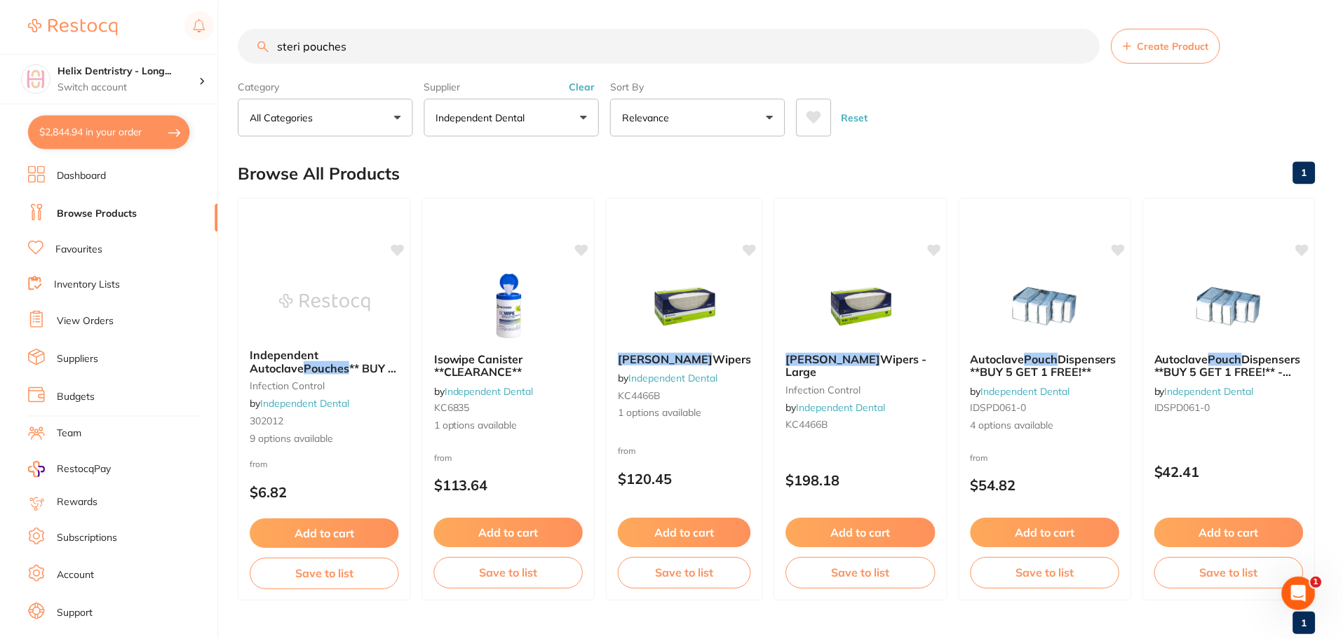
scroll to position [35, 0]
